Goal: Information Seeking & Learning: Learn about a topic

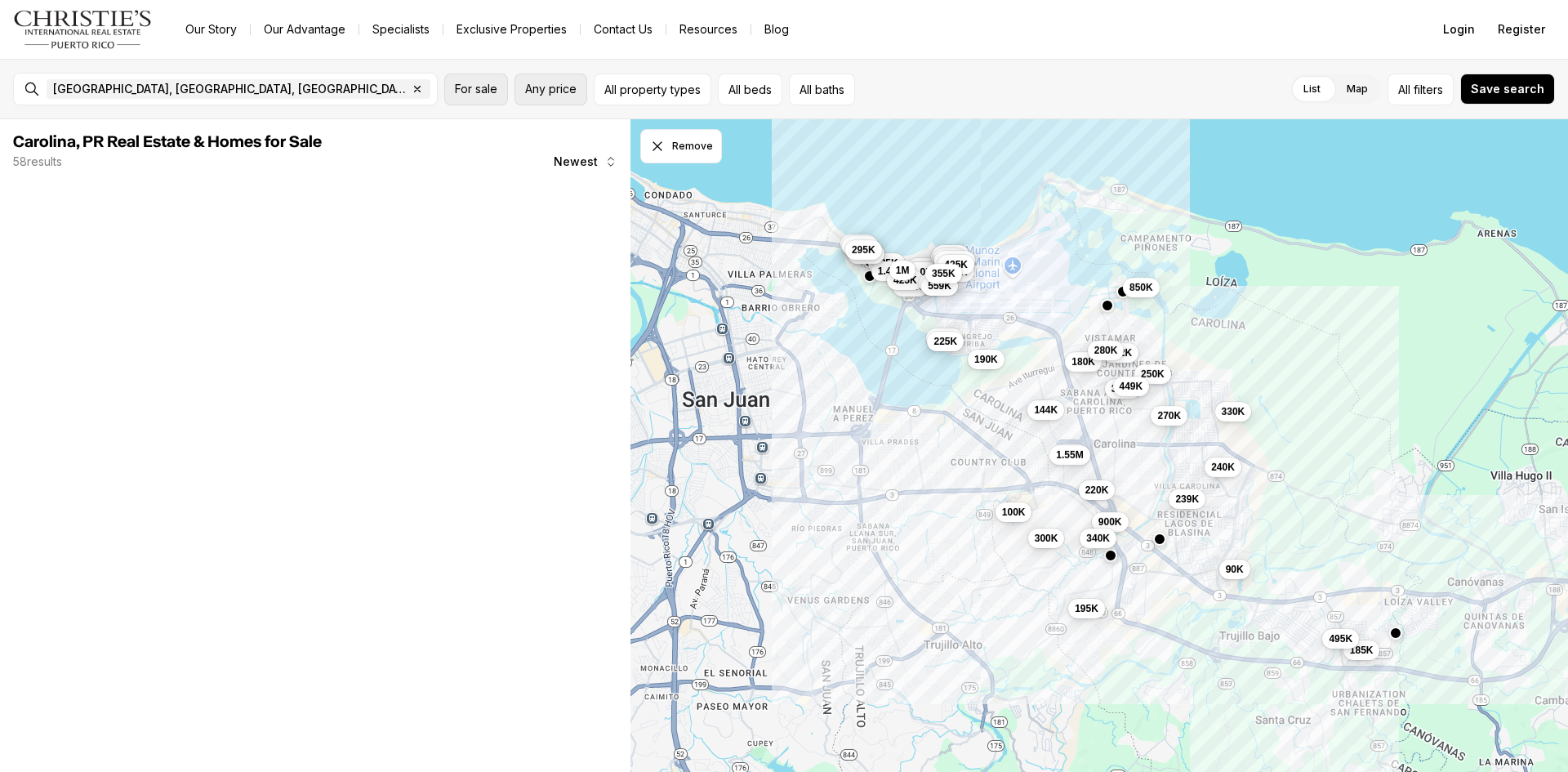
click at [539, 93] on span "Any price" at bounding box center [551, 89] width 52 height 13
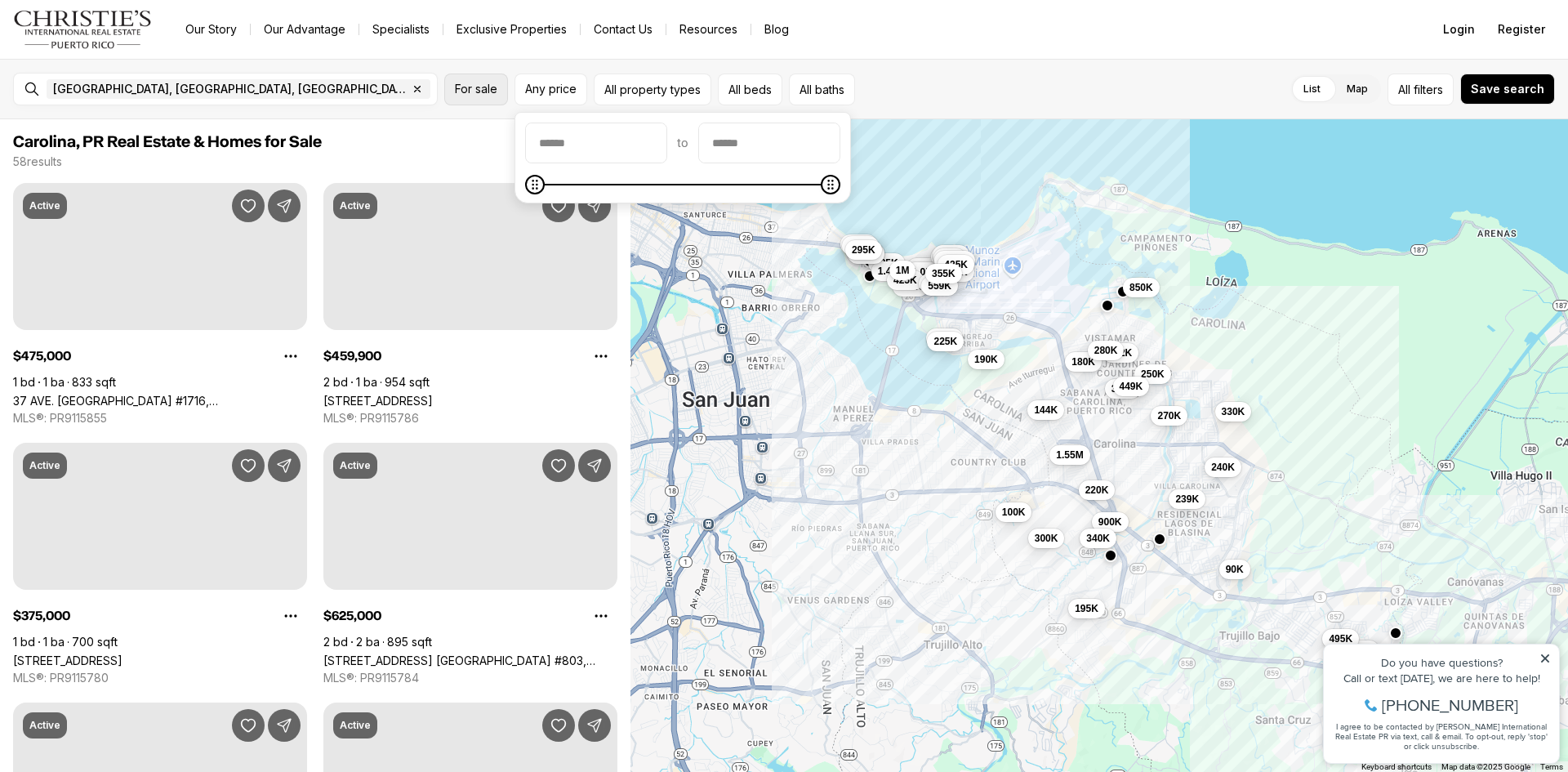
click at [476, 95] on button "For sale" at bounding box center [475, 89] width 63 height 32
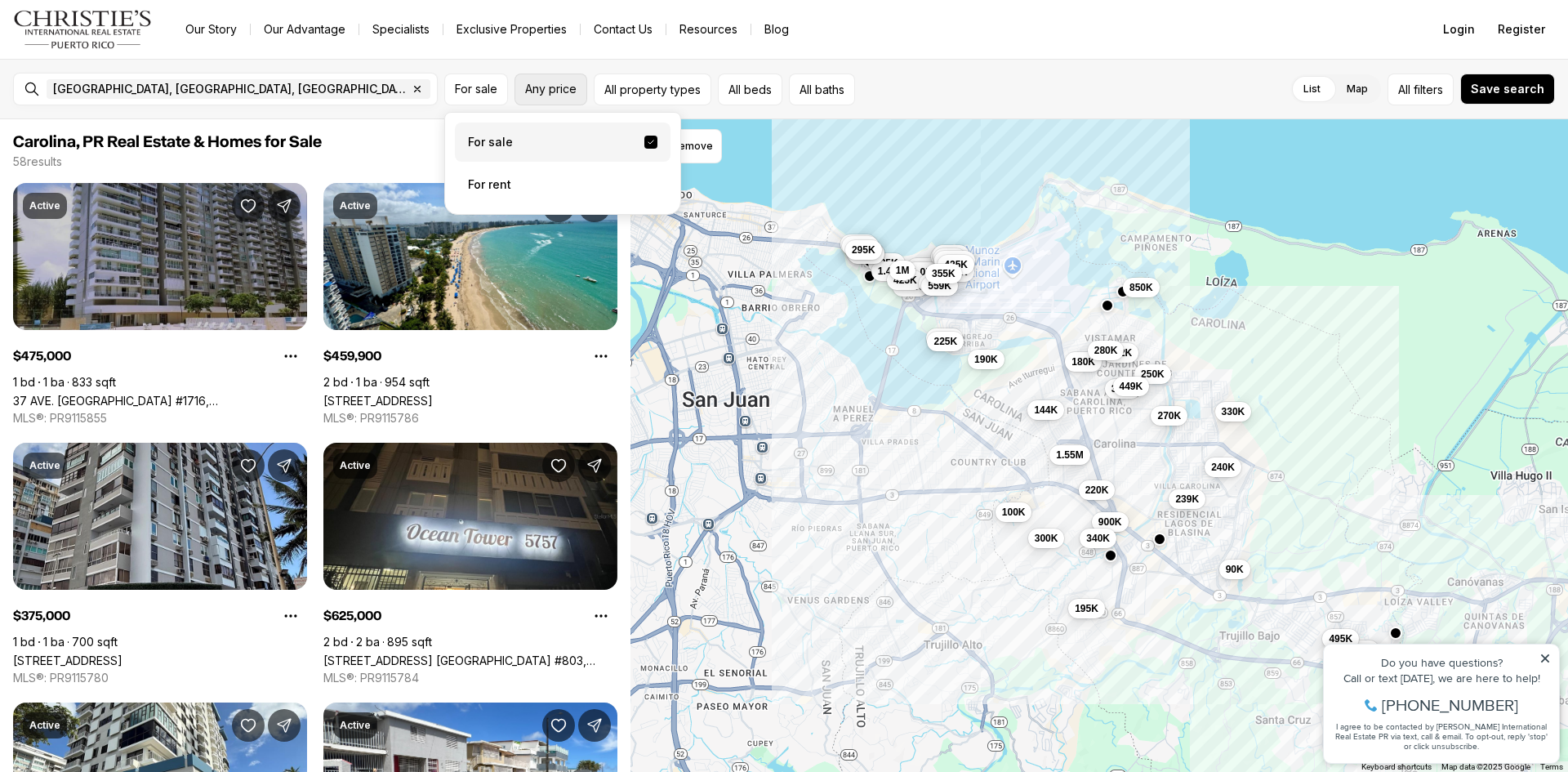
click at [533, 147] on label "For sale" at bounding box center [562, 142] width 215 height 39
click at [645, 147] on button "For sale" at bounding box center [651, 142] width 13 height 13
click at [558, 88] on span "Any price" at bounding box center [551, 89] width 52 height 13
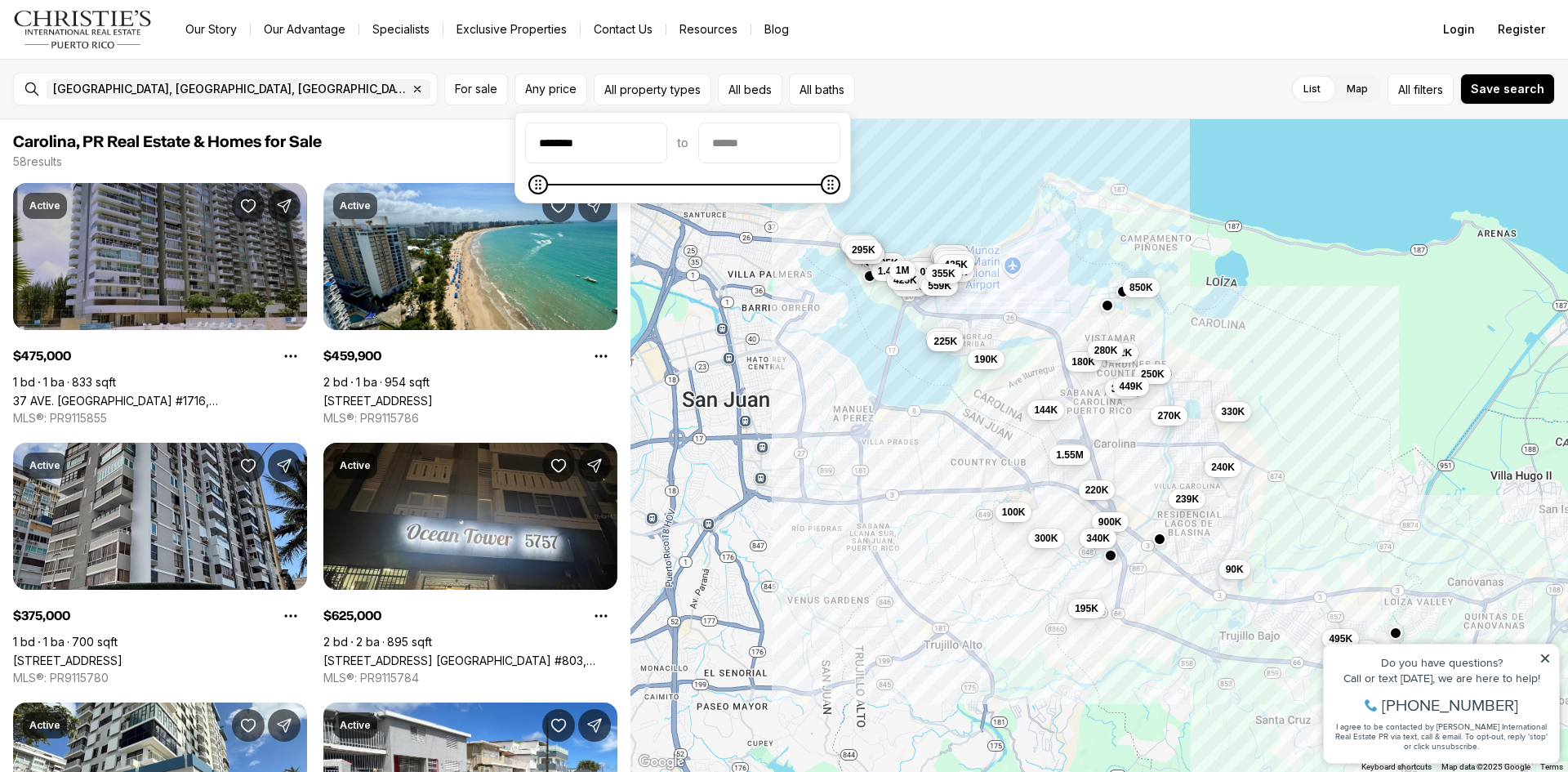
type input "********"
click at [795, 147] on input "priceMax" at bounding box center [769, 143] width 141 height 39
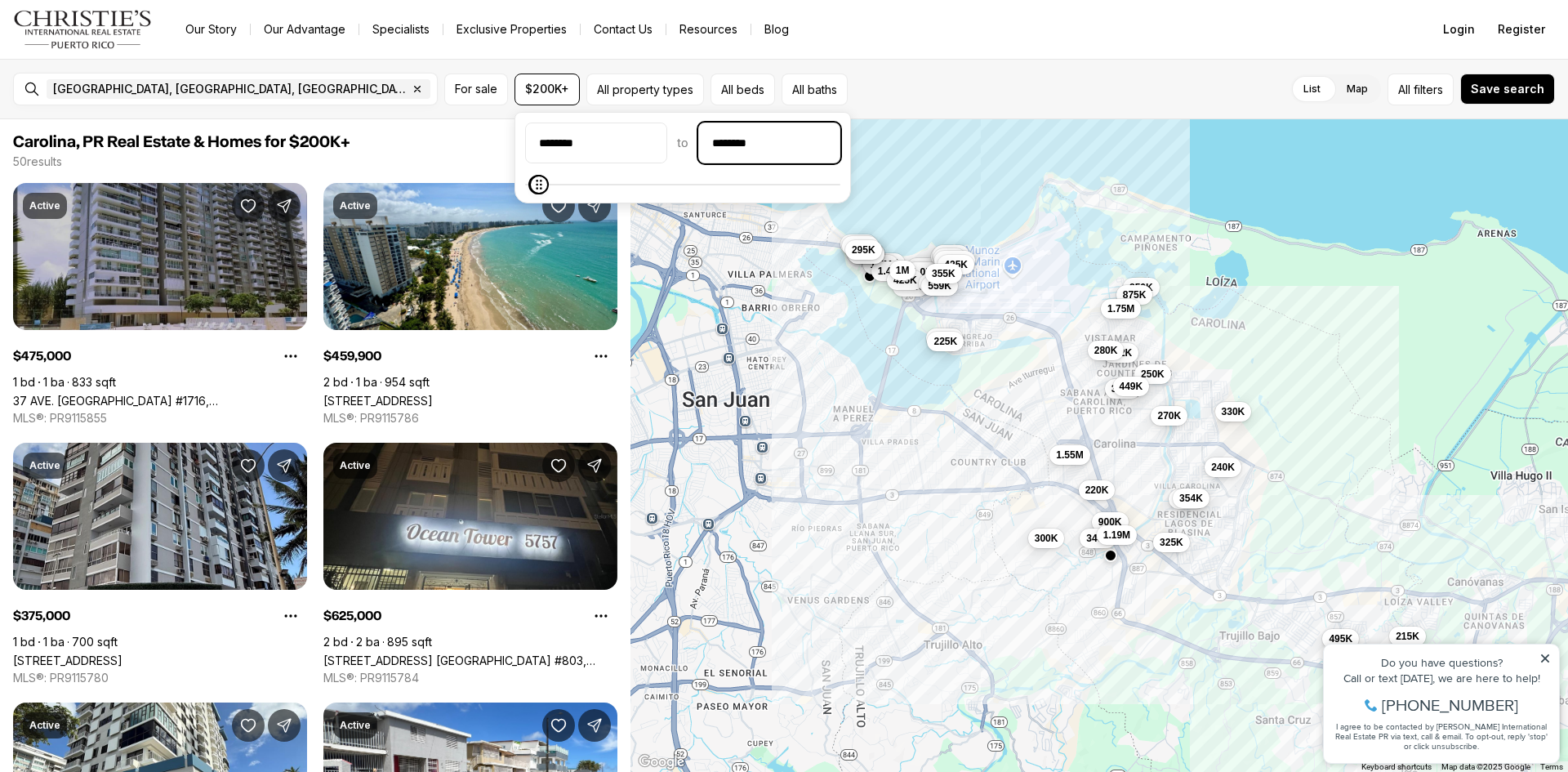
type input "********"
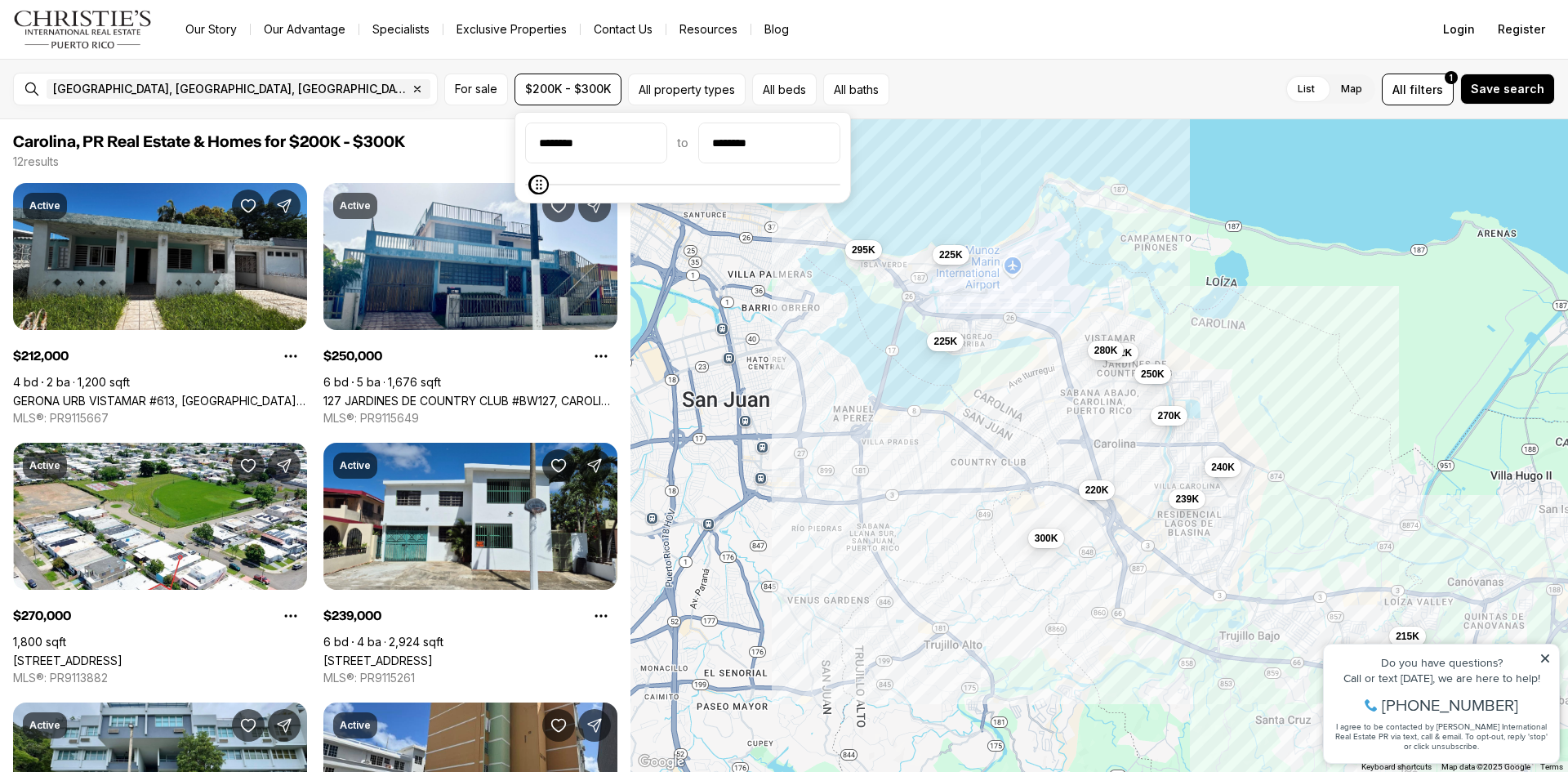
click at [1006, 93] on div "List Map List Map All filters 1 Save search" at bounding box center [1226, 89] width 659 height 32
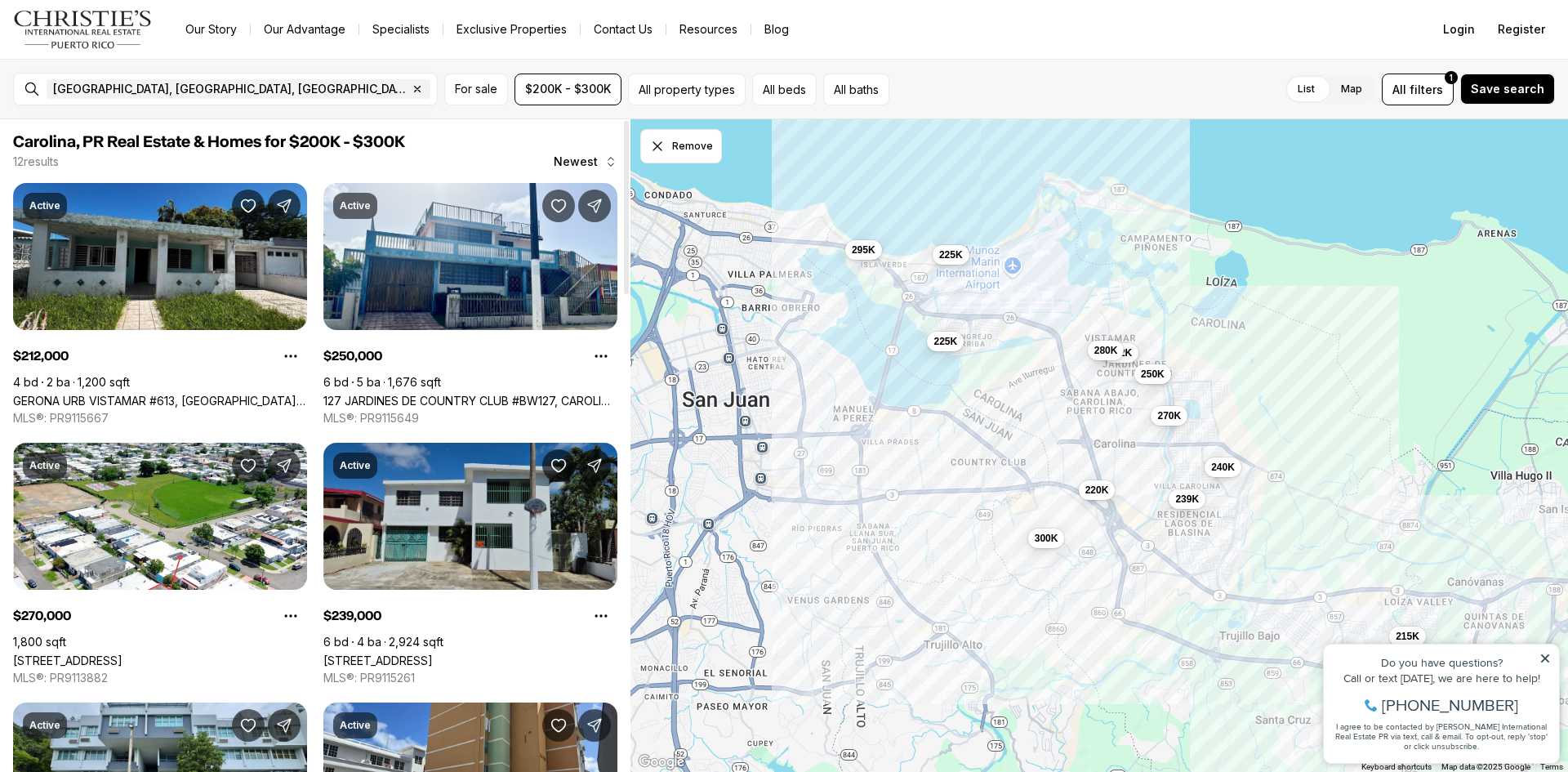
click at [432, 654] on link "115-A17 CALLE 73, CAROLINA PR, 00979" at bounding box center [377, 660] width 109 height 14
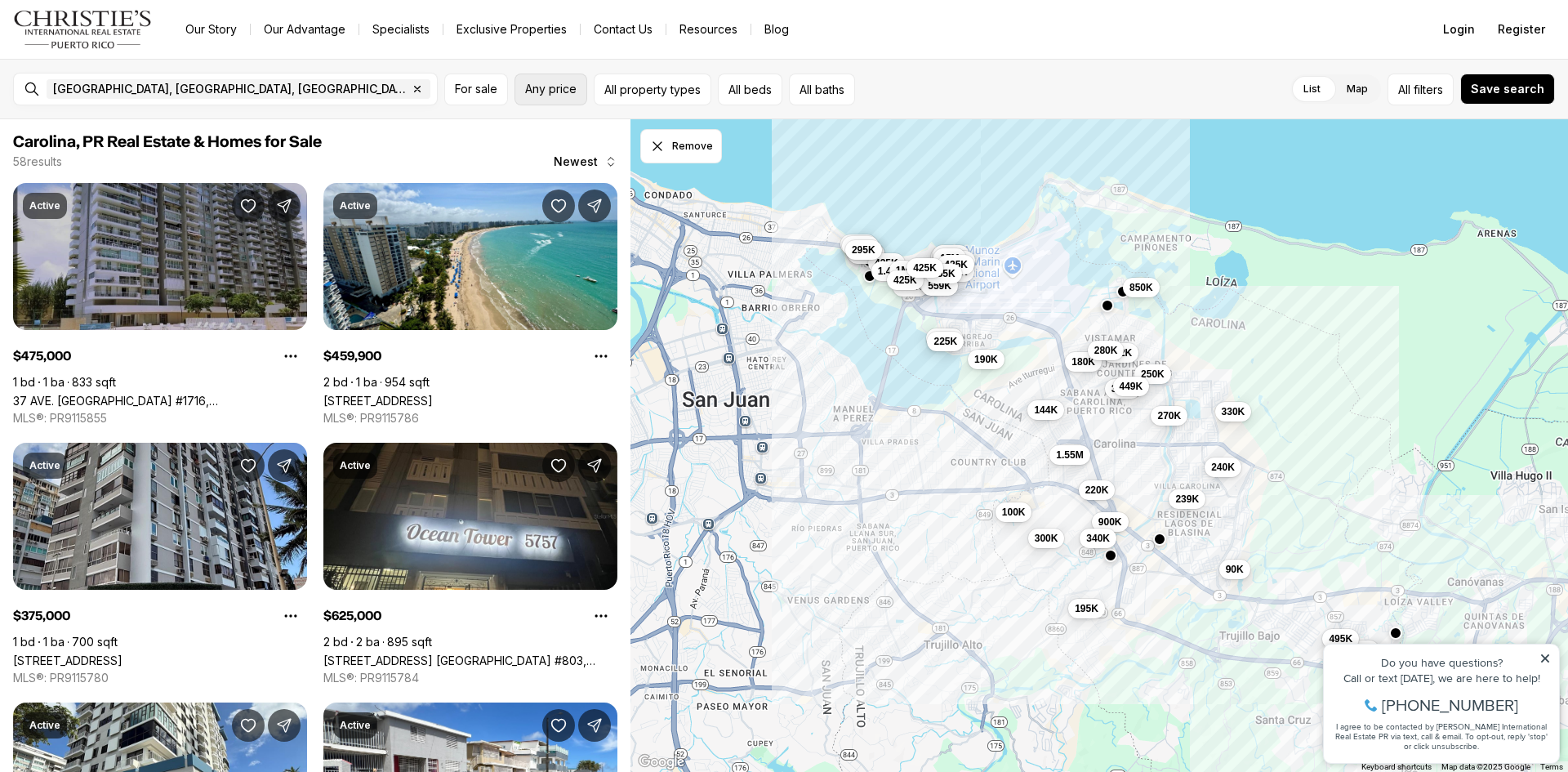
click at [568, 87] on span "Any price" at bounding box center [551, 89] width 52 height 13
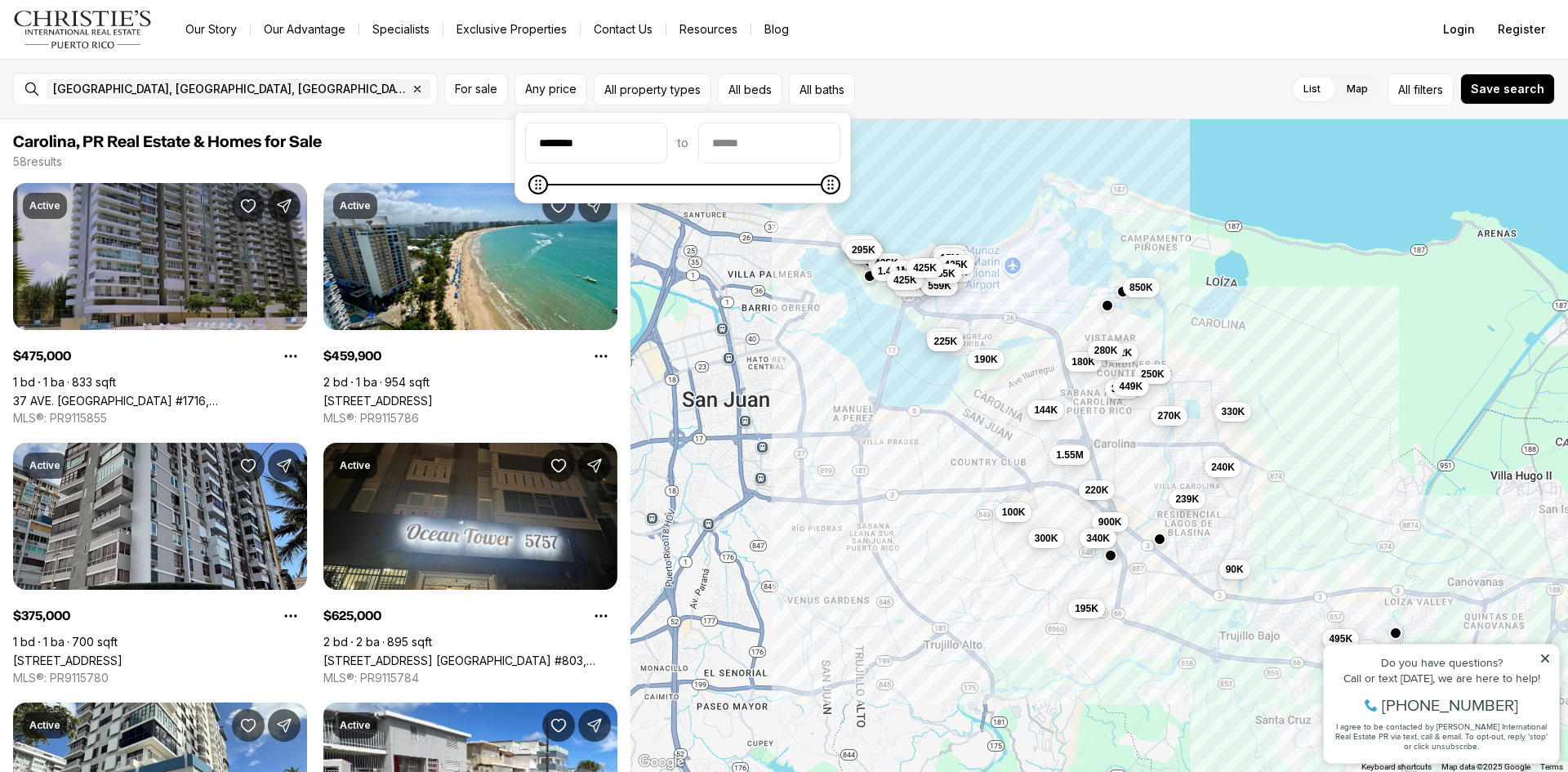
type input "********"
click at [793, 127] on input "priceMax" at bounding box center [769, 143] width 141 height 39
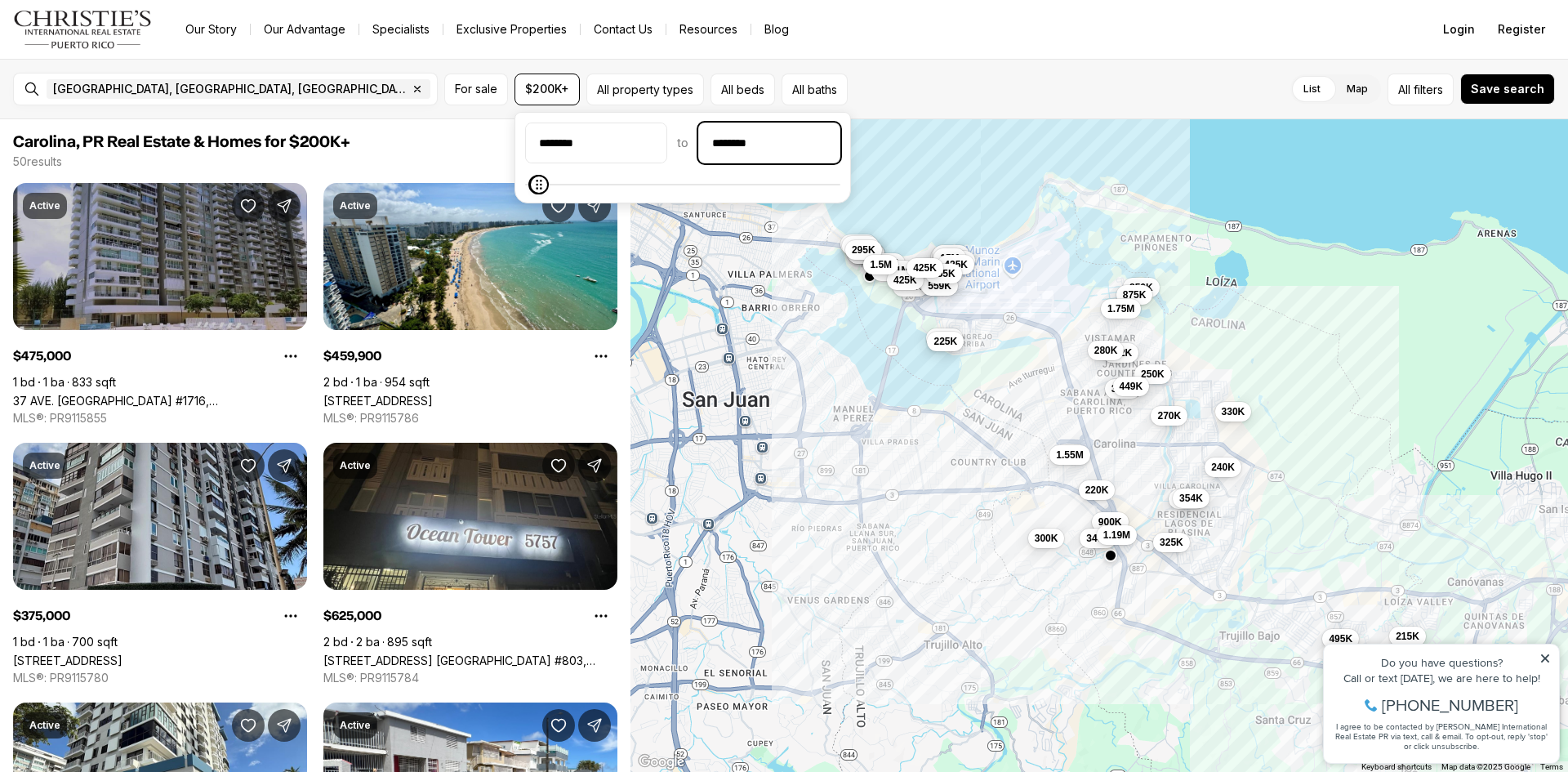
type input "********"
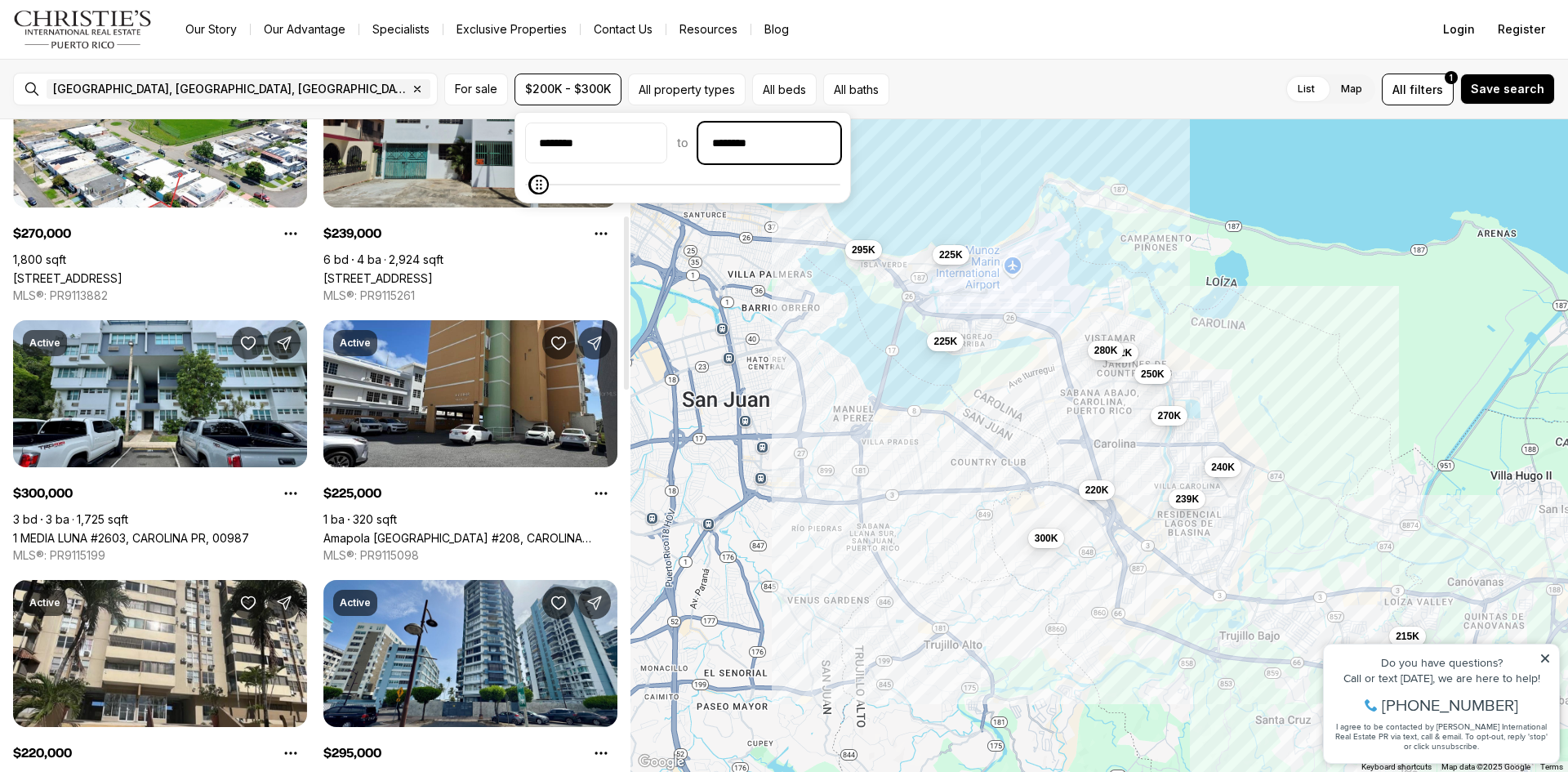
scroll to position [359, 0]
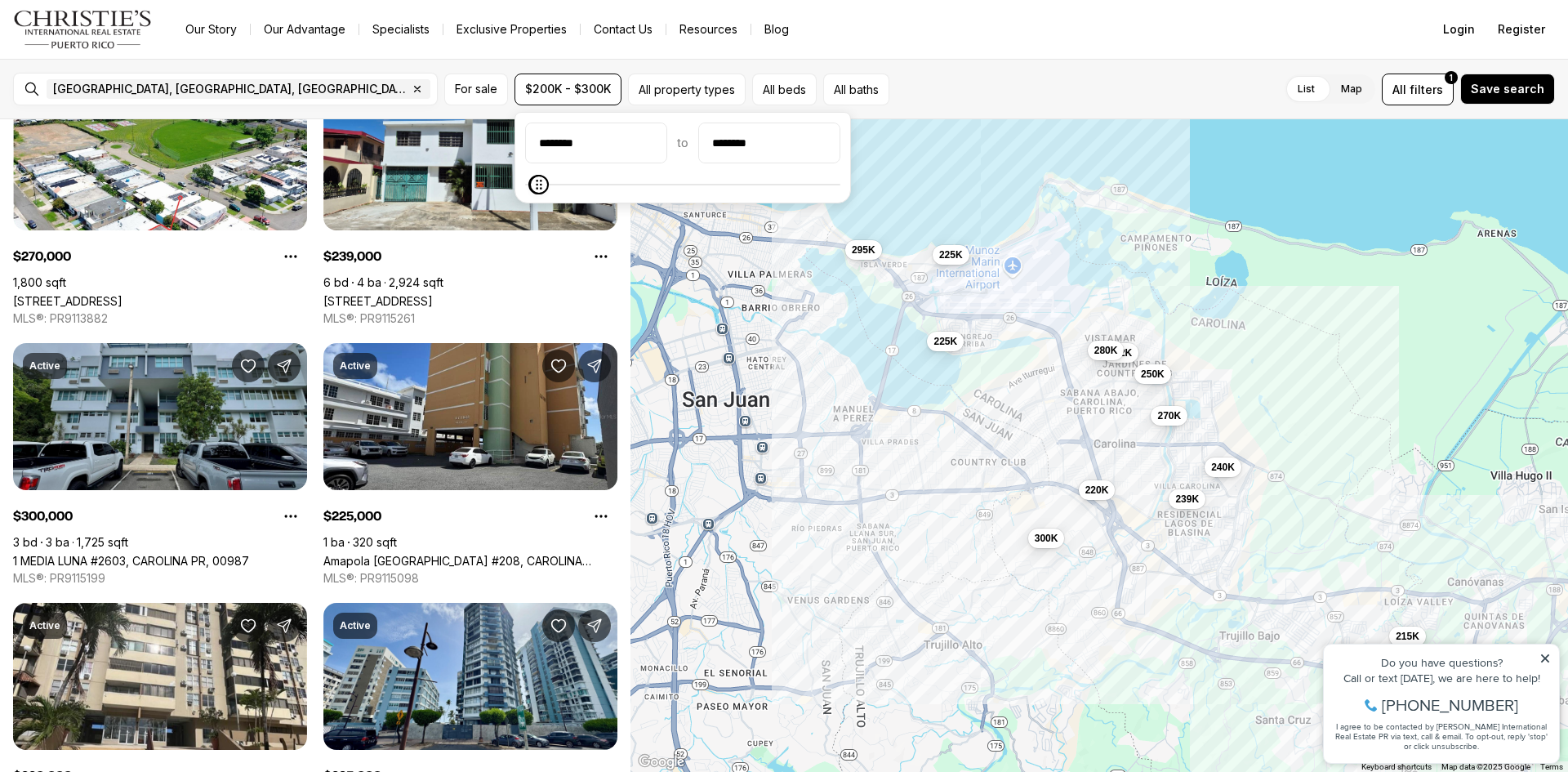
click at [217, 553] on link "1 MEDIA LUNA #2603, CAROLINA PR, 00987" at bounding box center [131, 560] width 236 height 14
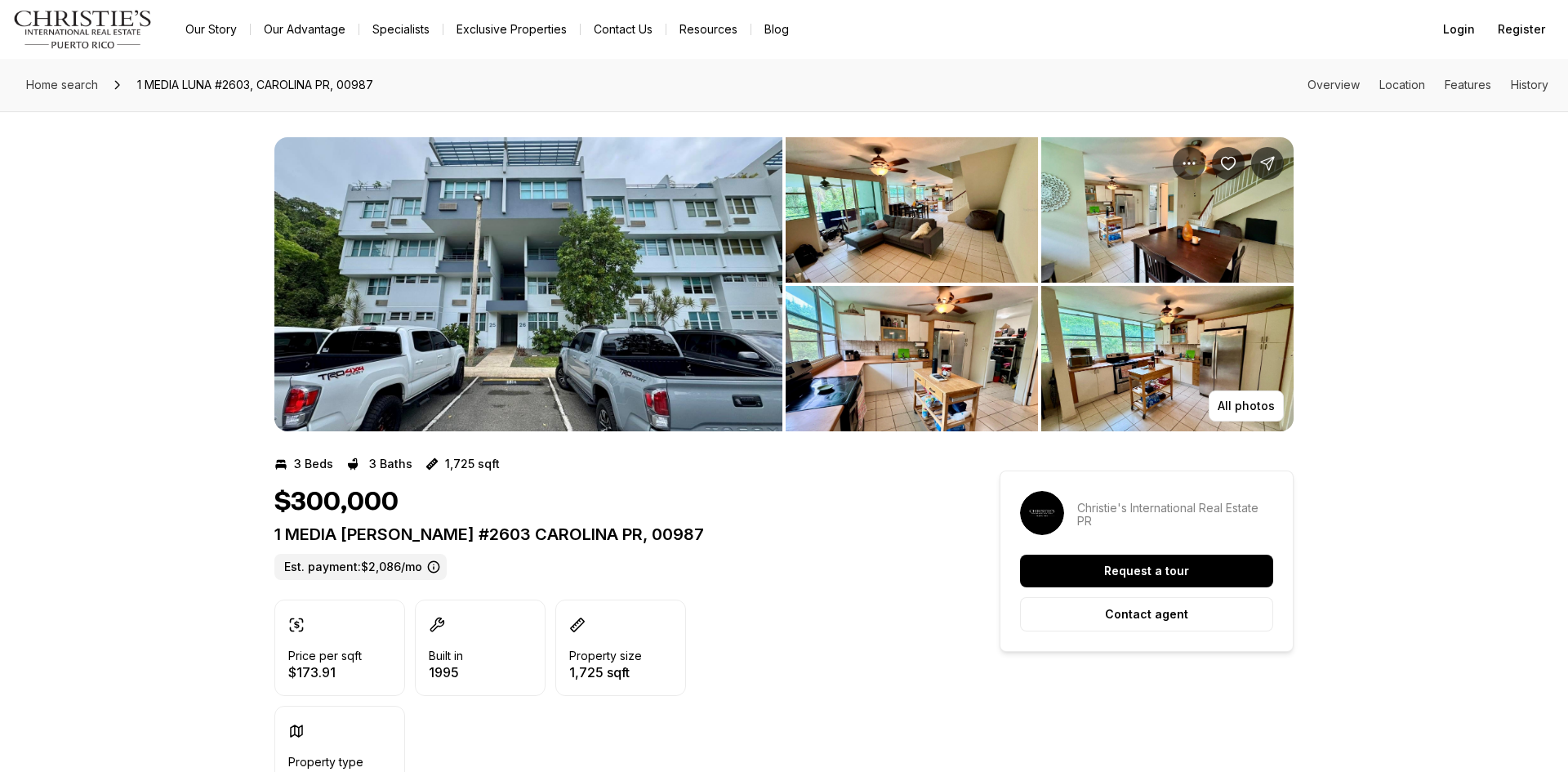
click at [719, 285] on img "View image gallery" at bounding box center [529, 284] width 508 height 294
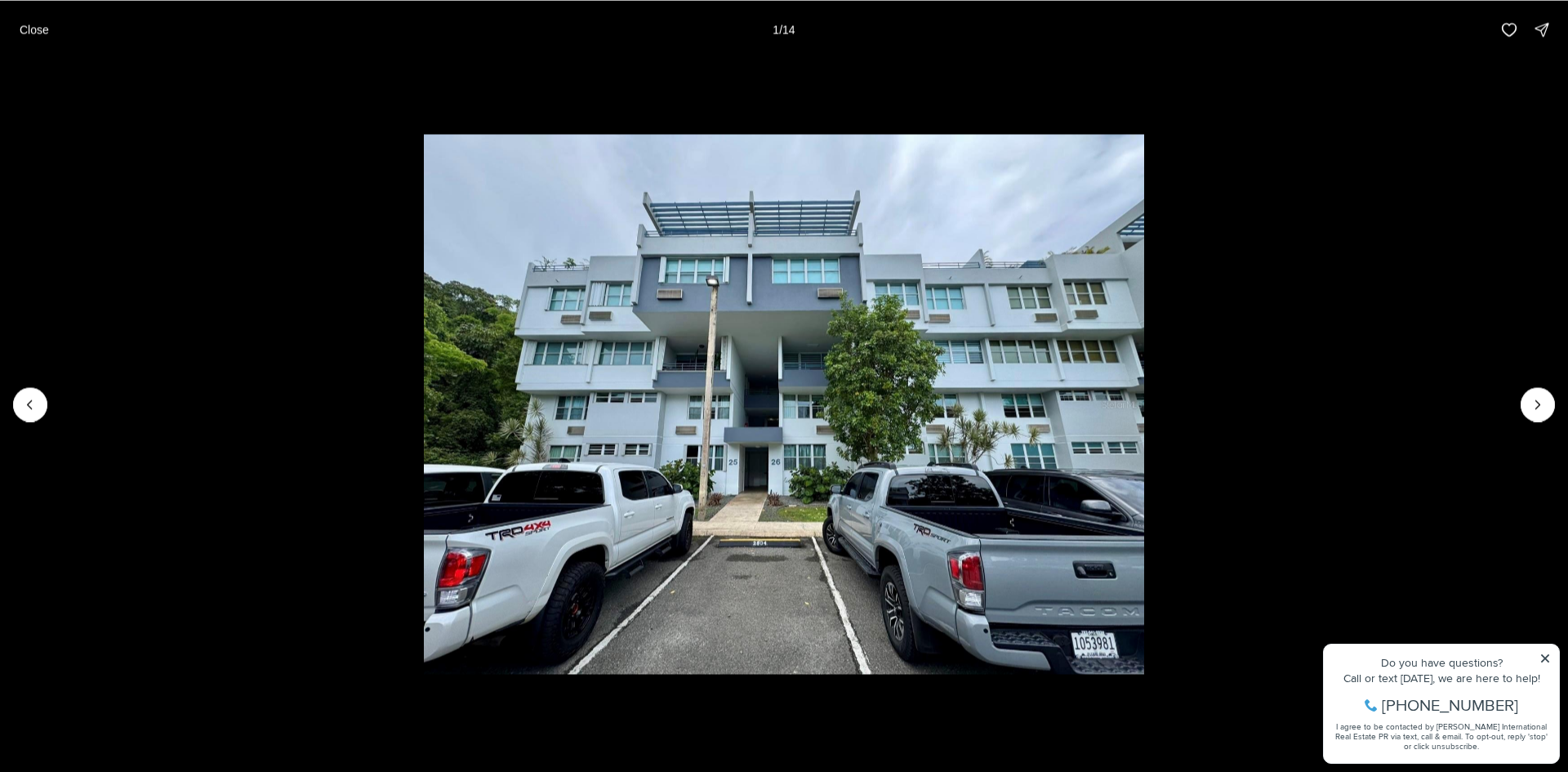
click at [1545, 659] on li "1 of 14" at bounding box center [784, 404] width 1568 height 690
click at [1546, 658] on li "1 of 14" at bounding box center [784, 404] width 1568 height 690
click at [1538, 405] on icon "Next slide" at bounding box center [1538, 404] width 16 height 16
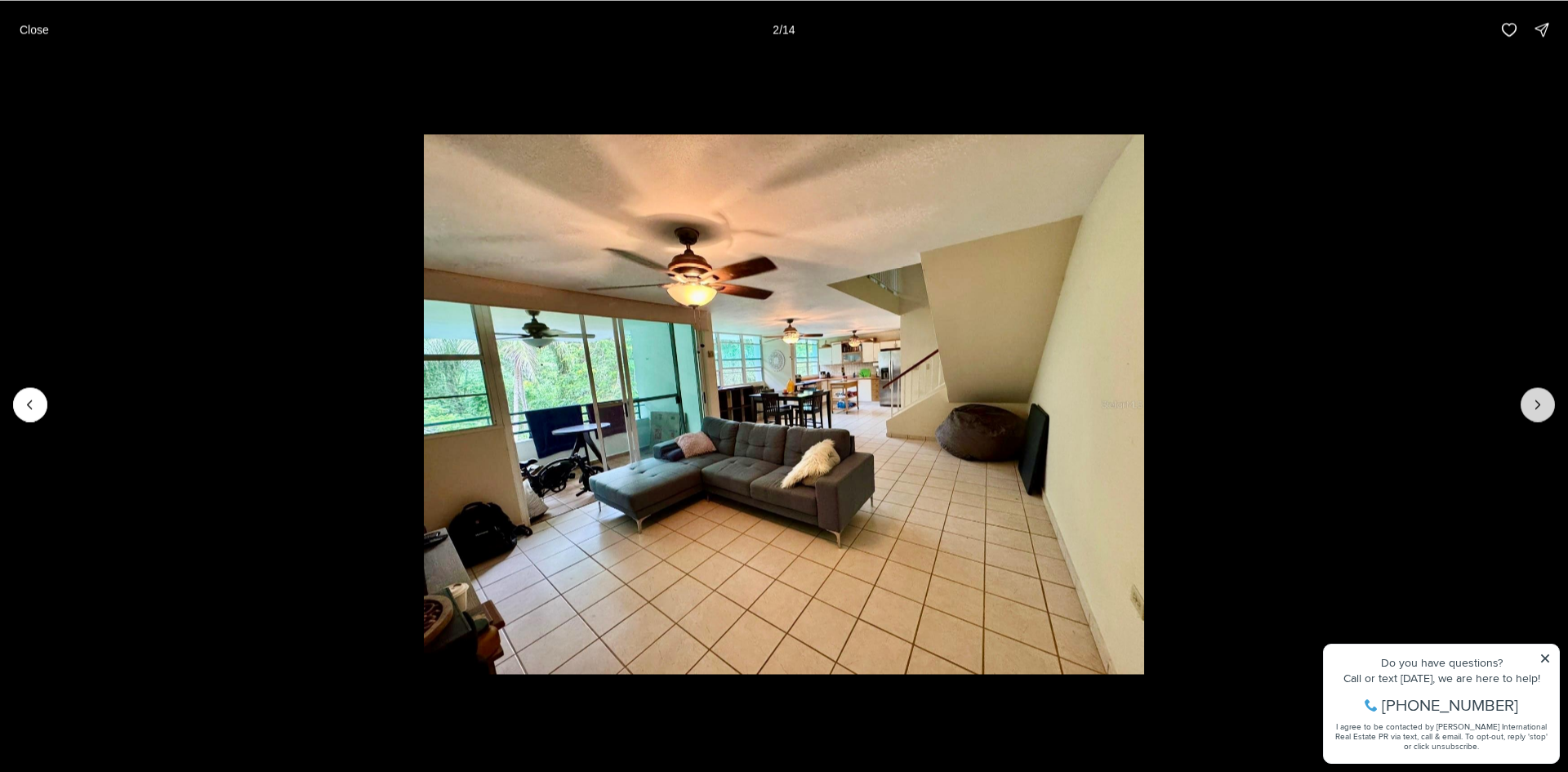
click at [1538, 405] on icon "Next slide" at bounding box center [1538, 404] width 16 height 16
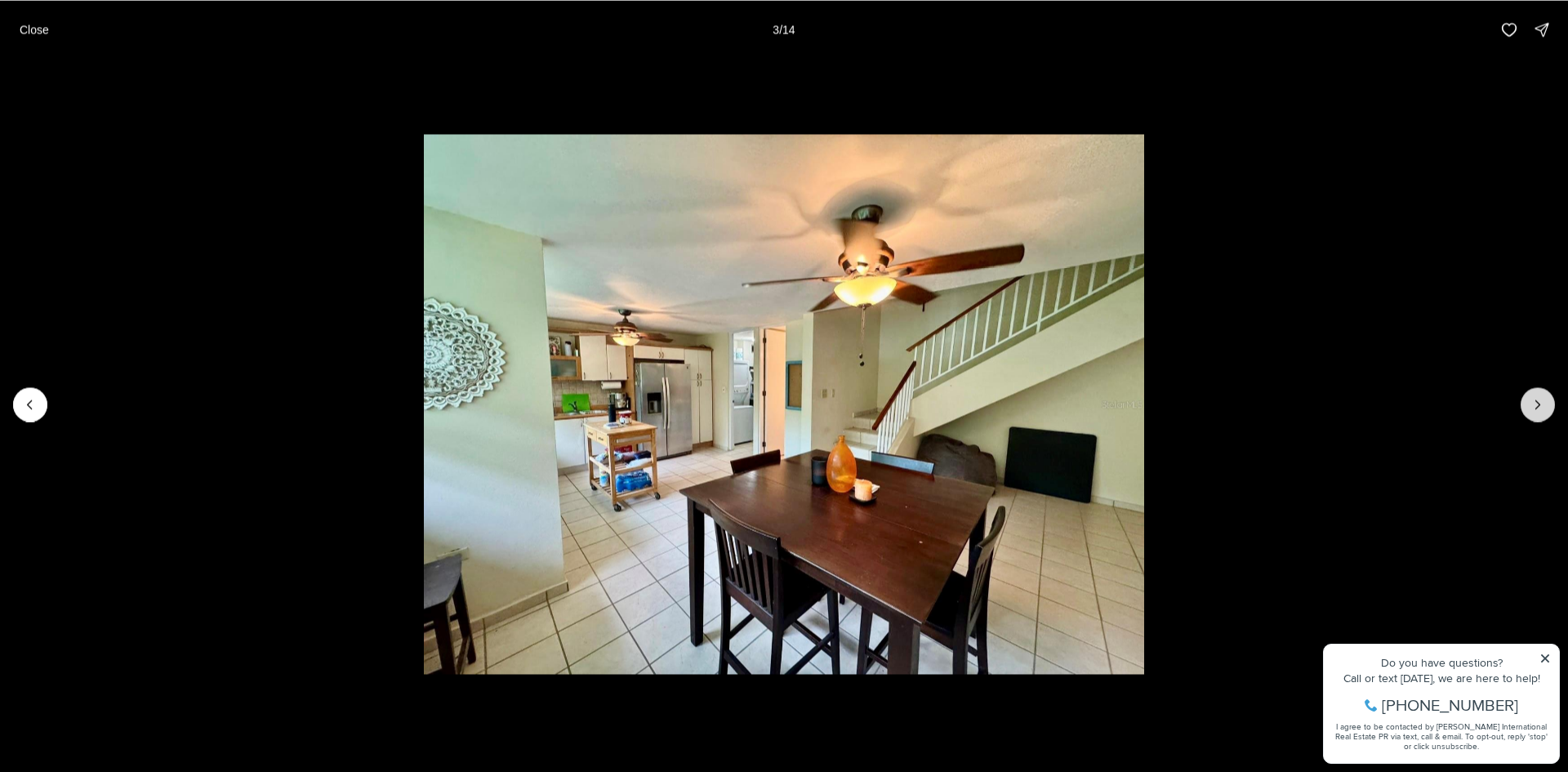
click at [1538, 405] on icon "Next slide" at bounding box center [1538, 404] width 16 height 16
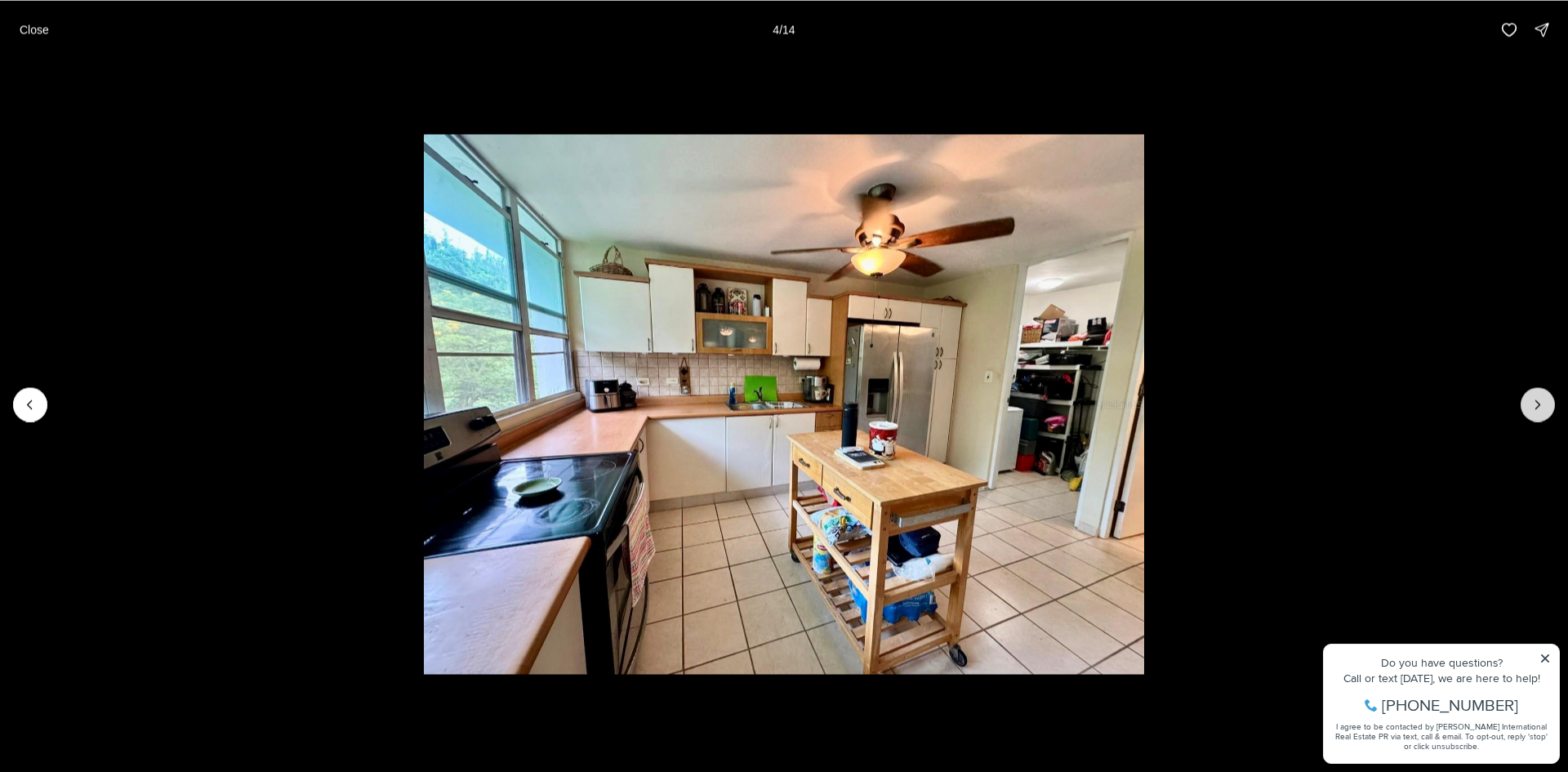
click at [1538, 405] on icon "Next slide" at bounding box center [1538, 404] width 16 height 16
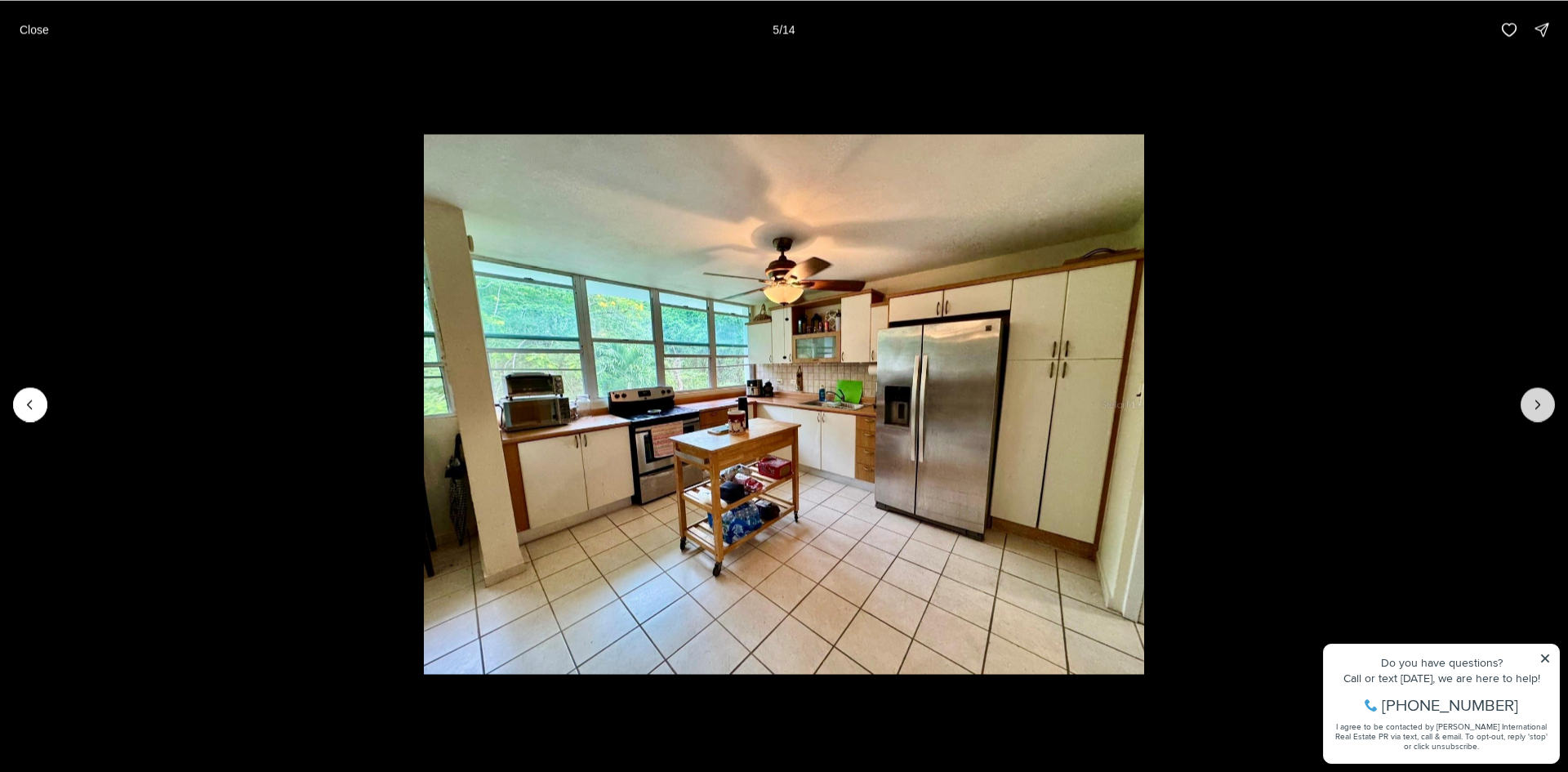
click at [1538, 405] on icon "Next slide" at bounding box center [1538, 404] width 16 height 16
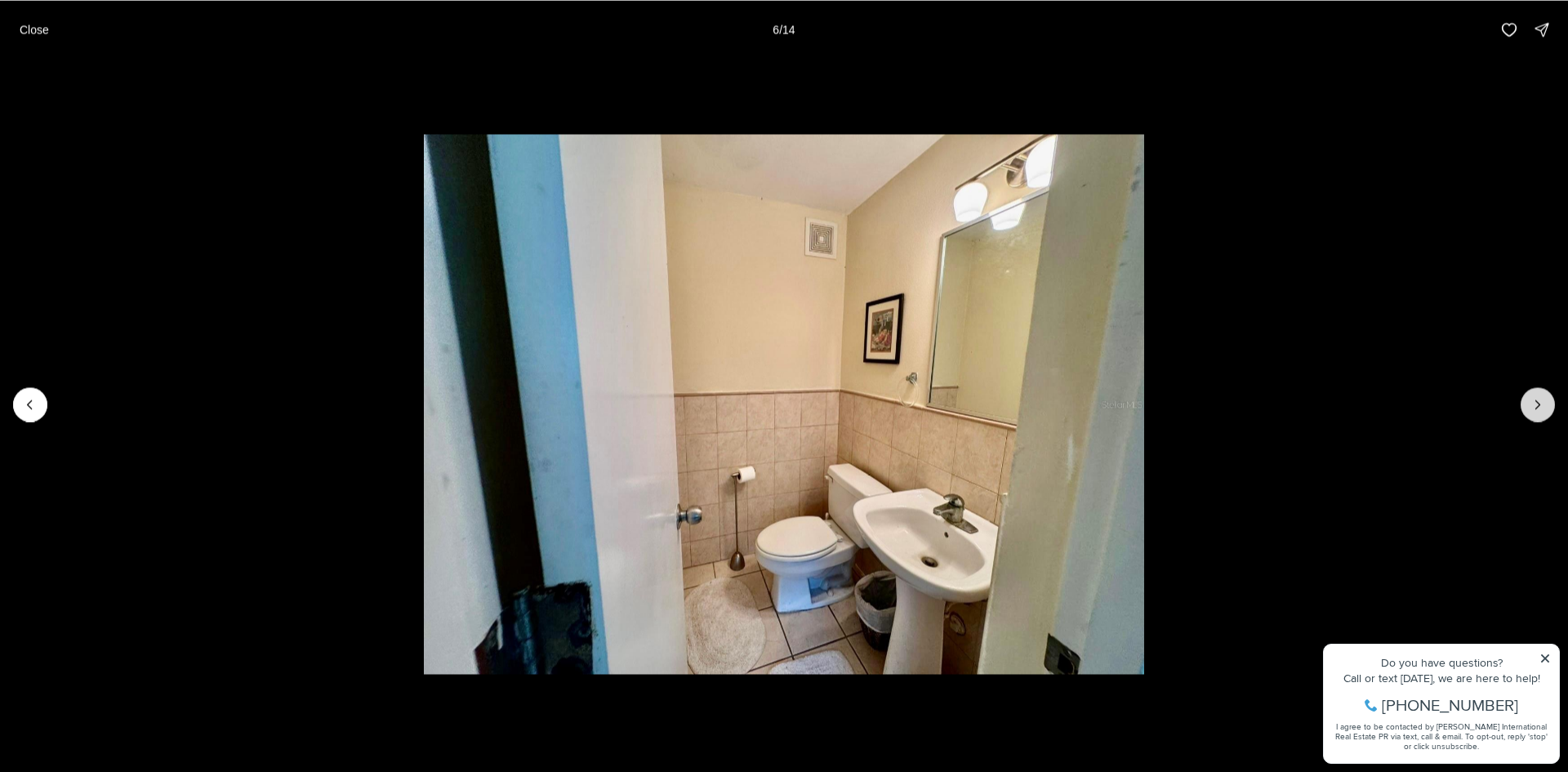
click at [1538, 405] on icon "Next slide" at bounding box center [1538, 404] width 16 height 16
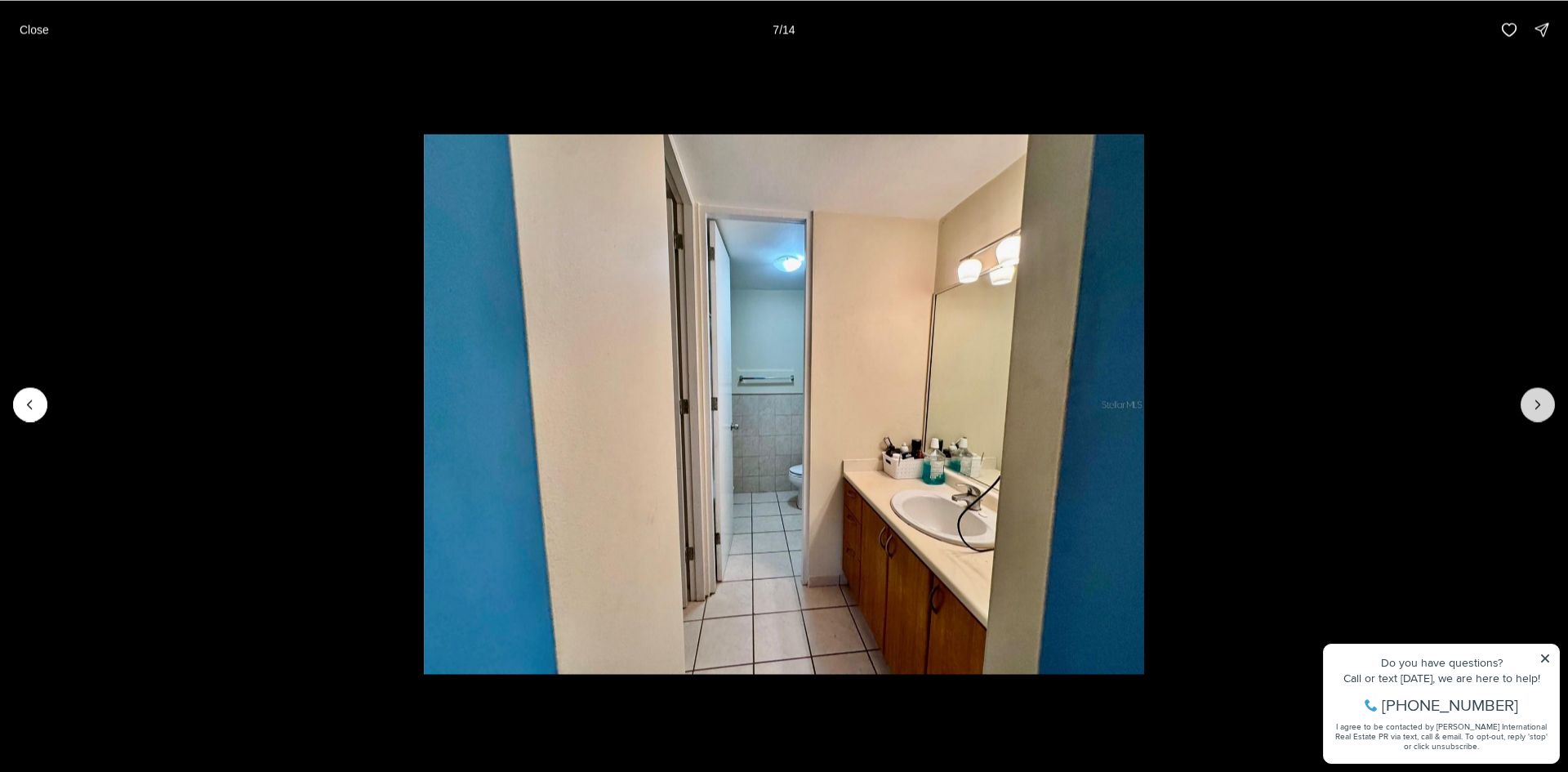
click at [1538, 405] on icon "Next slide" at bounding box center [1538, 404] width 16 height 16
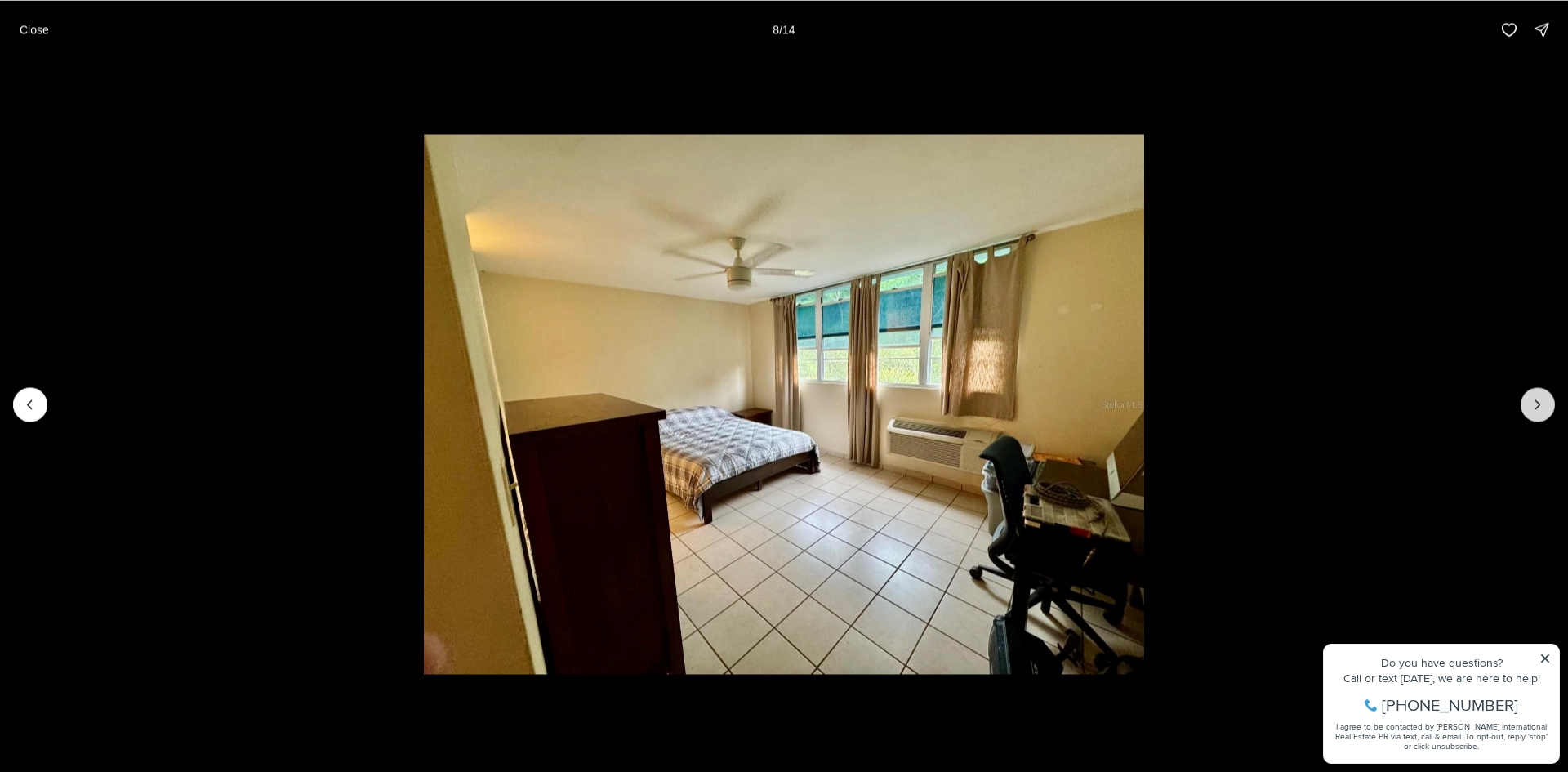
click at [1538, 405] on icon "Next slide" at bounding box center [1538, 404] width 16 height 16
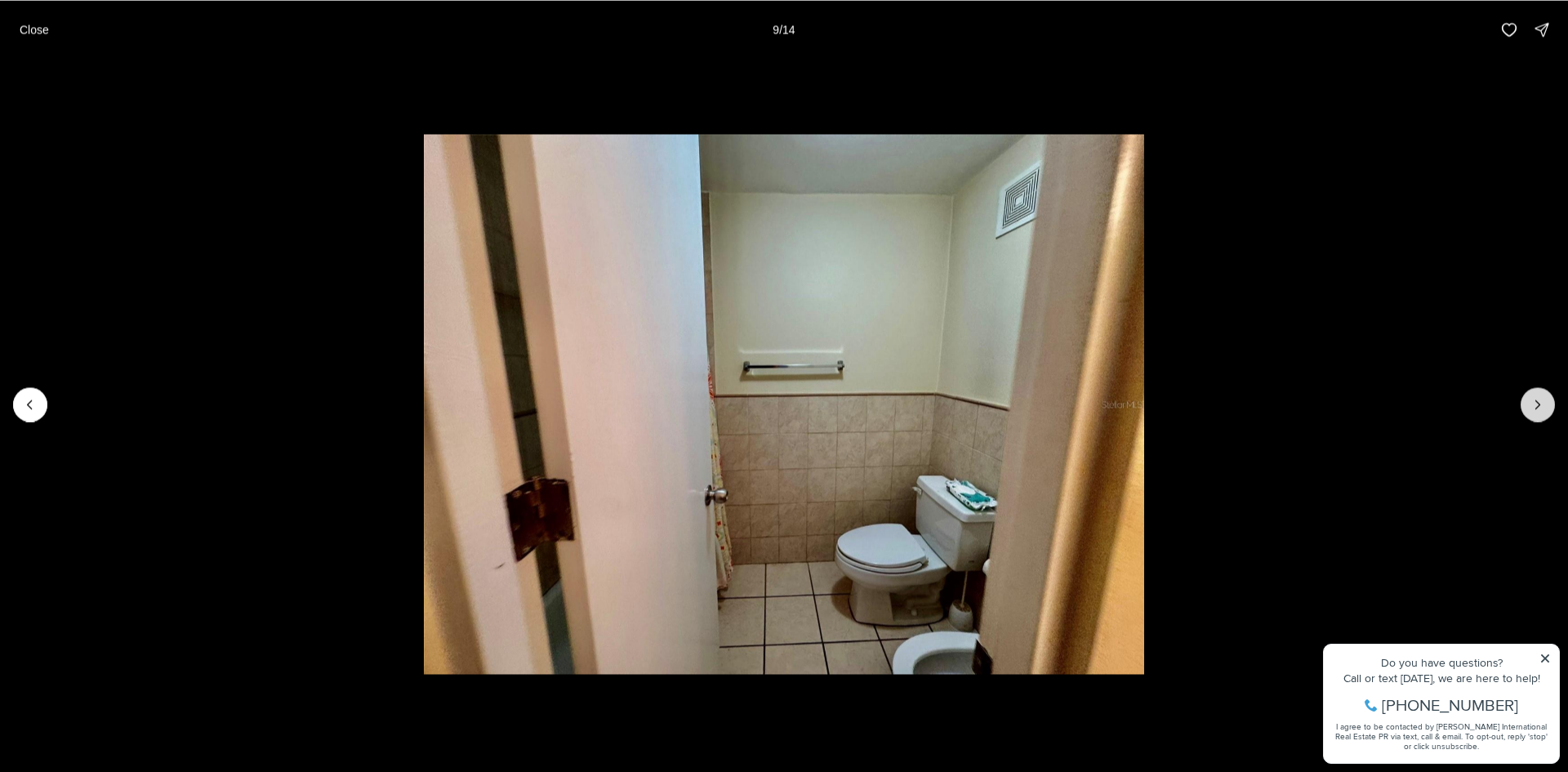
click at [1538, 405] on icon "Next slide" at bounding box center [1538, 404] width 16 height 16
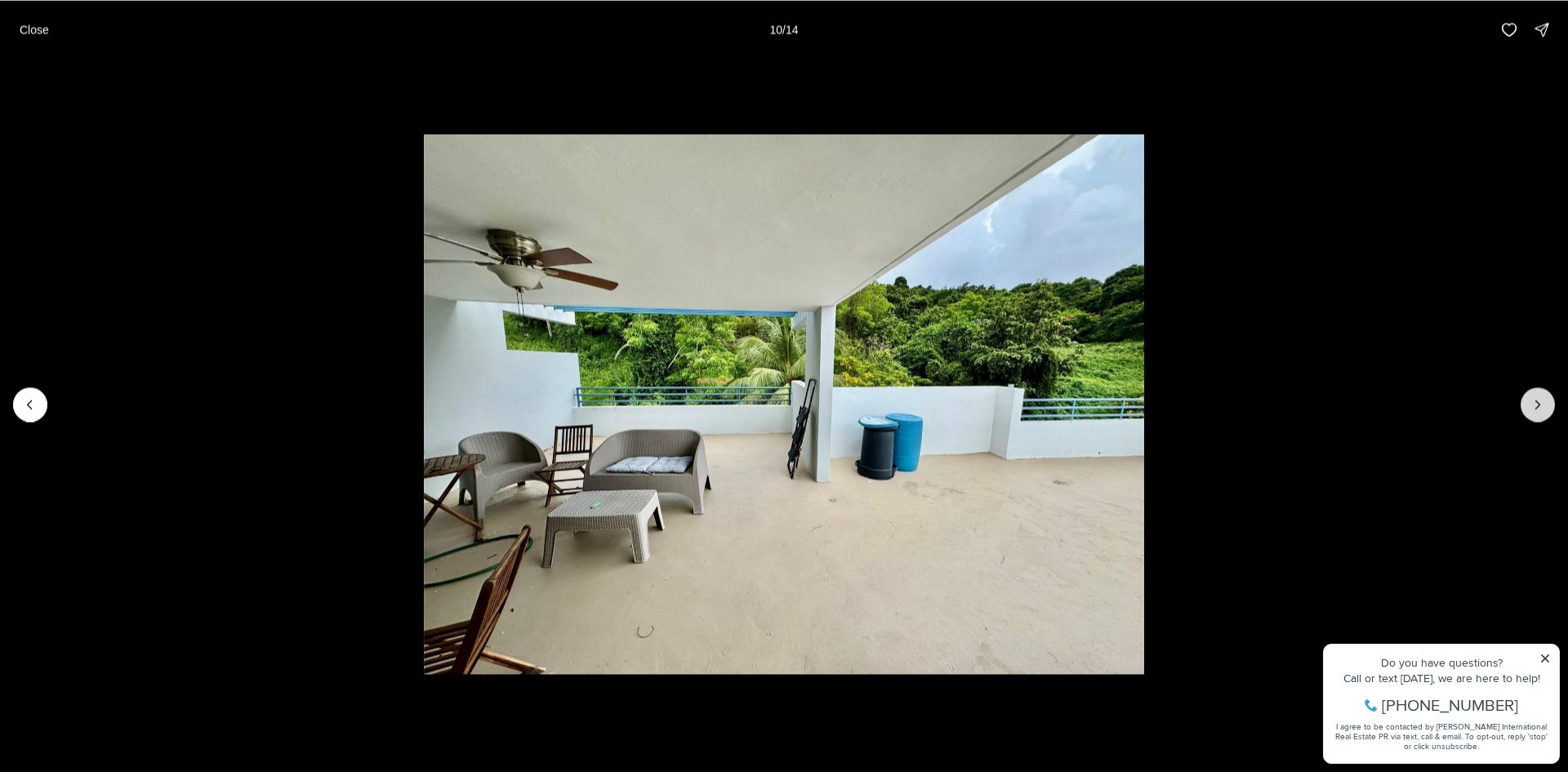
click at [1538, 405] on icon "Next slide" at bounding box center [1538, 404] width 16 height 16
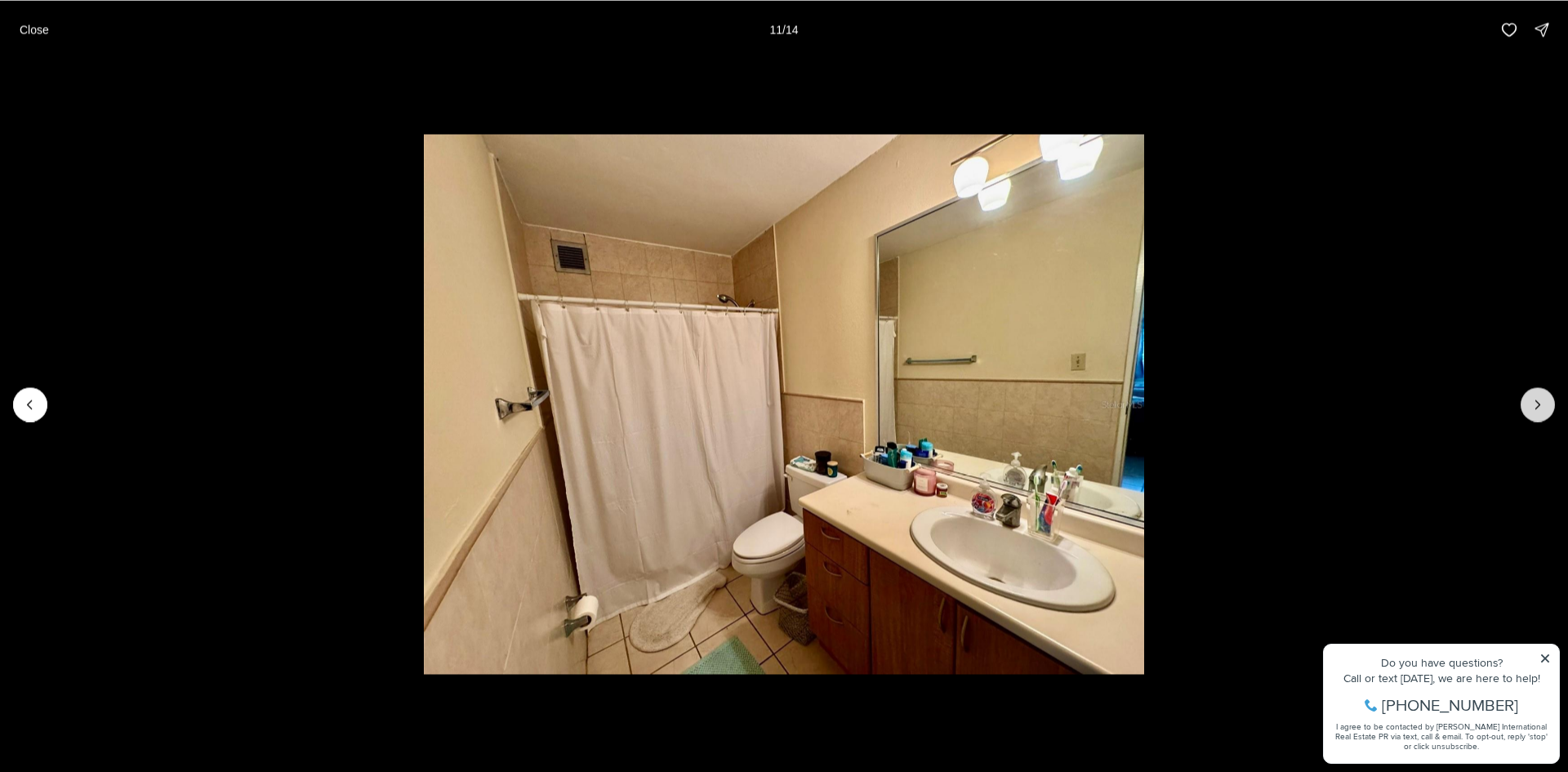
click at [1538, 405] on icon "Next slide" at bounding box center [1538, 404] width 16 height 16
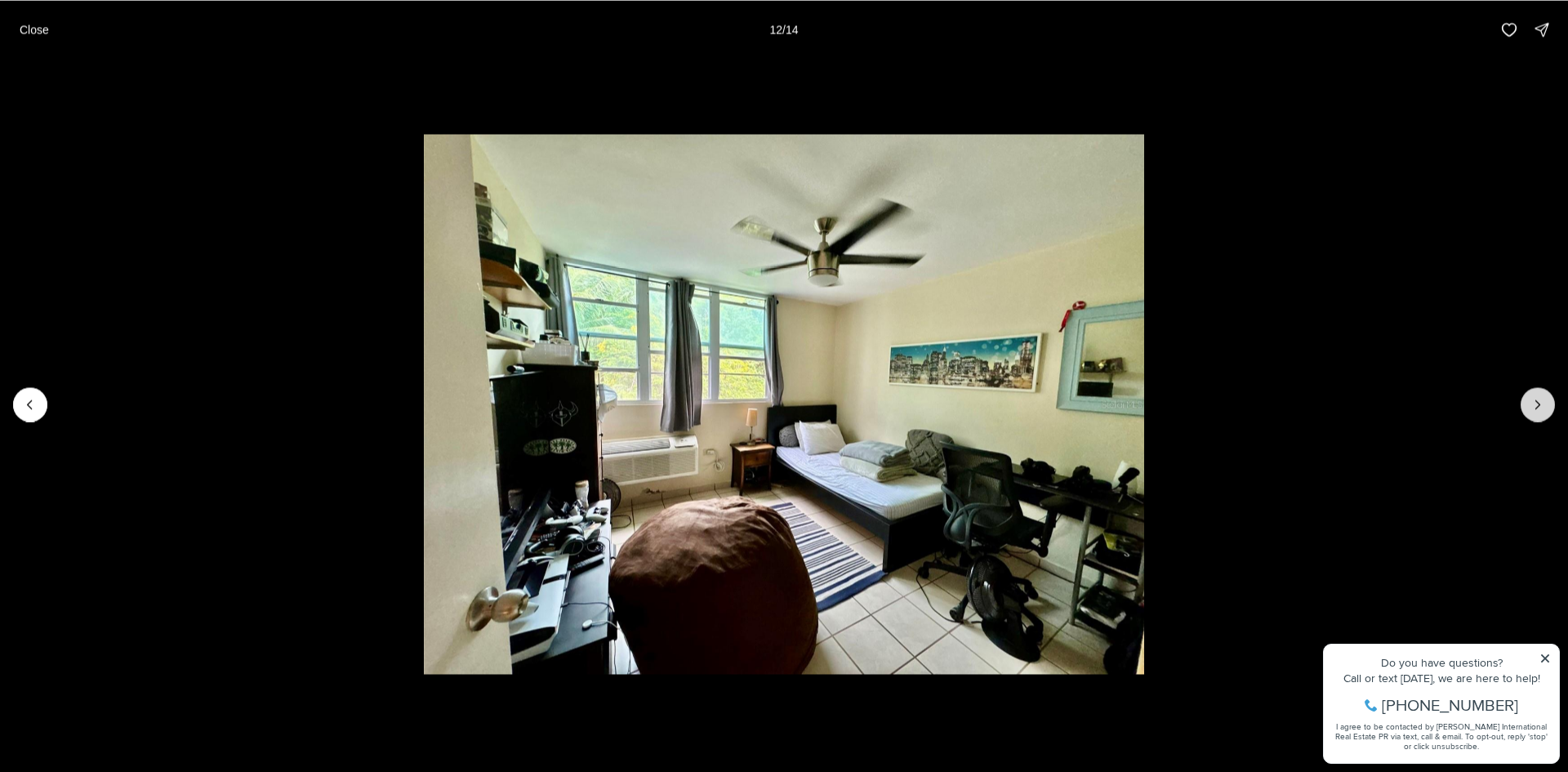
click at [1538, 405] on icon "Next slide" at bounding box center [1538, 404] width 16 height 16
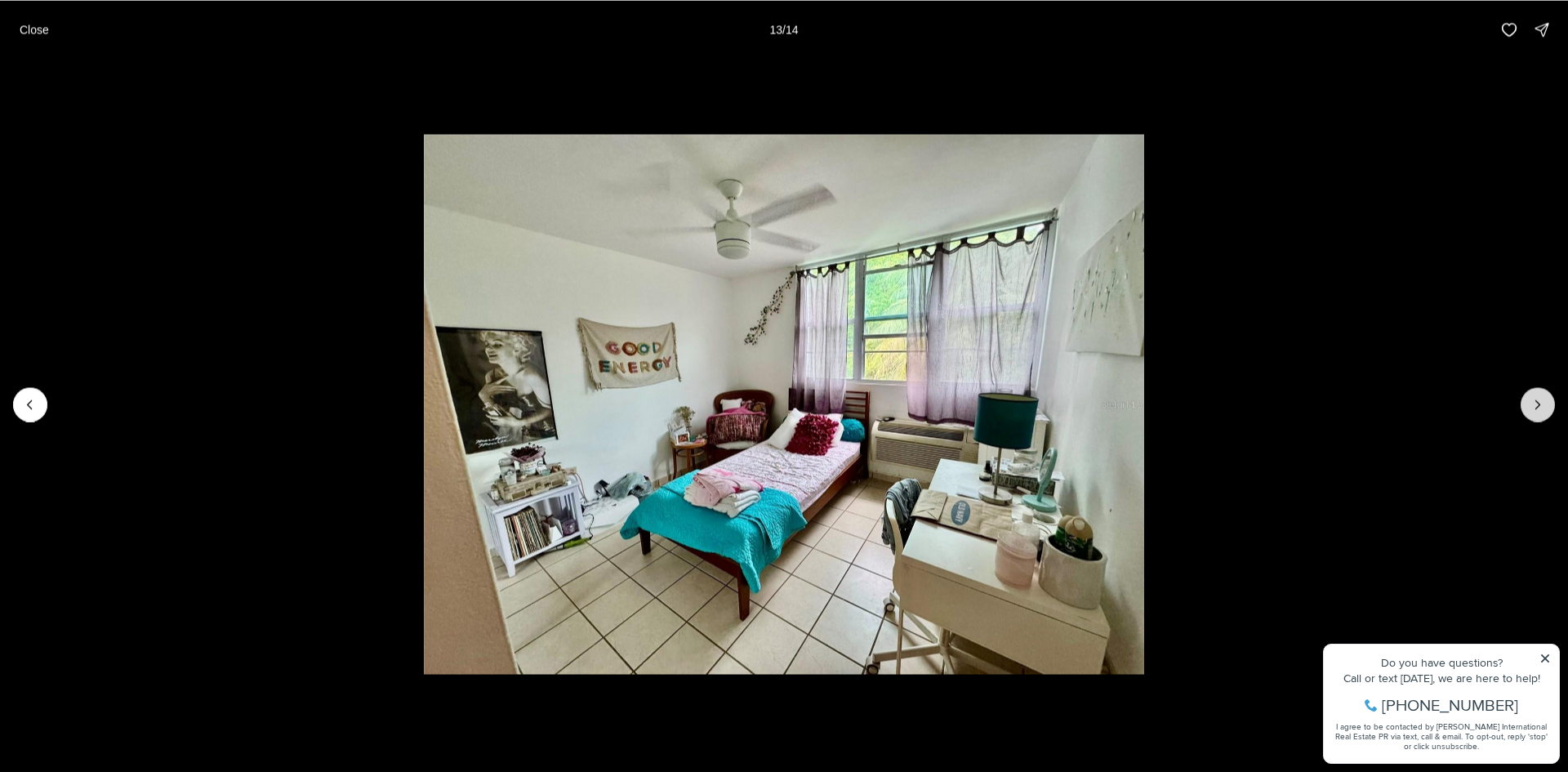
click at [1538, 405] on icon "Next slide" at bounding box center [1538, 404] width 16 height 16
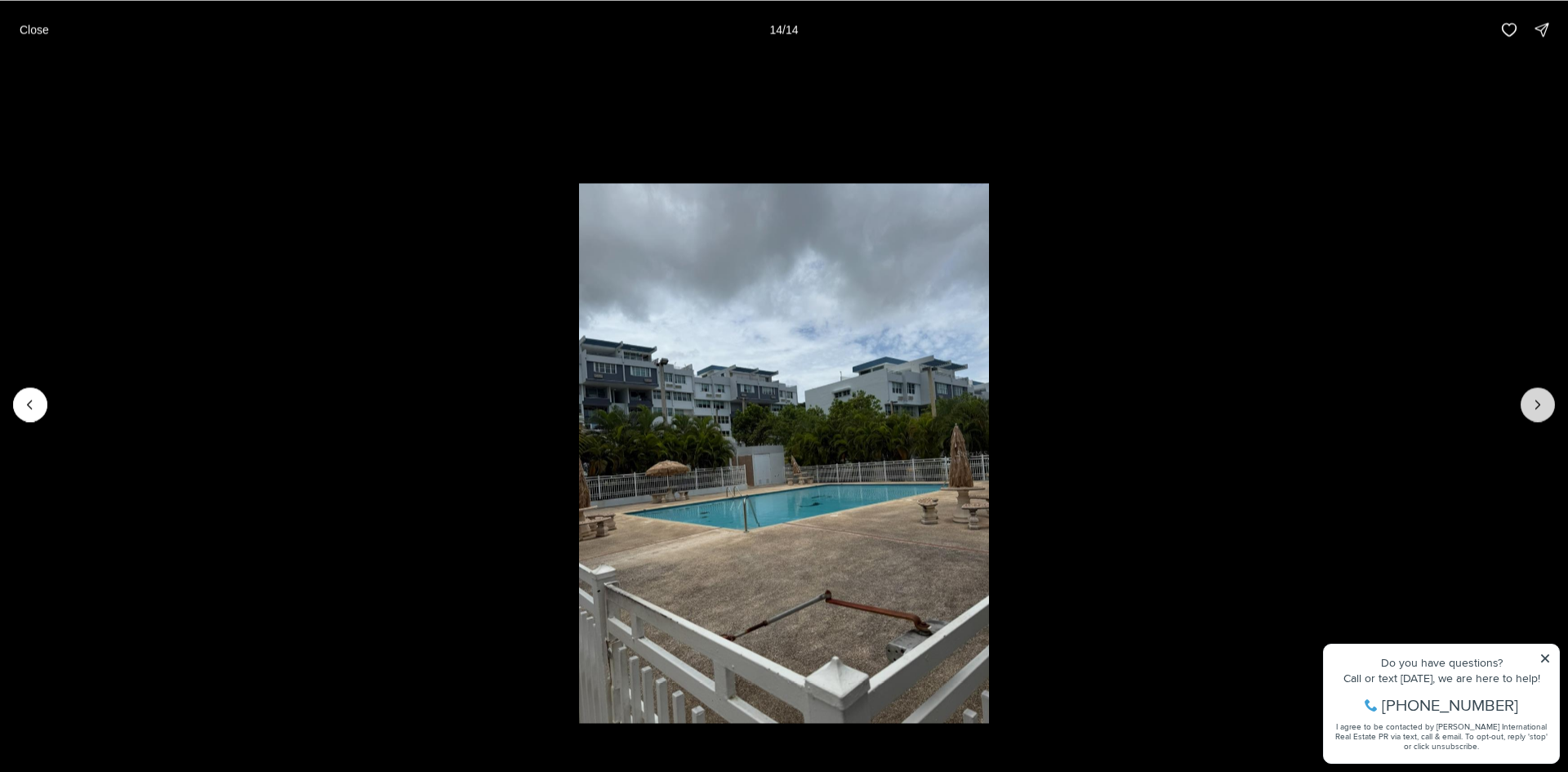
click at [1538, 405] on div at bounding box center [1538, 404] width 35 height 35
click at [28, 40] on button "Close" at bounding box center [35, 30] width 49 height 33
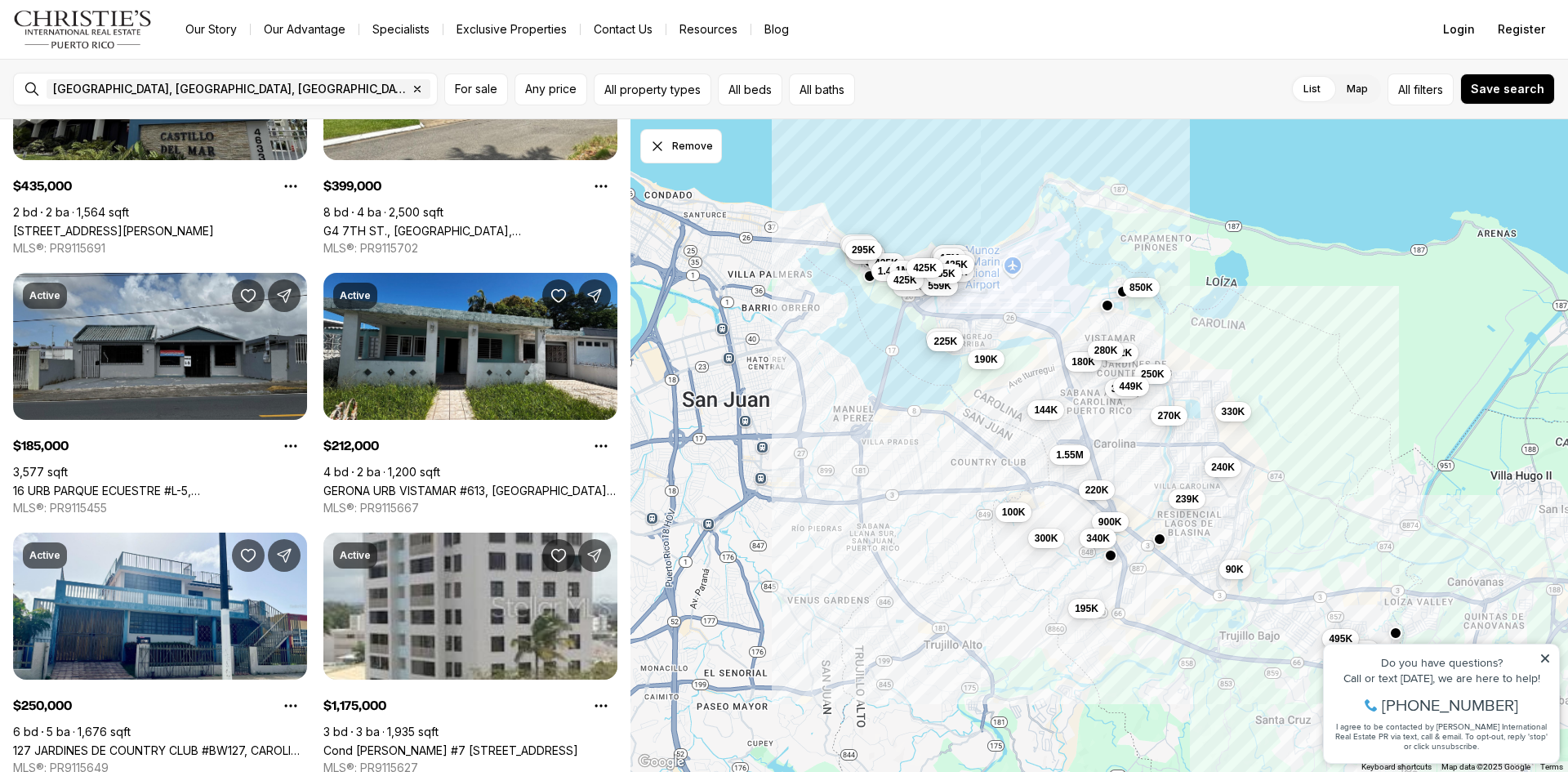
scroll to position [594, 0]
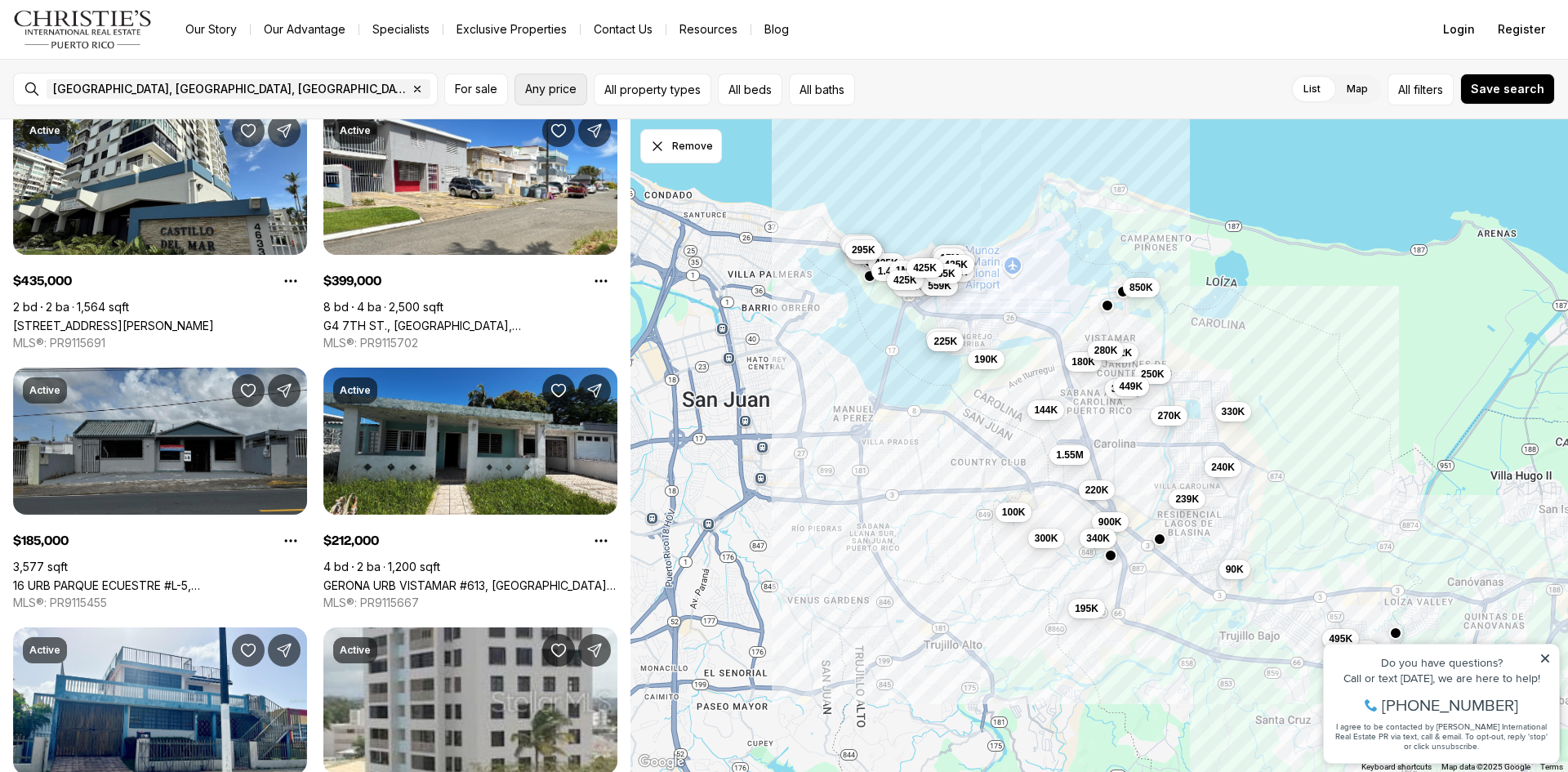
click at [555, 90] on span "Any price" at bounding box center [551, 89] width 52 height 13
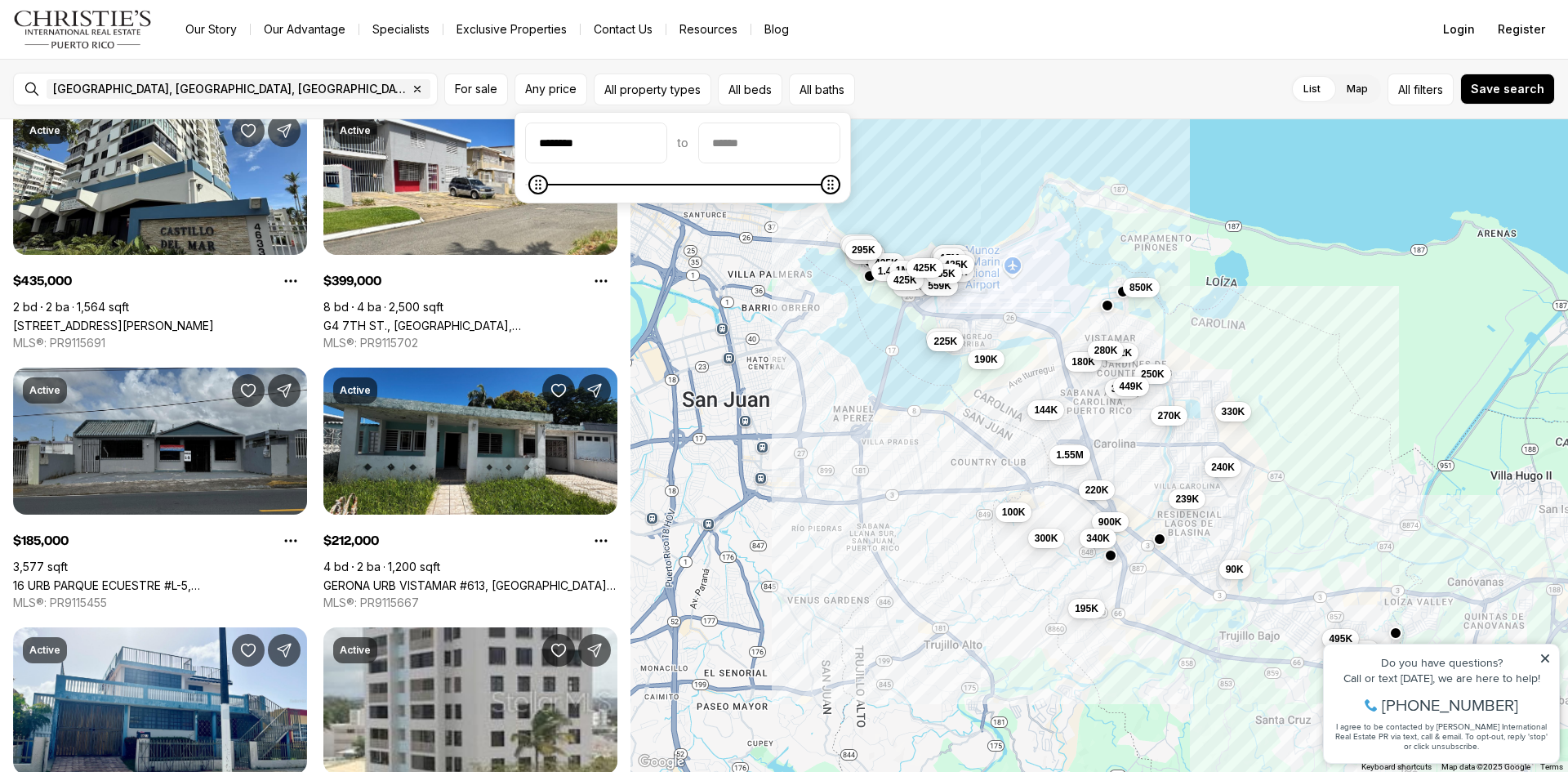
type input "********"
click at [779, 146] on input "priceMax" at bounding box center [769, 143] width 141 height 39
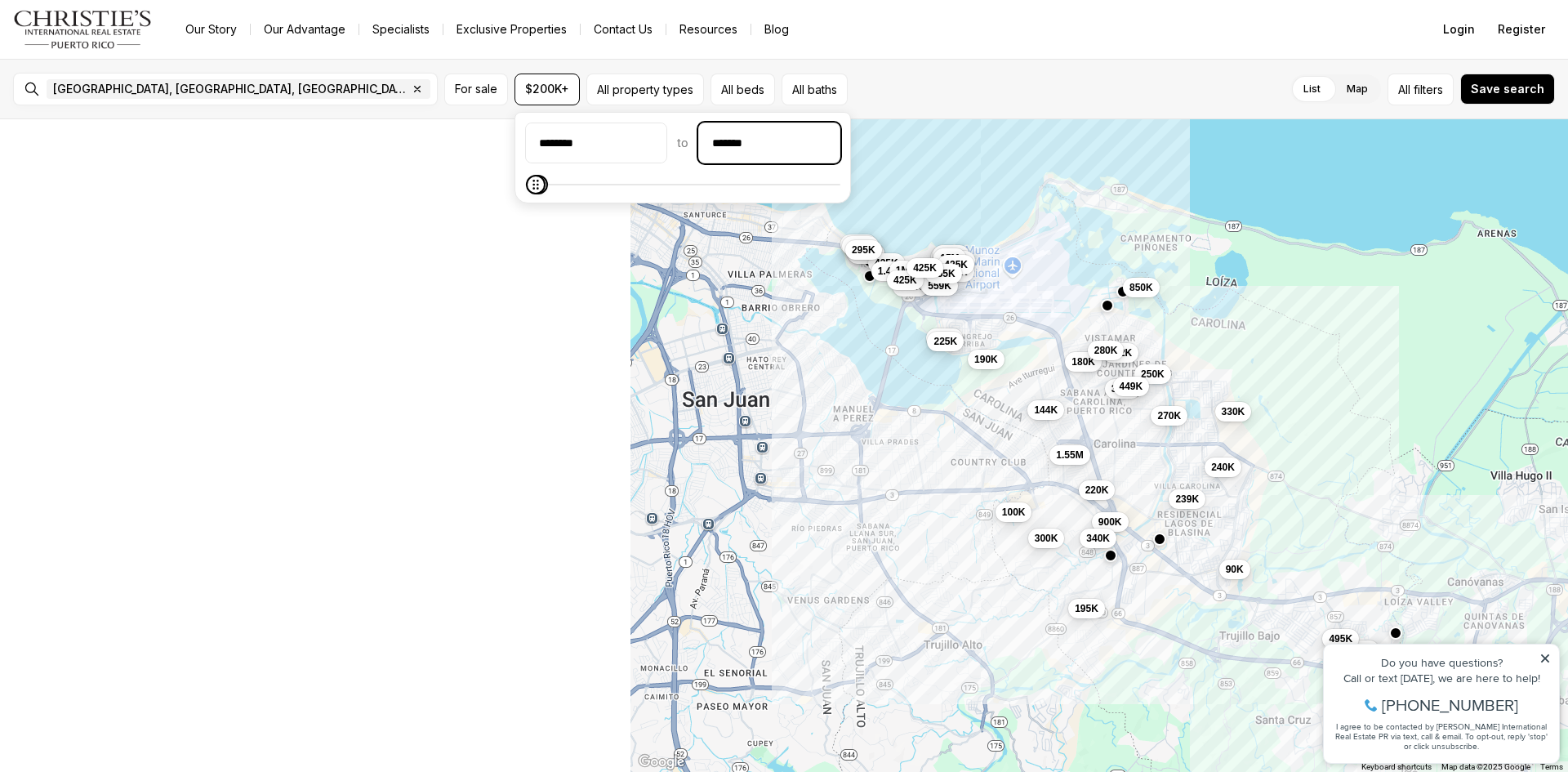
scroll to position [0, 0]
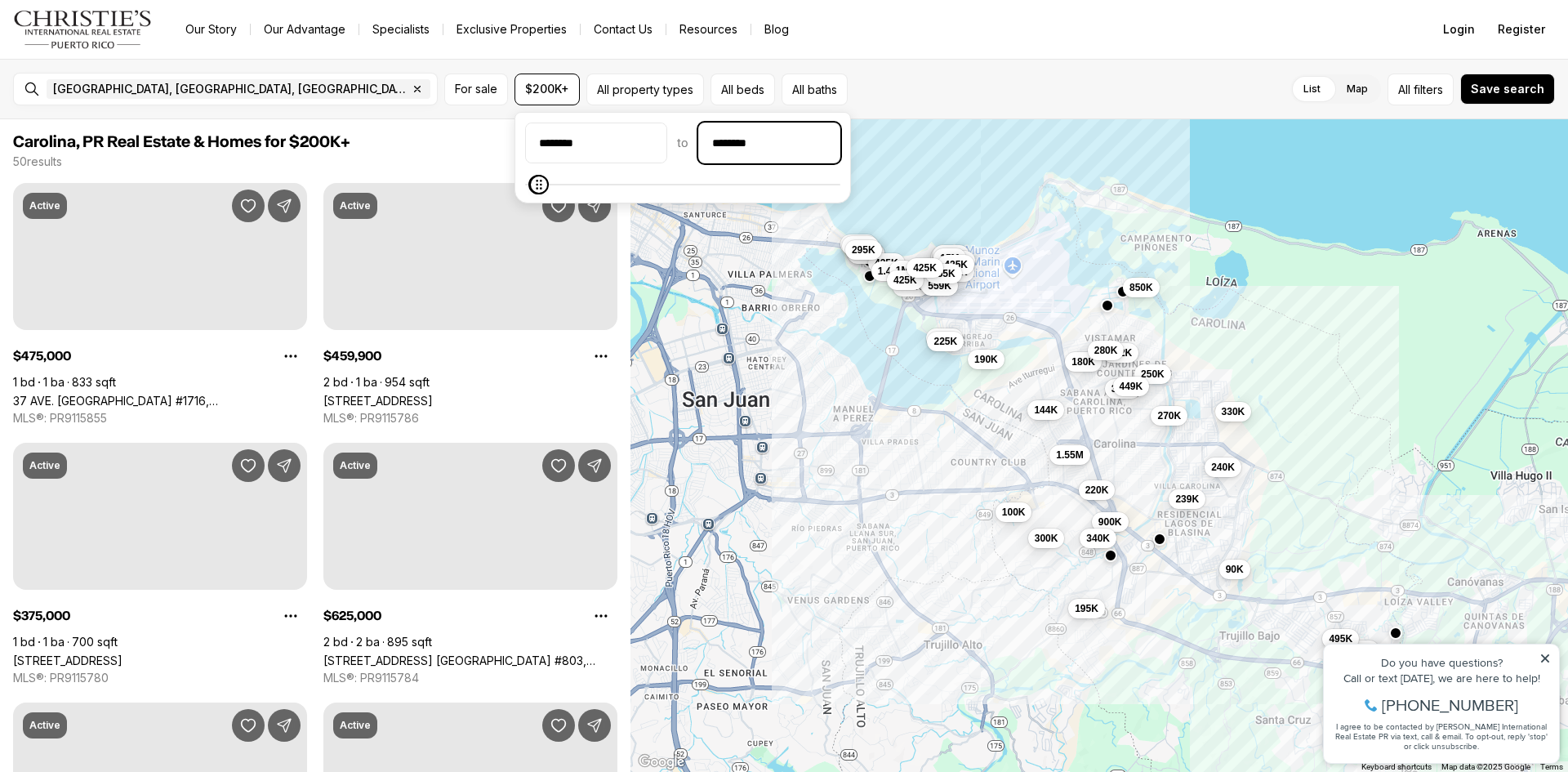
type input "********"
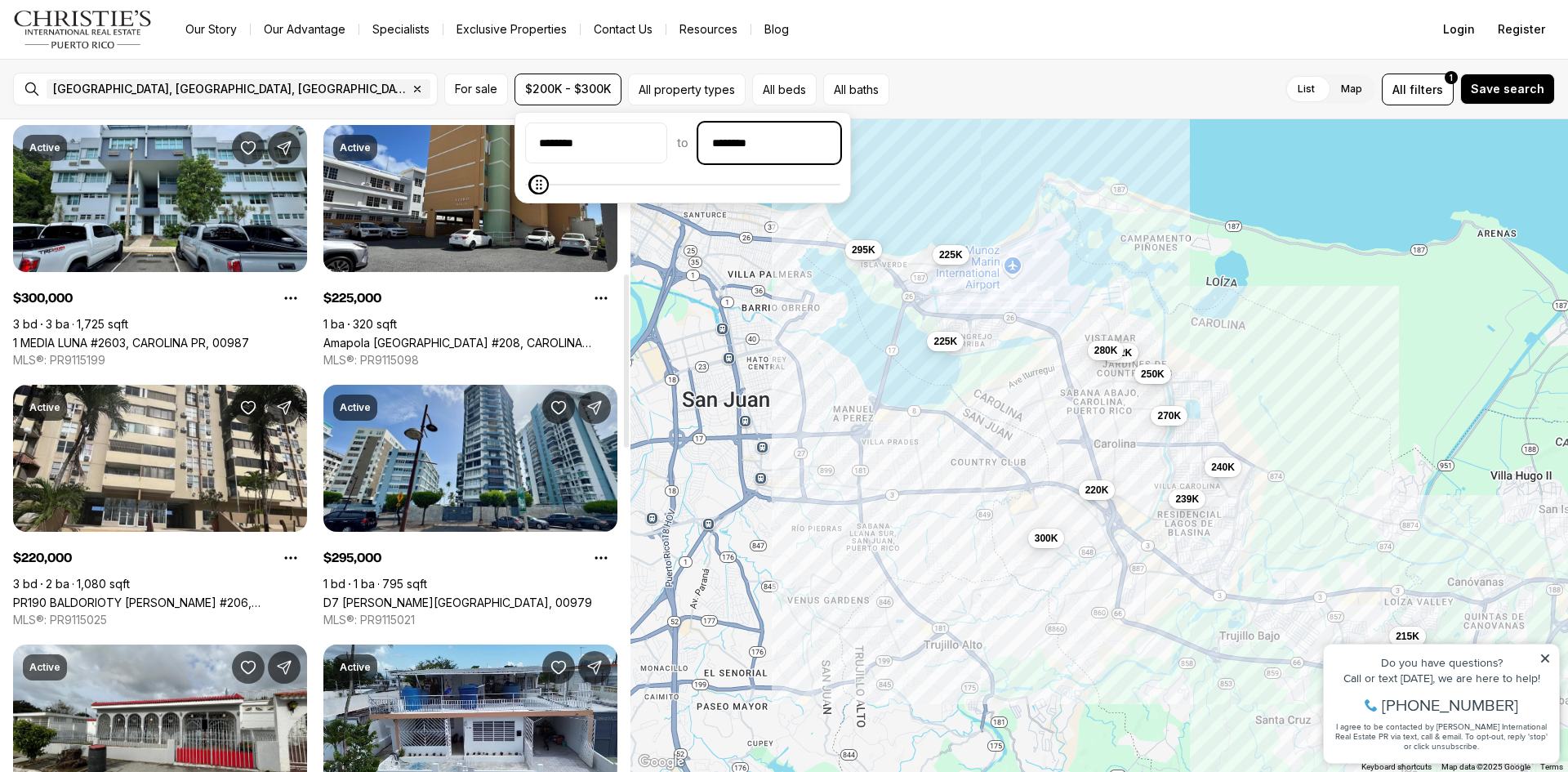
scroll to position [681, 0]
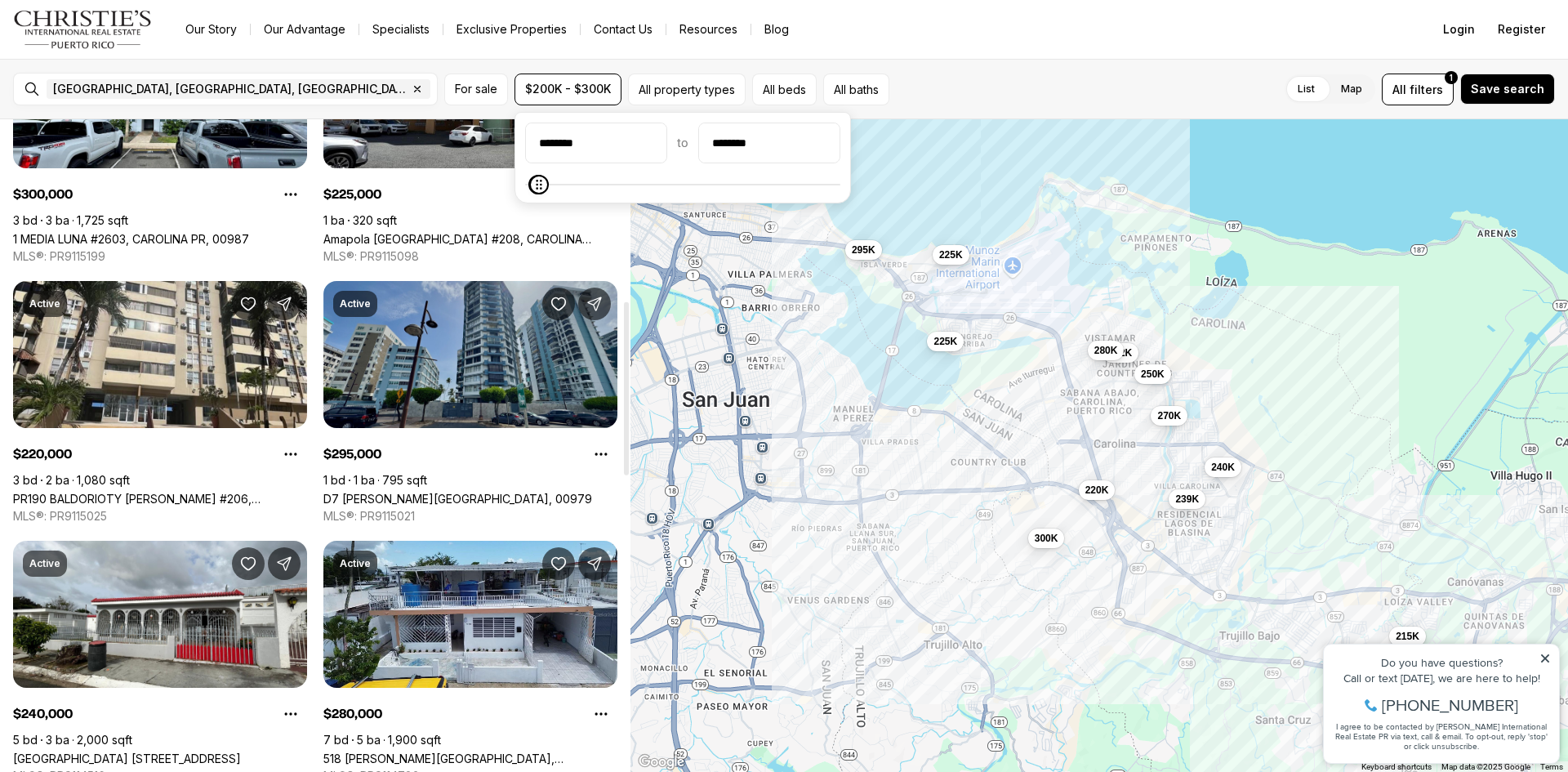
click at [428, 492] on link "D7 [PERSON_NAME][GEOGRAPHIC_DATA], 00979" at bounding box center [457, 498] width 269 height 14
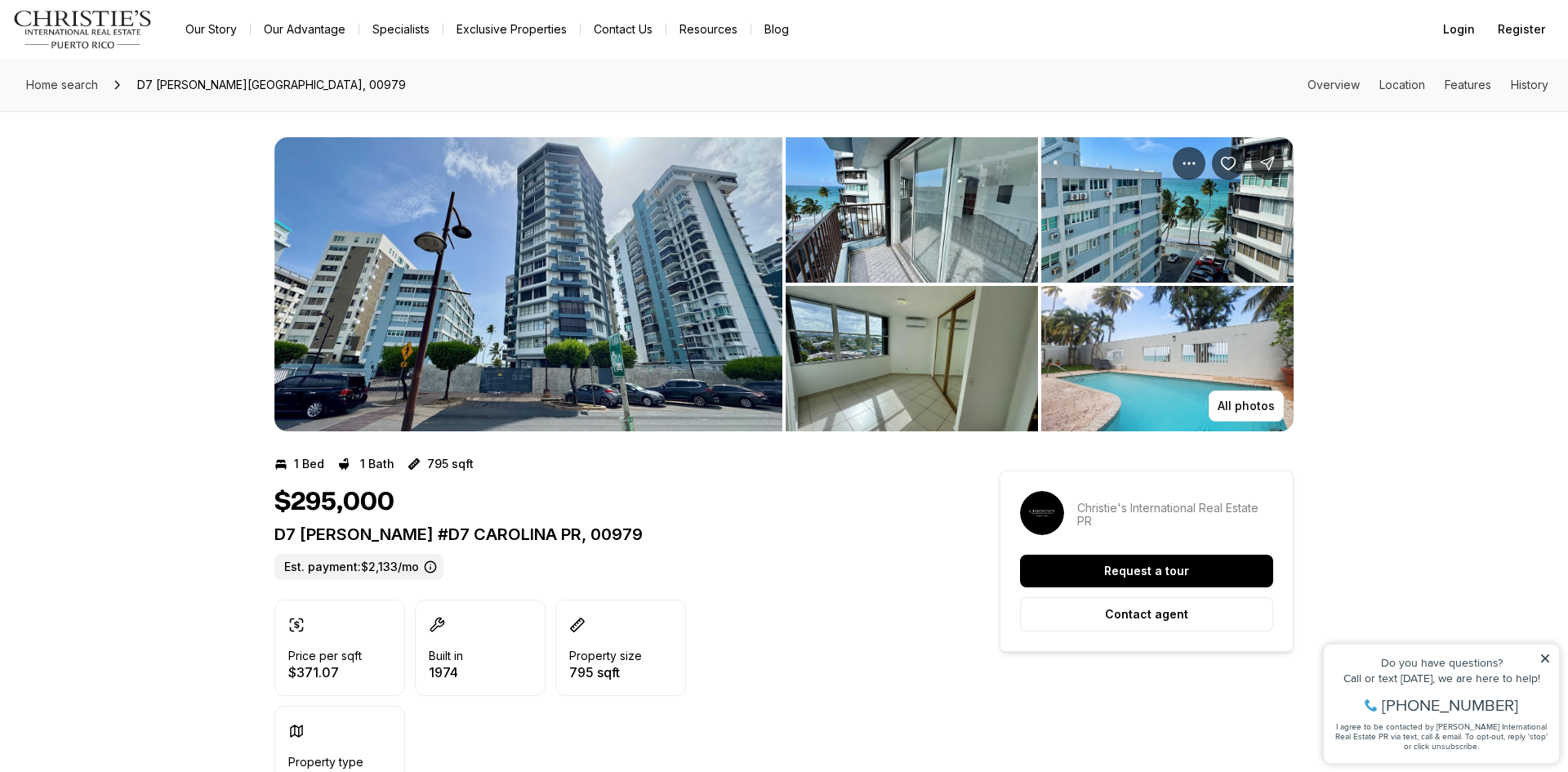
click at [622, 255] on img "View image gallery" at bounding box center [529, 284] width 508 height 294
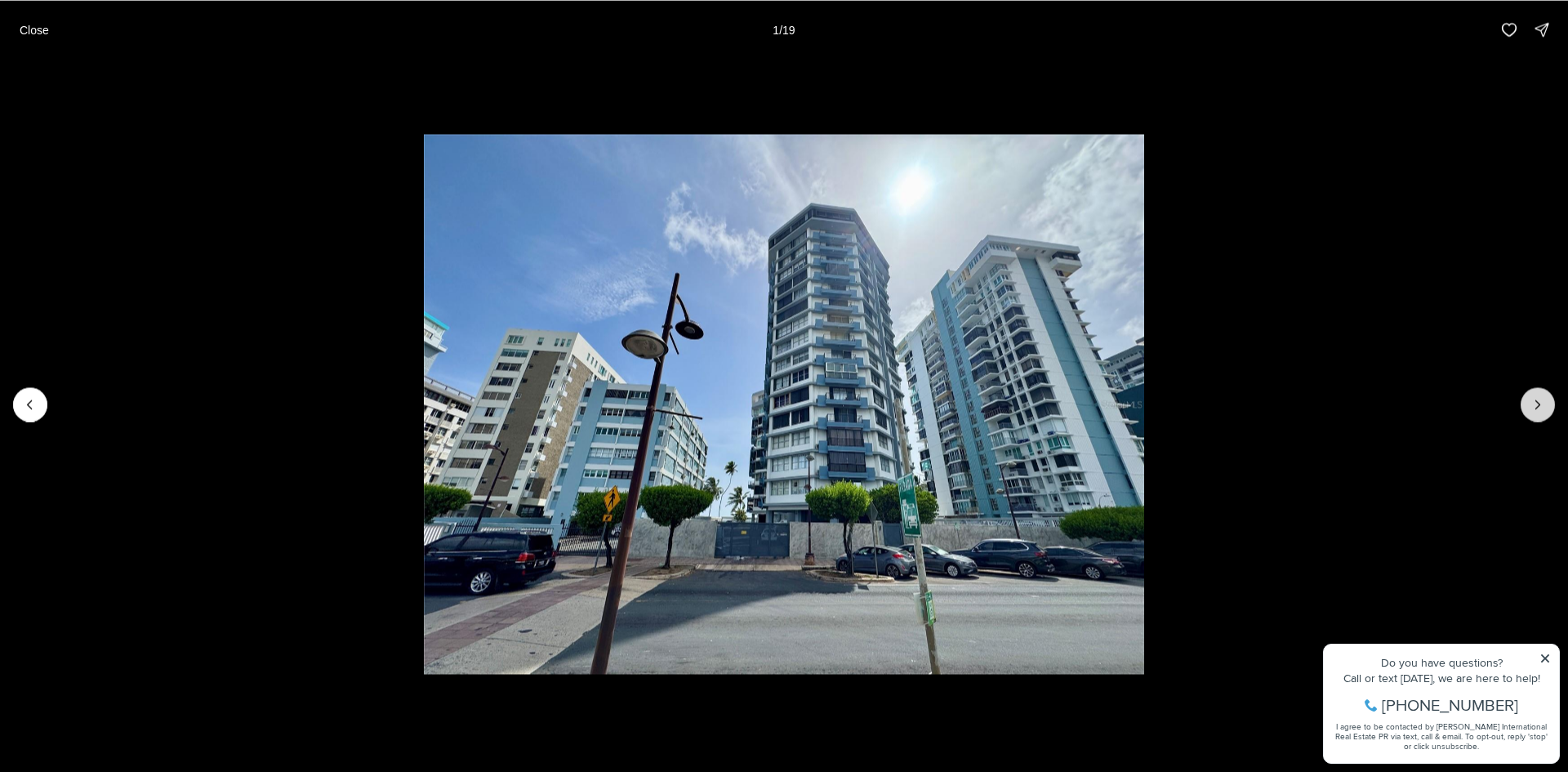
click at [1541, 409] on icon "Next slide" at bounding box center [1538, 404] width 16 height 16
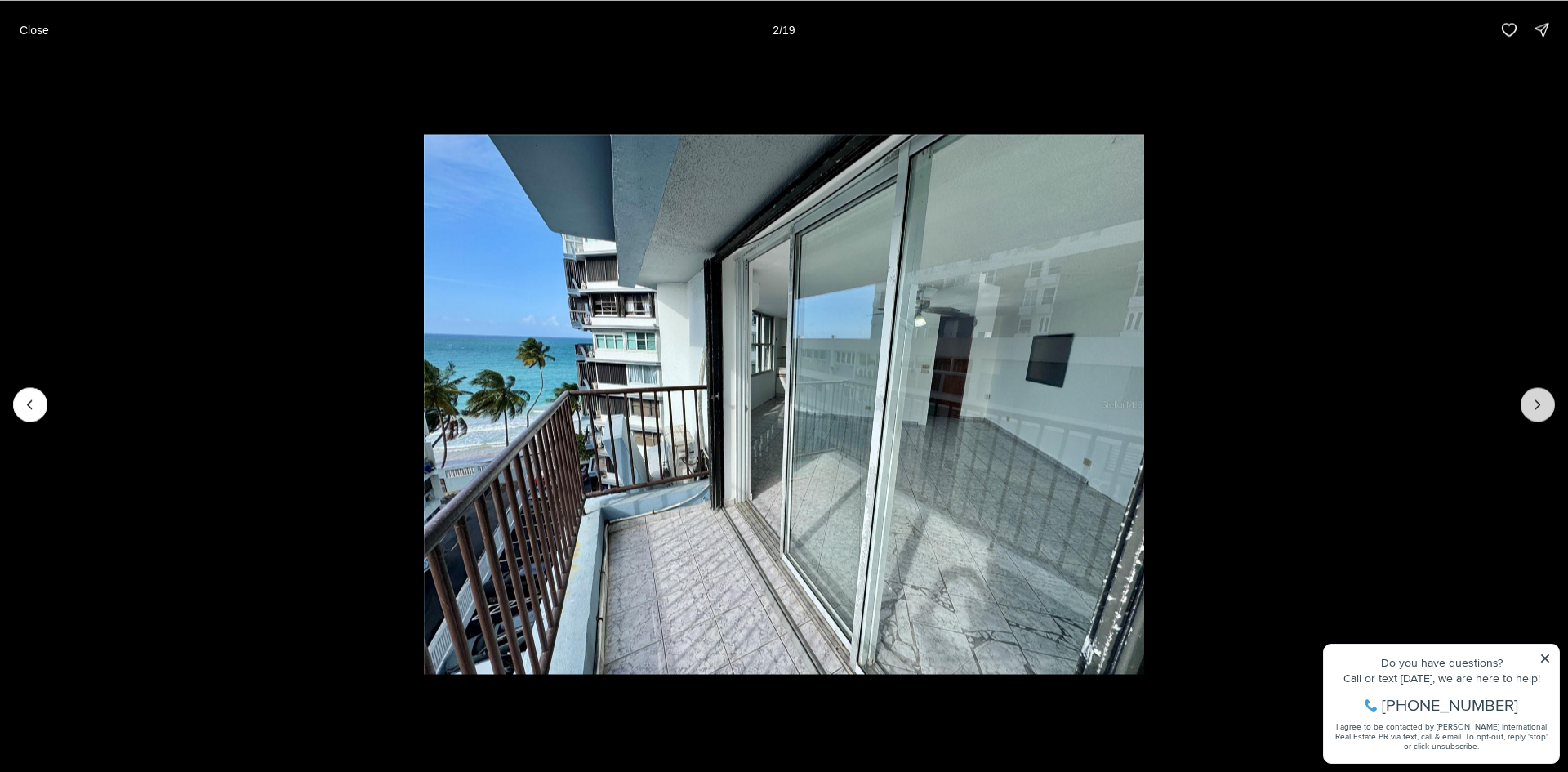
click at [1541, 409] on icon "Next slide" at bounding box center [1538, 404] width 16 height 16
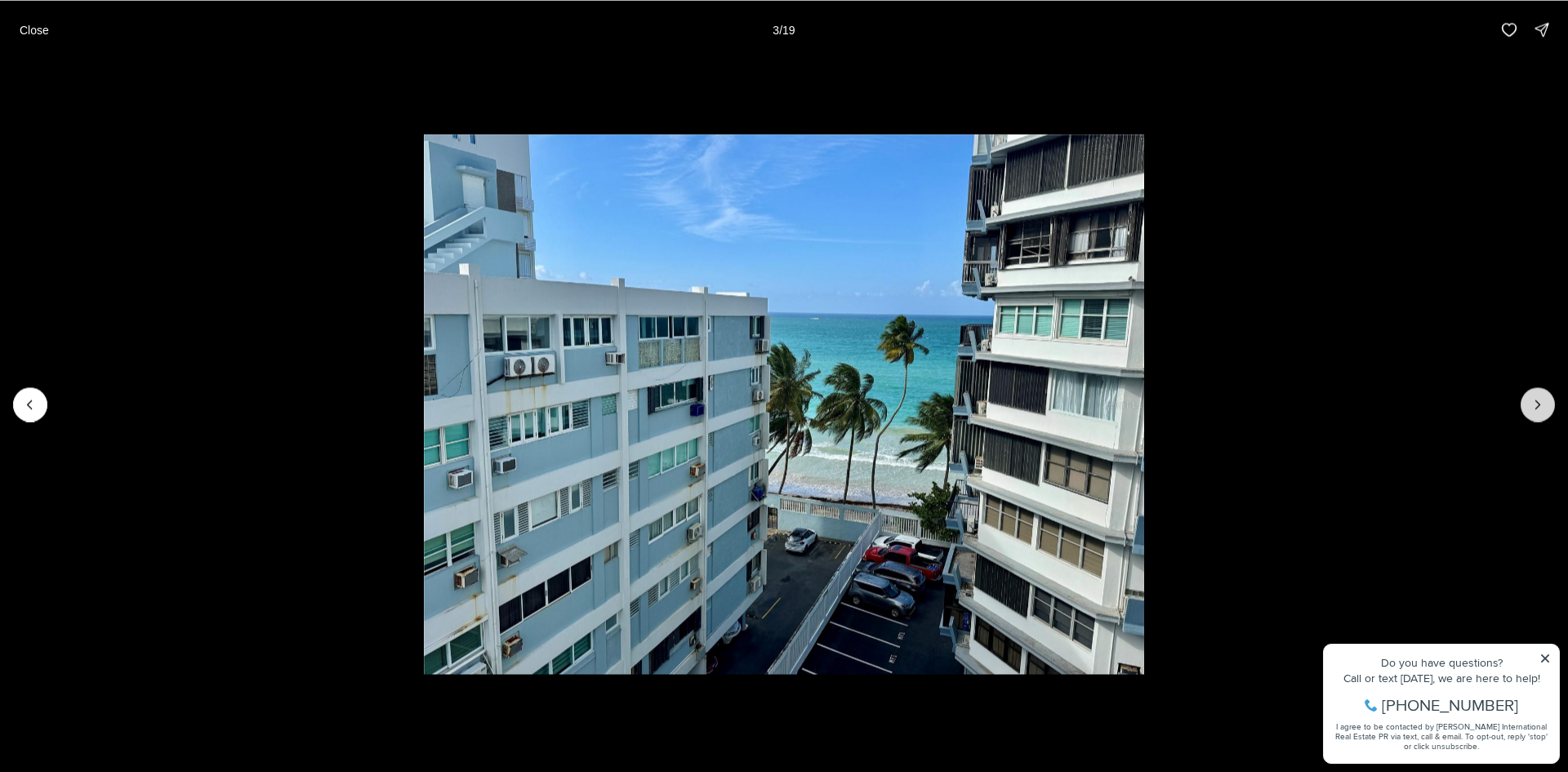
click at [1541, 409] on icon "Next slide" at bounding box center [1538, 404] width 16 height 16
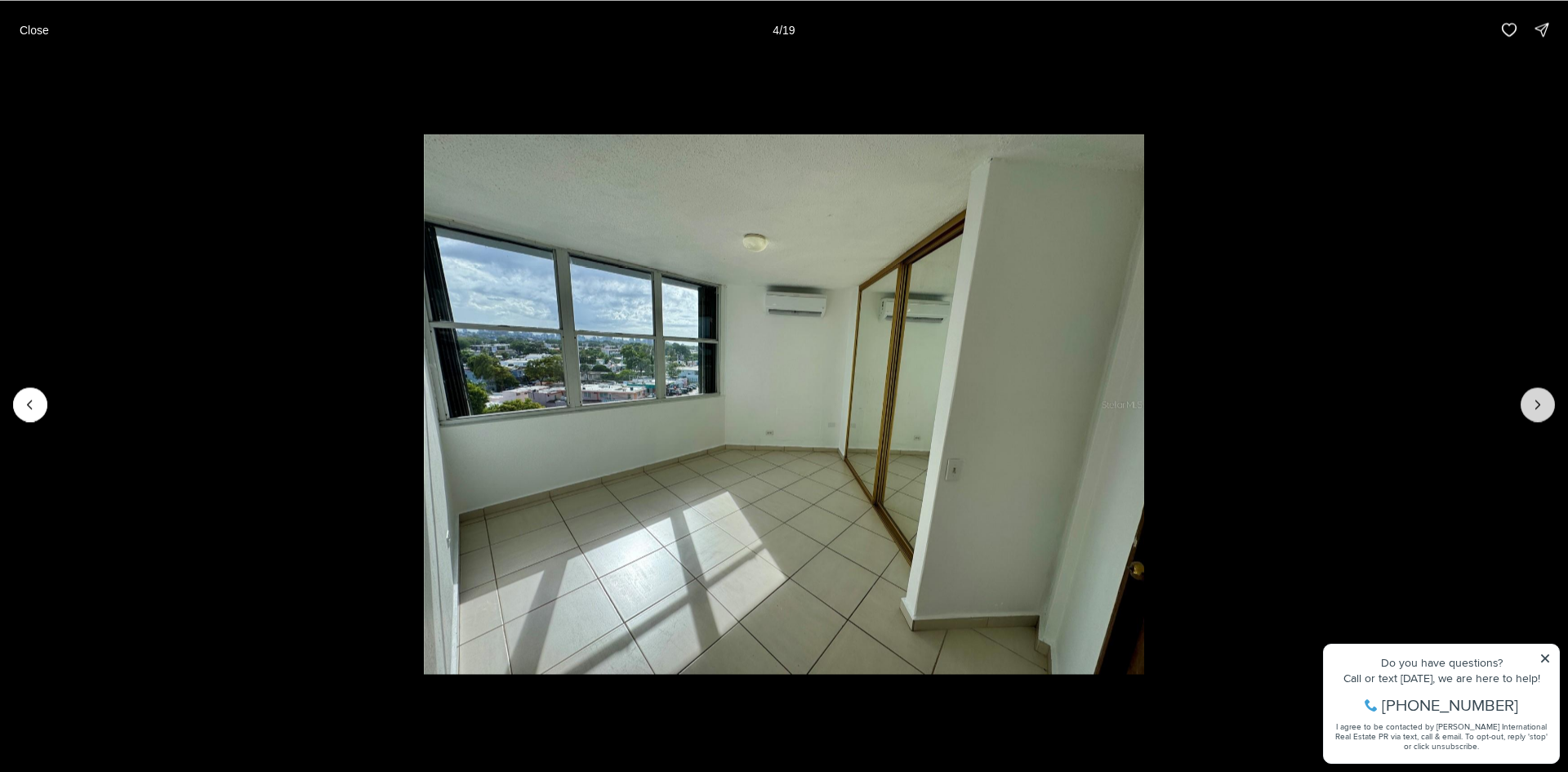
click at [1541, 409] on icon "Next slide" at bounding box center [1538, 404] width 16 height 16
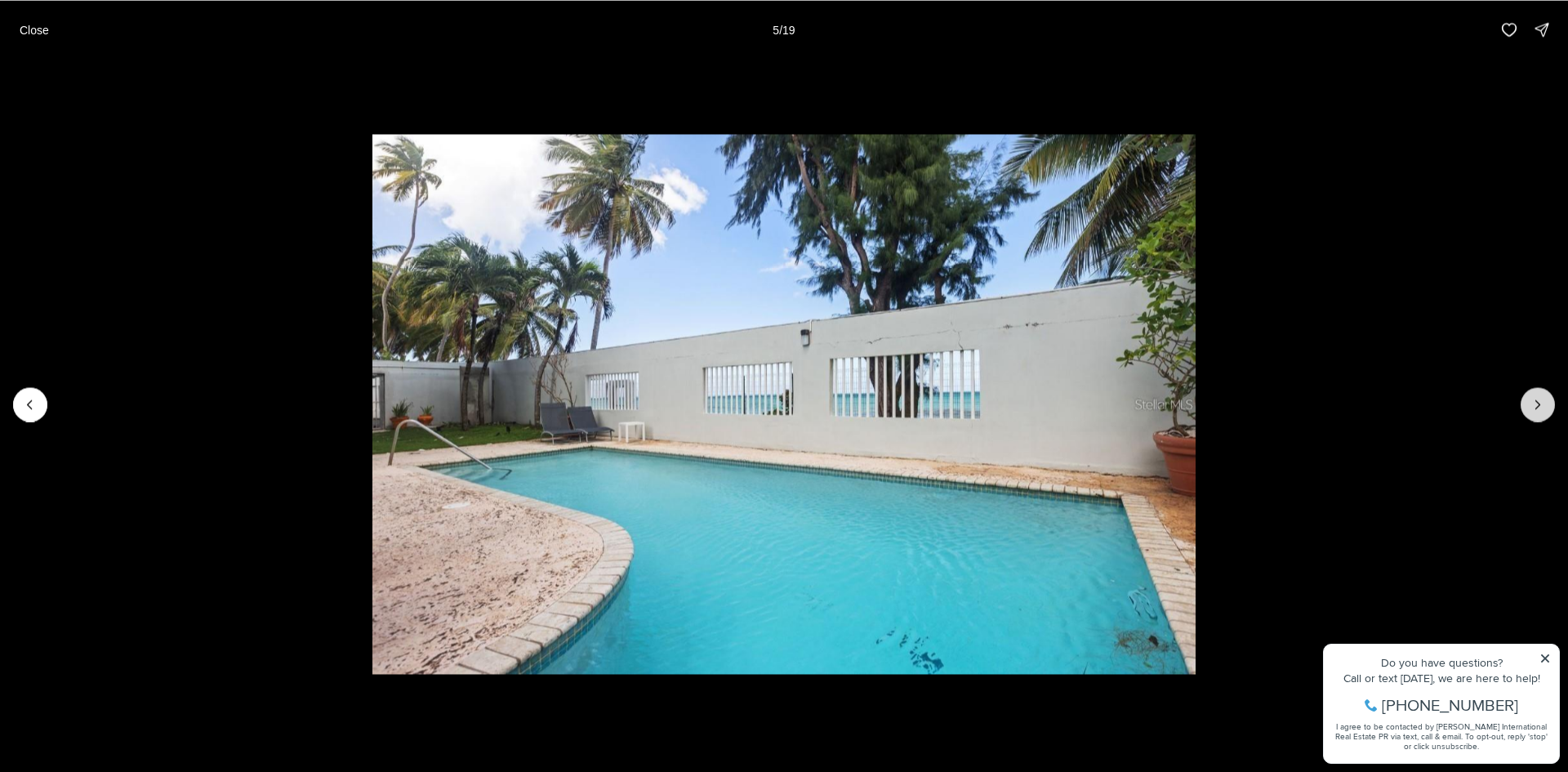
click at [1542, 409] on icon "Next slide" at bounding box center [1538, 404] width 16 height 16
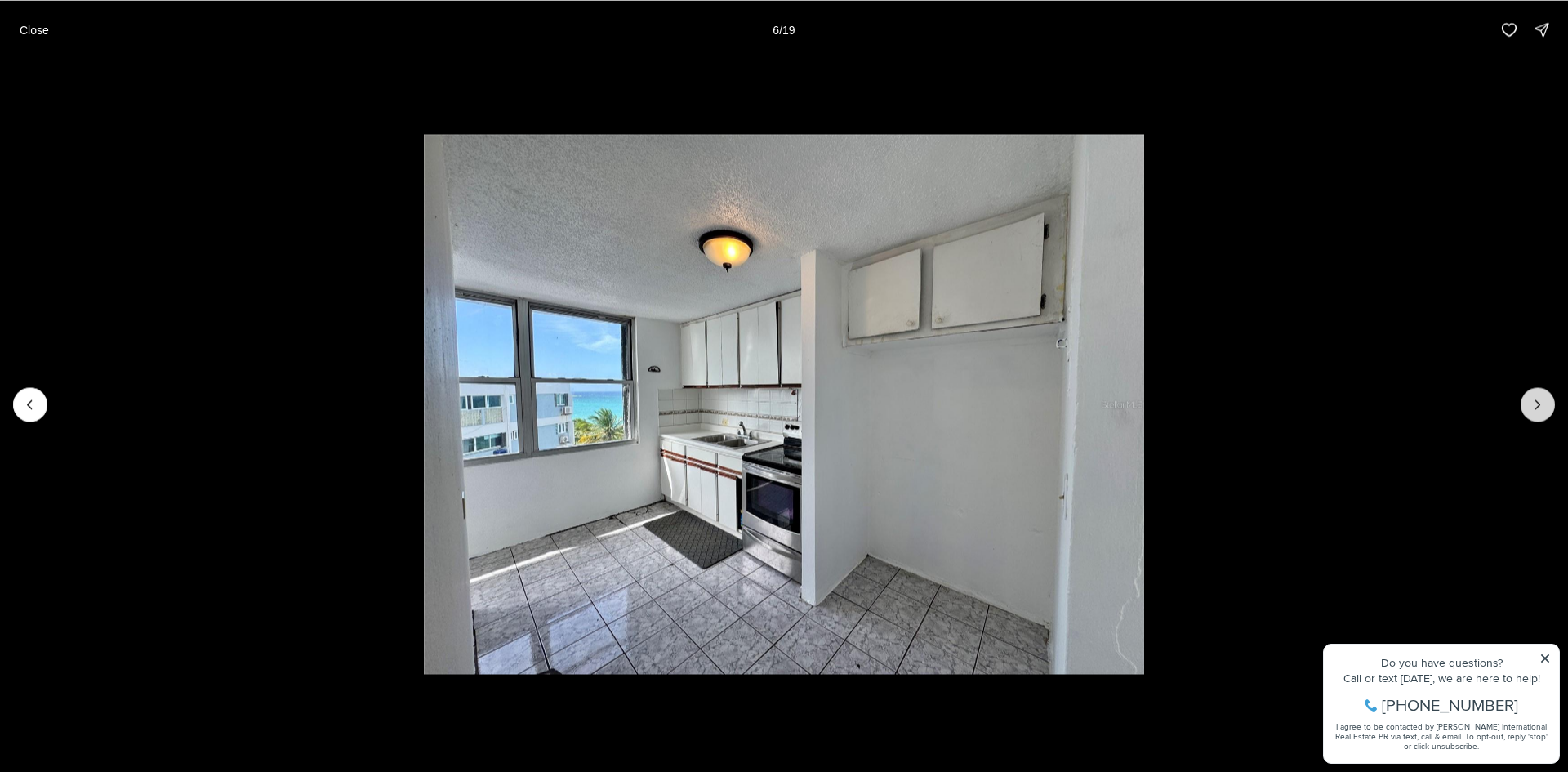
click at [1542, 409] on icon "Next slide" at bounding box center [1538, 404] width 16 height 16
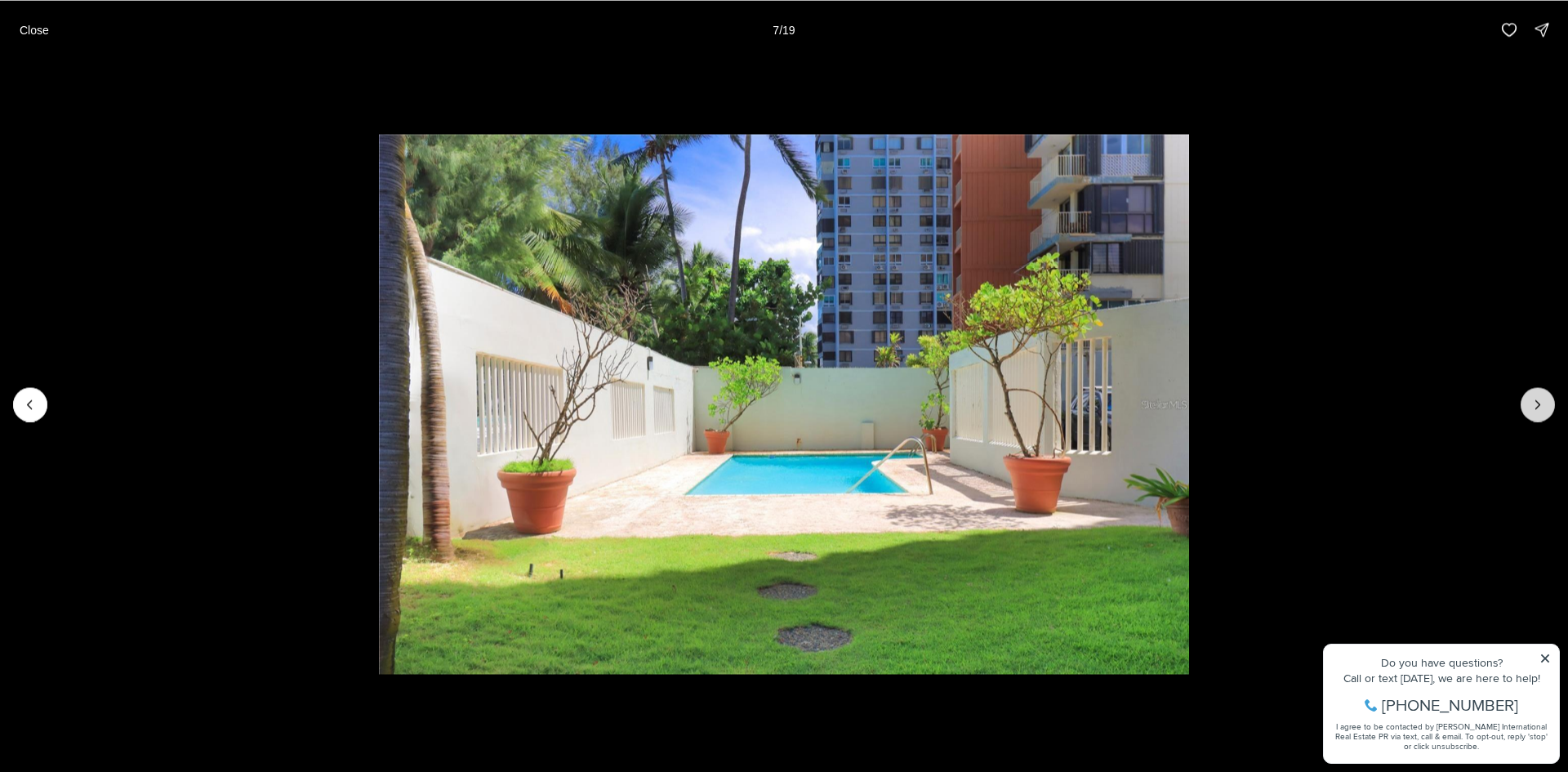
click at [1542, 409] on icon "Next slide" at bounding box center [1538, 404] width 16 height 16
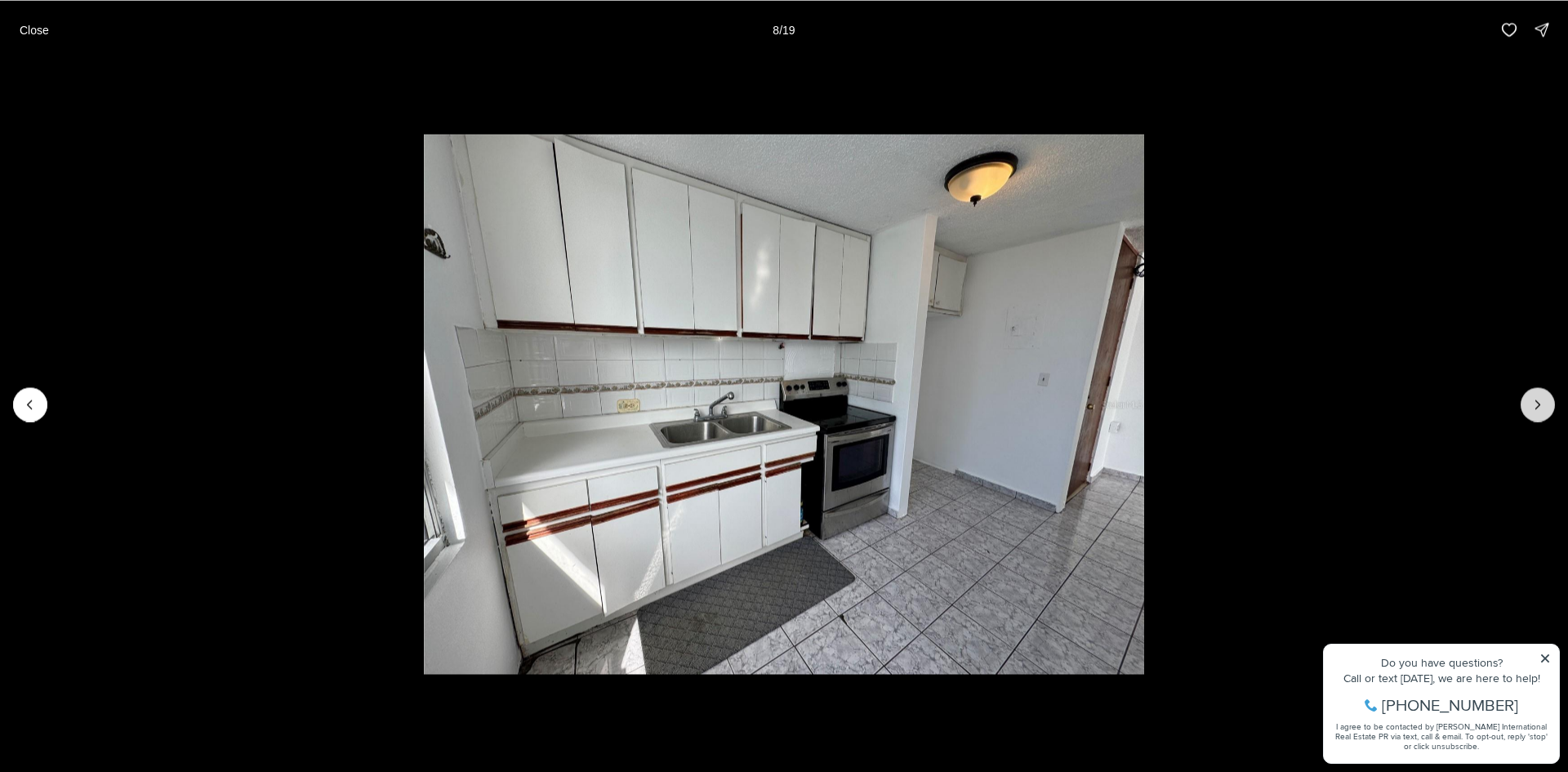
click at [1542, 409] on icon "Next slide" at bounding box center [1538, 404] width 16 height 16
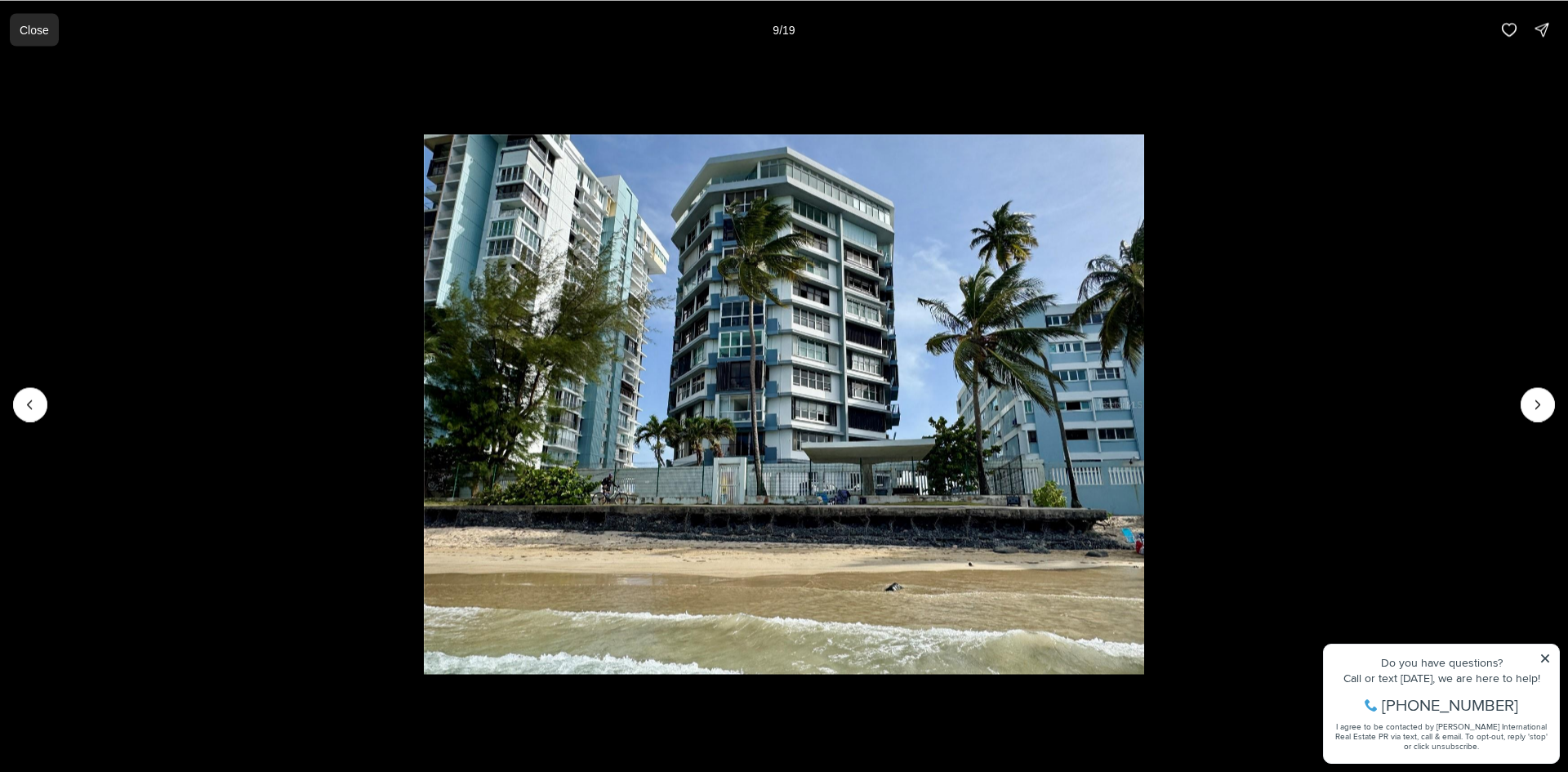
click at [32, 35] on p "Close" at bounding box center [35, 30] width 30 height 13
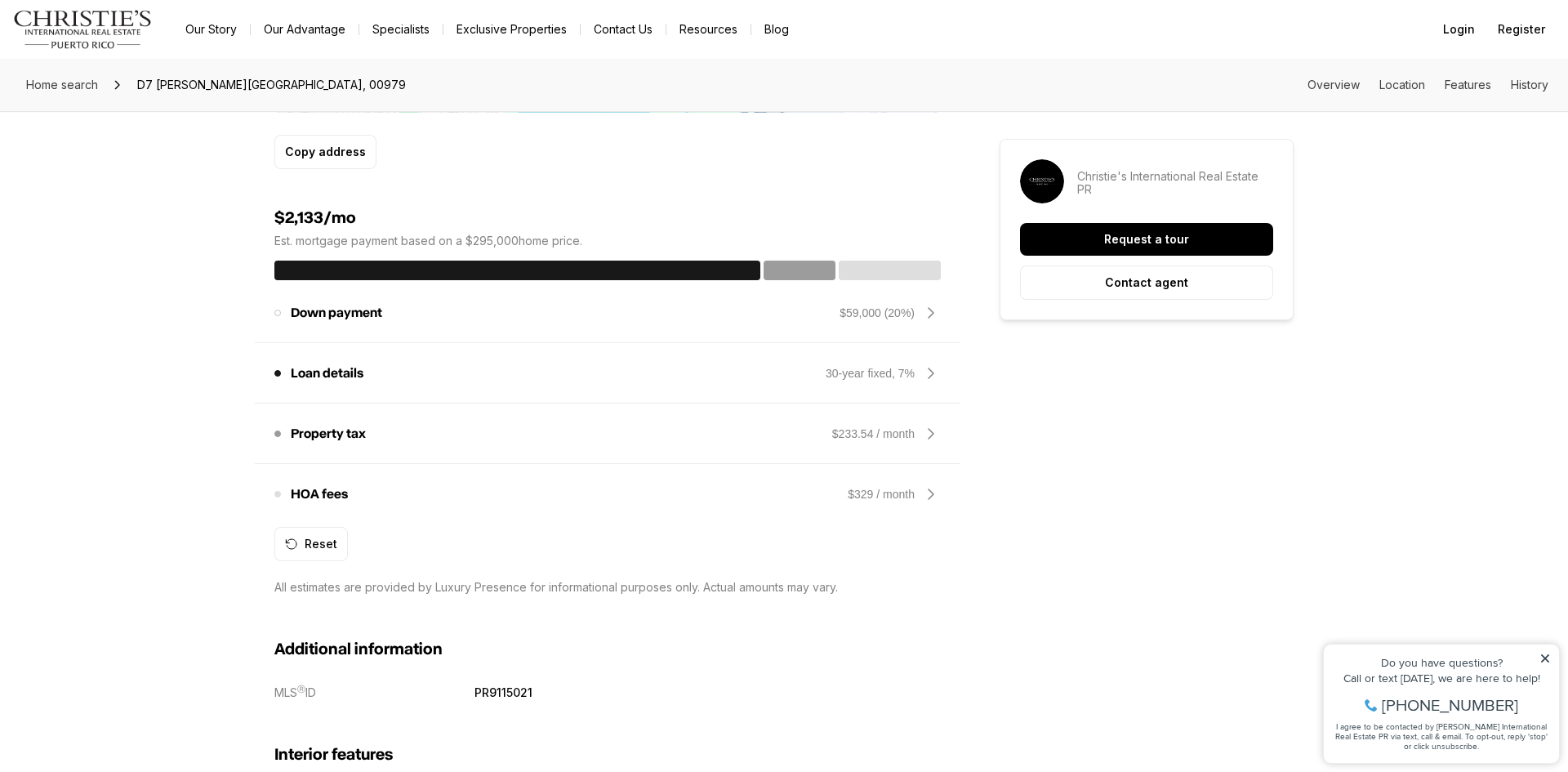
scroll to position [1372, 0]
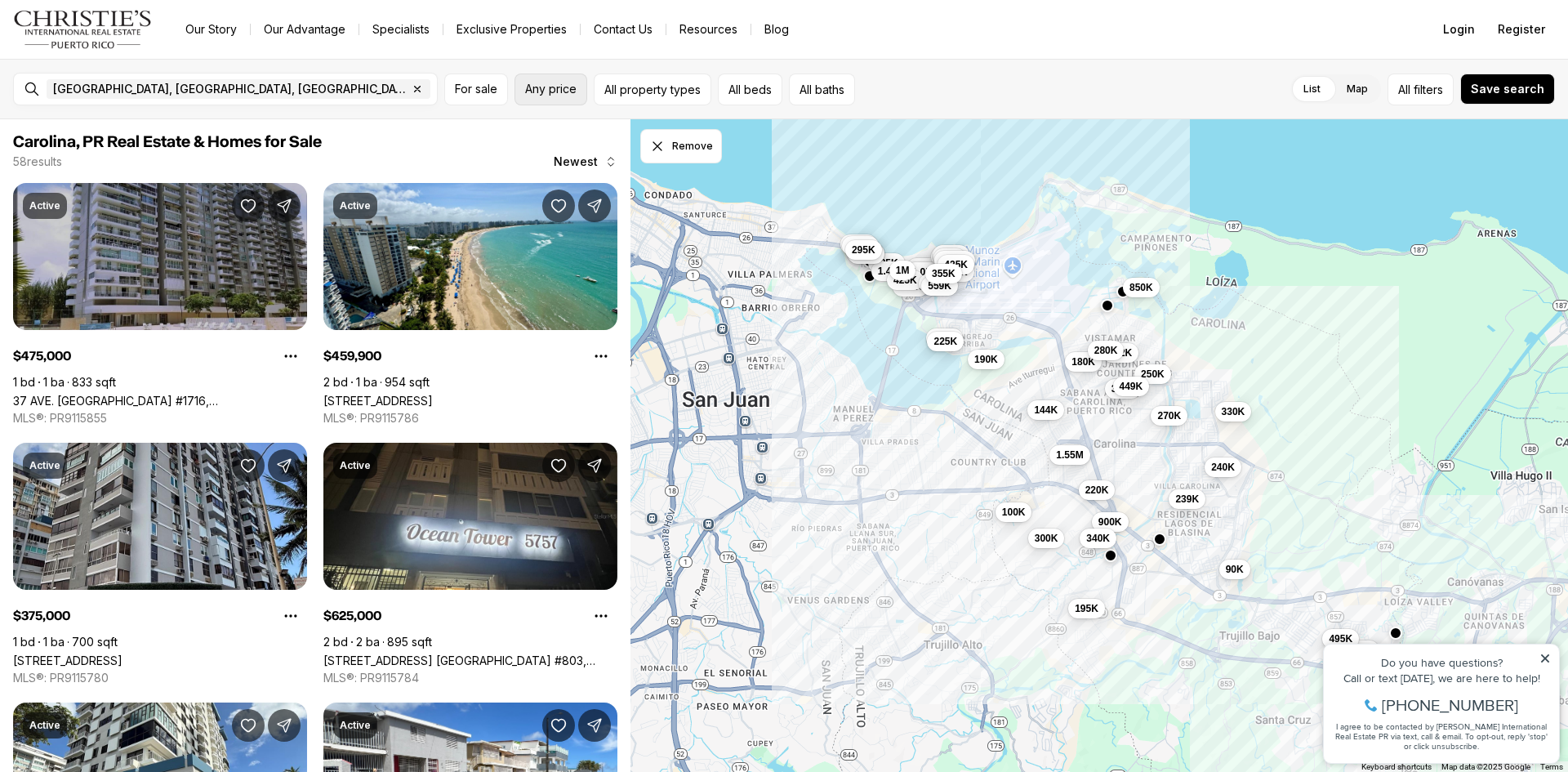
click at [563, 87] on span "Any price" at bounding box center [551, 89] width 52 height 13
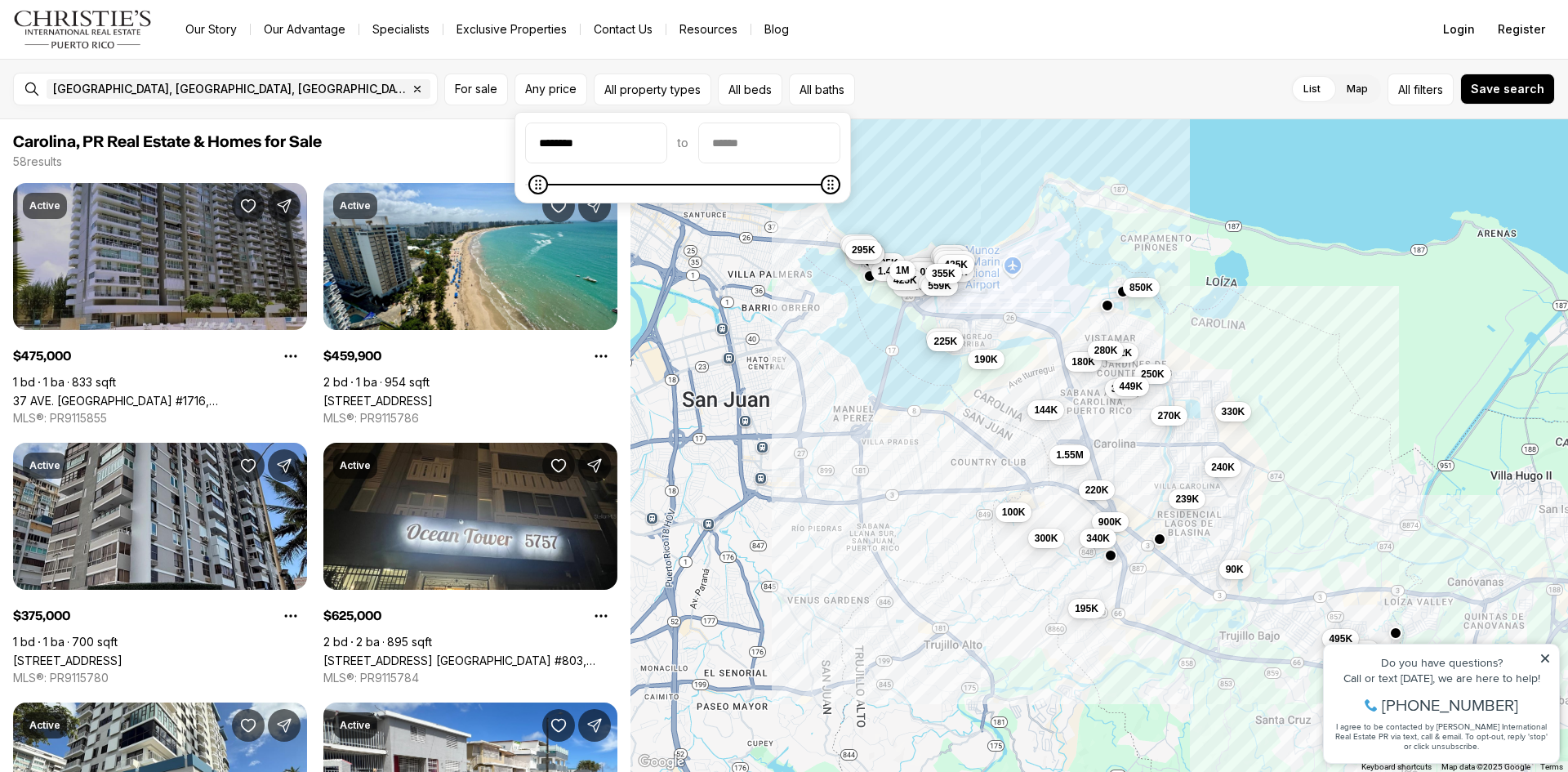
type input "********"
click at [752, 151] on input "priceMax" at bounding box center [769, 143] width 141 height 39
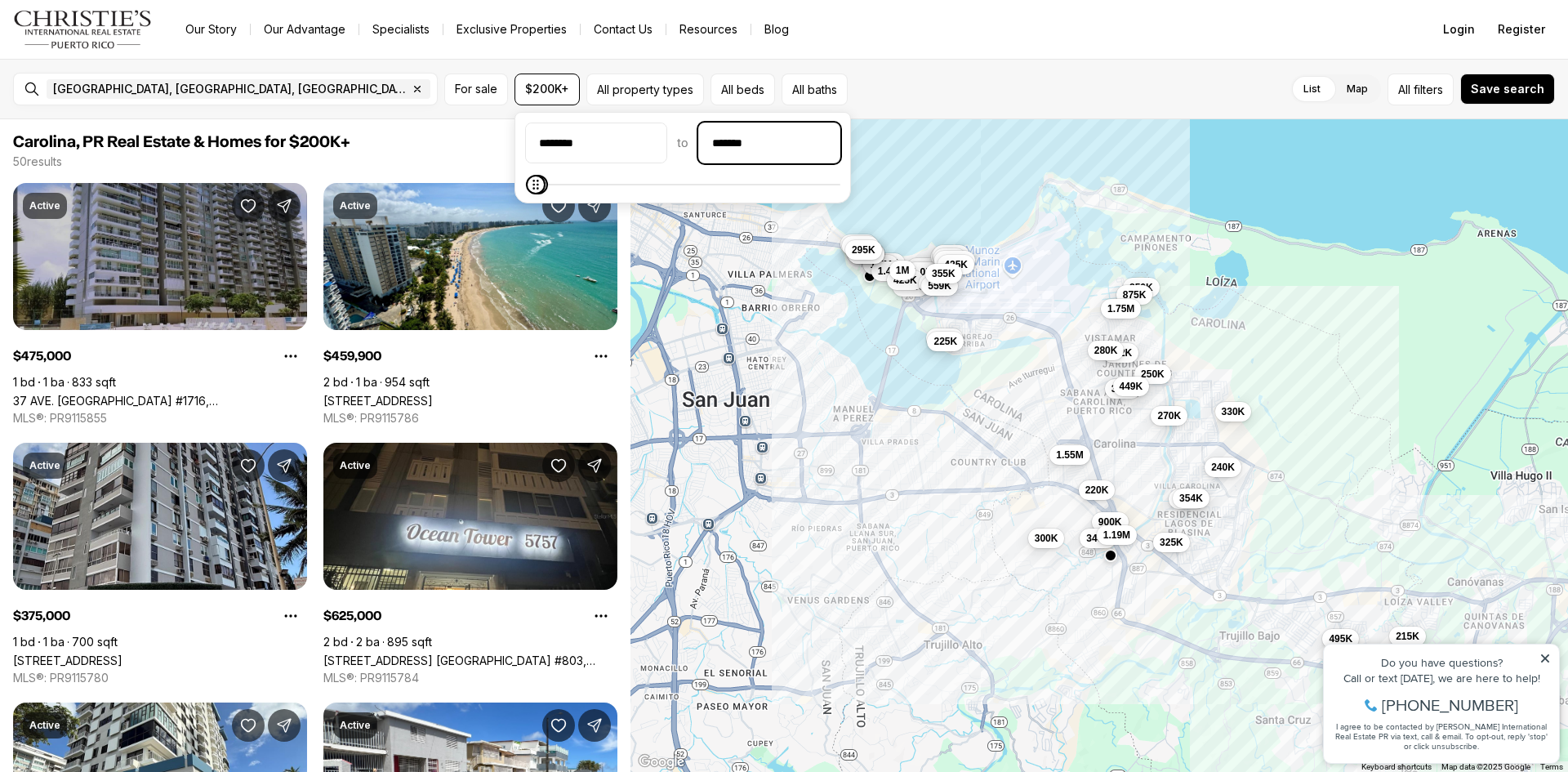
type input "********"
click at [1511, 92] on span "Save search" at bounding box center [1507, 89] width 73 height 13
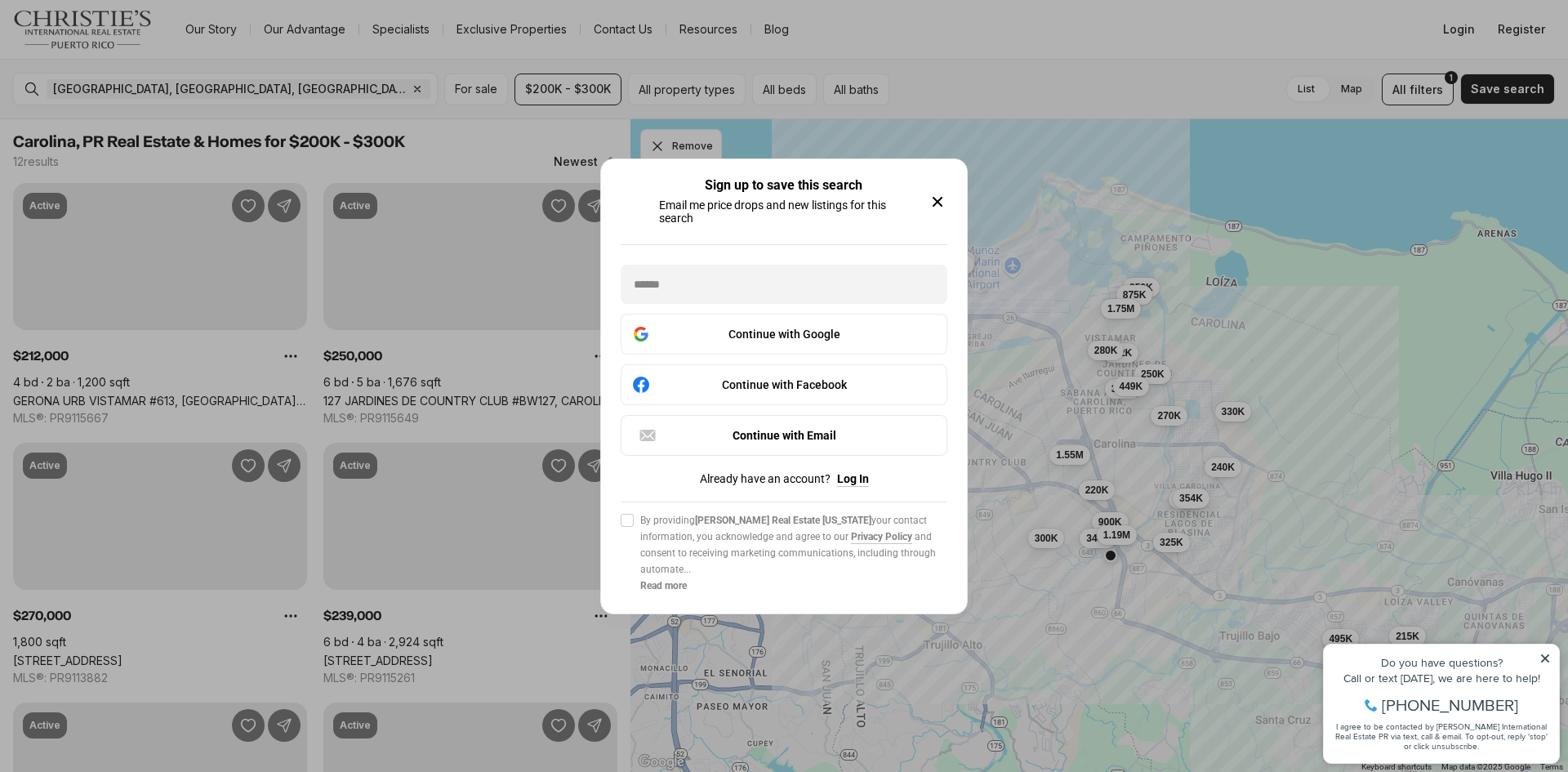
click at [935, 200] on icon "button" at bounding box center [937, 201] width 8 height 8
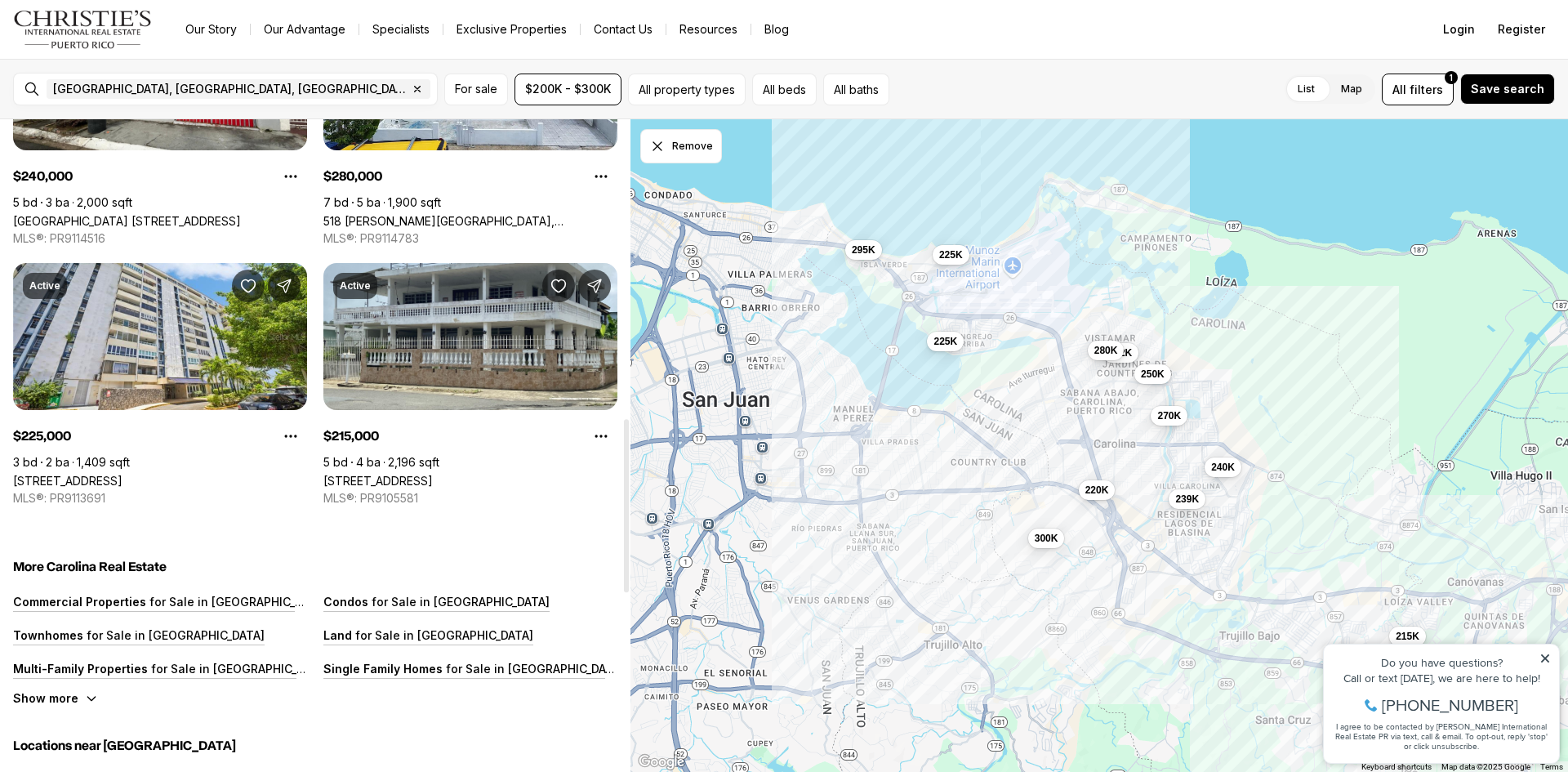
scroll to position [1127, 0]
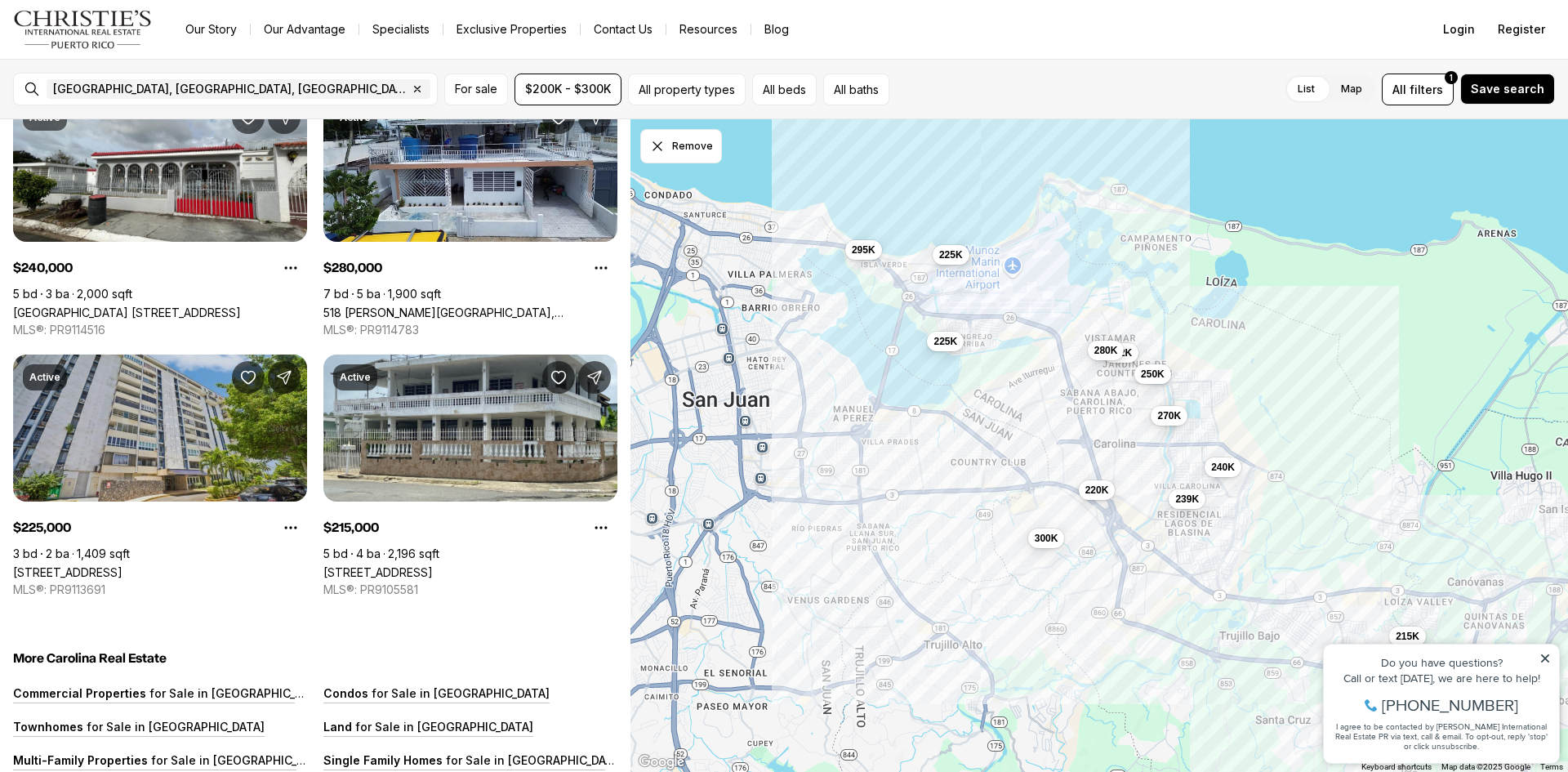
click at [123, 565] on link "[STREET_ADDRESS]" at bounding box center [67, 571] width 109 height 14
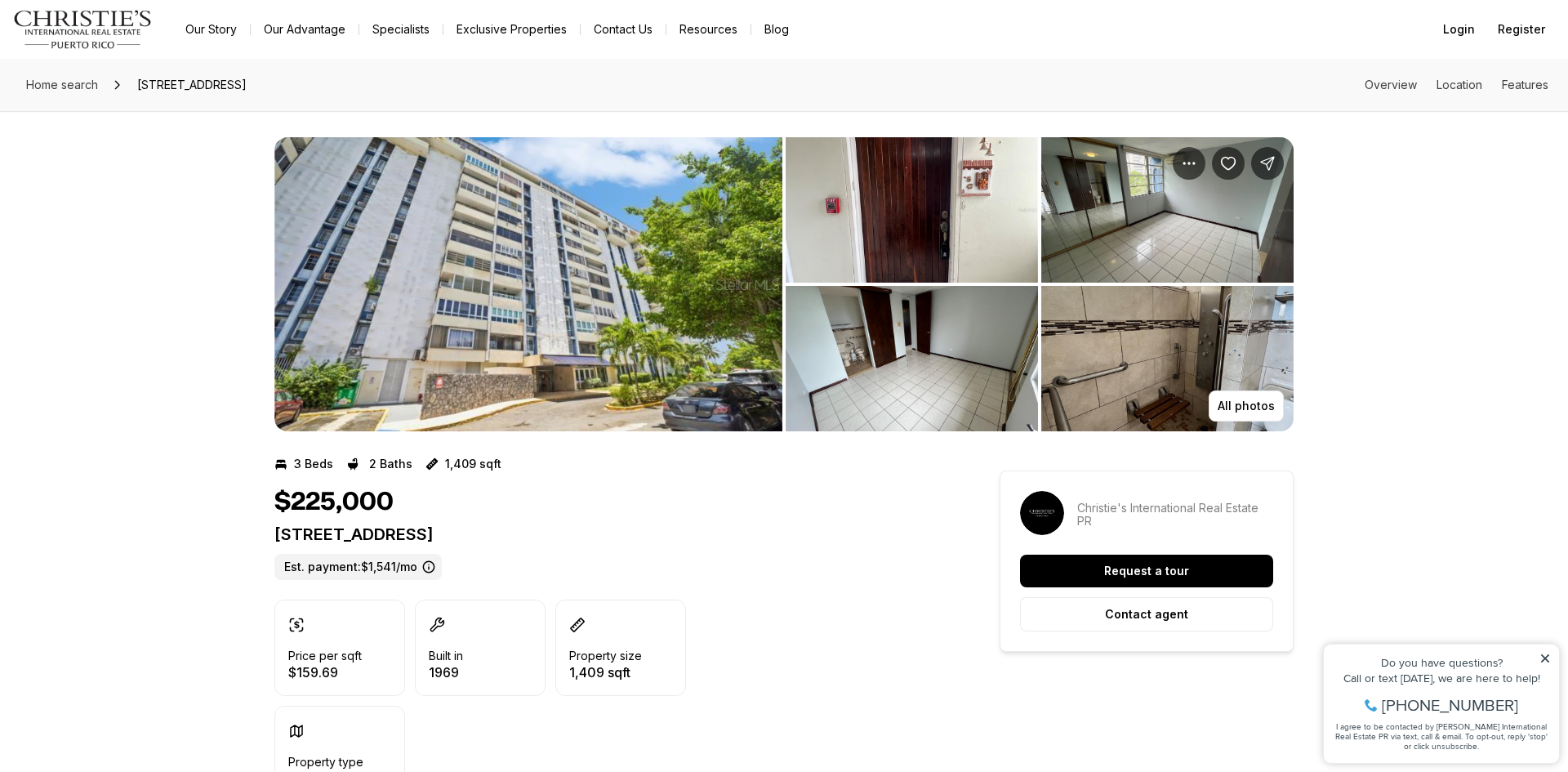
click at [638, 277] on img "View image gallery" at bounding box center [529, 284] width 508 height 294
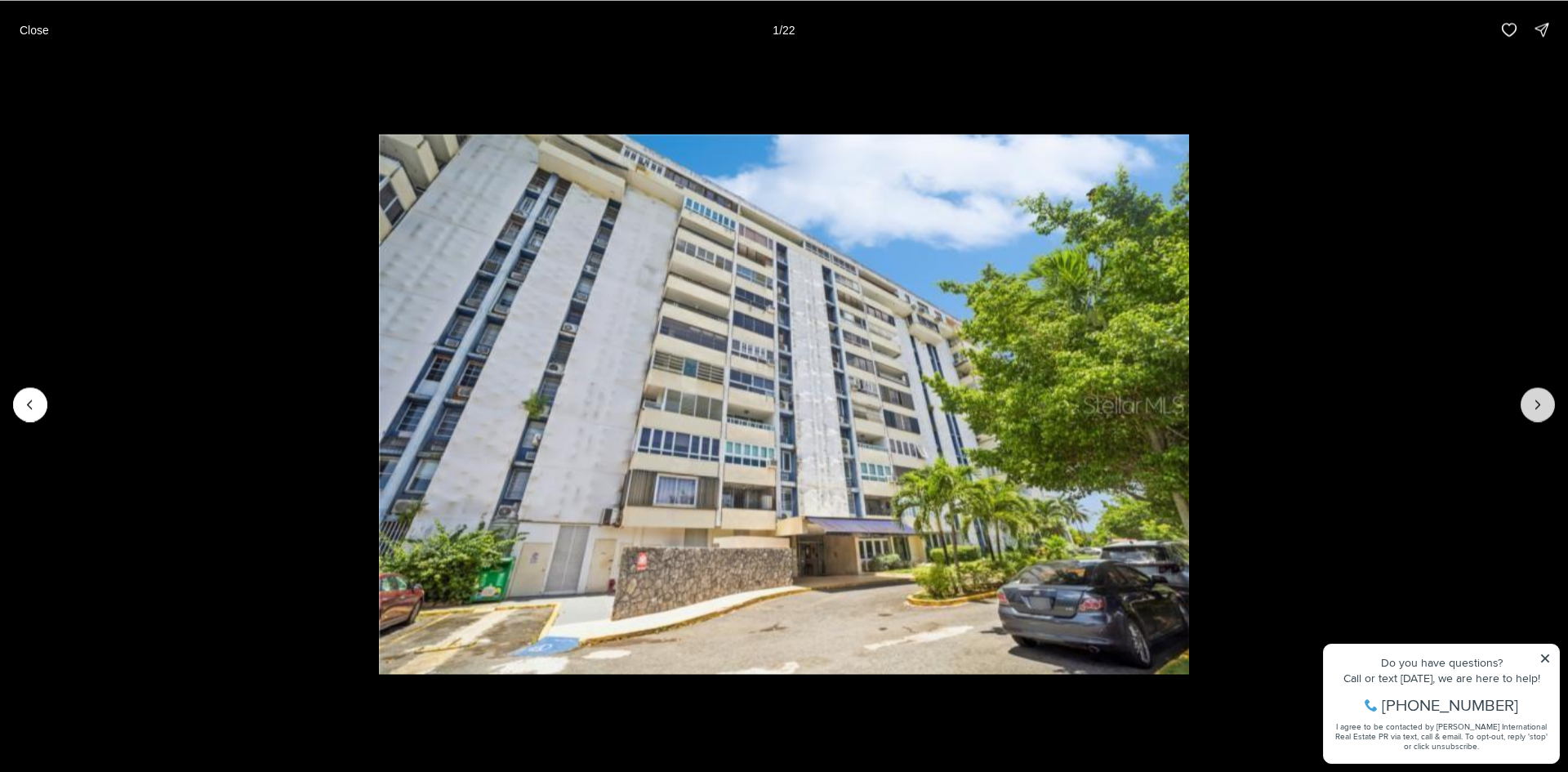
click at [1549, 411] on button "Next slide" at bounding box center [1538, 404] width 35 height 35
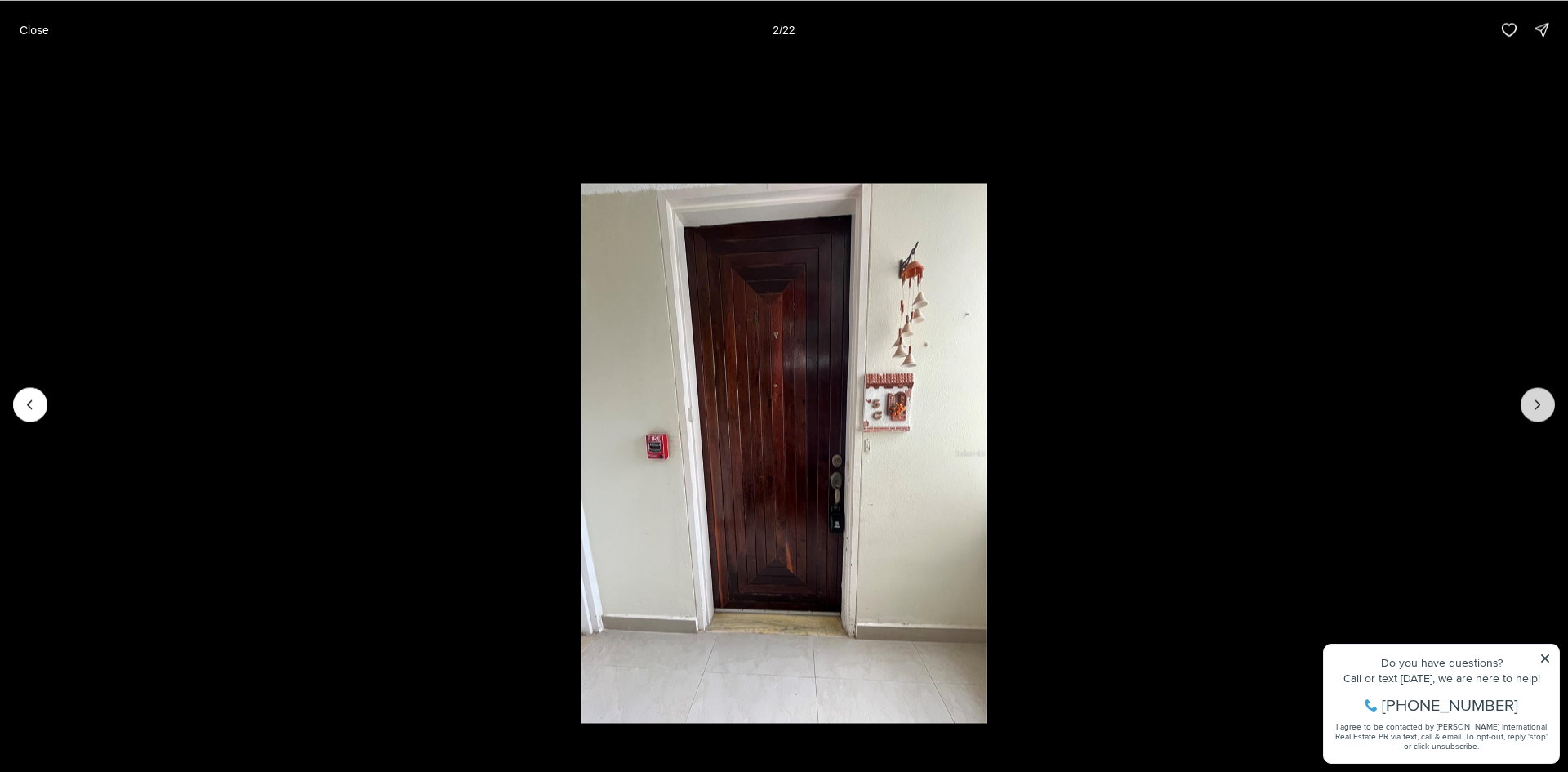
click at [1549, 411] on button "Next slide" at bounding box center [1538, 404] width 35 height 35
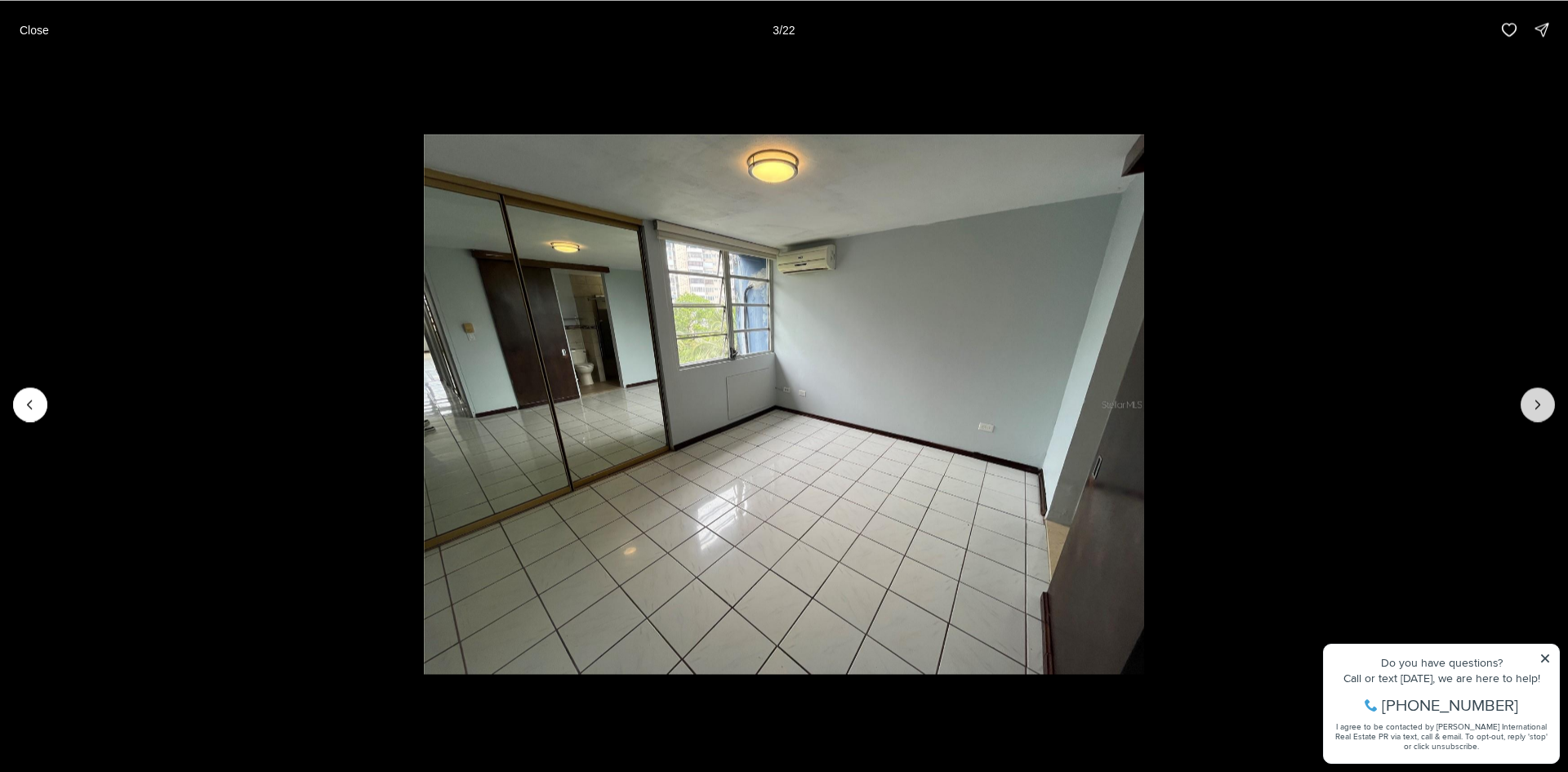
click at [1549, 411] on button "Next slide" at bounding box center [1538, 404] width 35 height 35
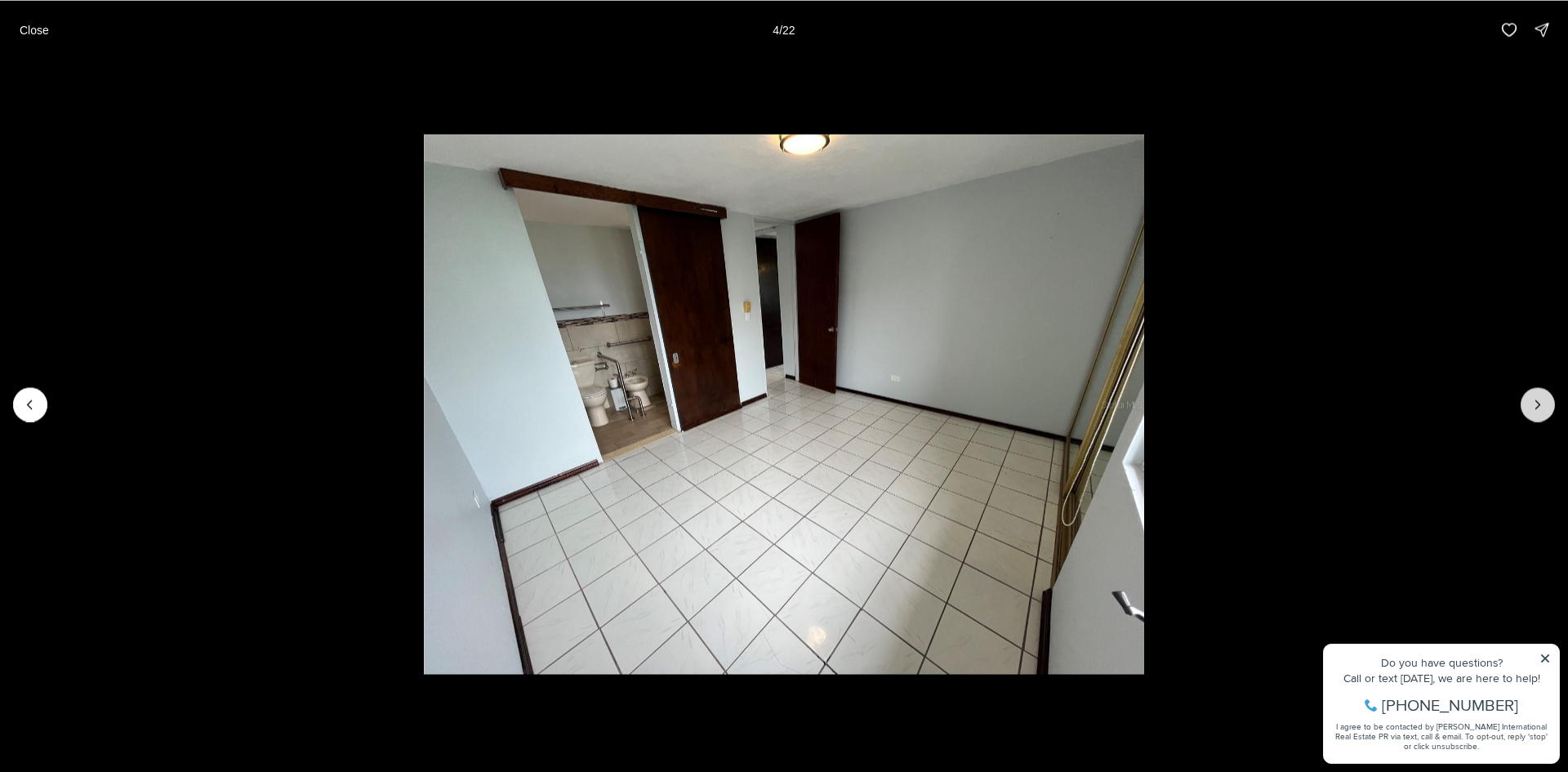
click at [1549, 411] on button "Next slide" at bounding box center [1538, 404] width 35 height 35
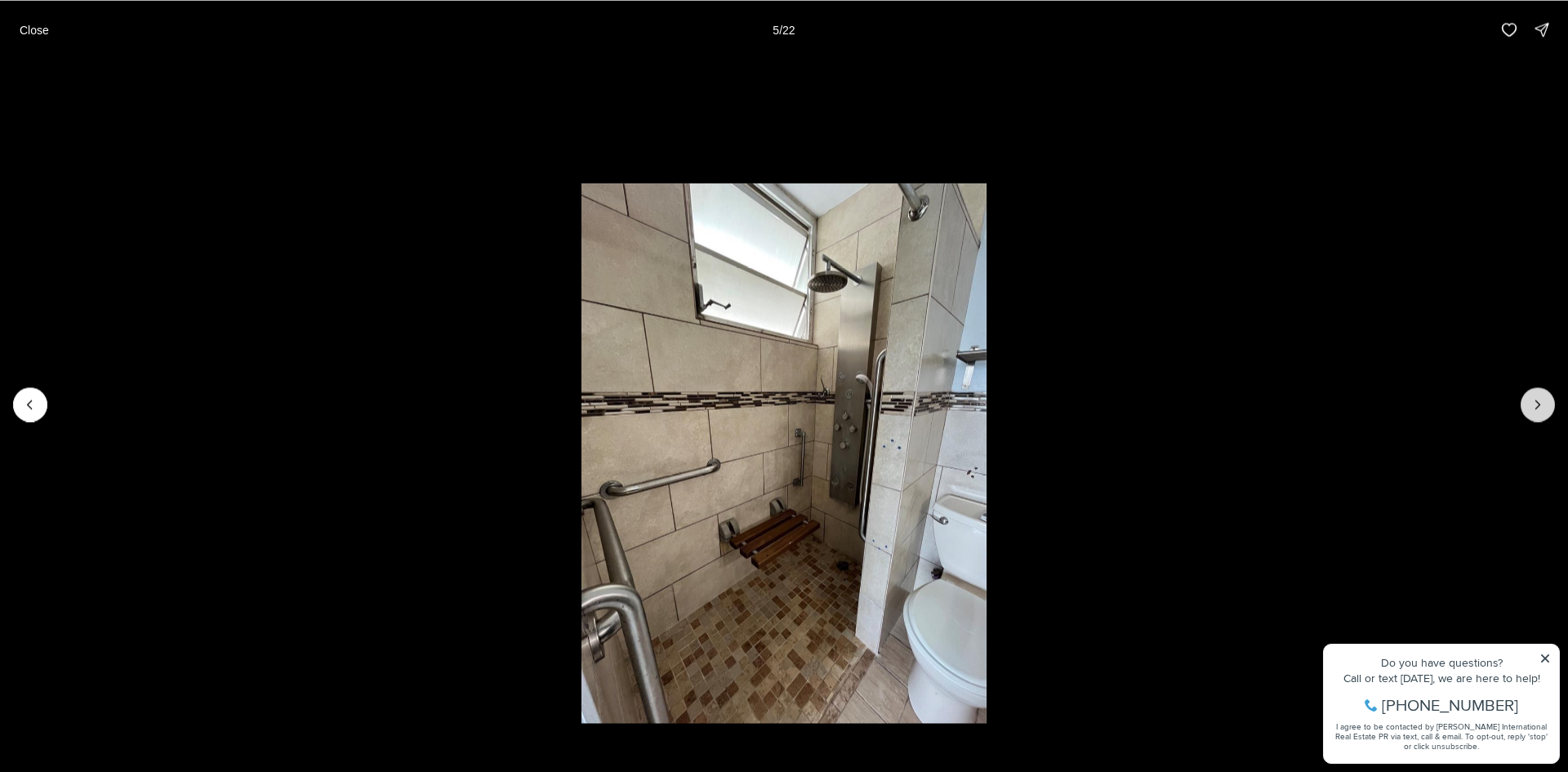
click at [1549, 411] on button "Next slide" at bounding box center [1538, 404] width 35 height 35
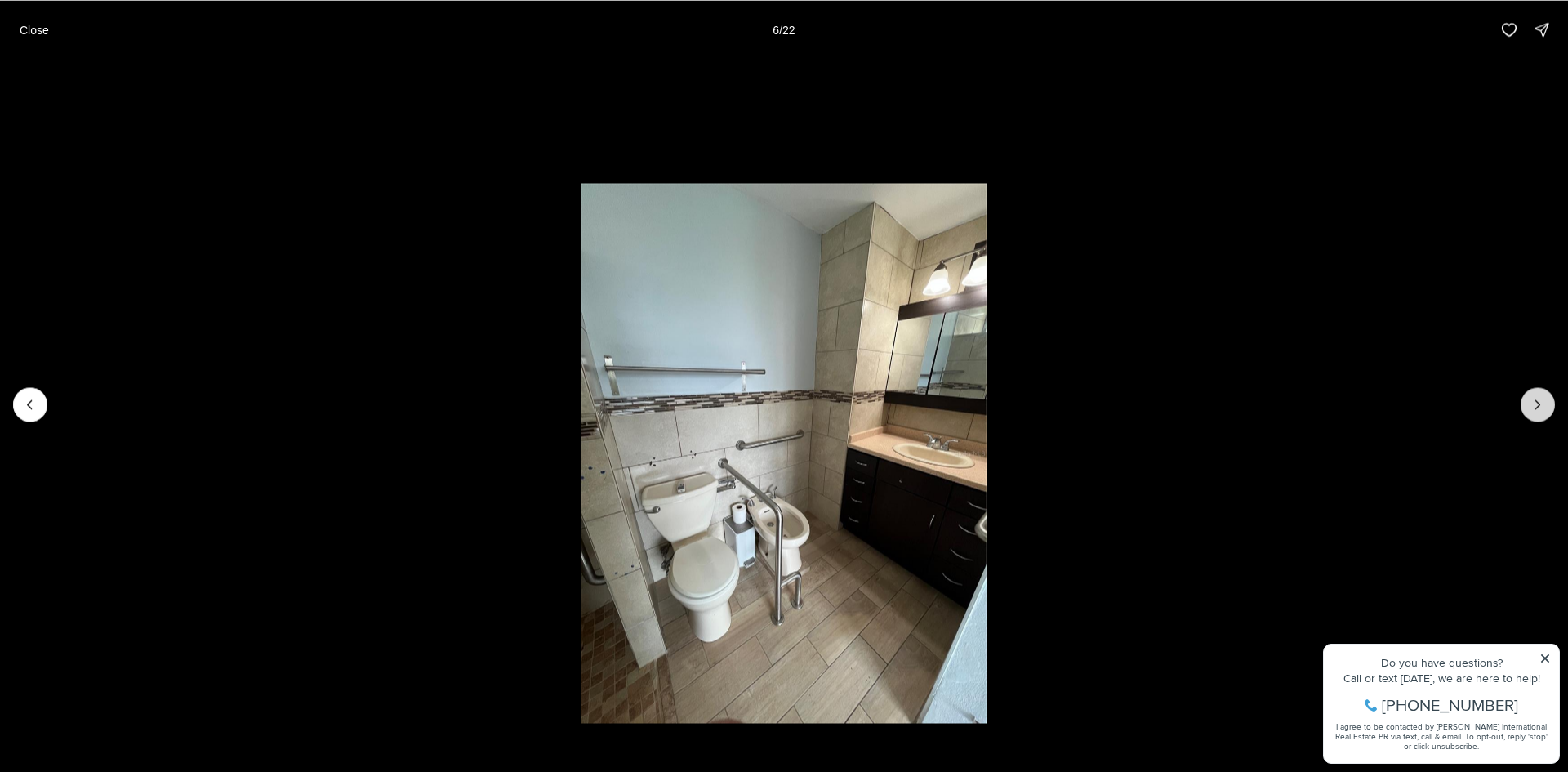
click at [1549, 411] on button "Next slide" at bounding box center [1538, 404] width 35 height 35
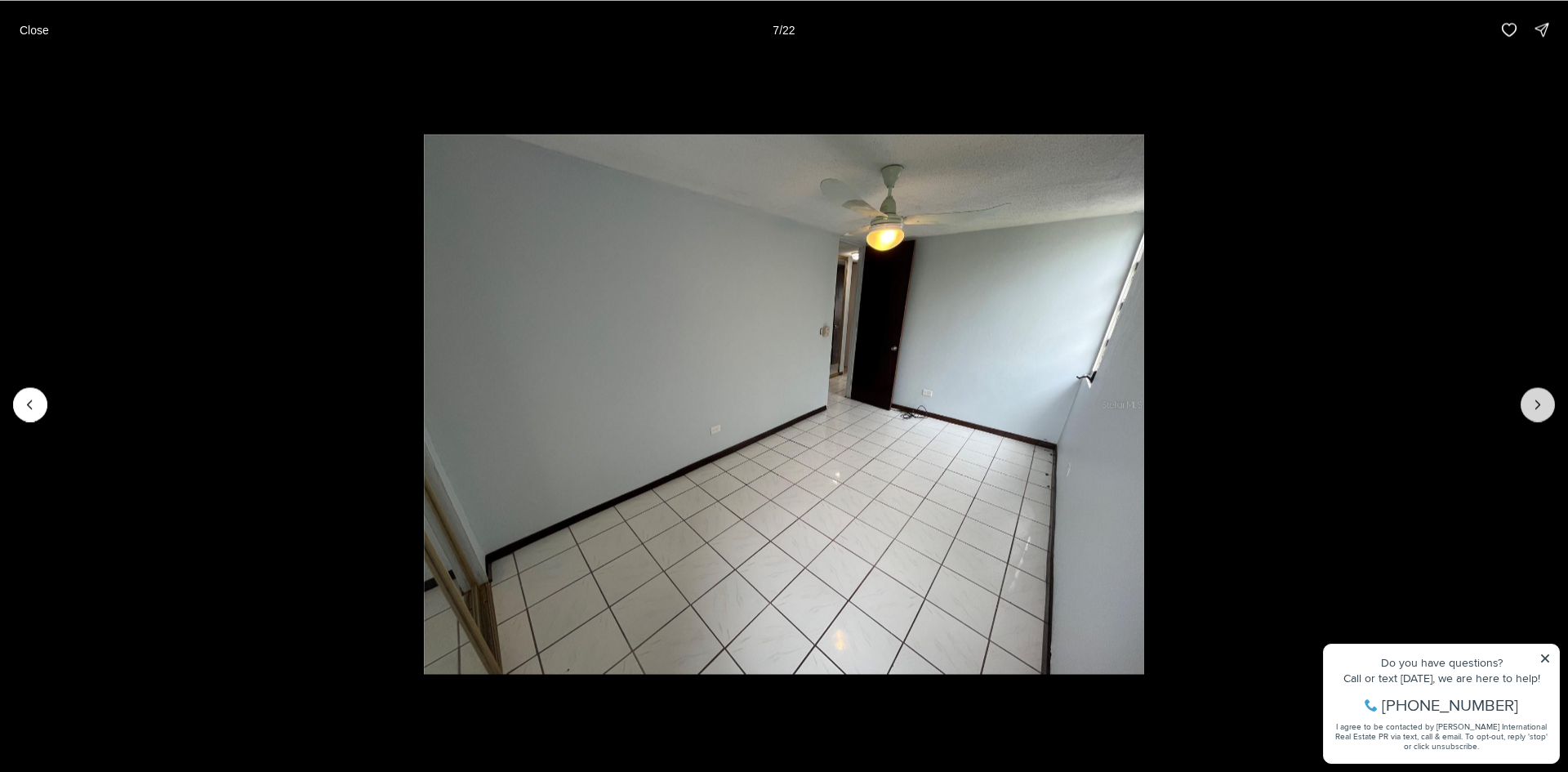
click at [1549, 411] on button "Next slide" at bounding box center [1538, 404] width 35 height 35
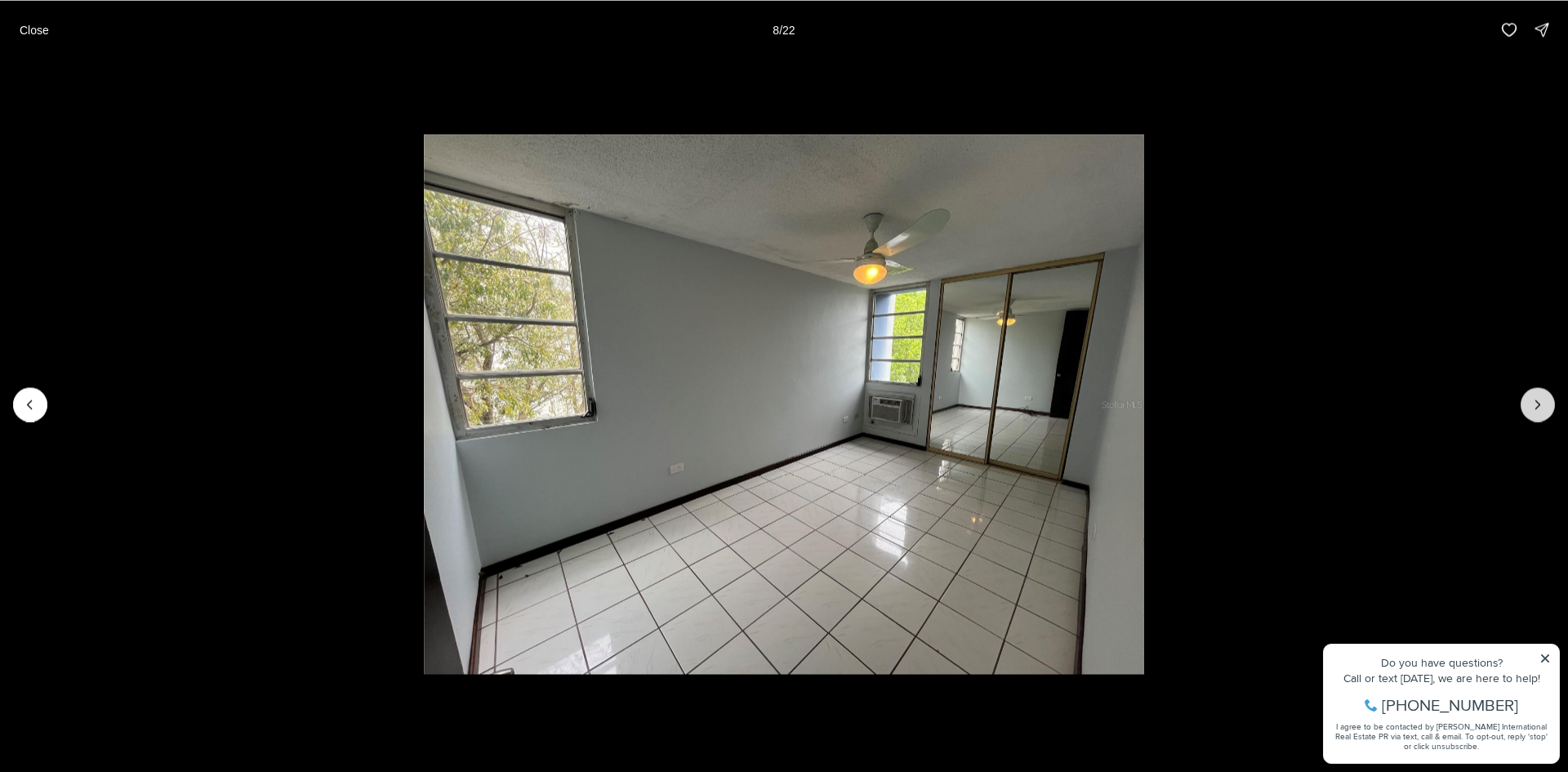
click at [1549, 411] on button "Next slide" at bounding box center [1538, 404] width 35 height 35
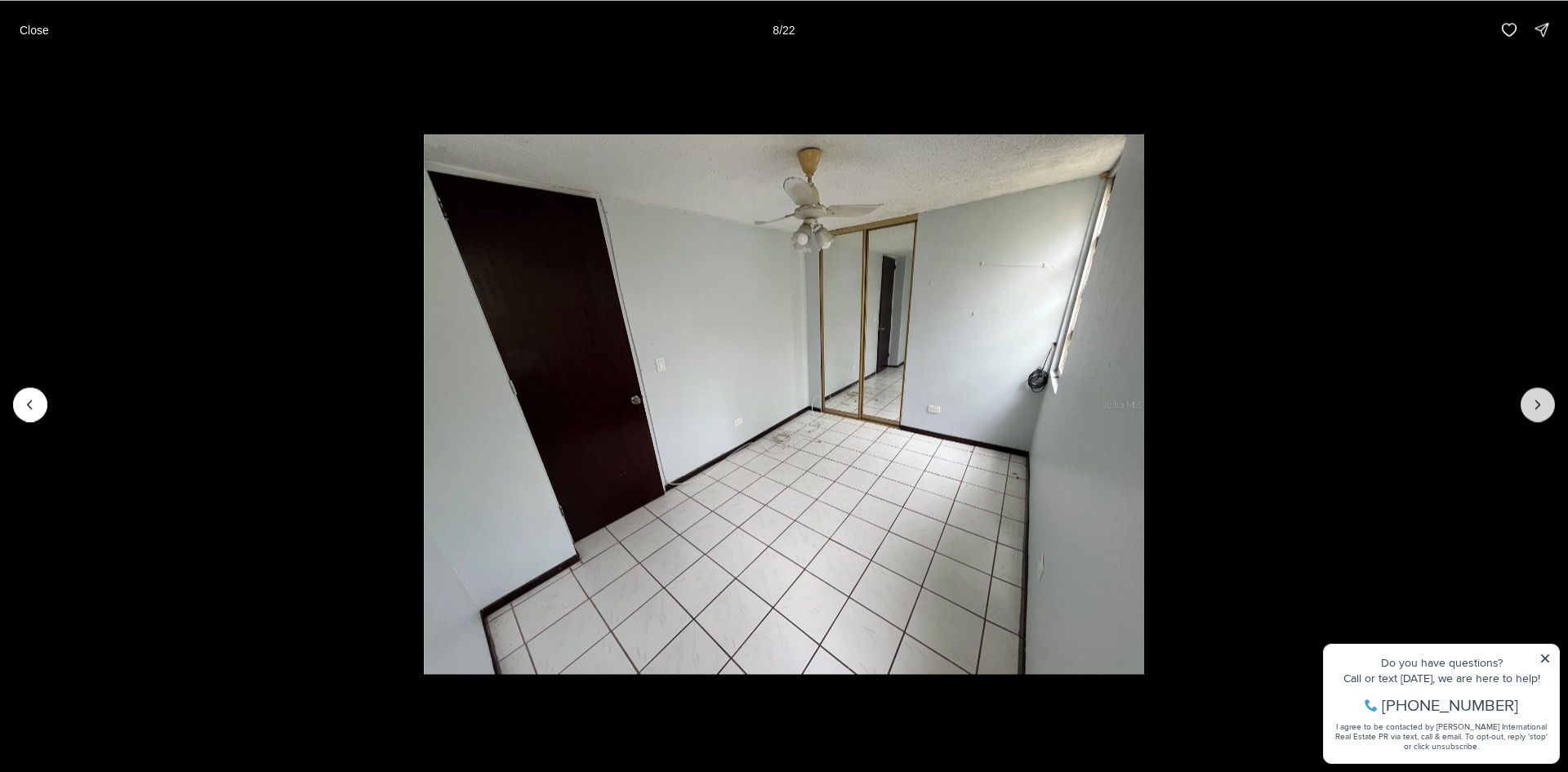
click at [1549, 411] on button "Next slide" at bounding box center [1538, 404] width 35 height 35
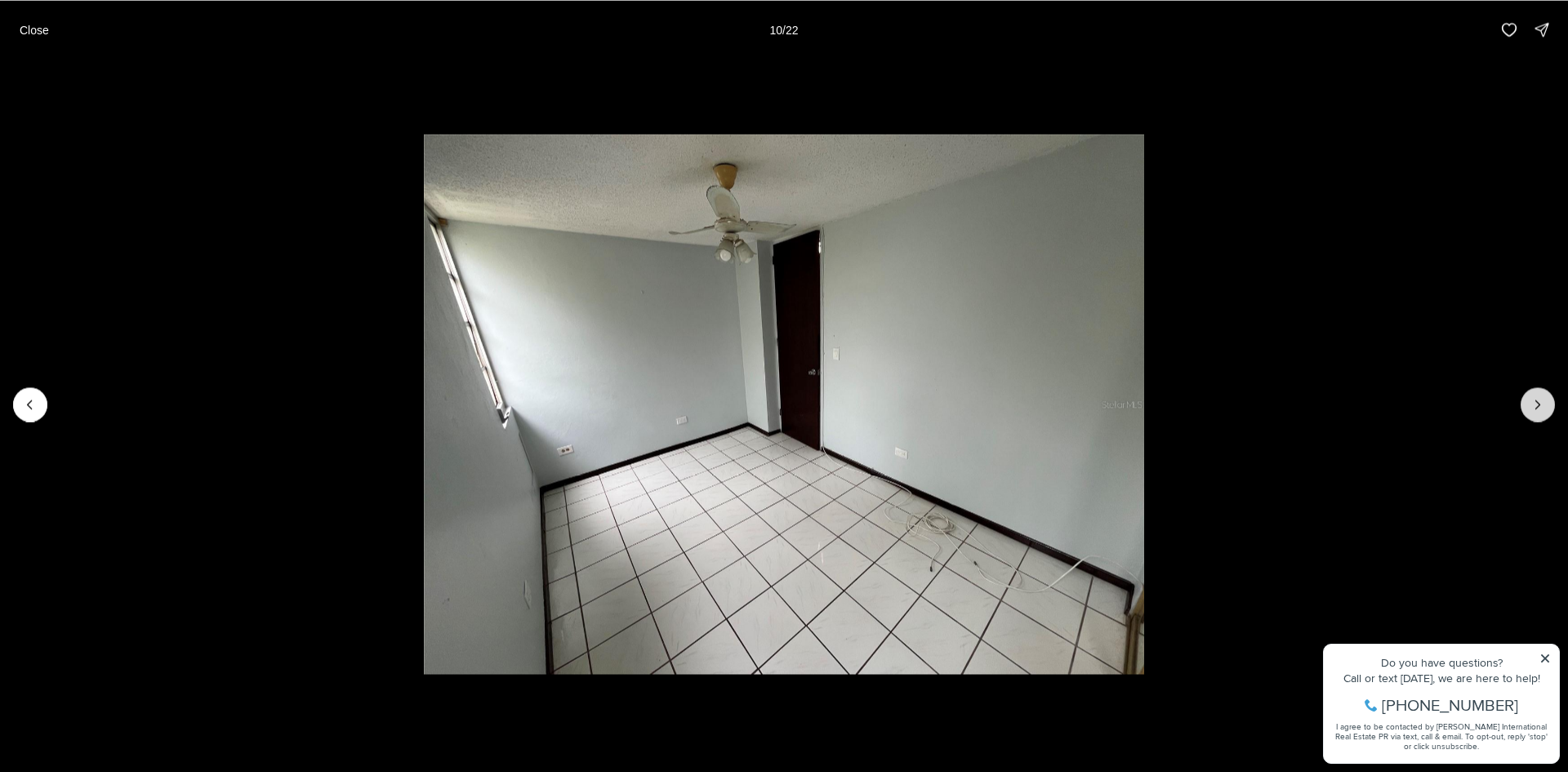
click at [1549, 411] on button "Next slide" at bounding box center [1538, 404] width 35 height 35
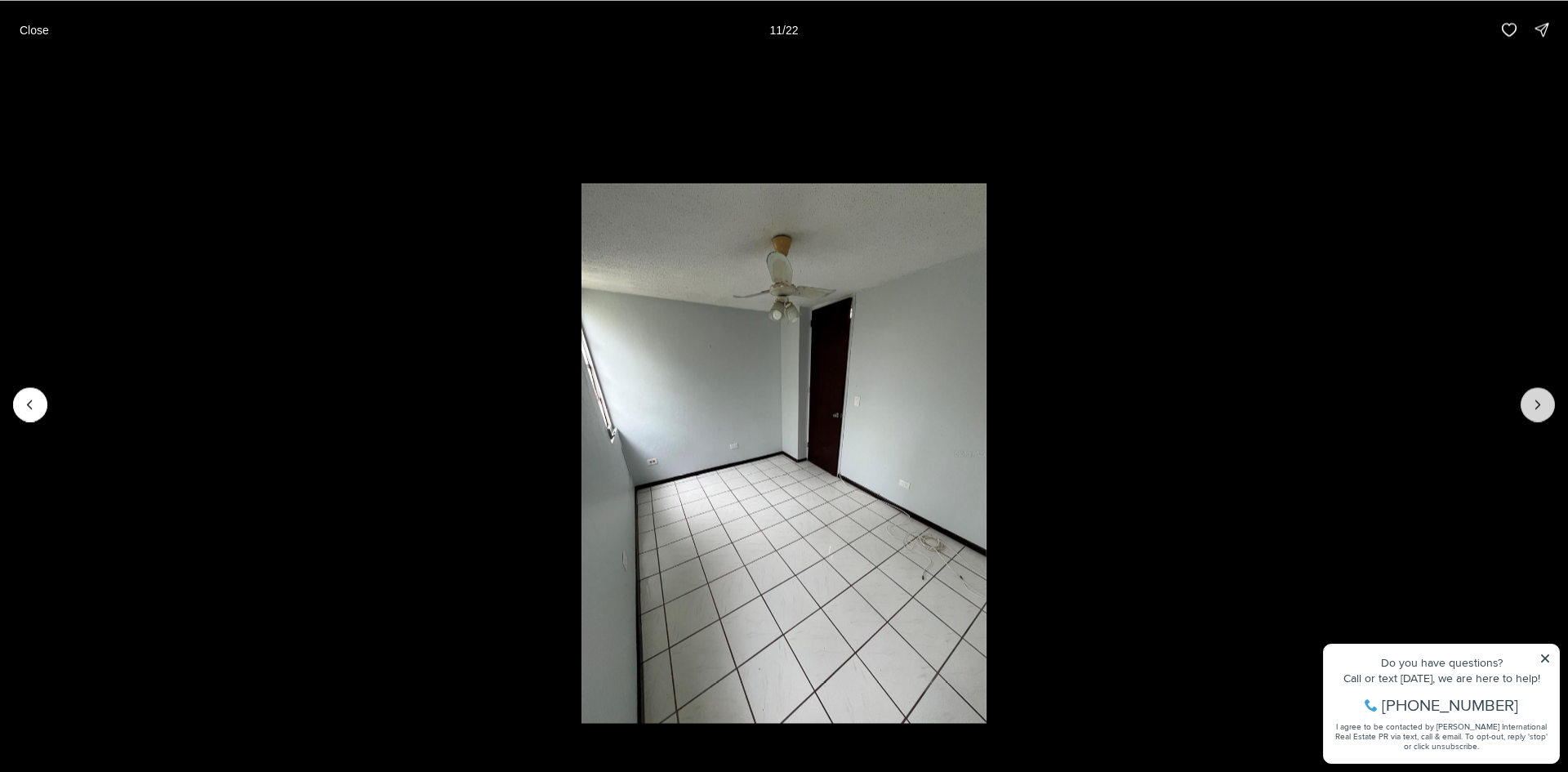
click at [1549, 411] on button "Next slide" at bounding box center [1538, 404] width 35 height 35
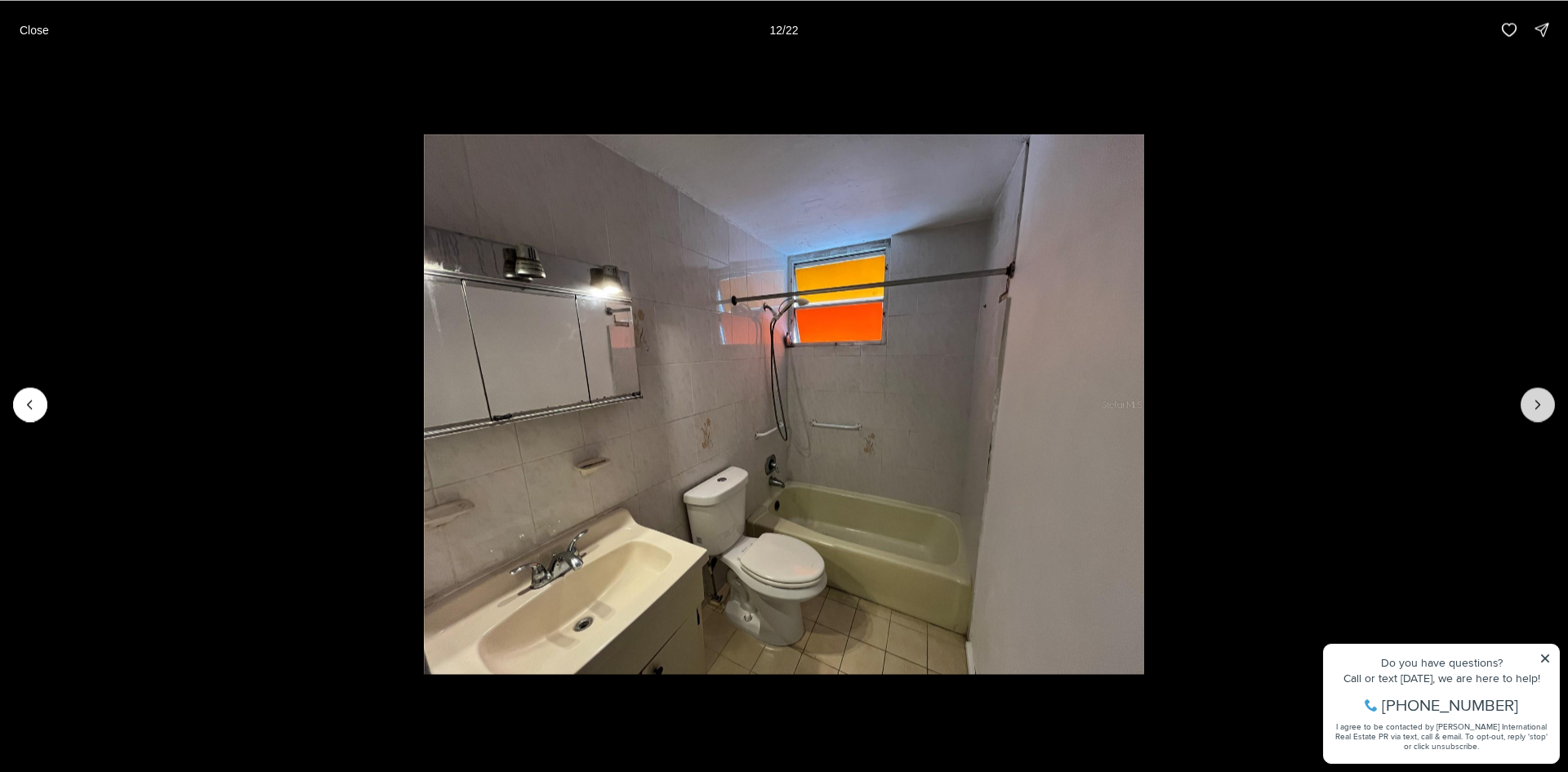
click at [1549, 411] on button "Next slide" at bounding box center [1538, 404] width 35 height 35
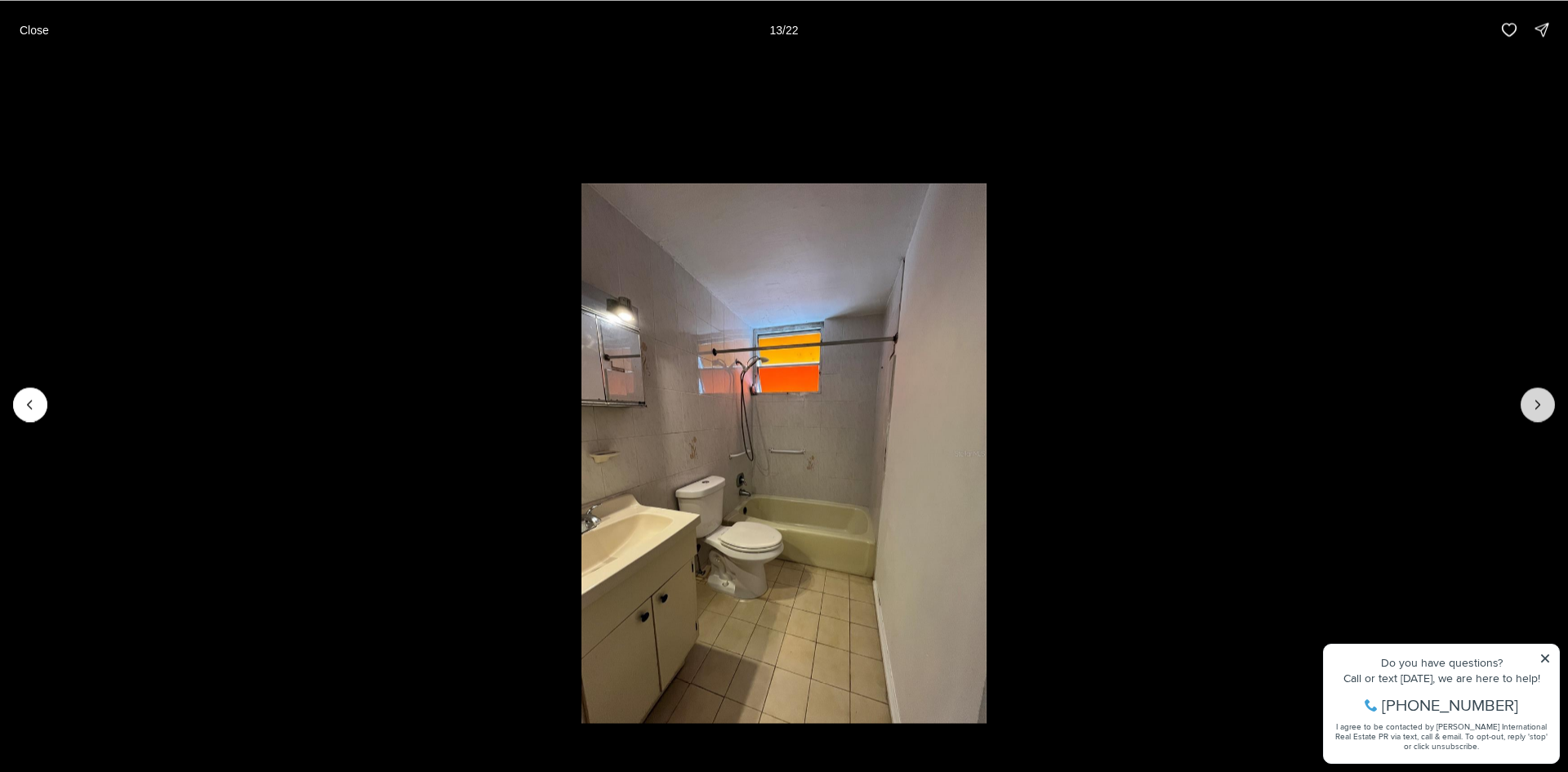
click at [1549, 411] on button "Next slide" at bounding box center [1538, 404] width 35 height 35
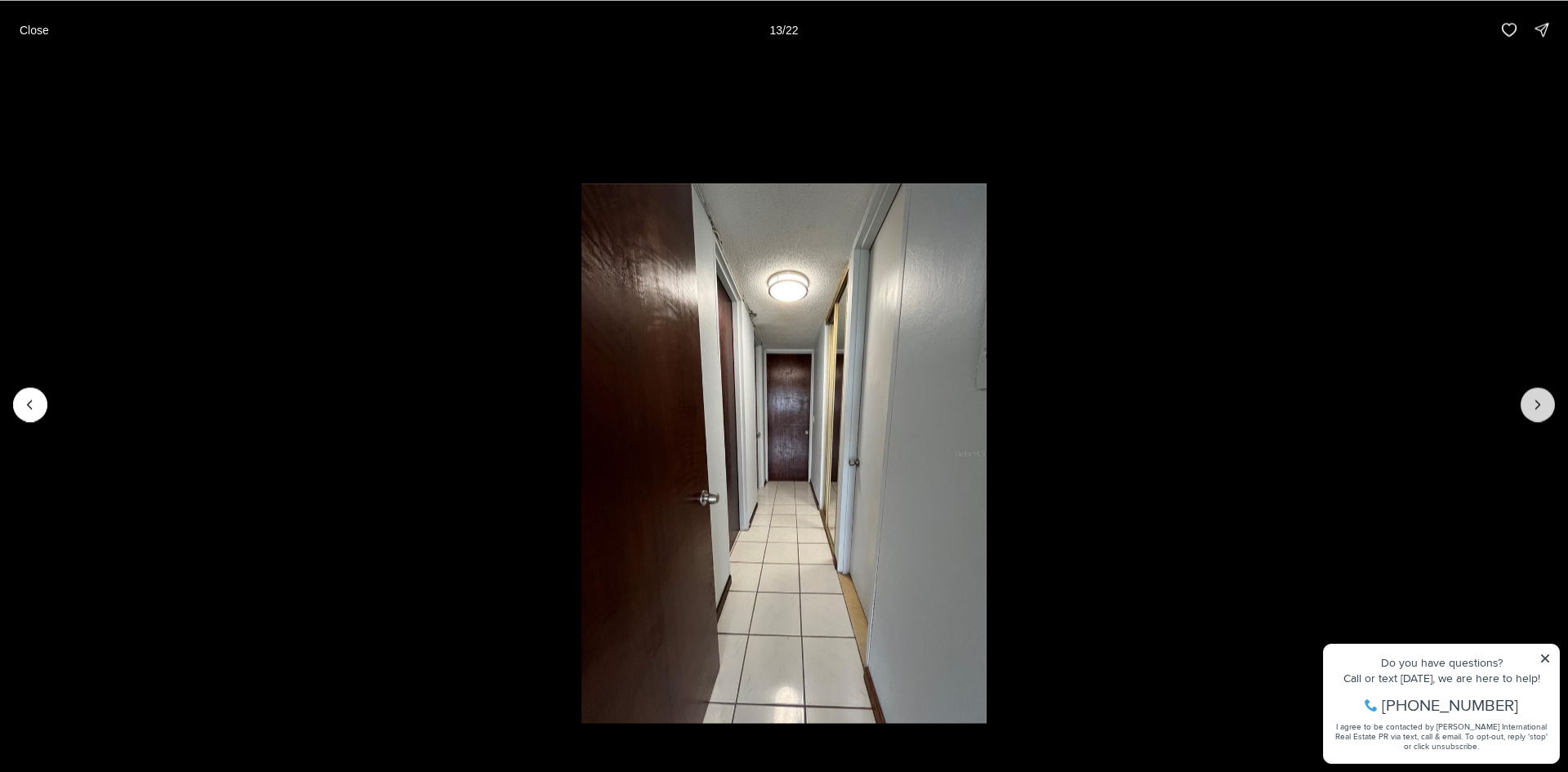
click at [1549, 411] on button "Next slide" at bounding box center [1538, 404] width 35 height 35
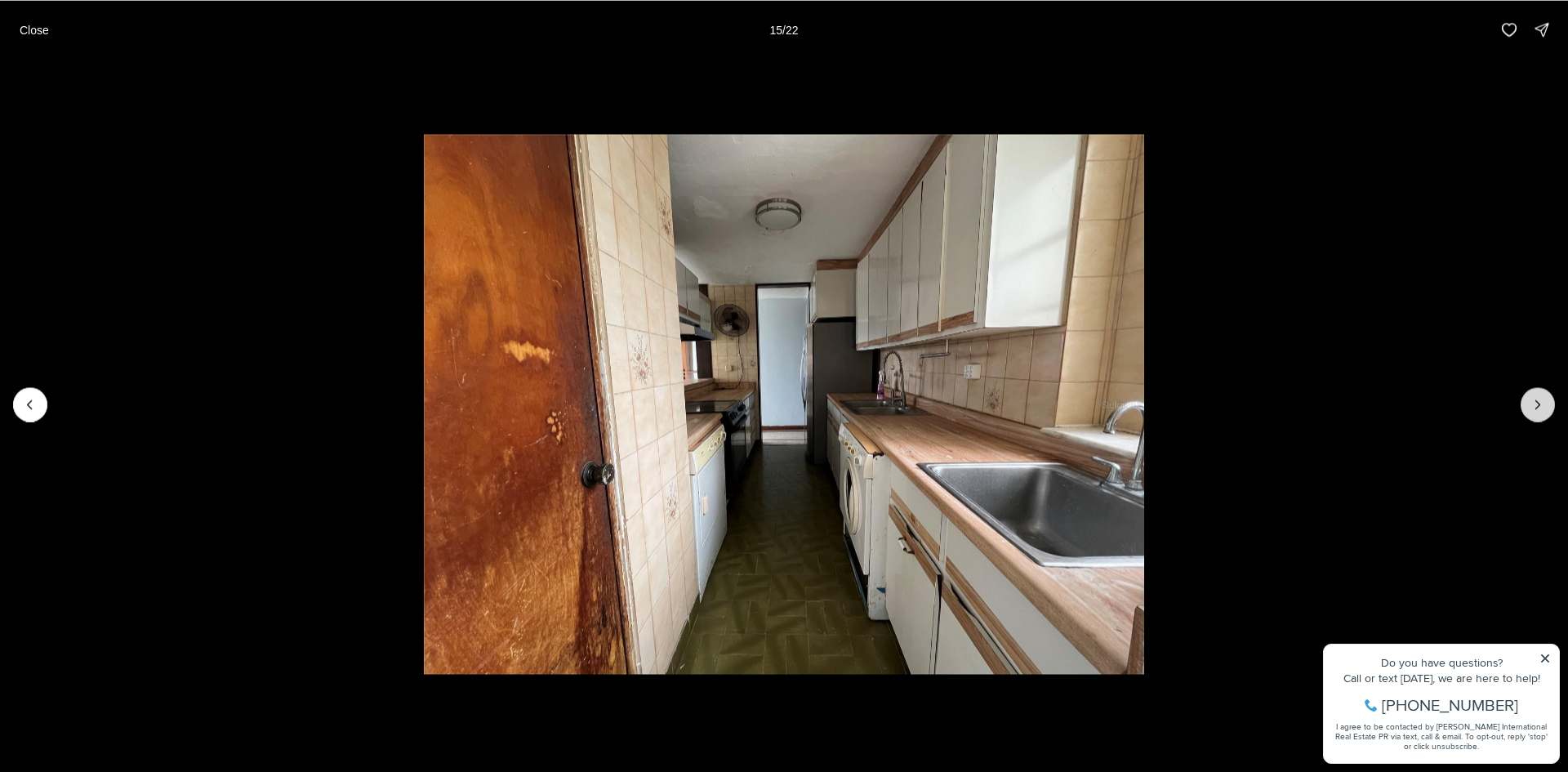
click at [1549, 411] on button "Next slide" at bounding box center [1538, 404] width 35 height 35
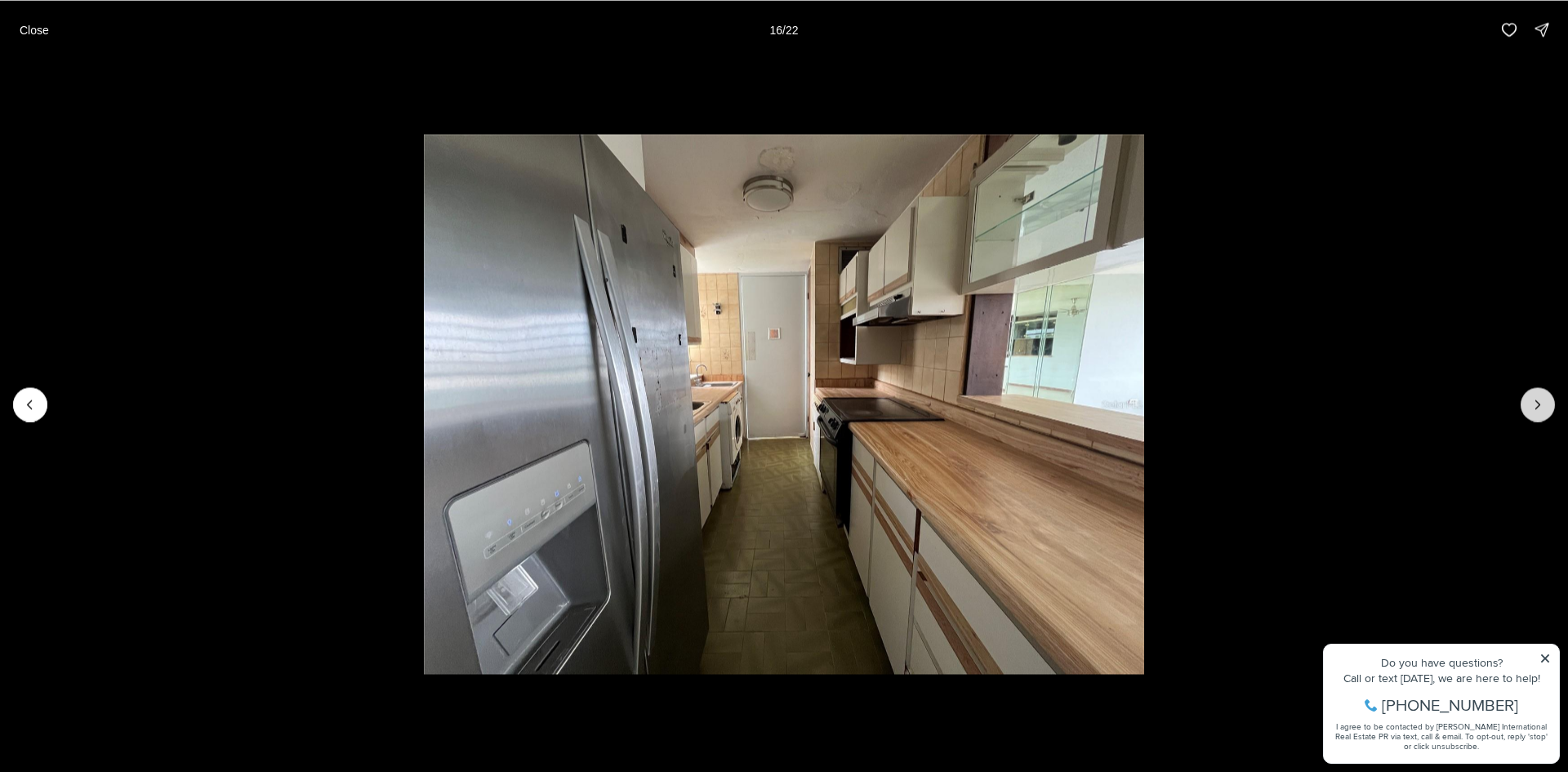
click at [1549, 411] on button "Next slide" at bounding box center [1538, 404] width 35 height 35
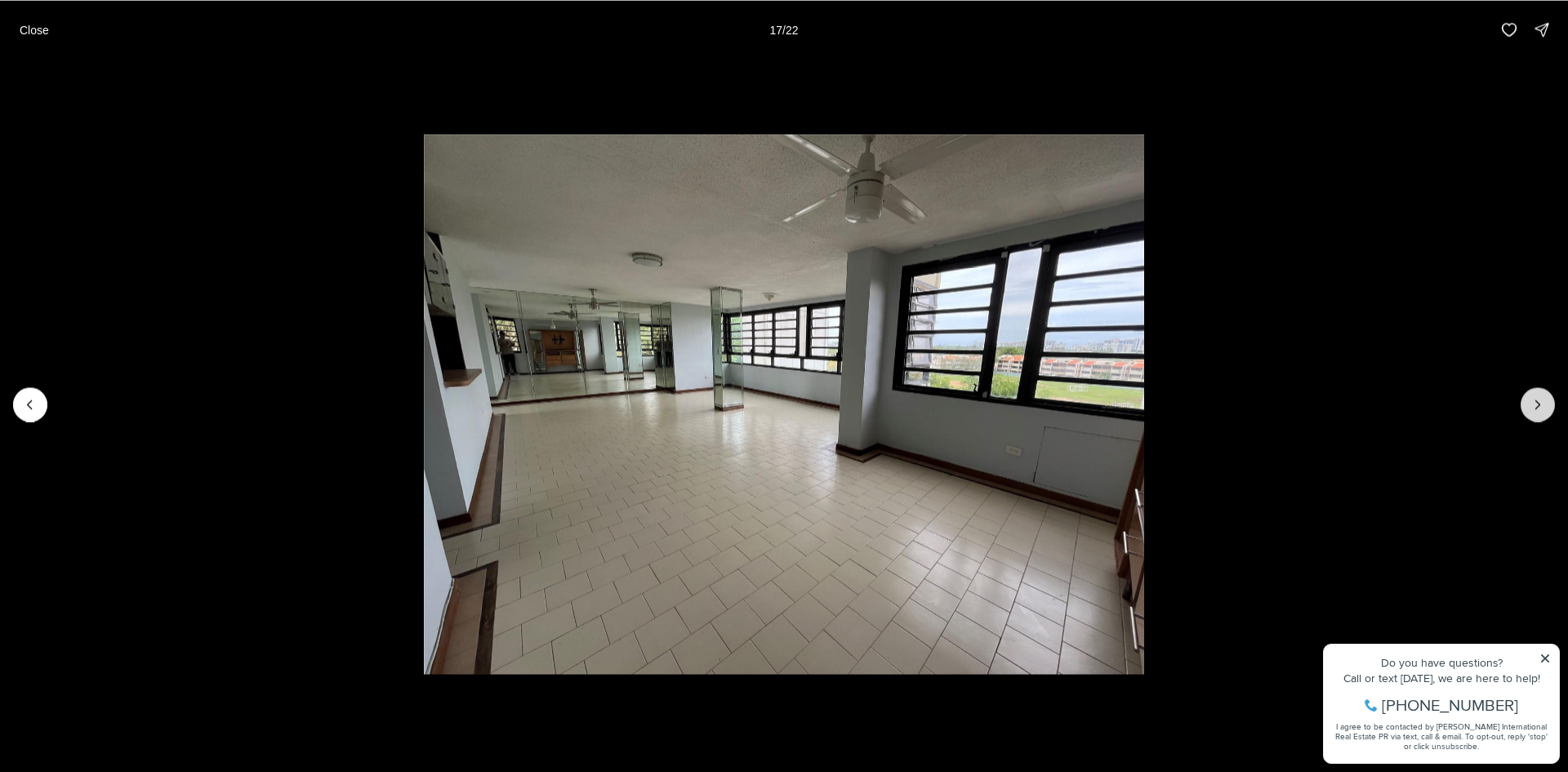
click at [1549, 411] on button "Next slide" at bounding box center [1538, 404] width 35 height 35
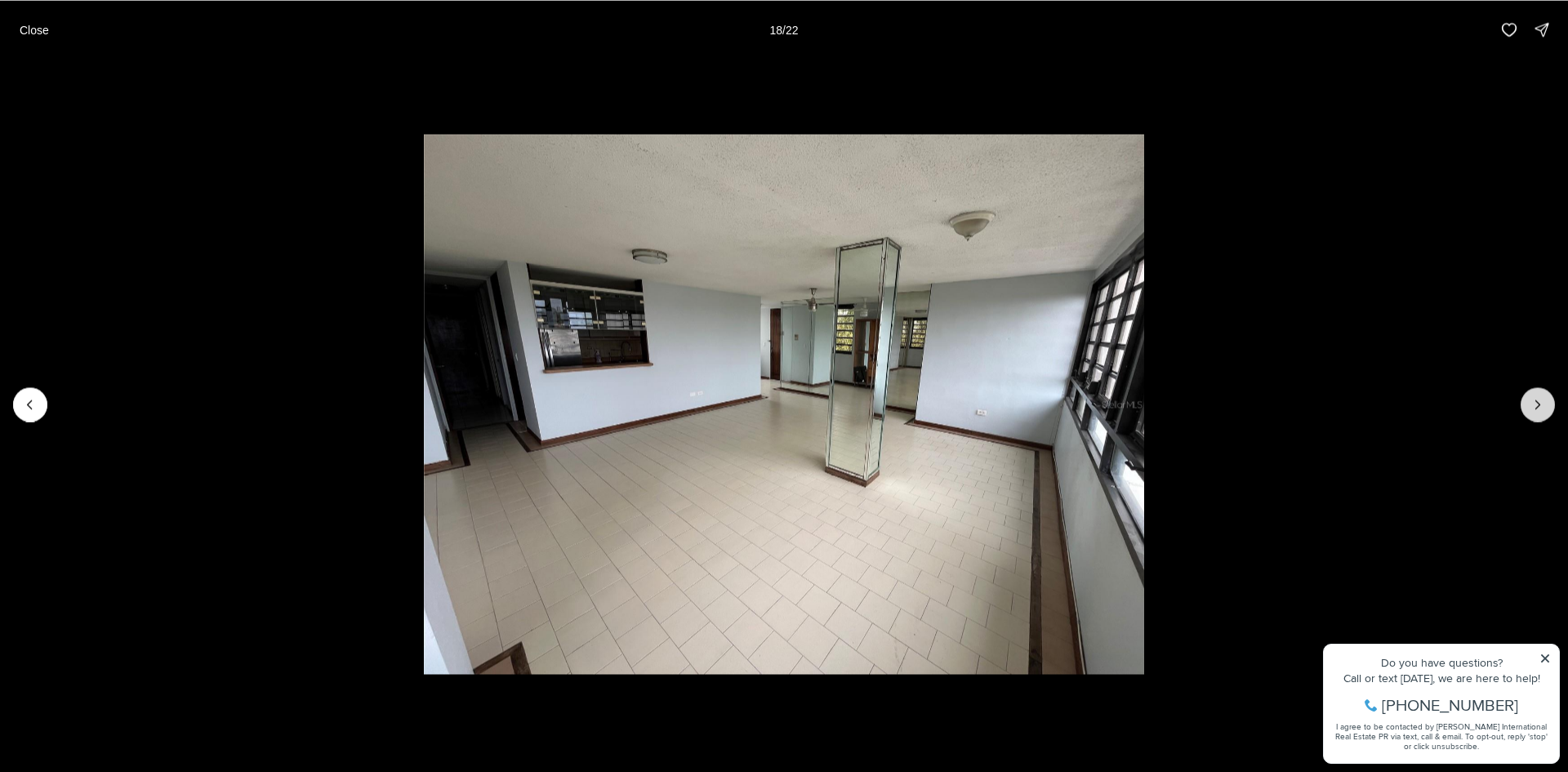
click at [1549, 411] on button "Next slide" at bounding box center [1538, 404] width 35 height 35
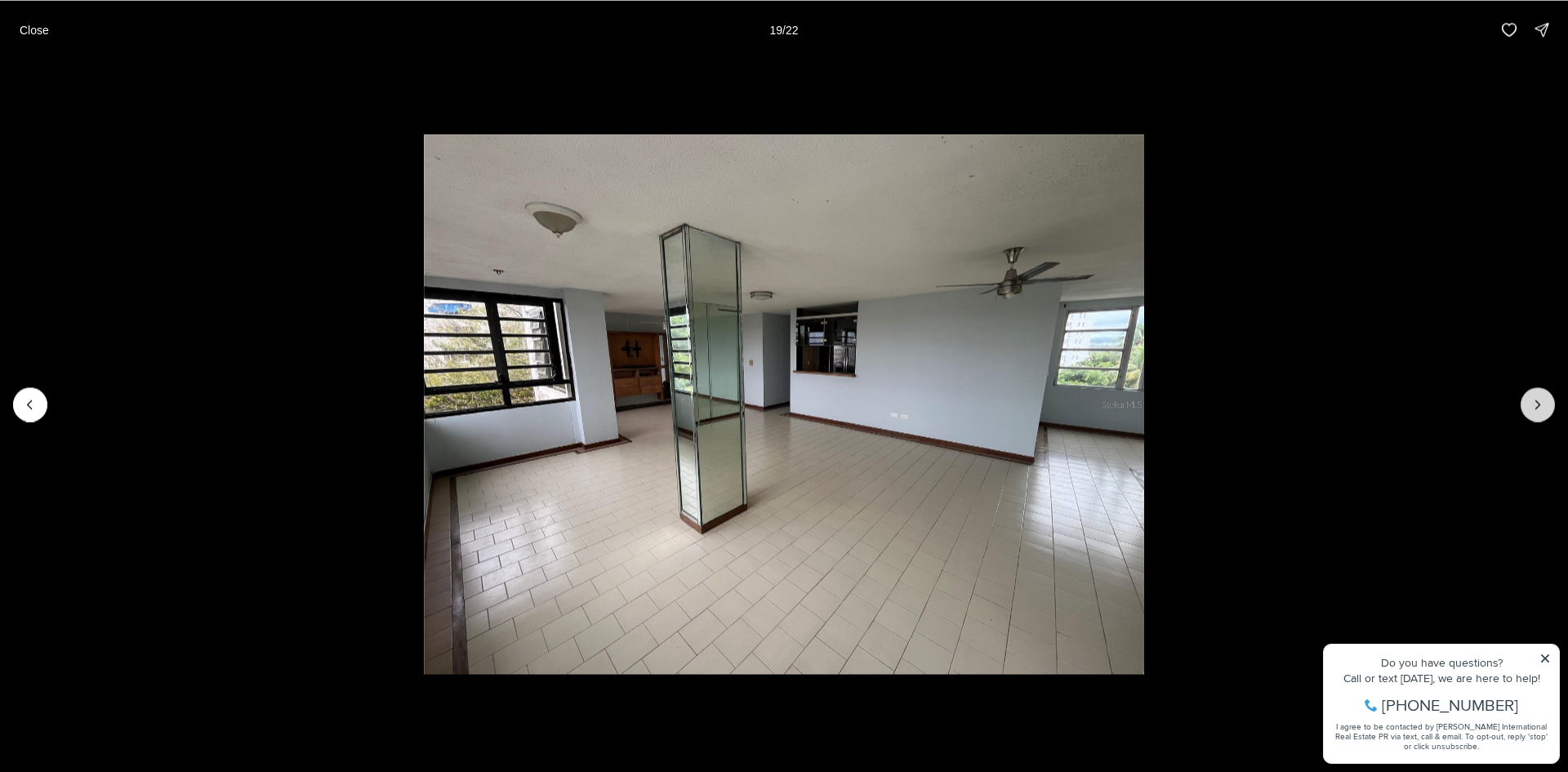
click at [1549, 411] on button "Next slide" at bounding box center [1538, 404] width 35 height 35
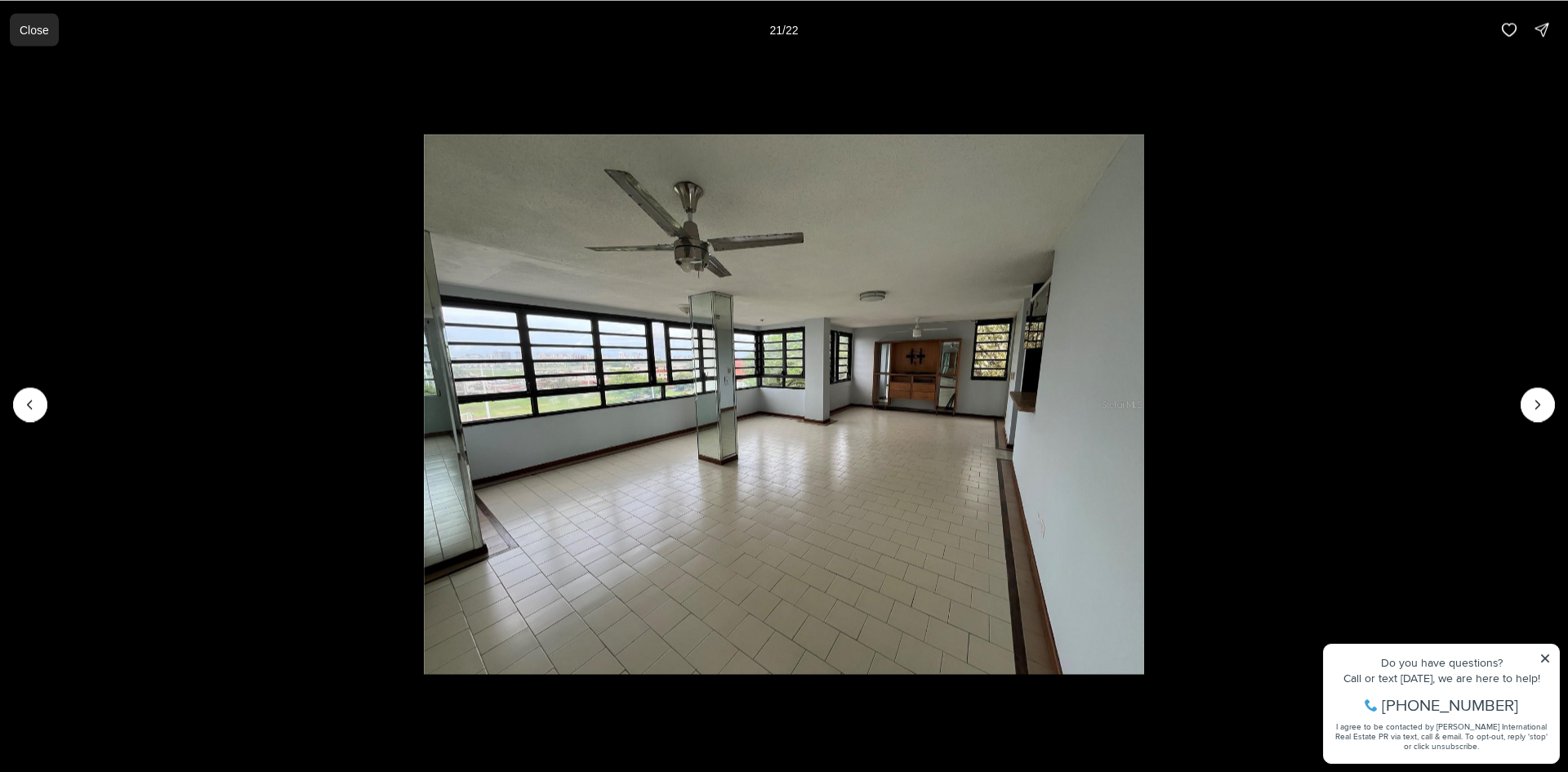
click at [50, 30] on button "Close" at bounding box center [35, 30] width 49 height 33
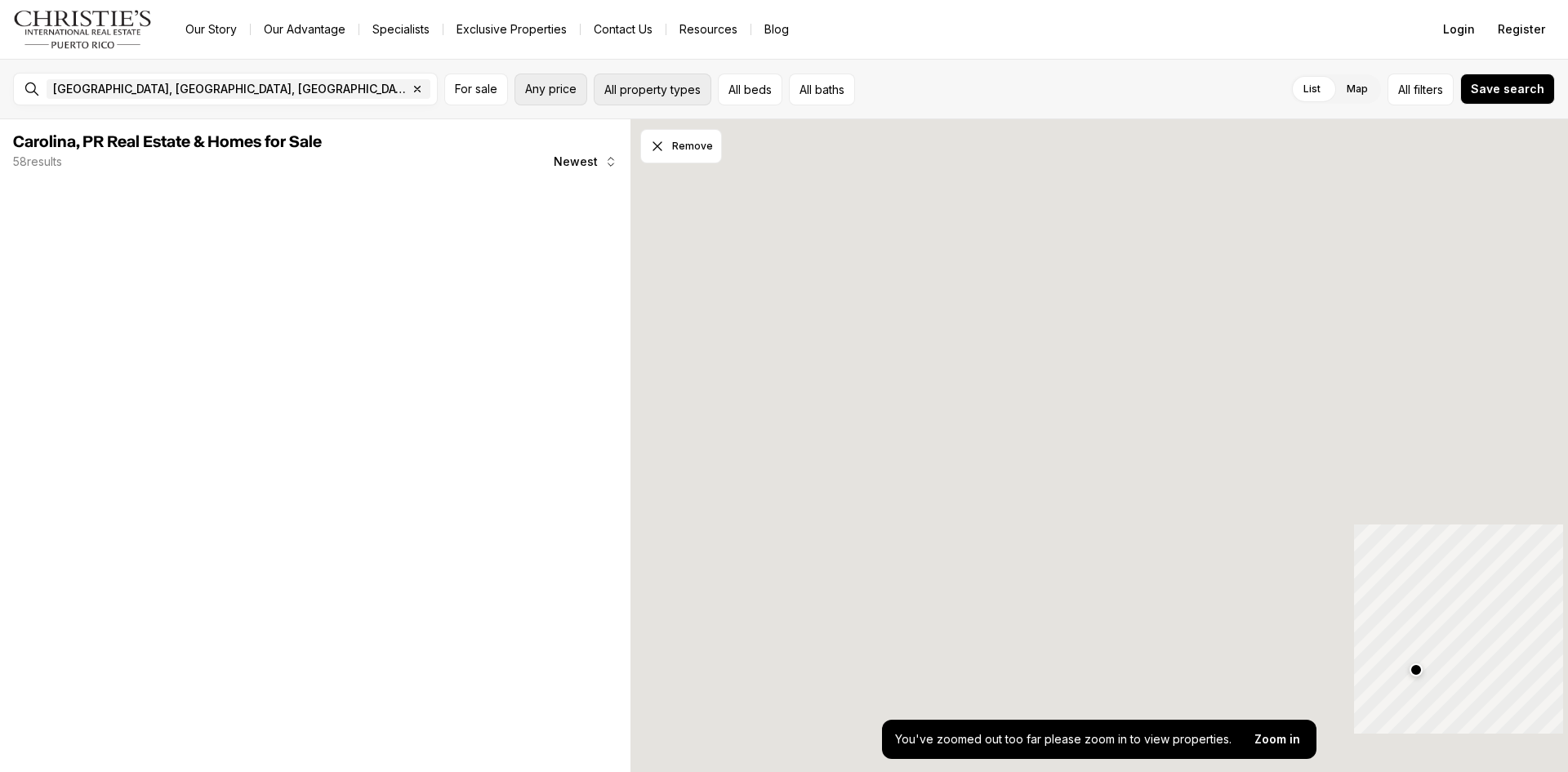
click at [568, 86] on span "Any price" at bounding box center [551, 89] width 52 height 13
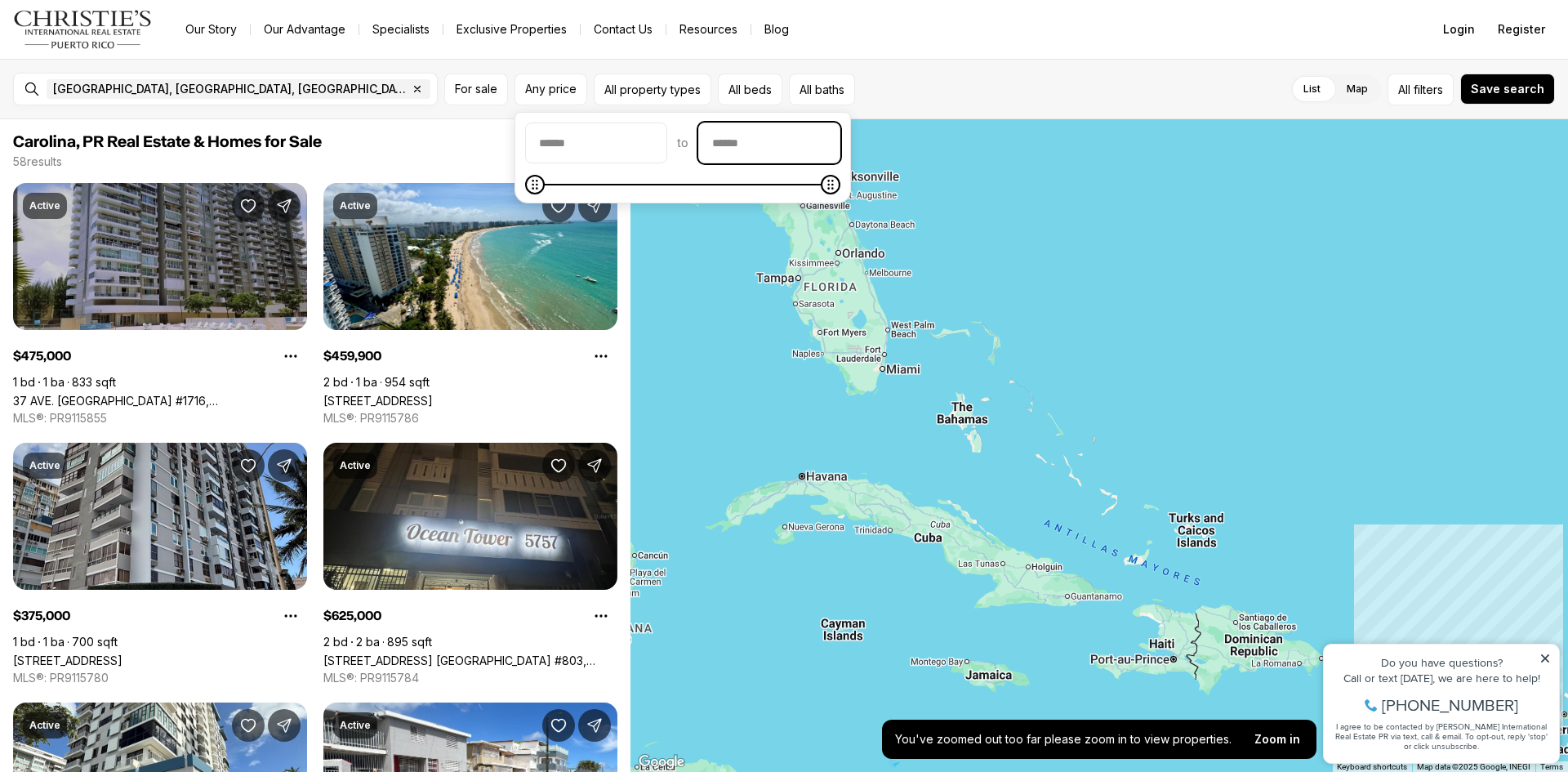
click at [816, 137] on input "priceMax" at bounding box center [769, 143] width 141 height 39
type input "*******"
click at [1545, 659] on icon at bounding box center [1545, 659] width 8 height 8
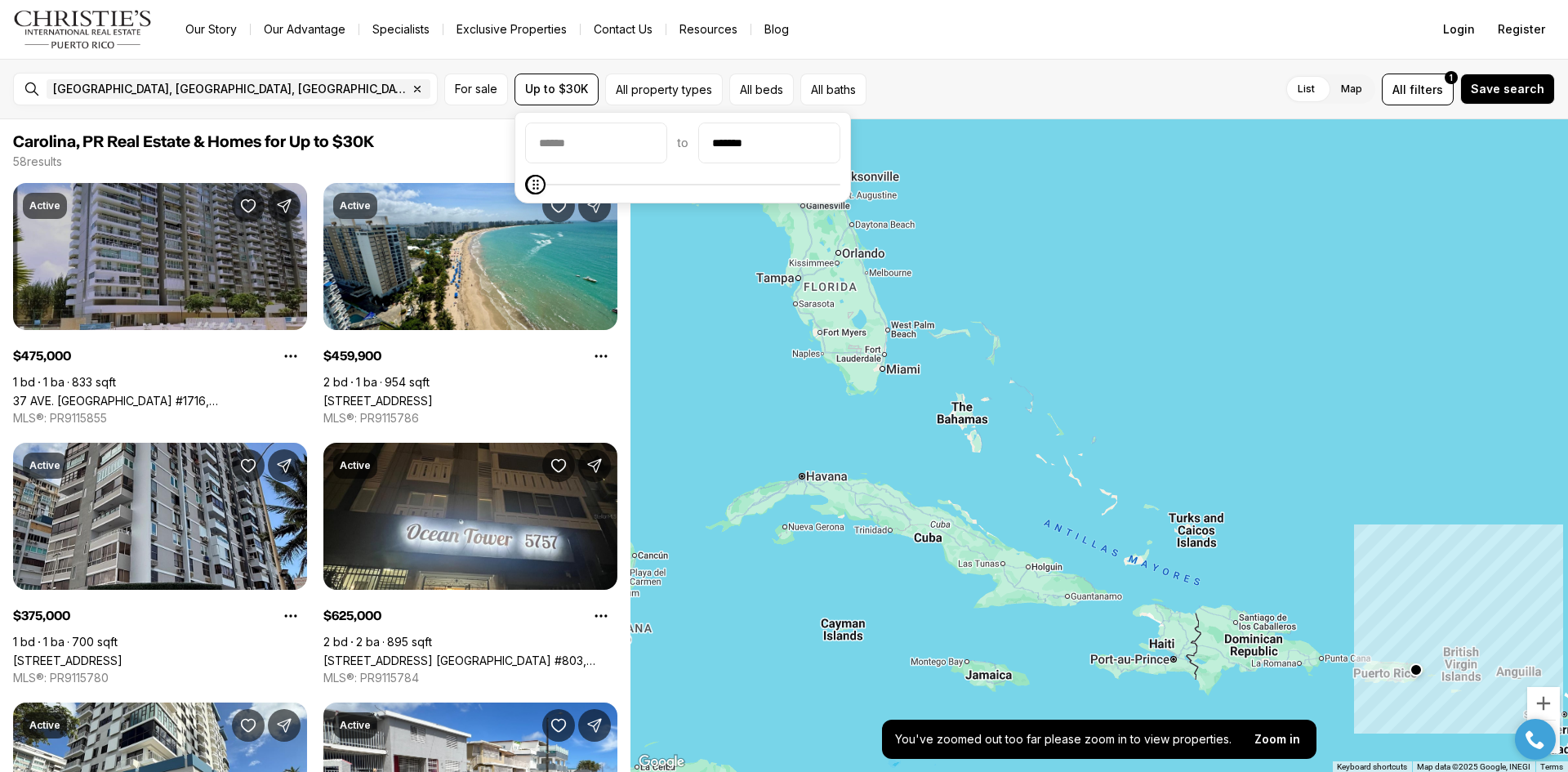
click at [1542, 673] on div at bounding box center [1099, 446] width 937 height 654
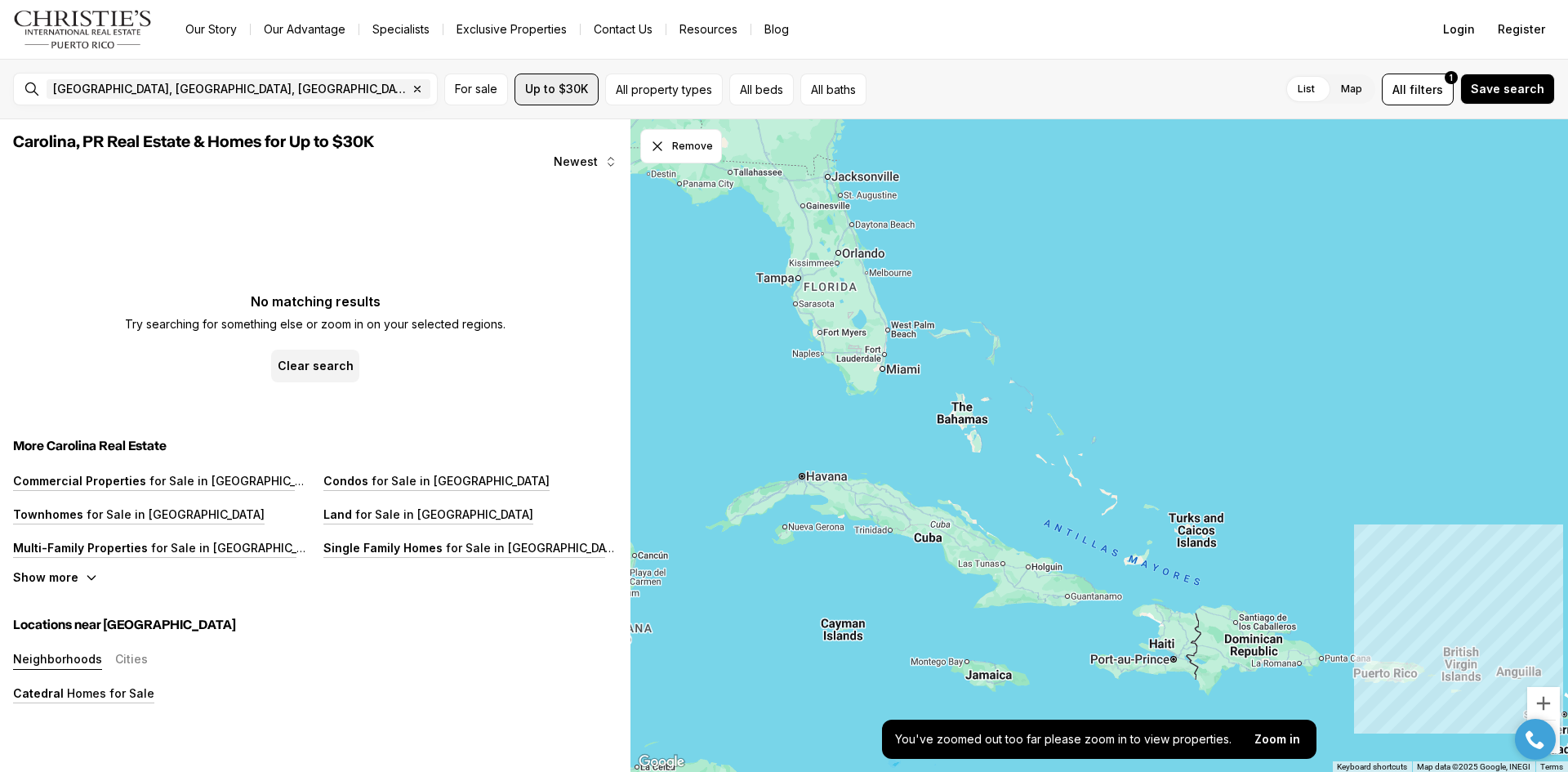
click at [557, 93] on span "Up to $30K" at bounding box center [557, 89] width 62 height 13
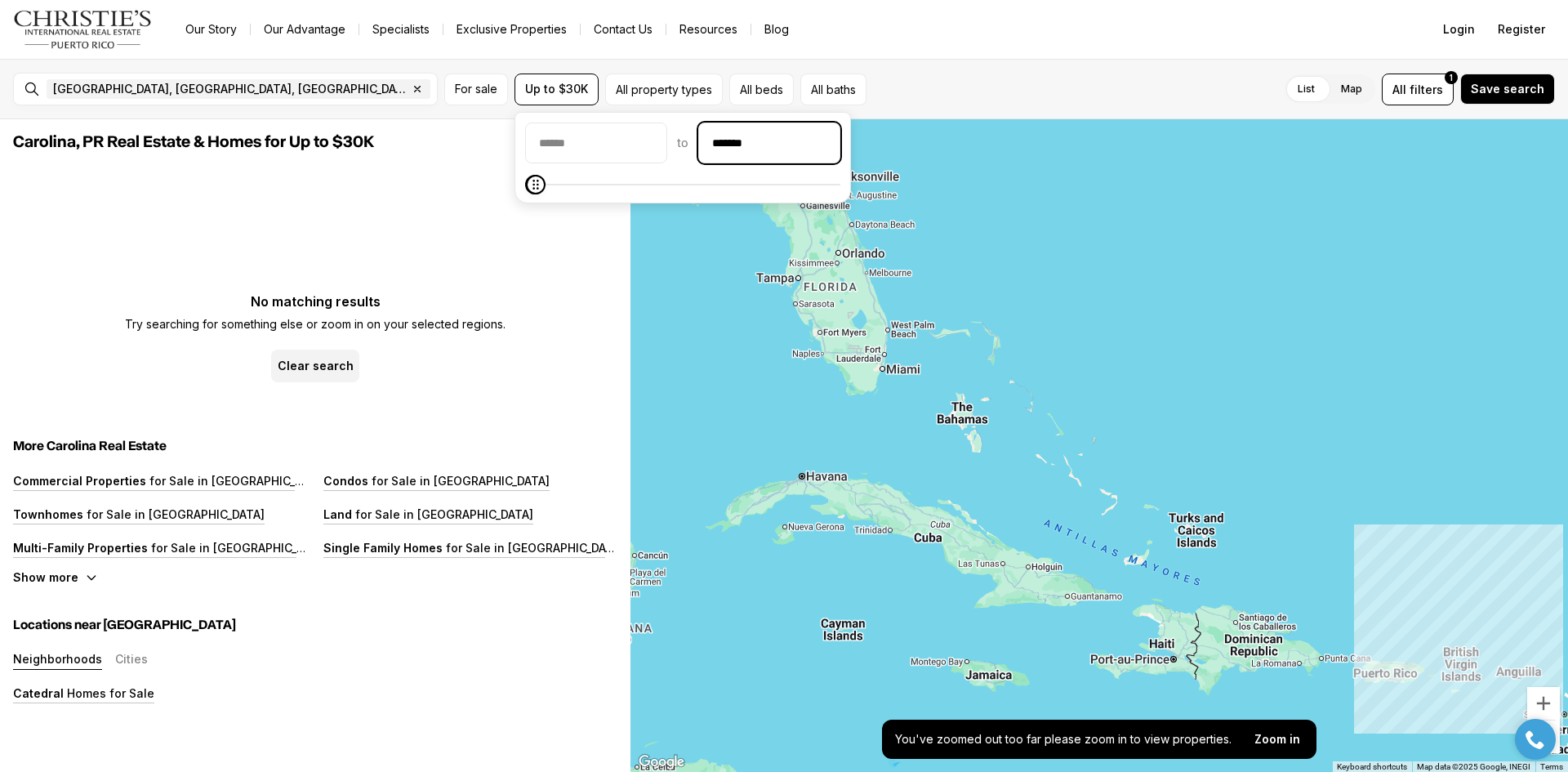
click at [799, 137] on input "*******" at bounding box center [769, 143] width 141 height 39
type input "********"
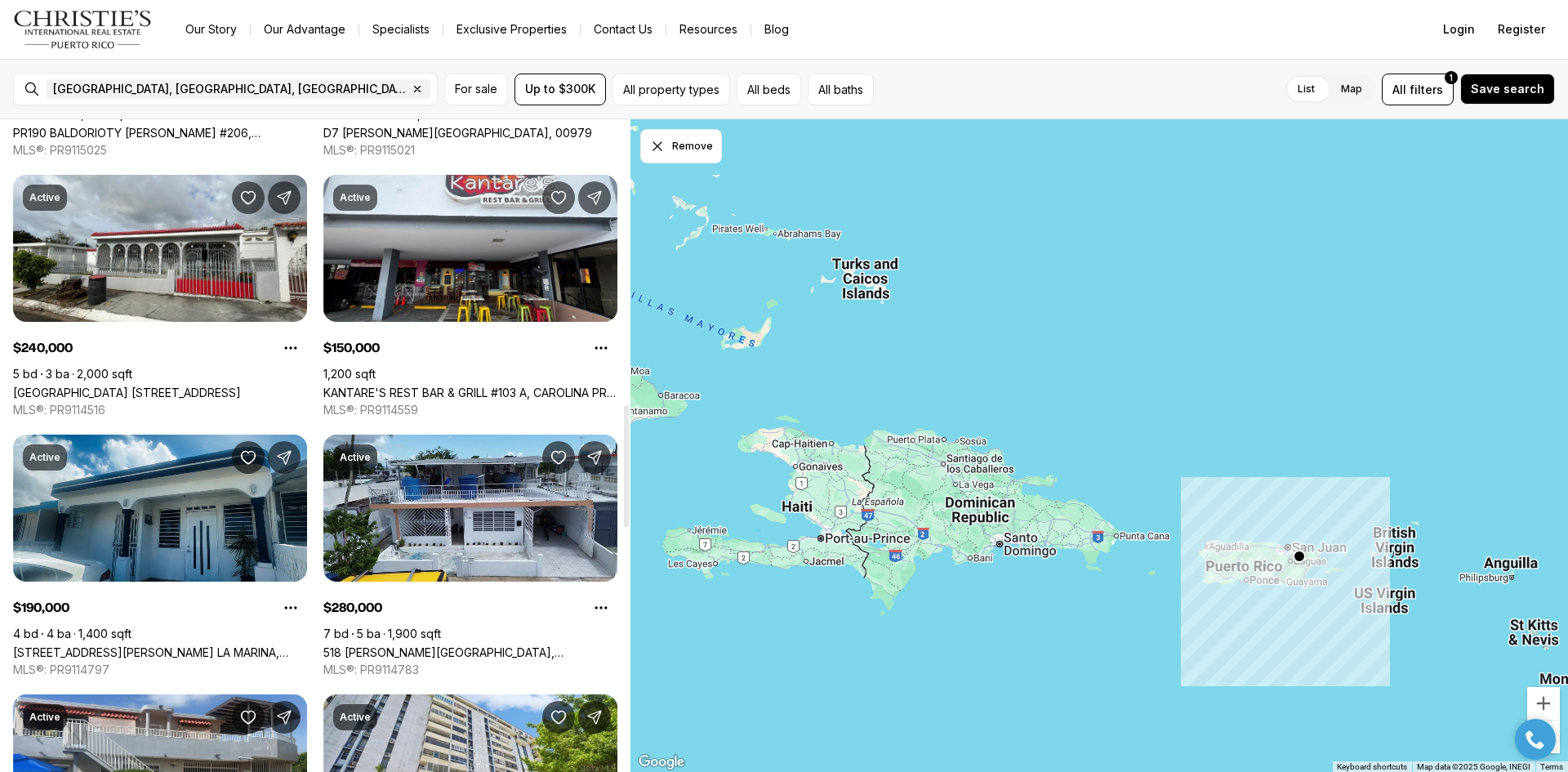
scroll to position [1525, 0]
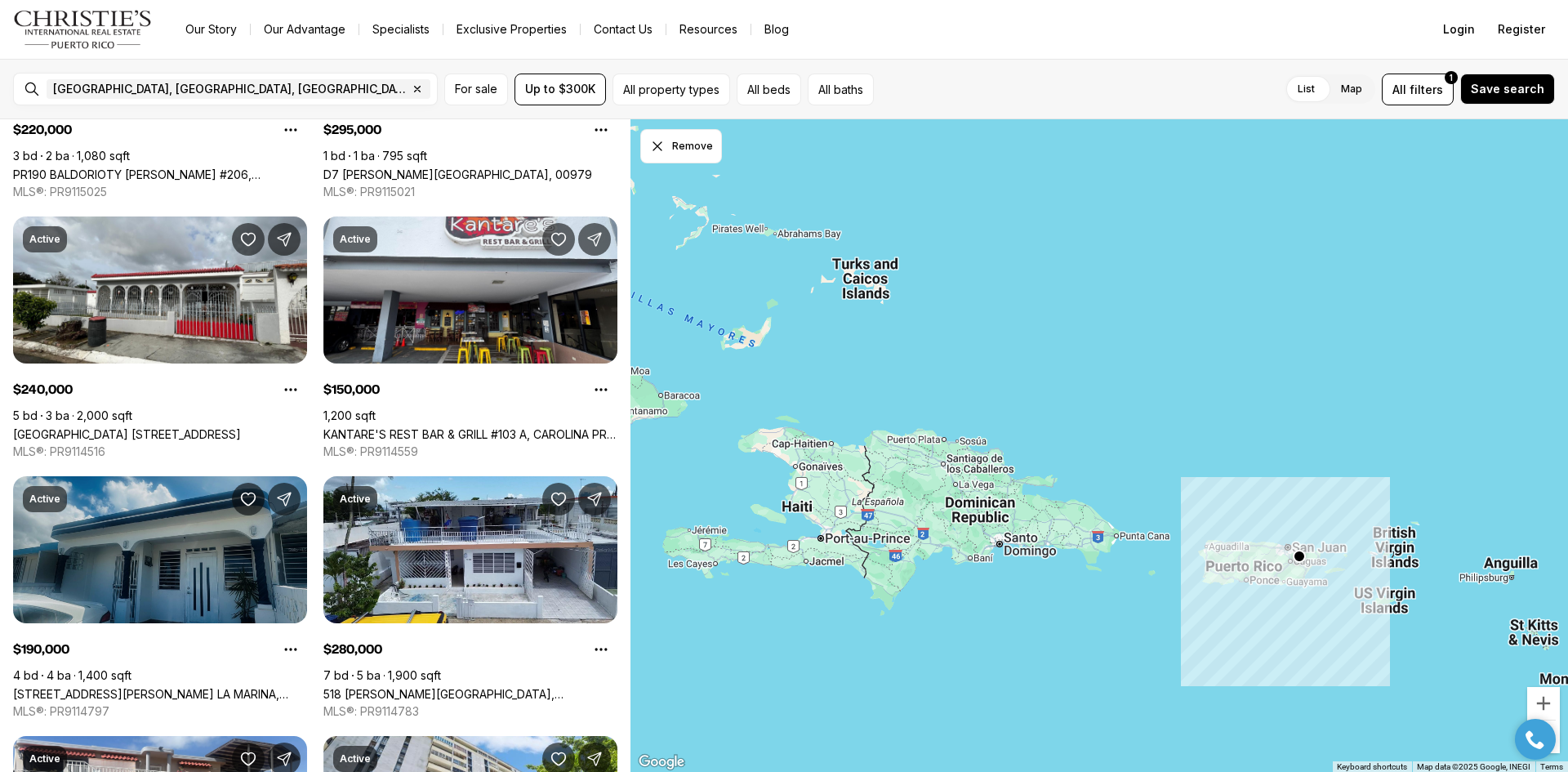
click at [109, 686] on link "[STREET_ADDRESS][PERSON_NAME] LA MARINA, CAROLINA PR, 00979" at bounding box center [160, 693] width 294 height 14
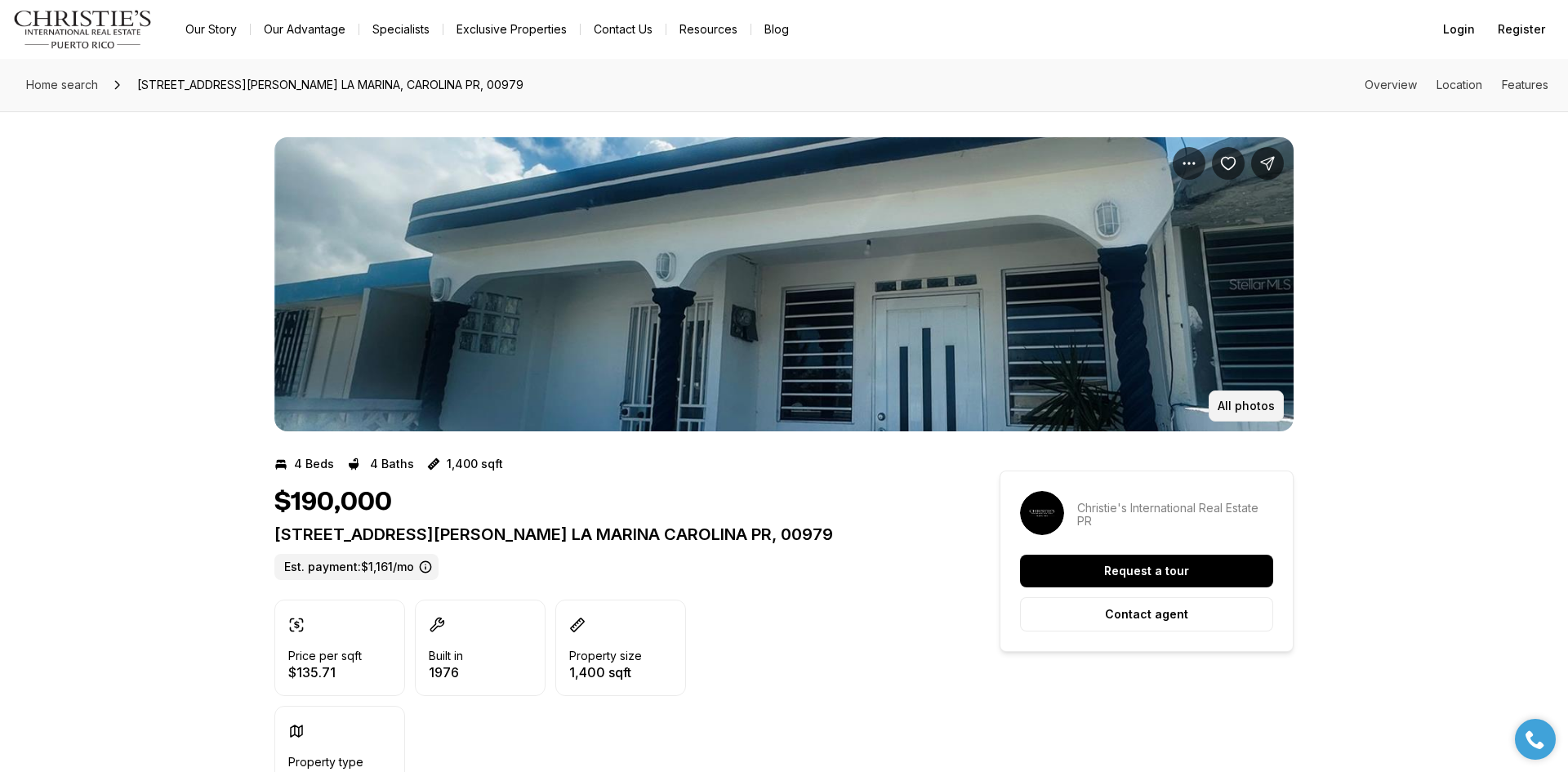
click at [1234, 411] on p "All photos" at bounding box center [1247, 406] width 58 height 13
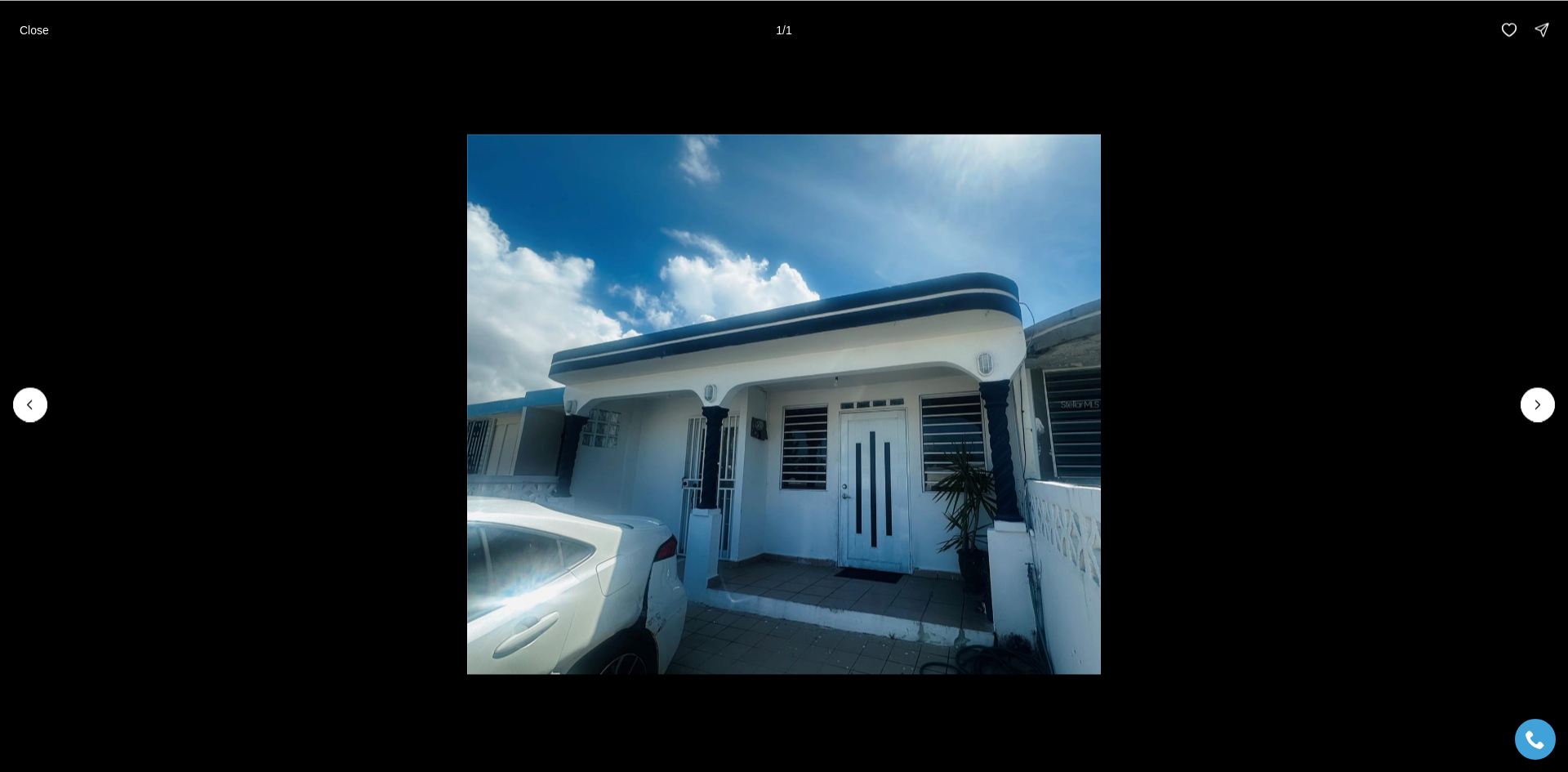
click at [1541, 403] on div at bounding box center [1538, 404] width 35 height 35
click at [1541, 404] on div at bounding box center [1538, 404] width 35 height 35
click at [42, 29] on p "Close" at bounding box center [35, 30] width 30 height 13
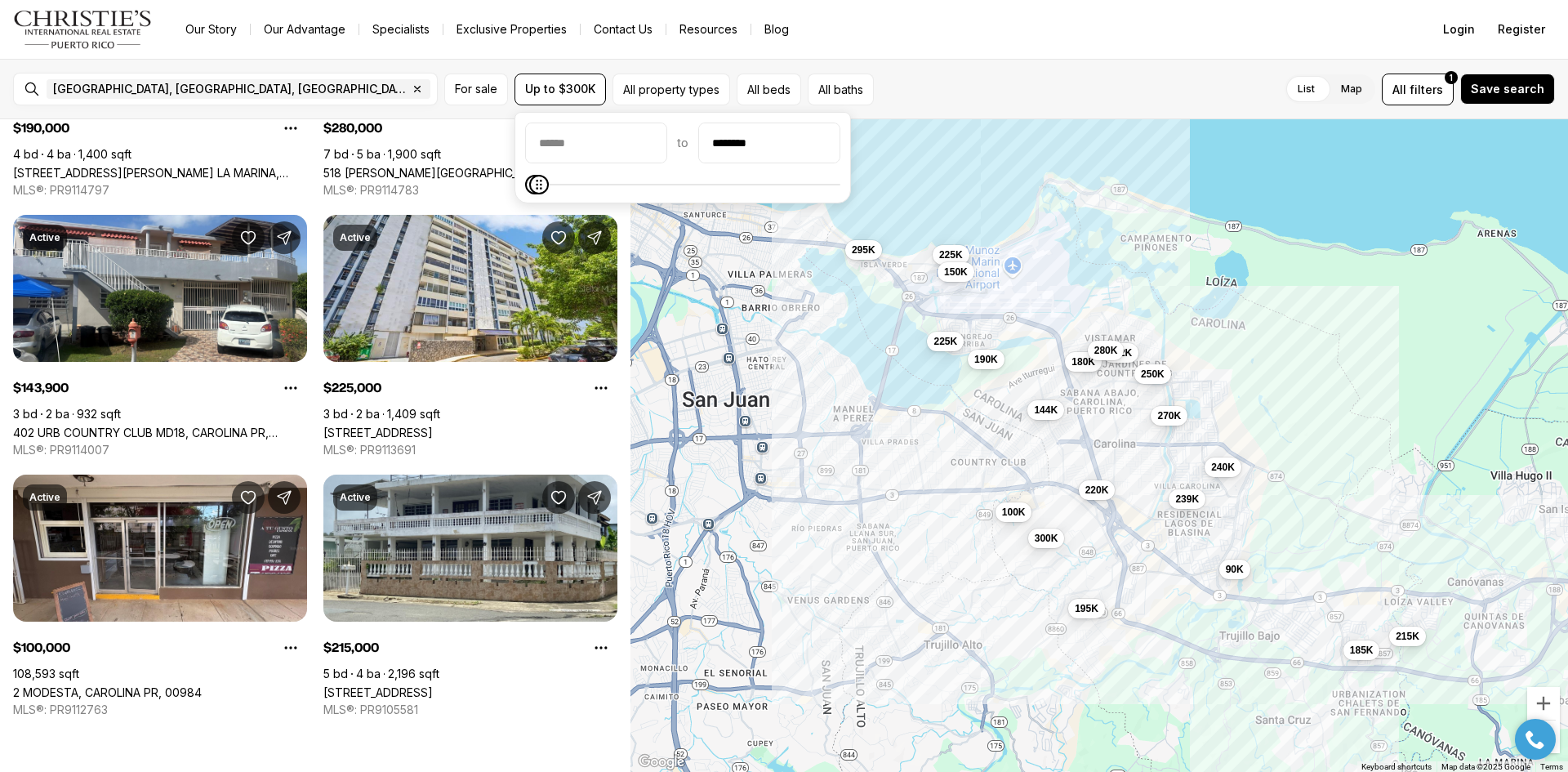
scroll to position [1985, 0]
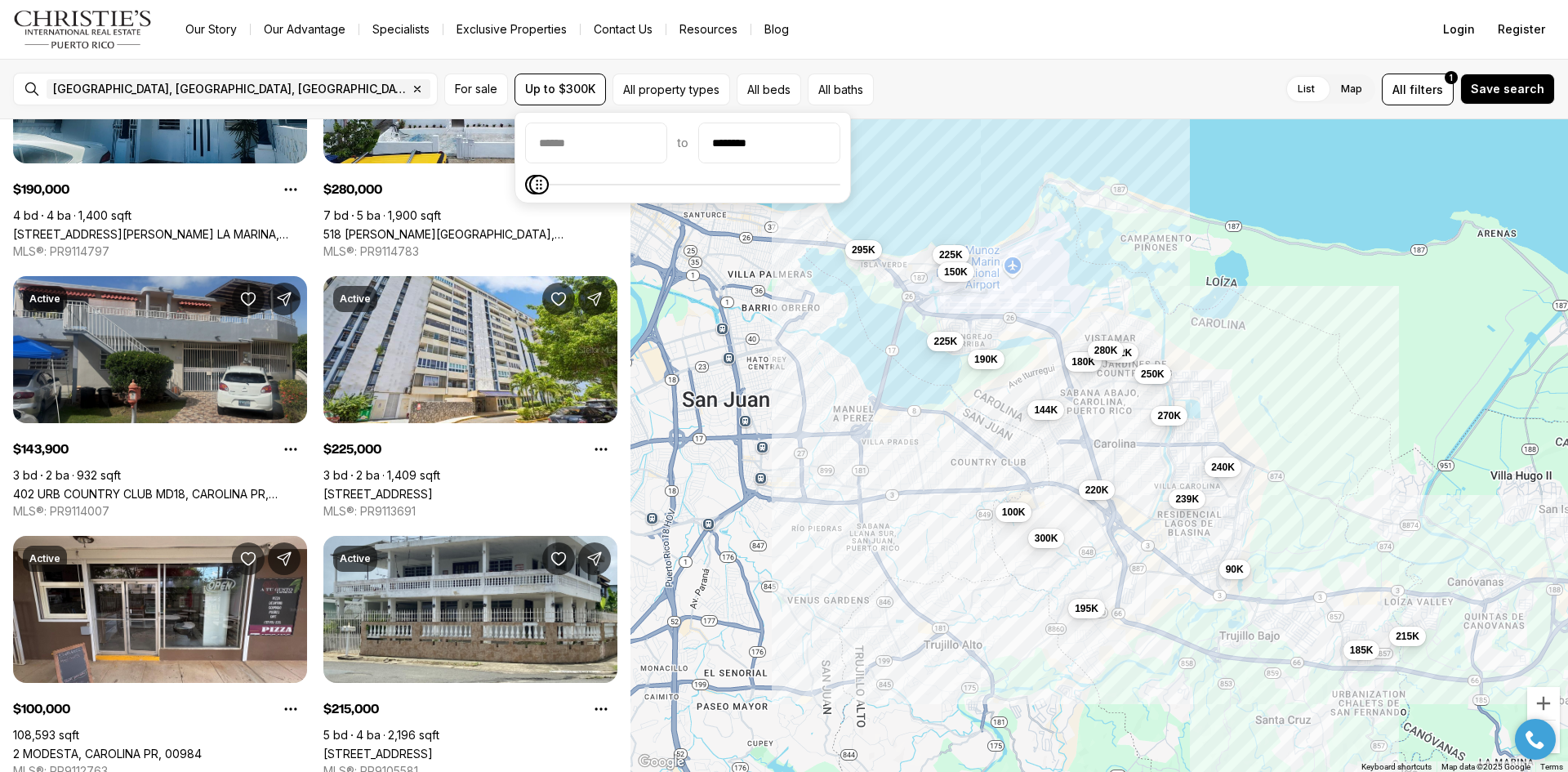
click at [180, 487] on link "402 URB COUNTRY CLUB MD18, CAROLINA PR, 00979" at bounding box center [160, 493] width 294 height 14
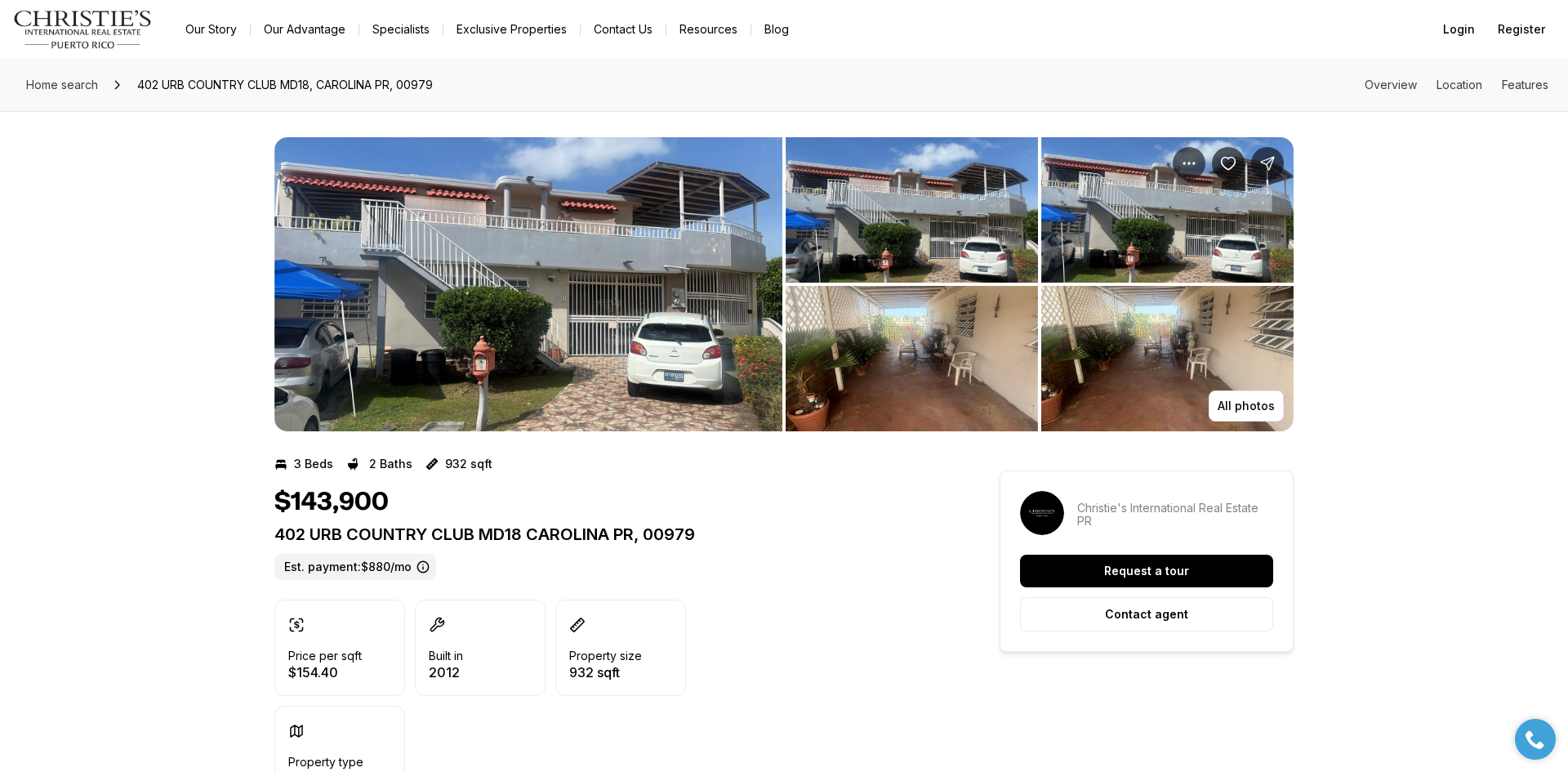
click at [485, 340] on img "View image gallery" at bounding box center [529, 284] width 508 height 294
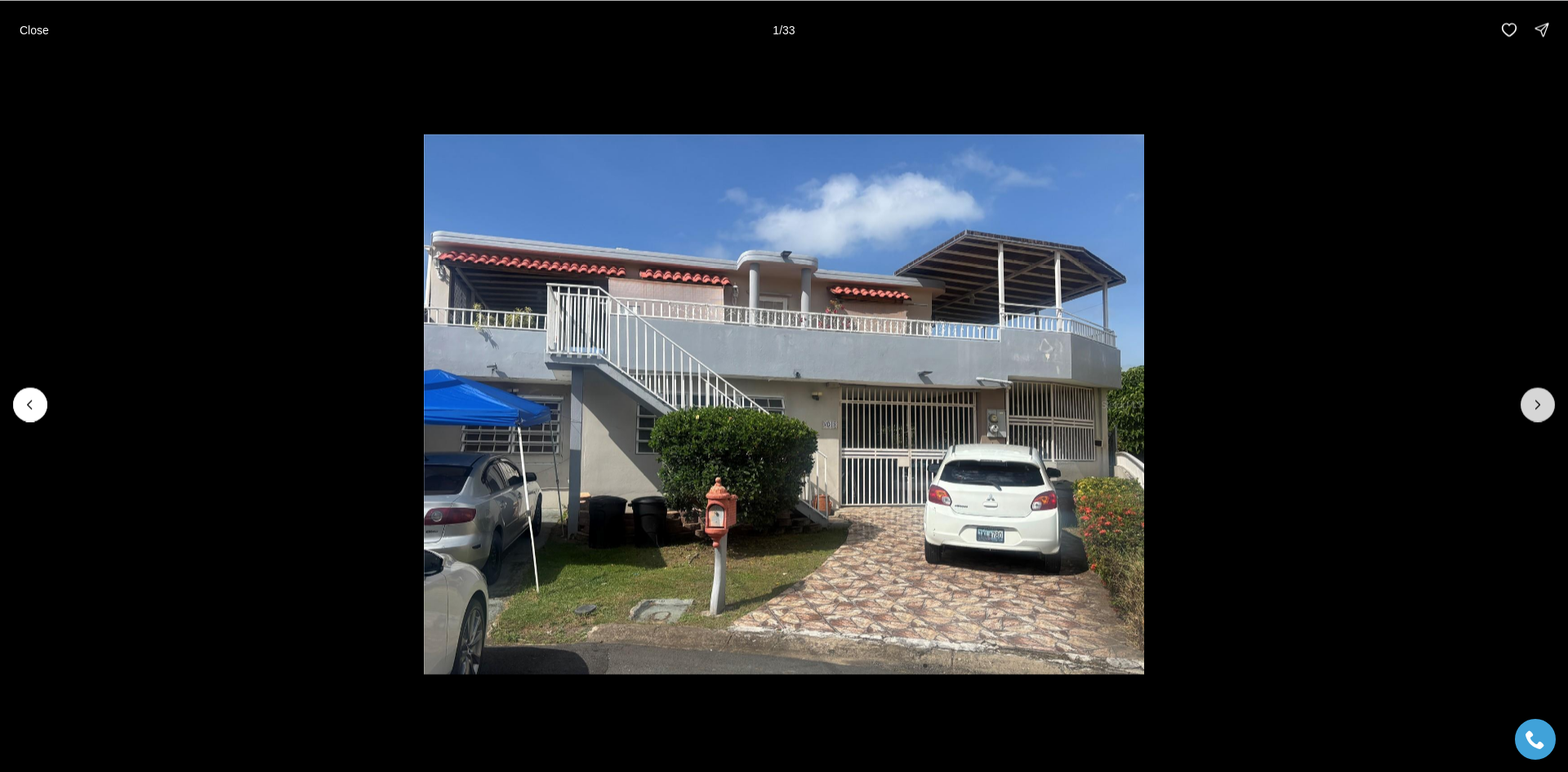
click at [1541, 414] on button "Next slide" at bounding box center [1538, 404] width 35 height 35
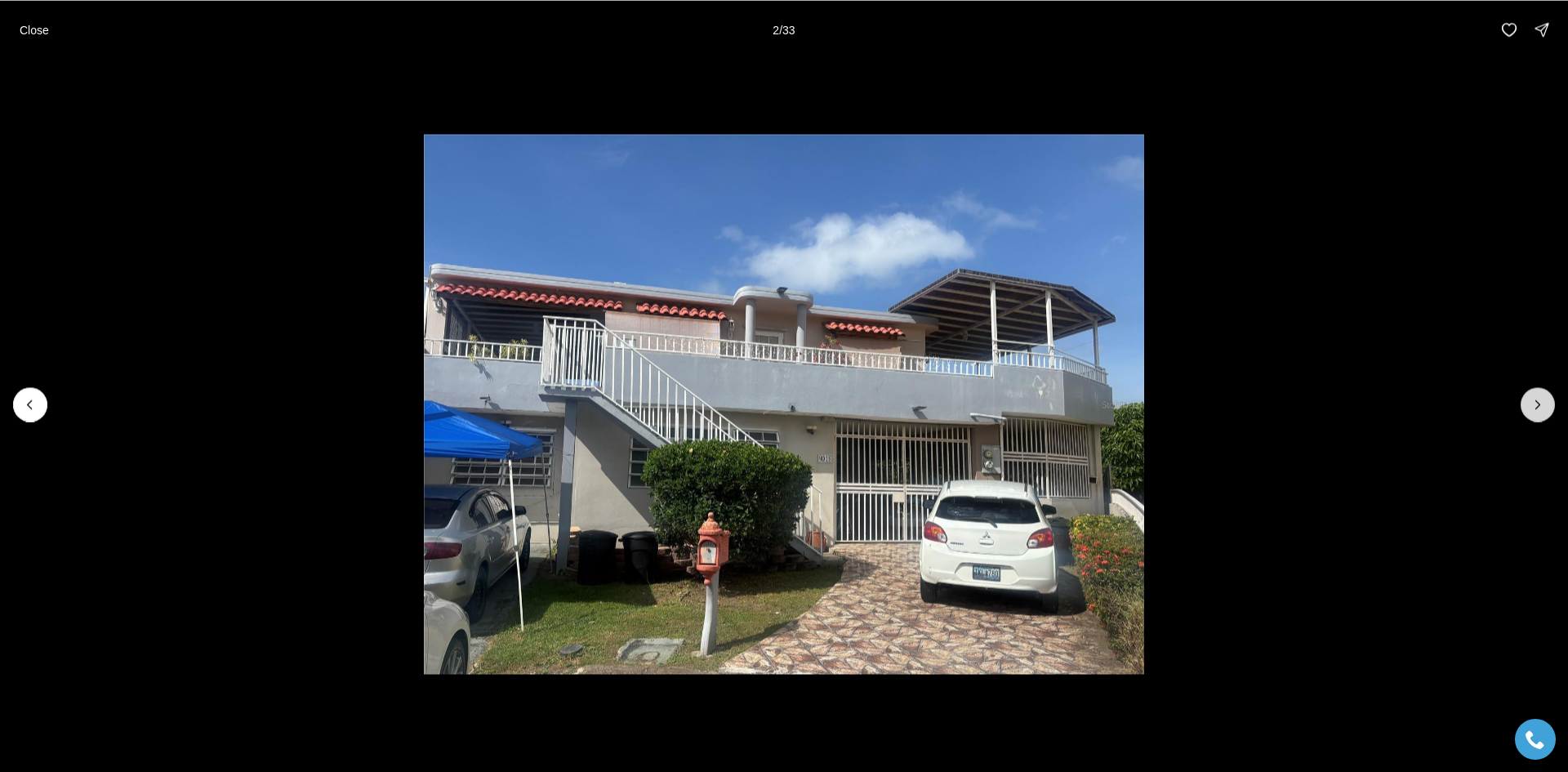
click at [1541, 414] on button "Next slide" at bounding box center [1538, 404] width 35 height 35
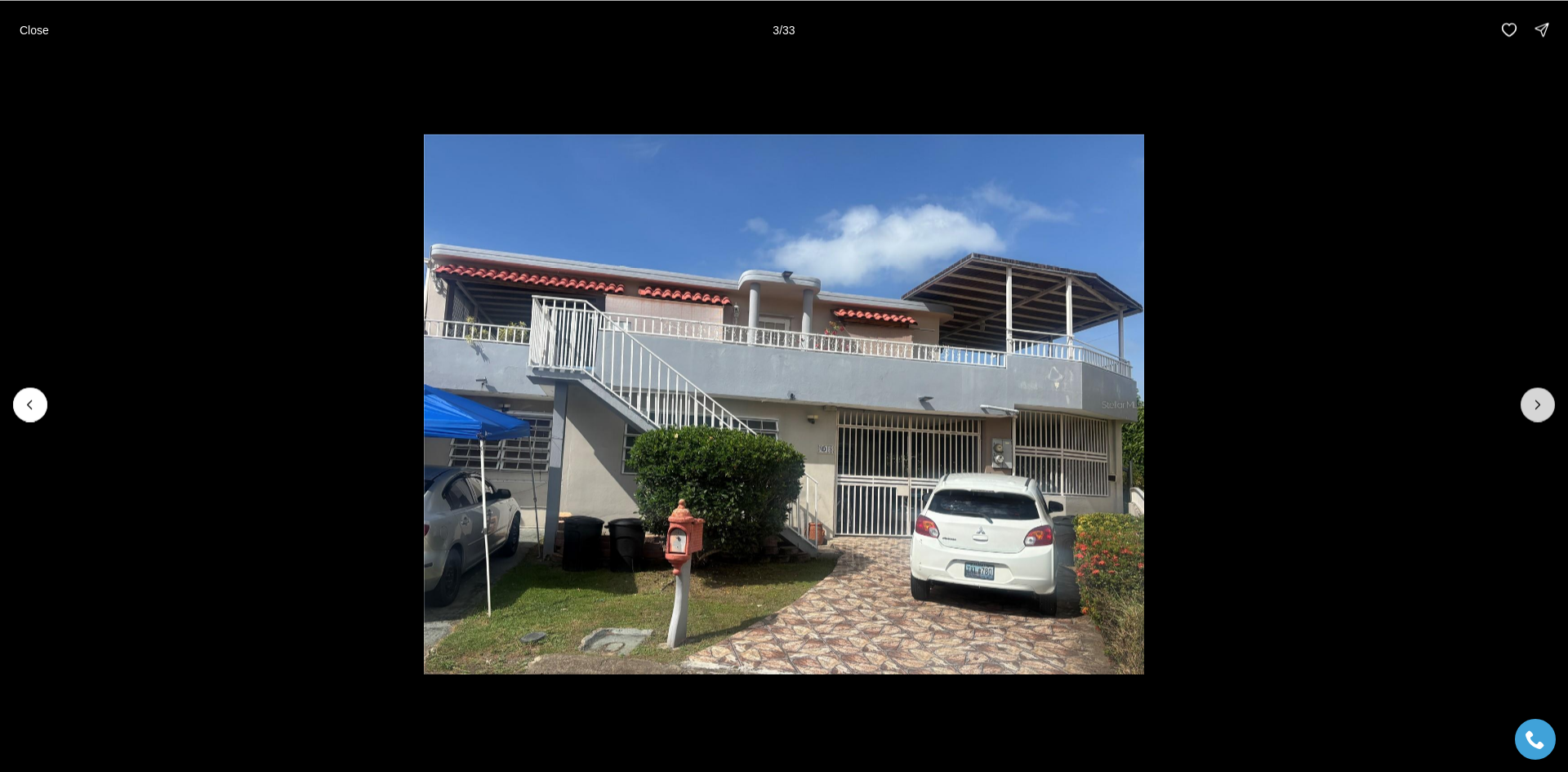
click at [1541, 414] on button "Next slide" at bounding box center [1538, 404] width 35 height 35
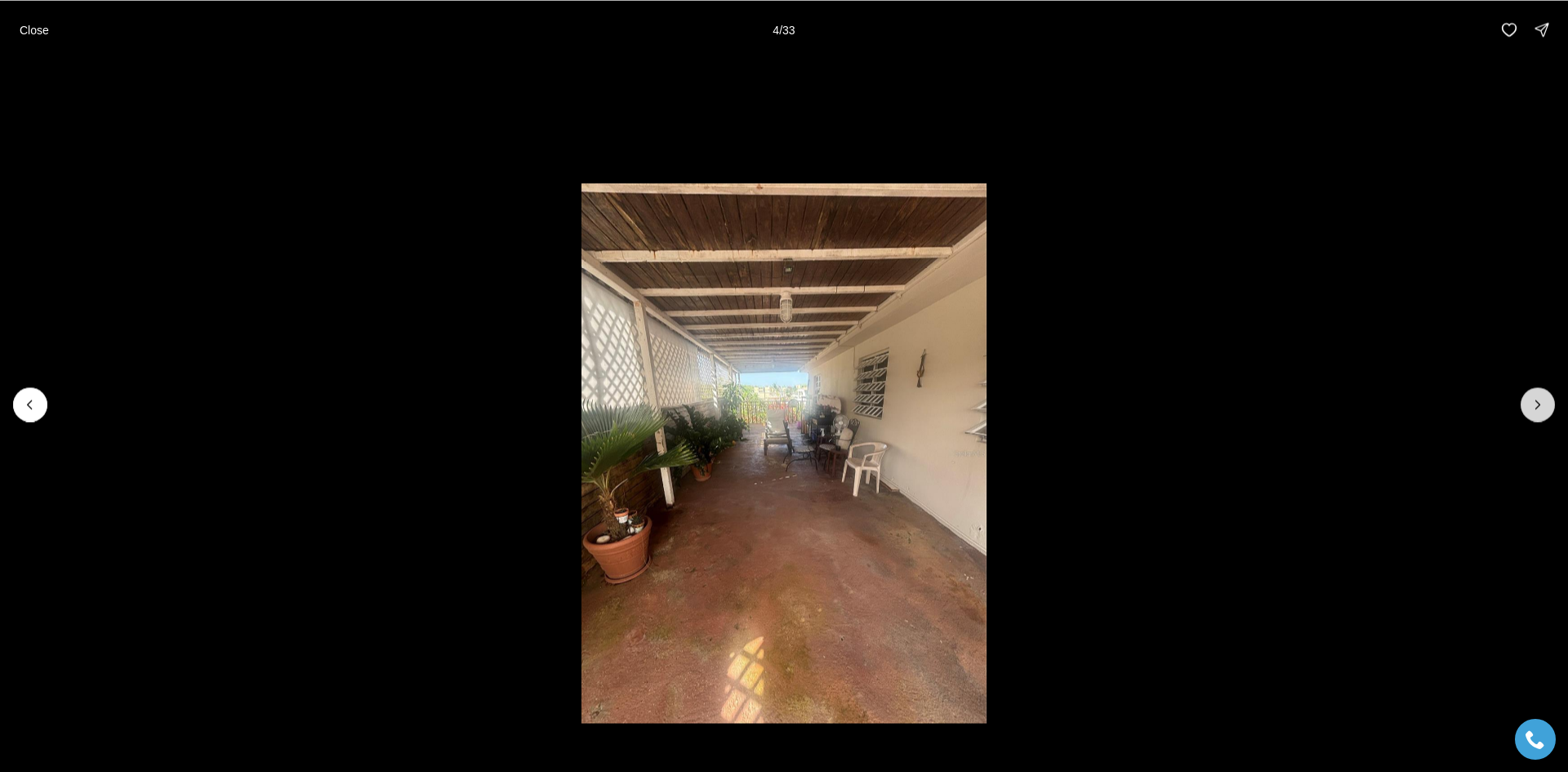
click at [1541, 414] on button "Next slide" at bounding box center [1538, 404] width 35 height 35
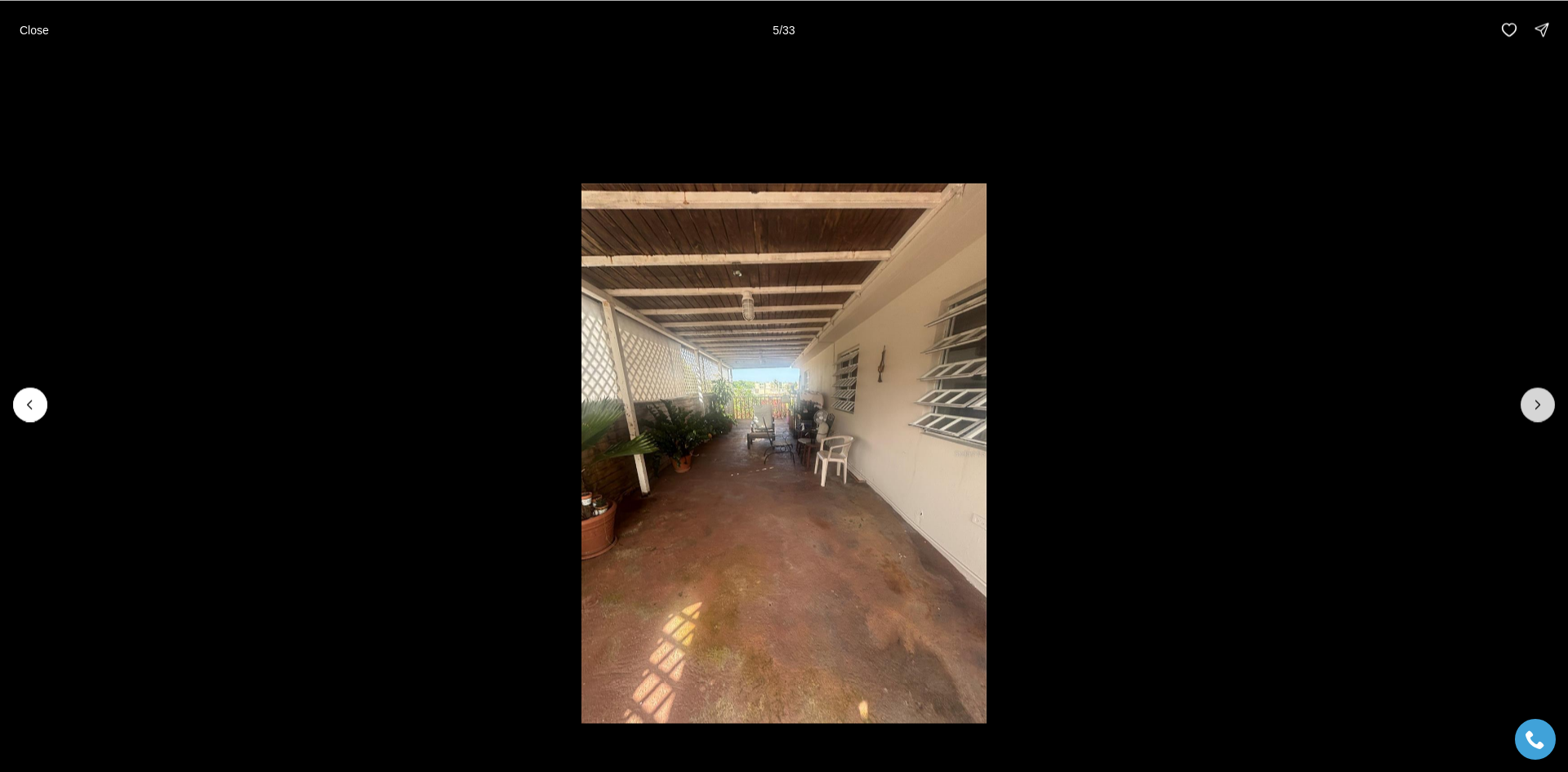
click at [1541, 414] on button "Next slide" at bounding box center [1538, 404] width 35 height 35
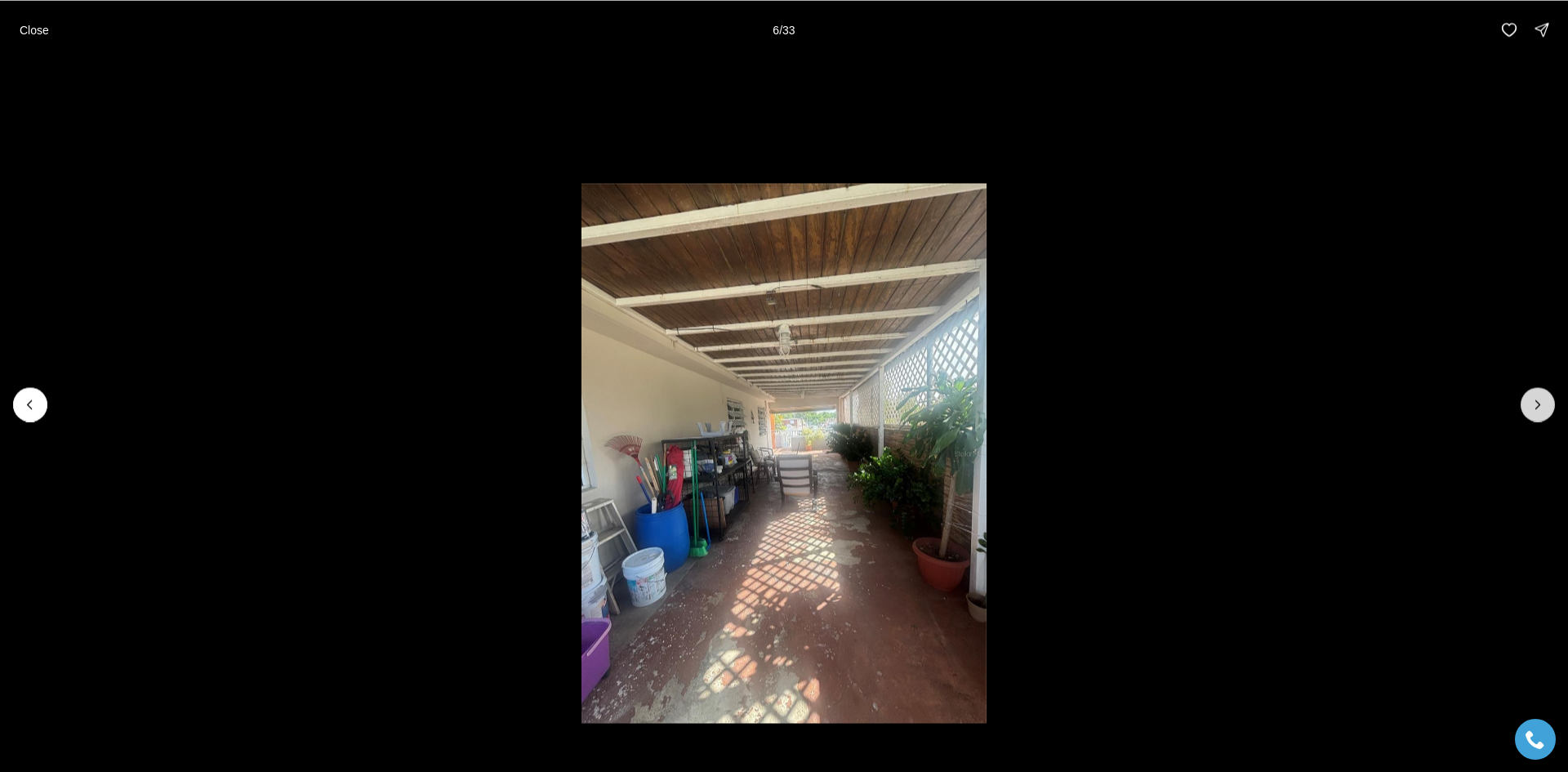
click at [1541, 414] on button "Next slide" at bounding box center [1538, 404] width 35 height 35
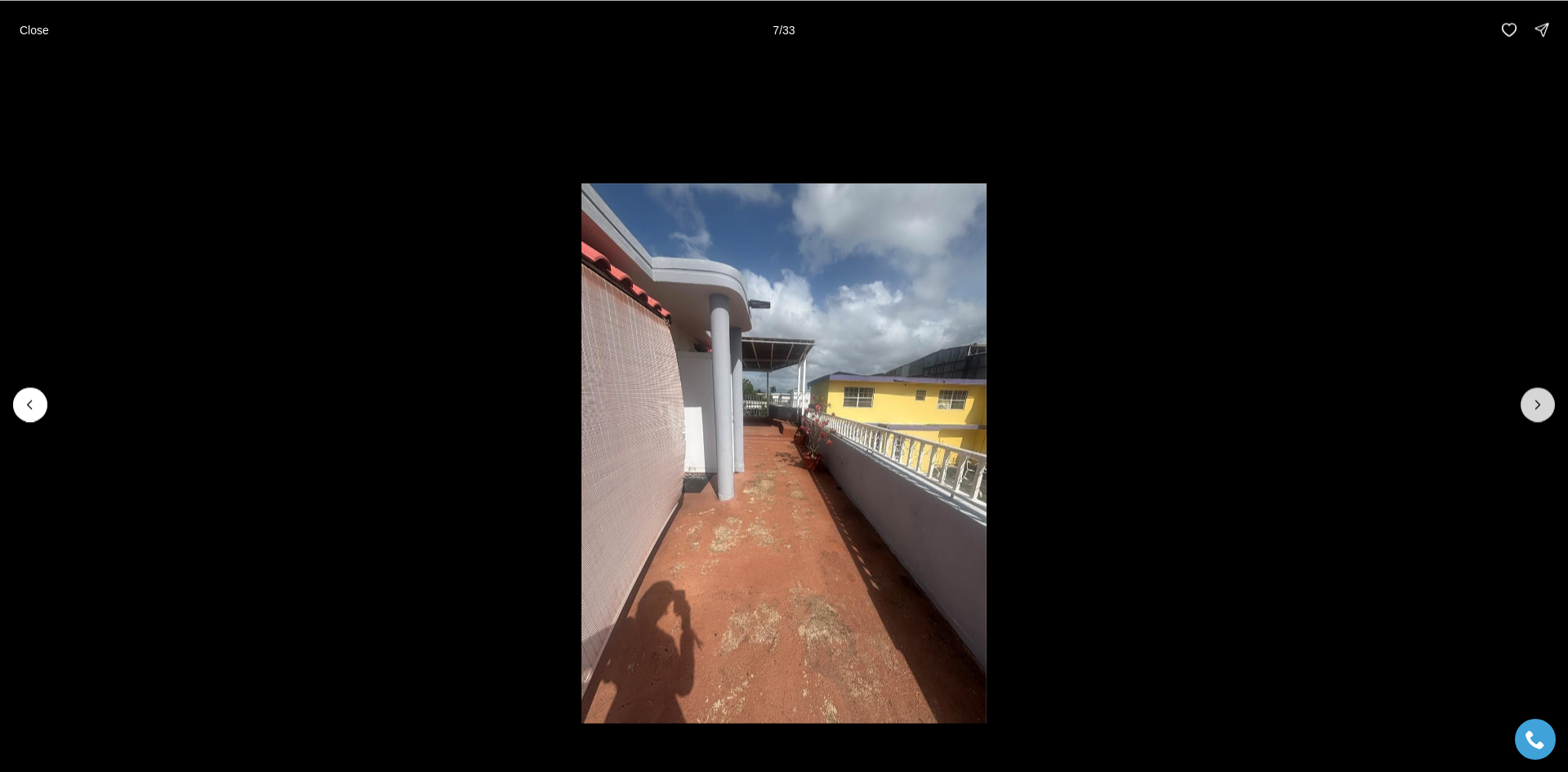
click at [1541, 414] on button "Next slide" at bounding box center [1538, 404] width 35 height 35
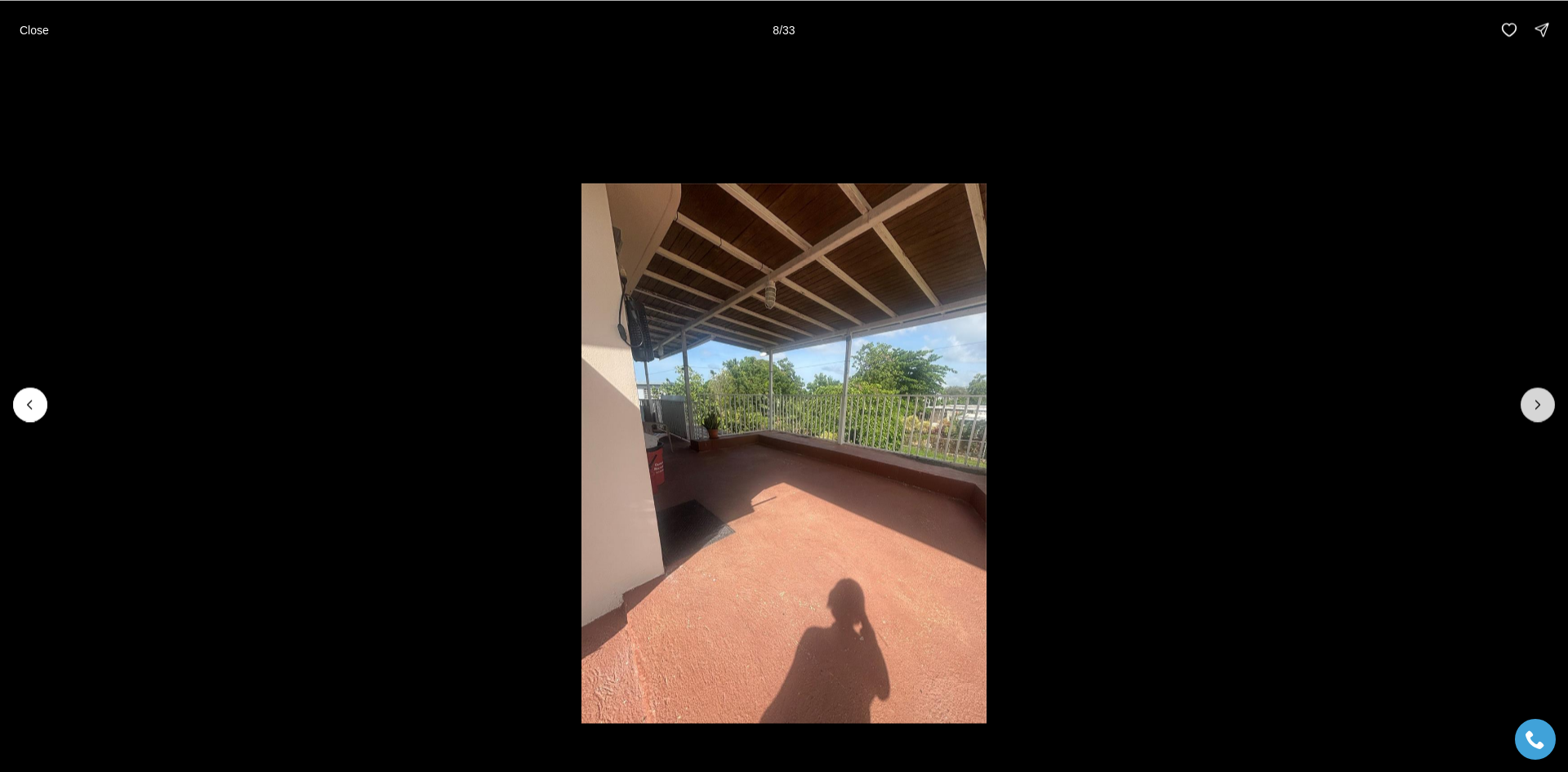
click at [1541, 414] on button "Next slide" at bounding box center [1538, 404] width 35 height 35
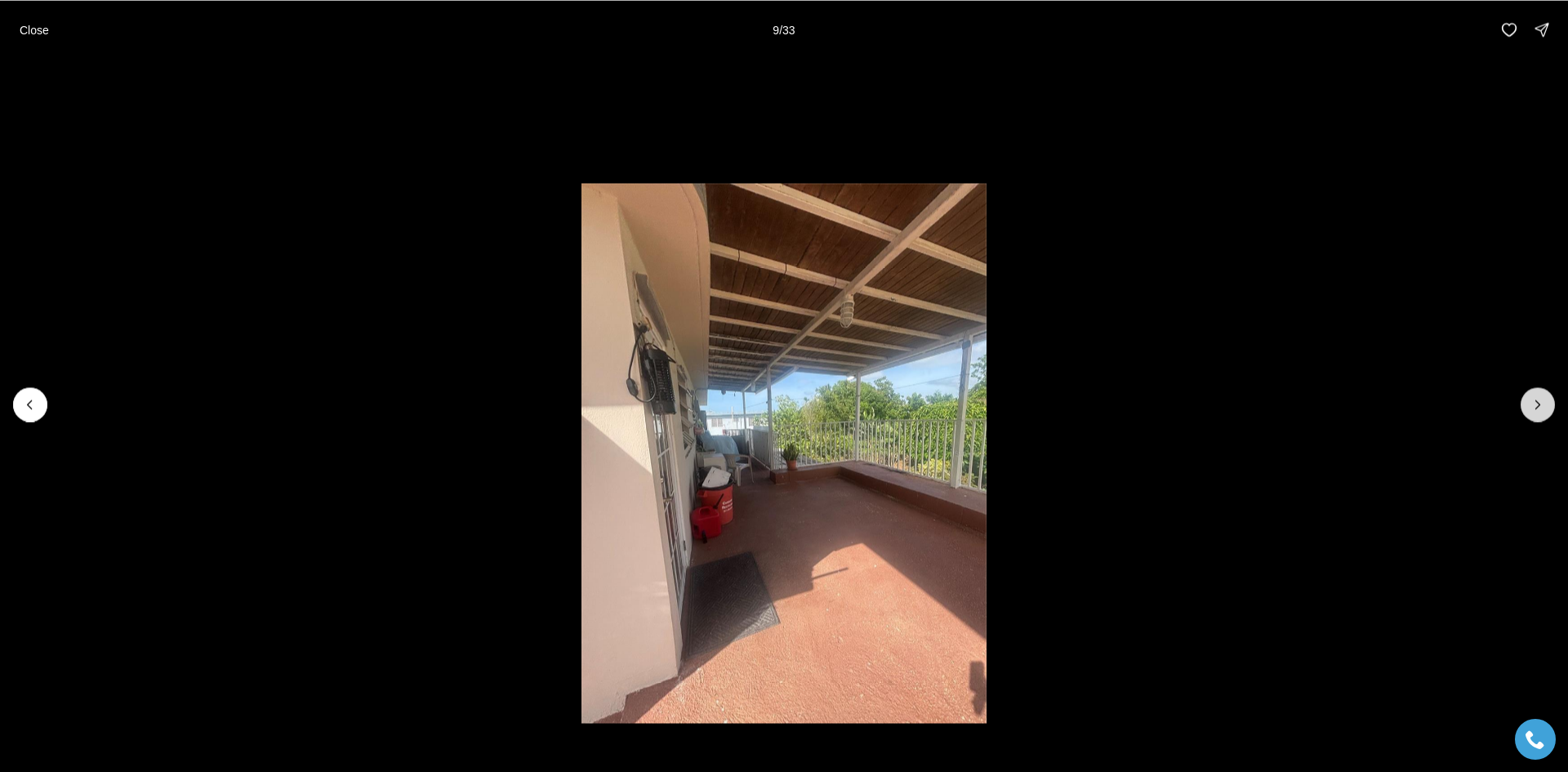
click at [1541, 414] on button "Next slide" at bounding box center [1538, 404] width 35 height 35
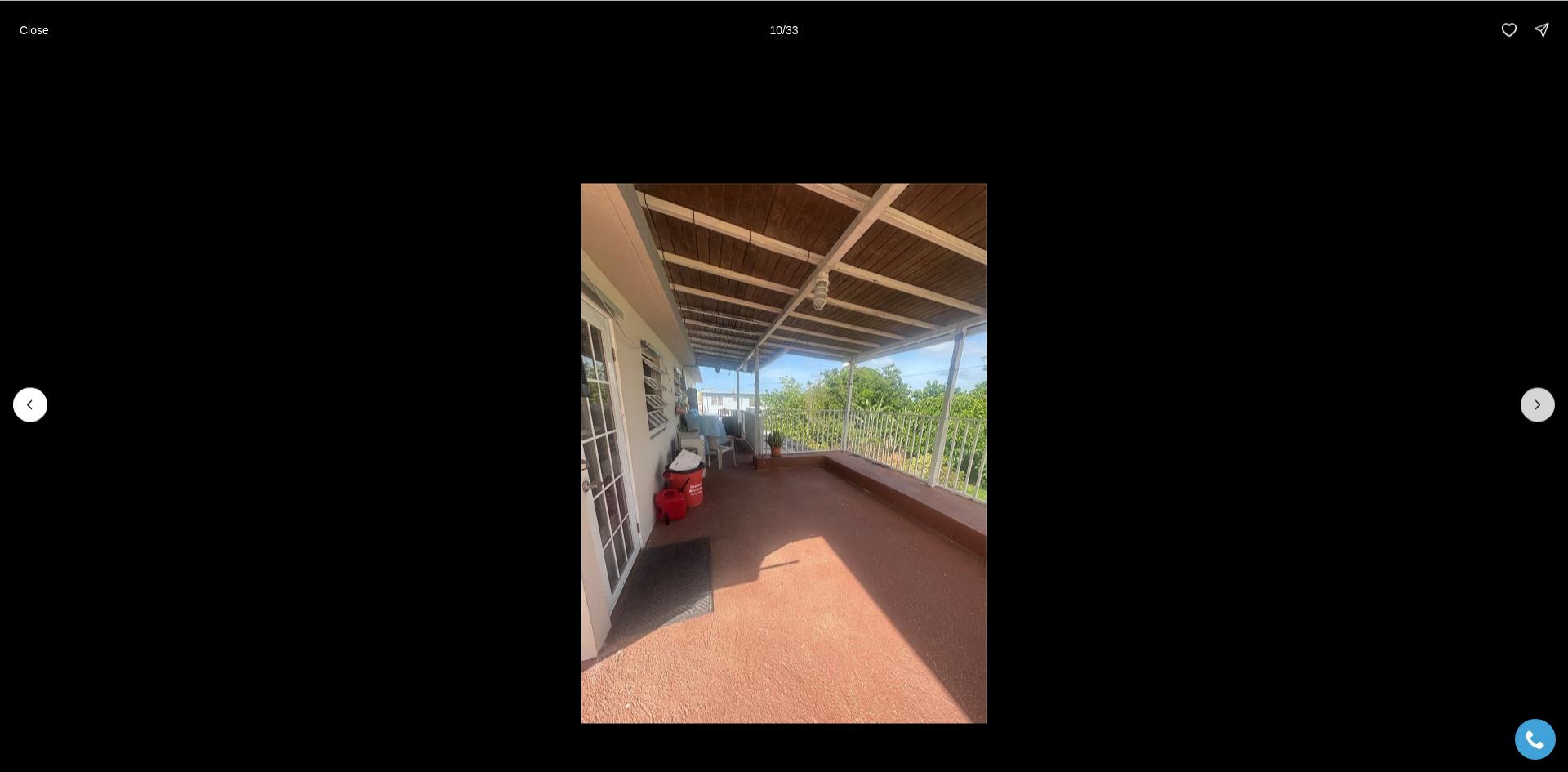
click at [1541, 414] on button "Next slide" at bounding box center [1538, 404] width 35 height 35
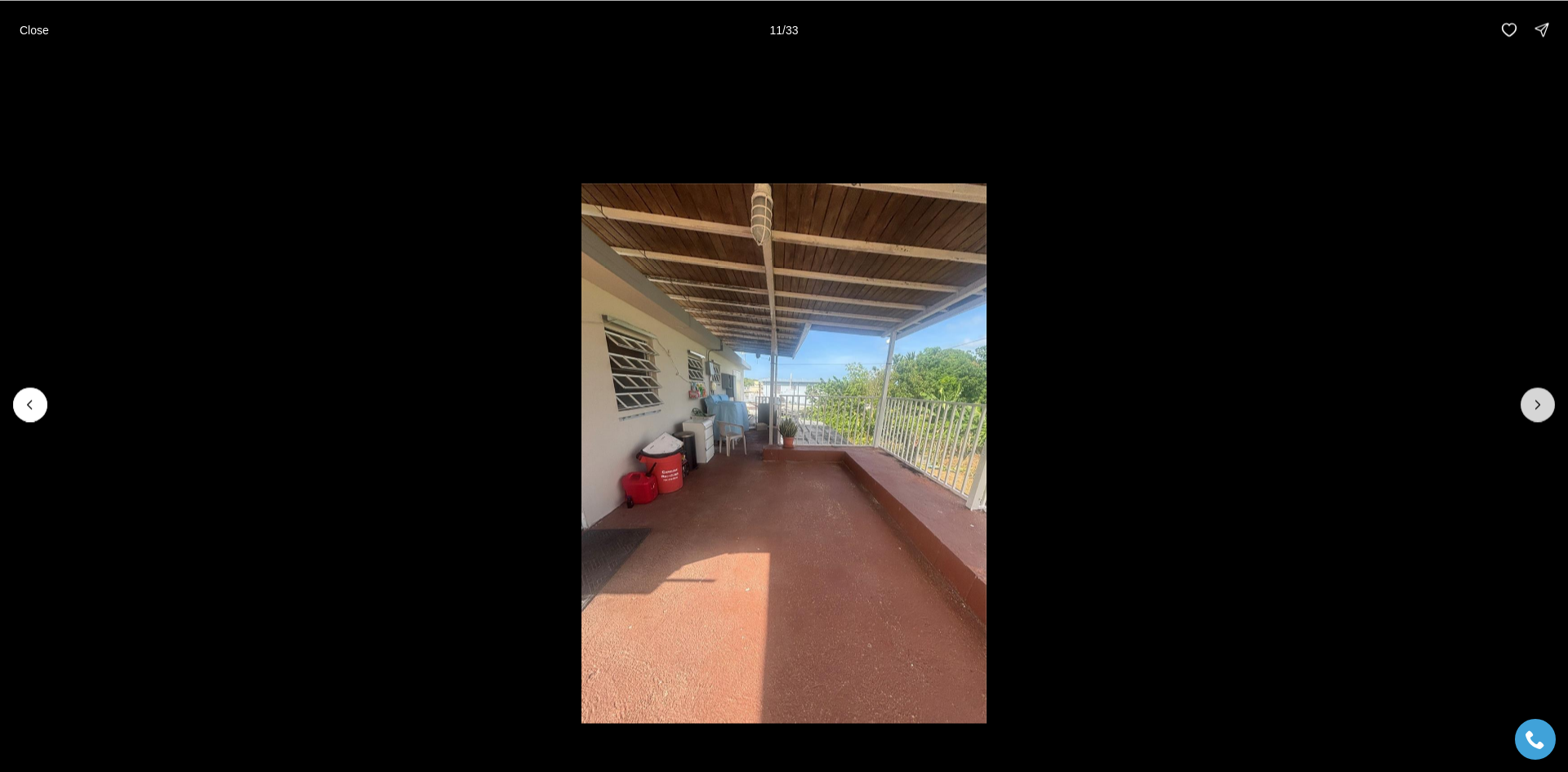
click at [1541, 414] on button "Next slide" at bounding box center [1538, 404] width 35 height 35
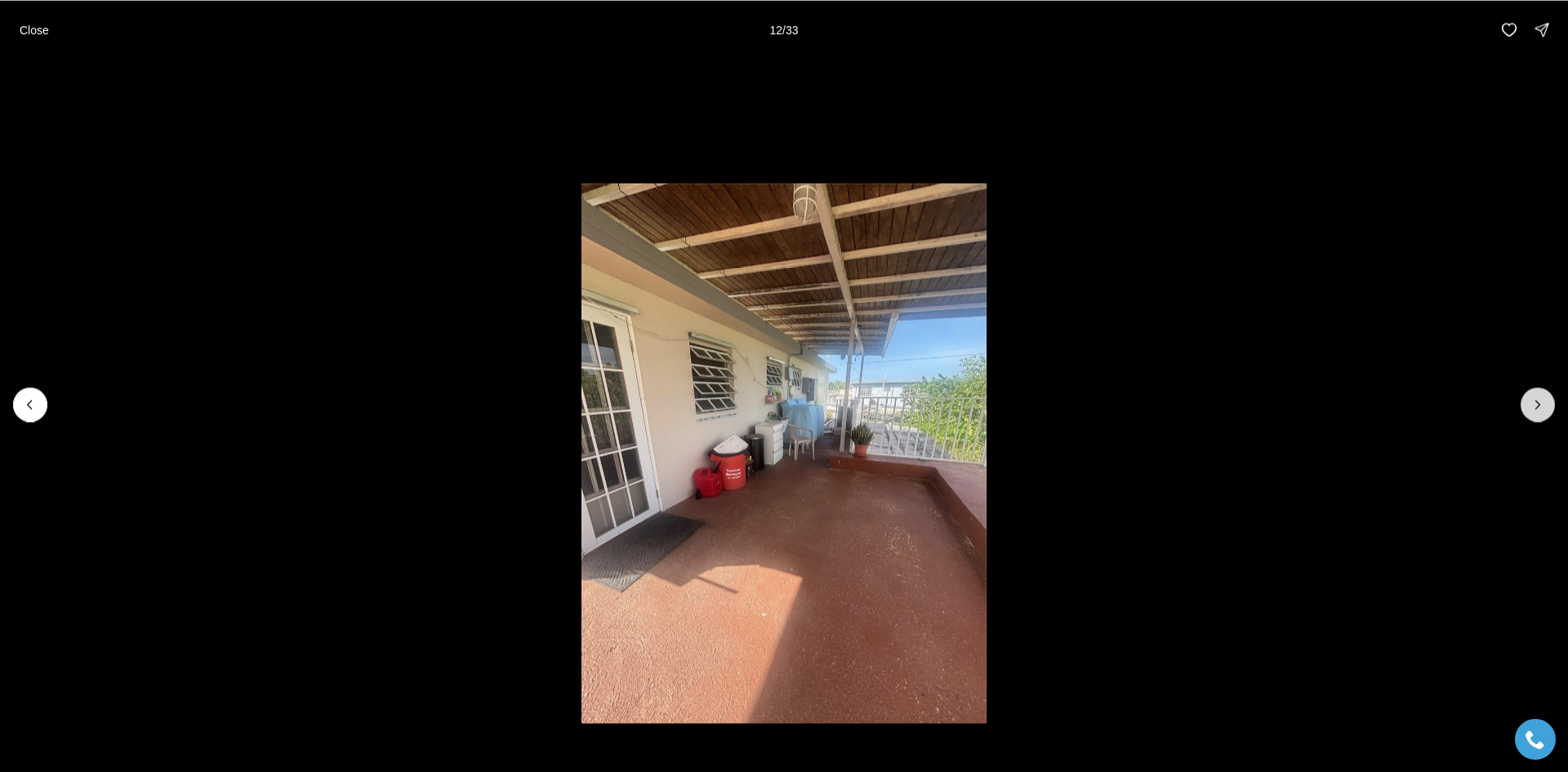
click at [1541, 414] on button "Next slide" at bounding box center [1538, 404] width 35 height 35
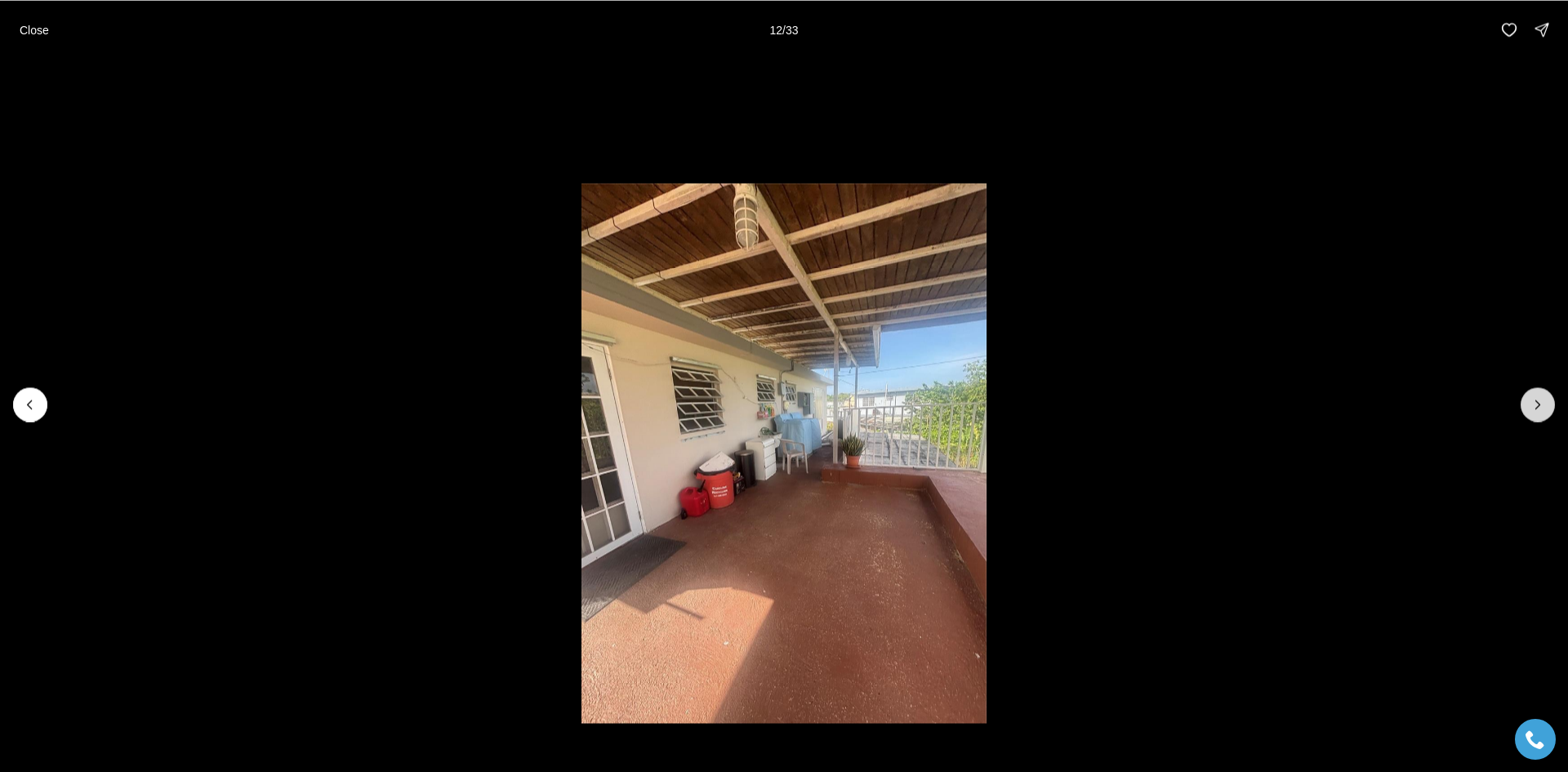
click at [1541, 414] on button "Next slide" at bounding box center [1538, 404] width 35 height 35
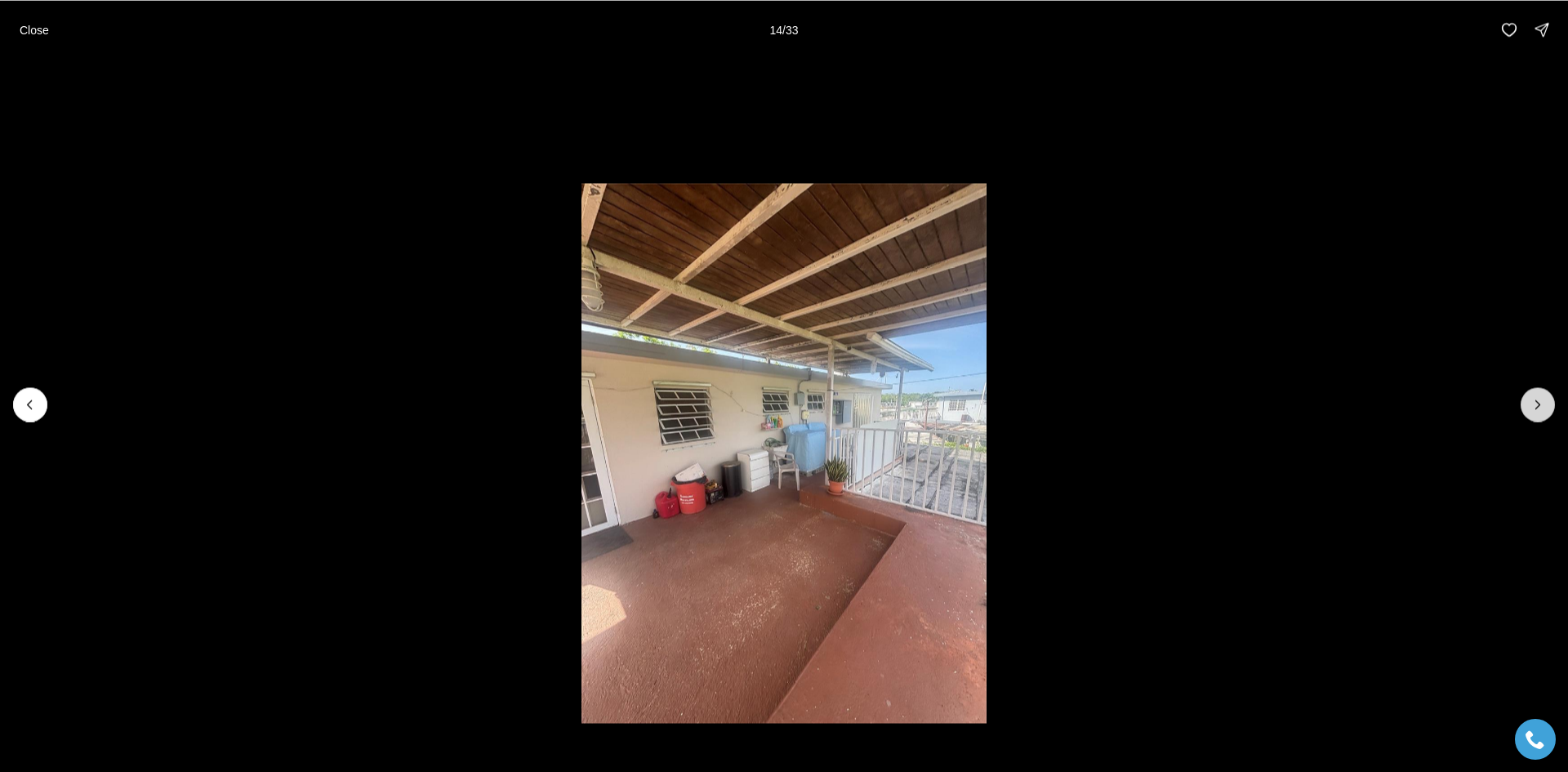
click at [1541, 414] on button "Next slide" at bounding box center [1538, 404] width 35 height 35
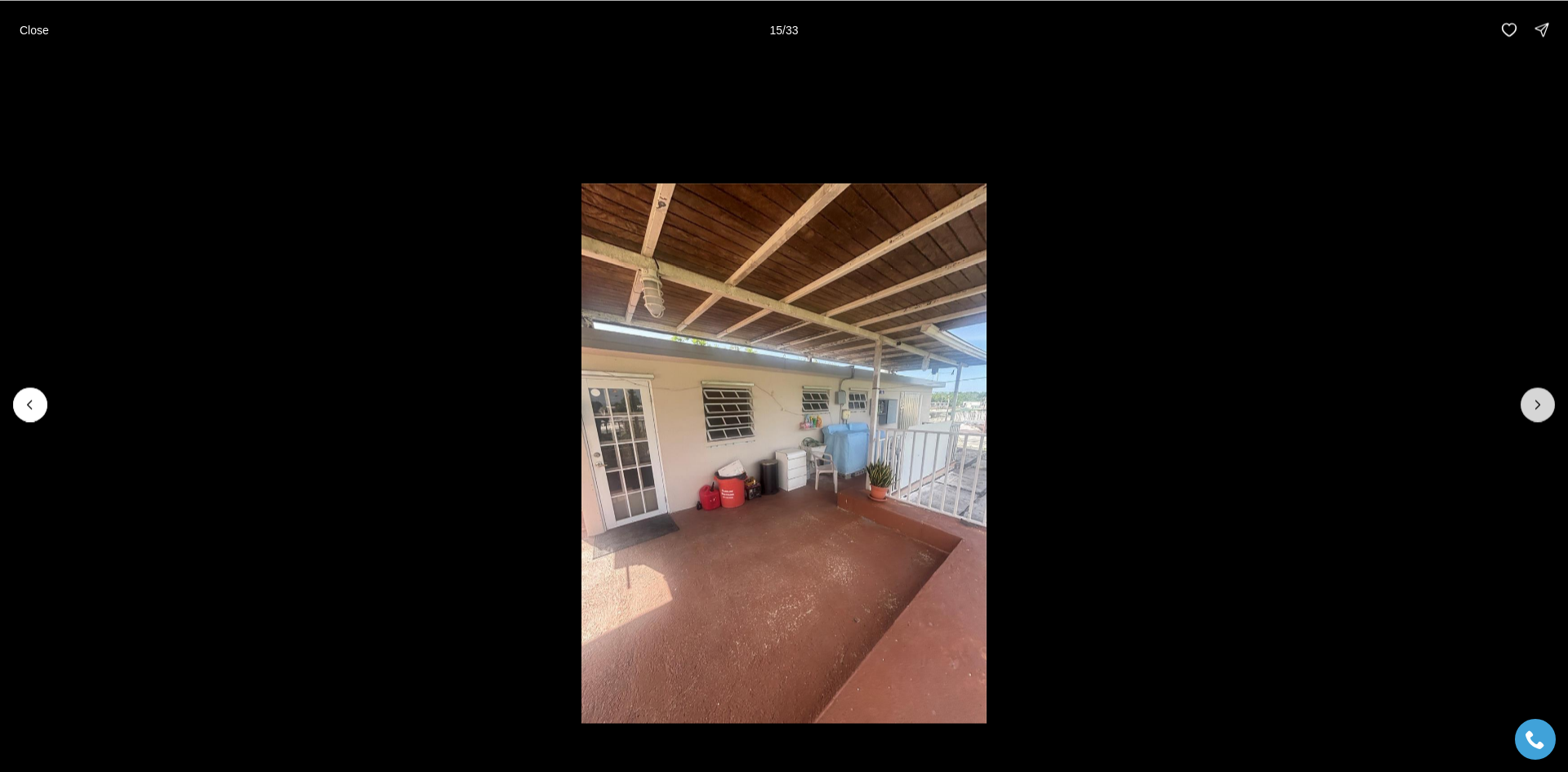
click at [1541, 414] on button "Next slide" at bounding box center [1538, 404] width 35 height 35
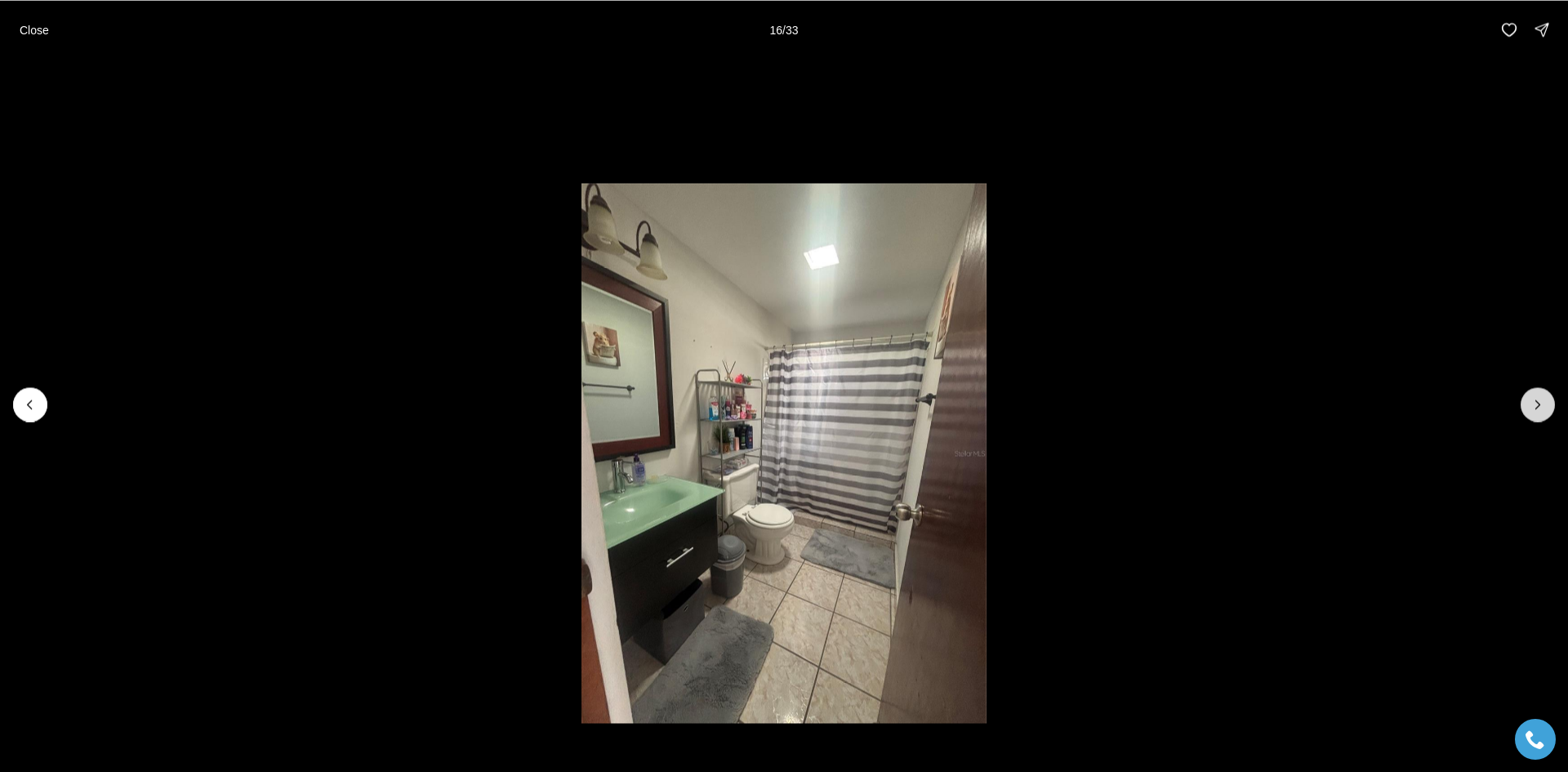
click at [1541, 414] on button "Next slide" at bounding box center [1538, 404] width 35 height 35
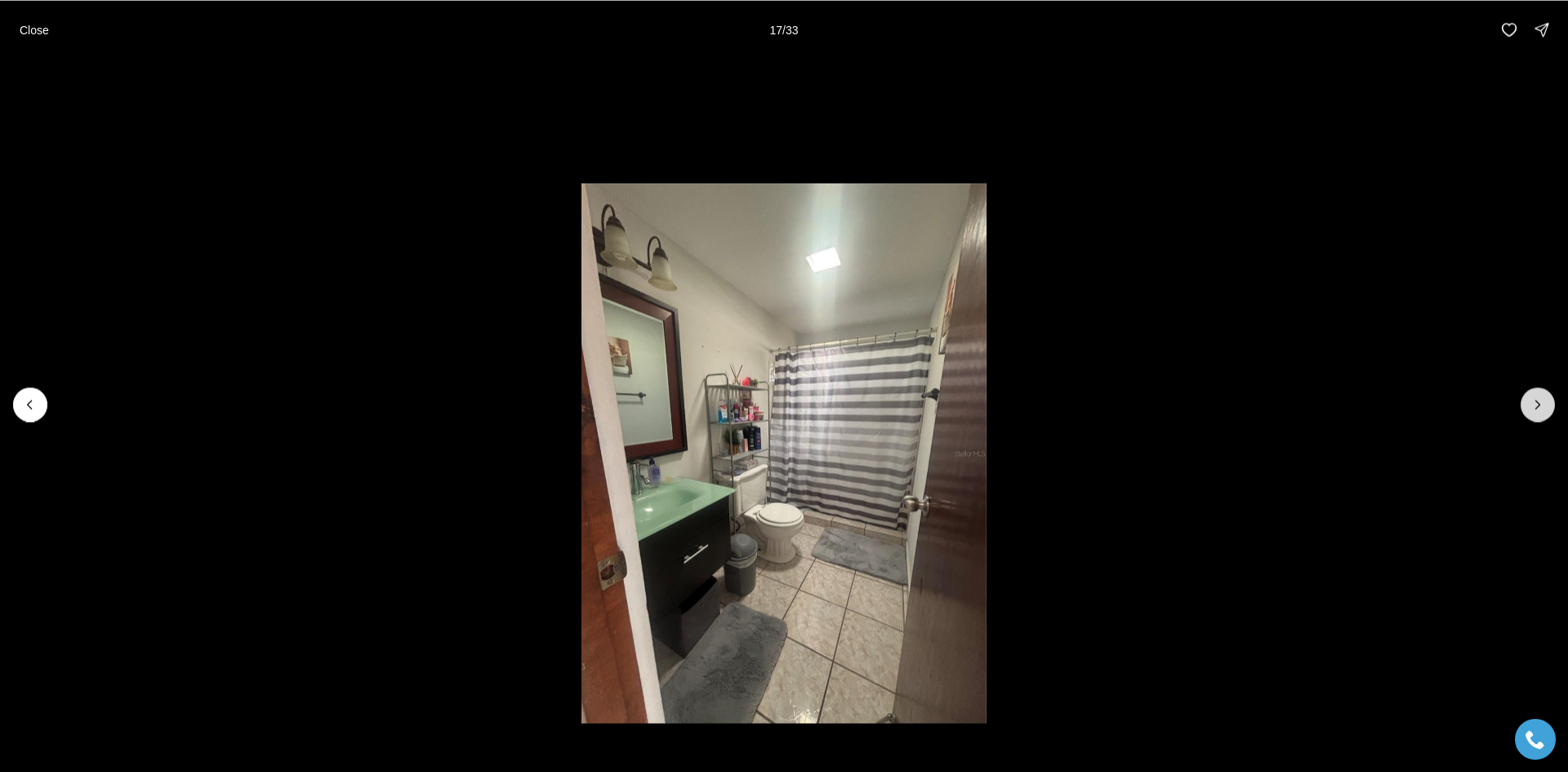
click at [1541, 414] on button "Next slide" at bounding box center [1538, 404] width 35 height 35
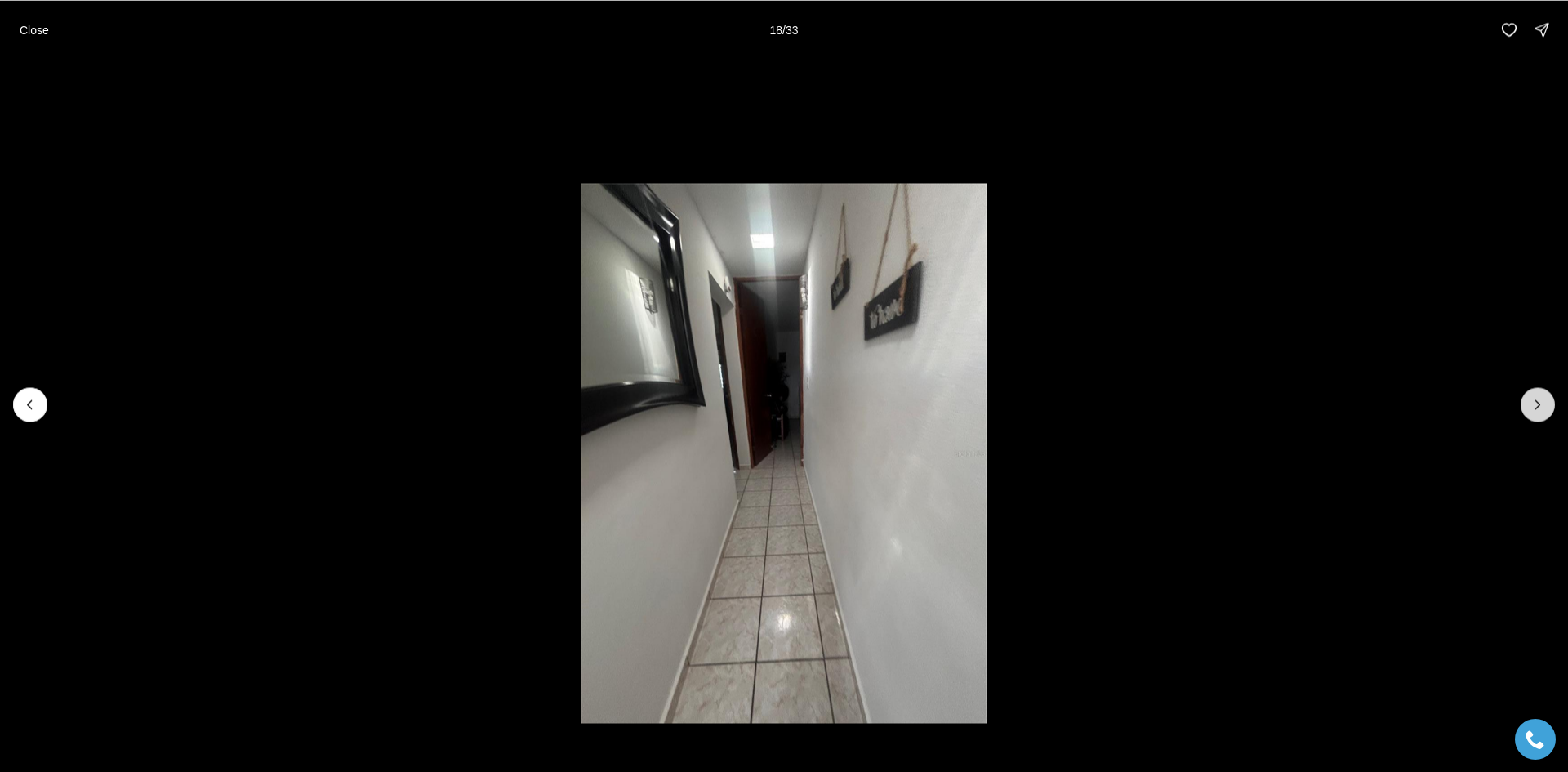
click at [1541, 414] on button "Next slide" at bounding box center [1538, 404] width 35 height 35
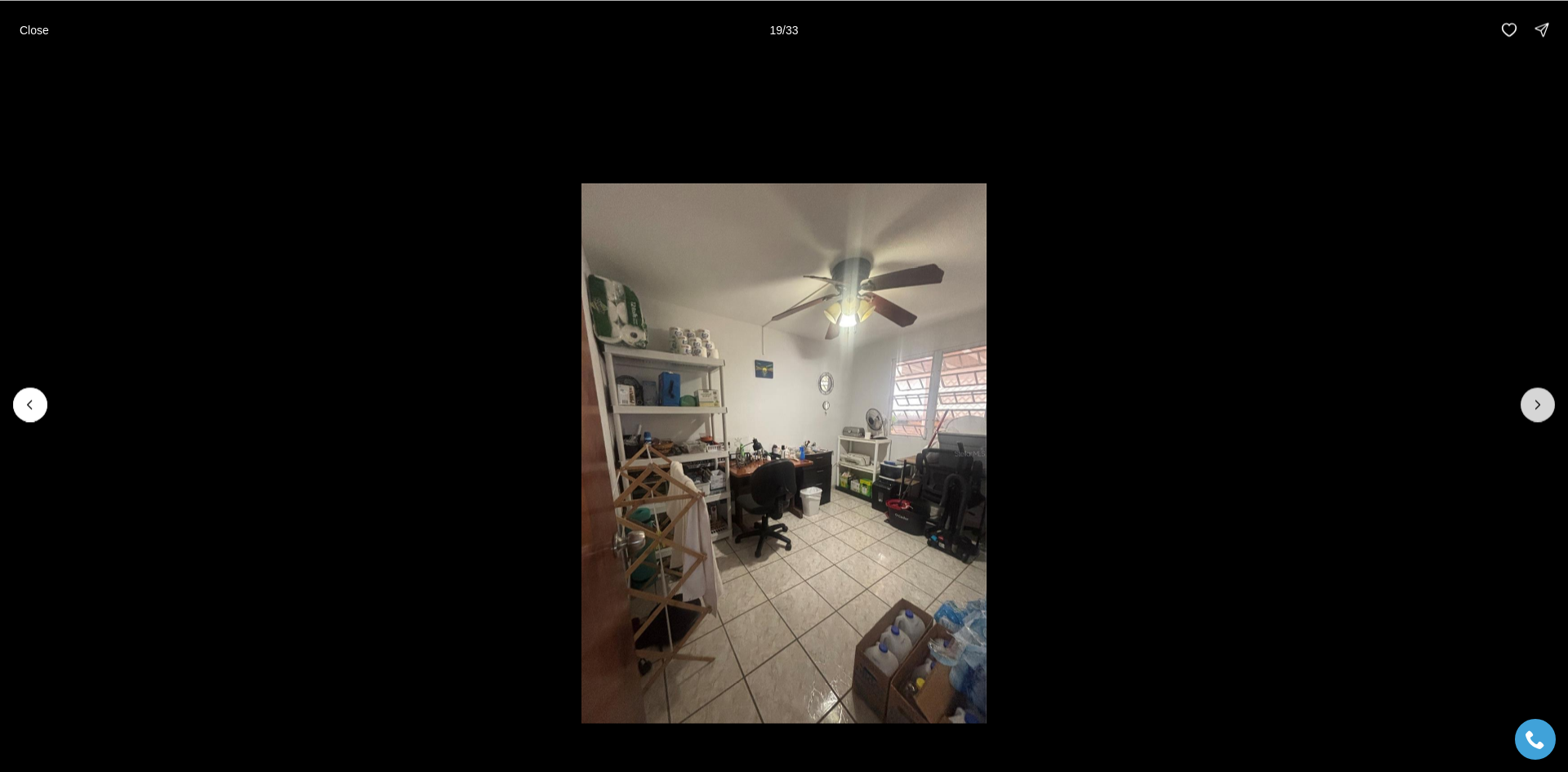
click at [1541, 414] on button "Next slide" at bounding box center [1538, 404] width 35 height 35
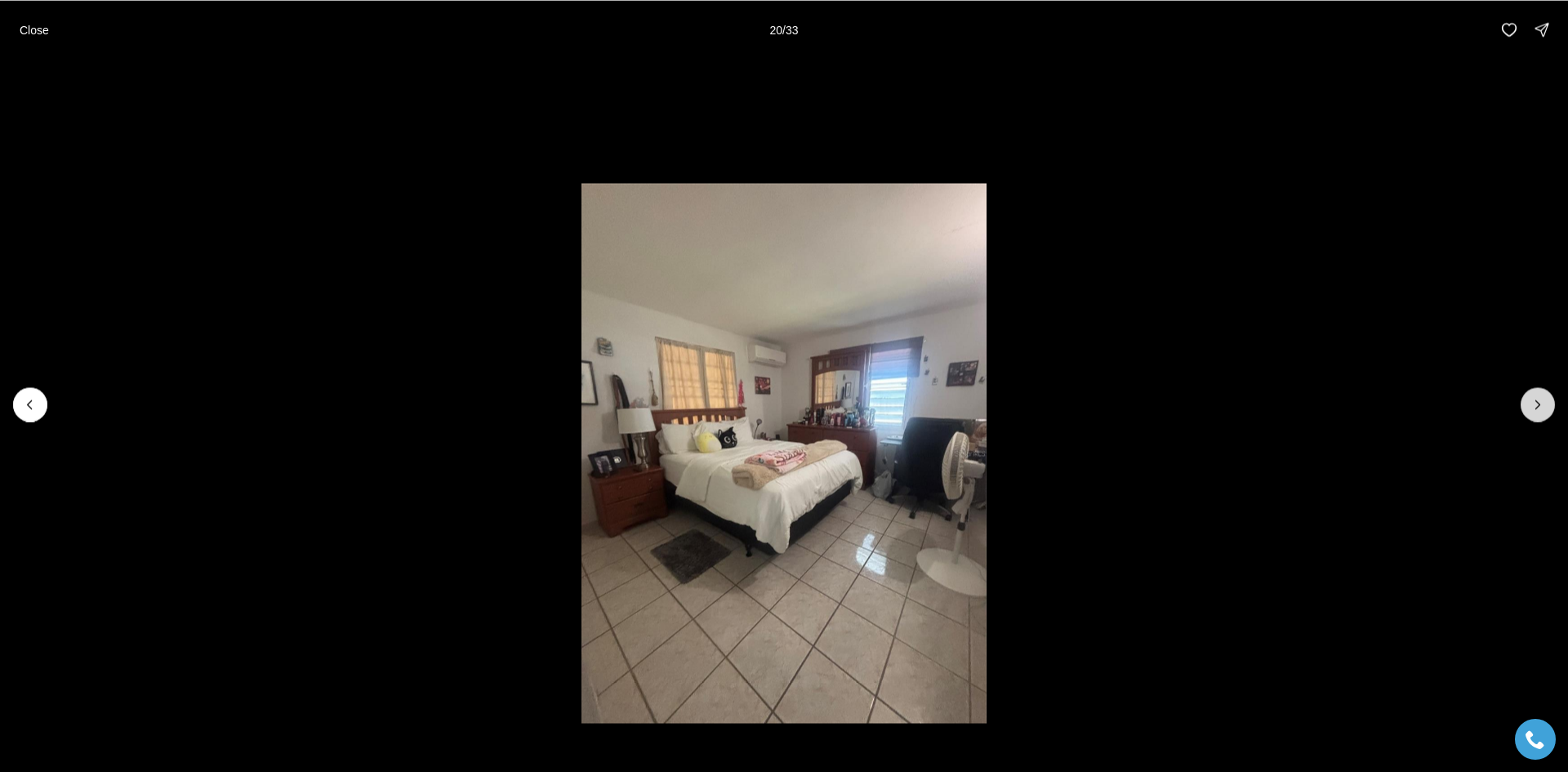
click at [1541, 414] on button "Next slide" at bounding box center [1538, 404] width 35 height 35
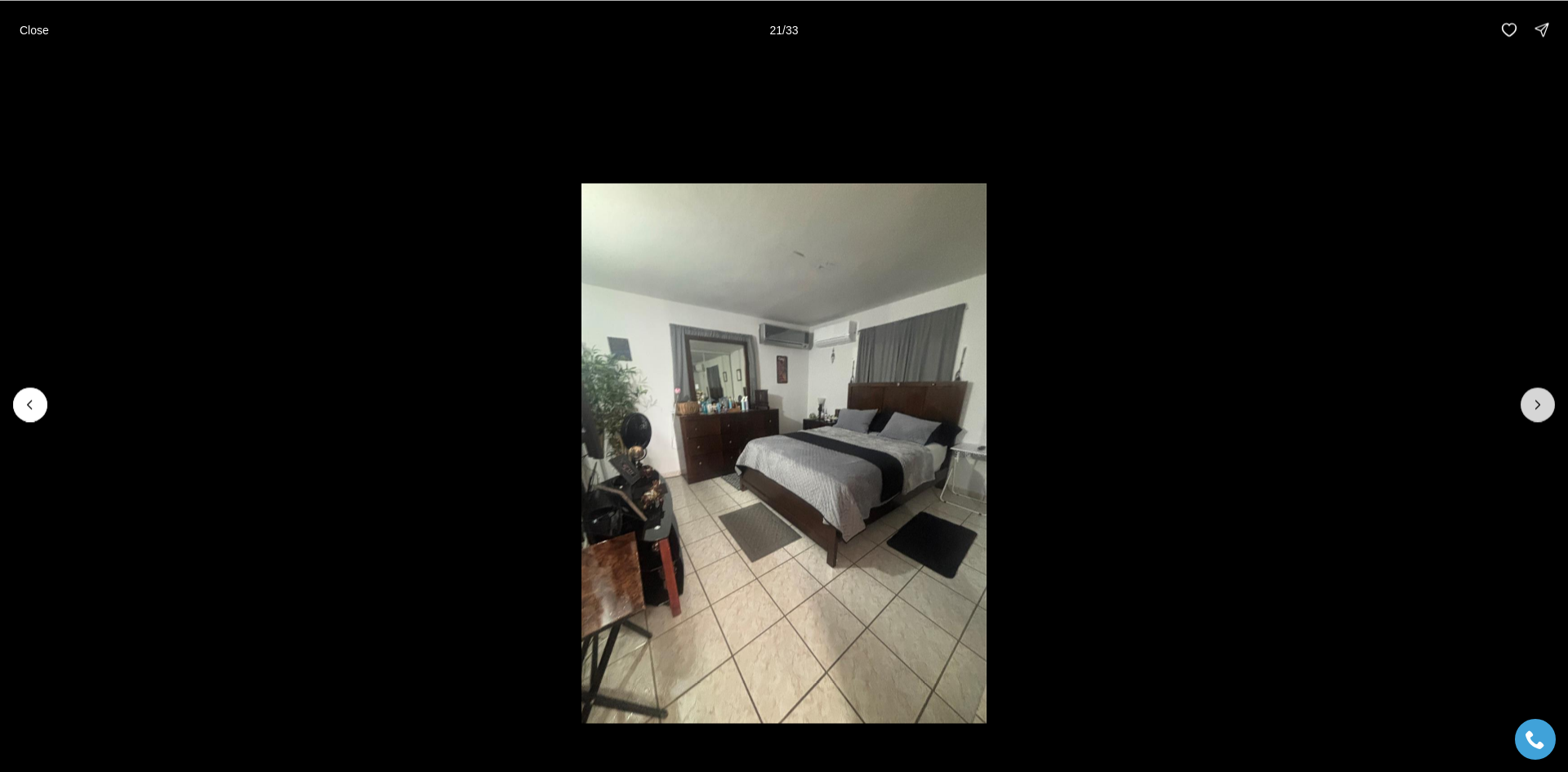
click at [1541, 414] on button "Next slide" at bounding box center [1538, 404] width 35 height 35
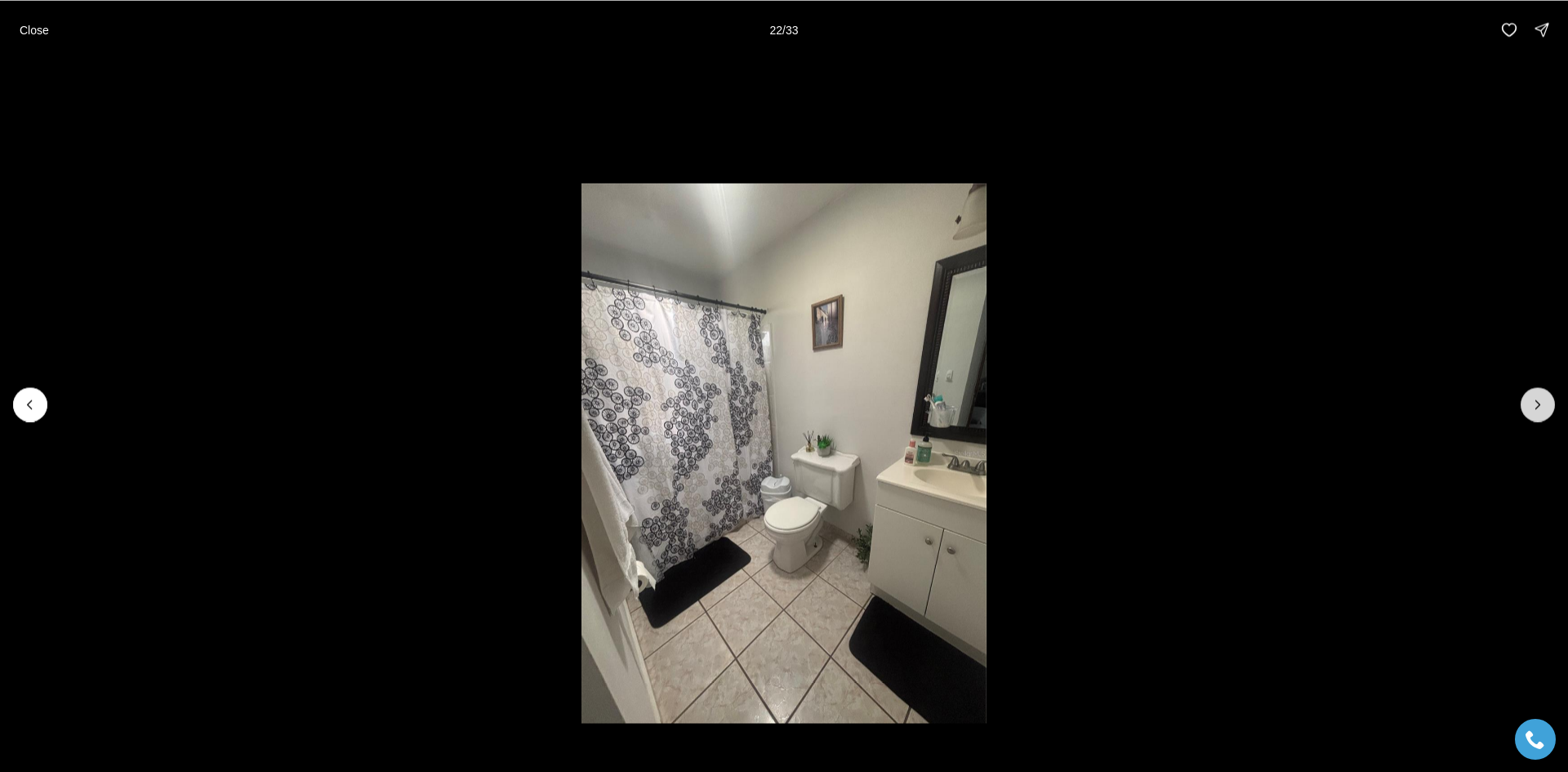
click at [1541, 414] on button "Next slide" at bounding box center [1538, 404] width 35 height 35
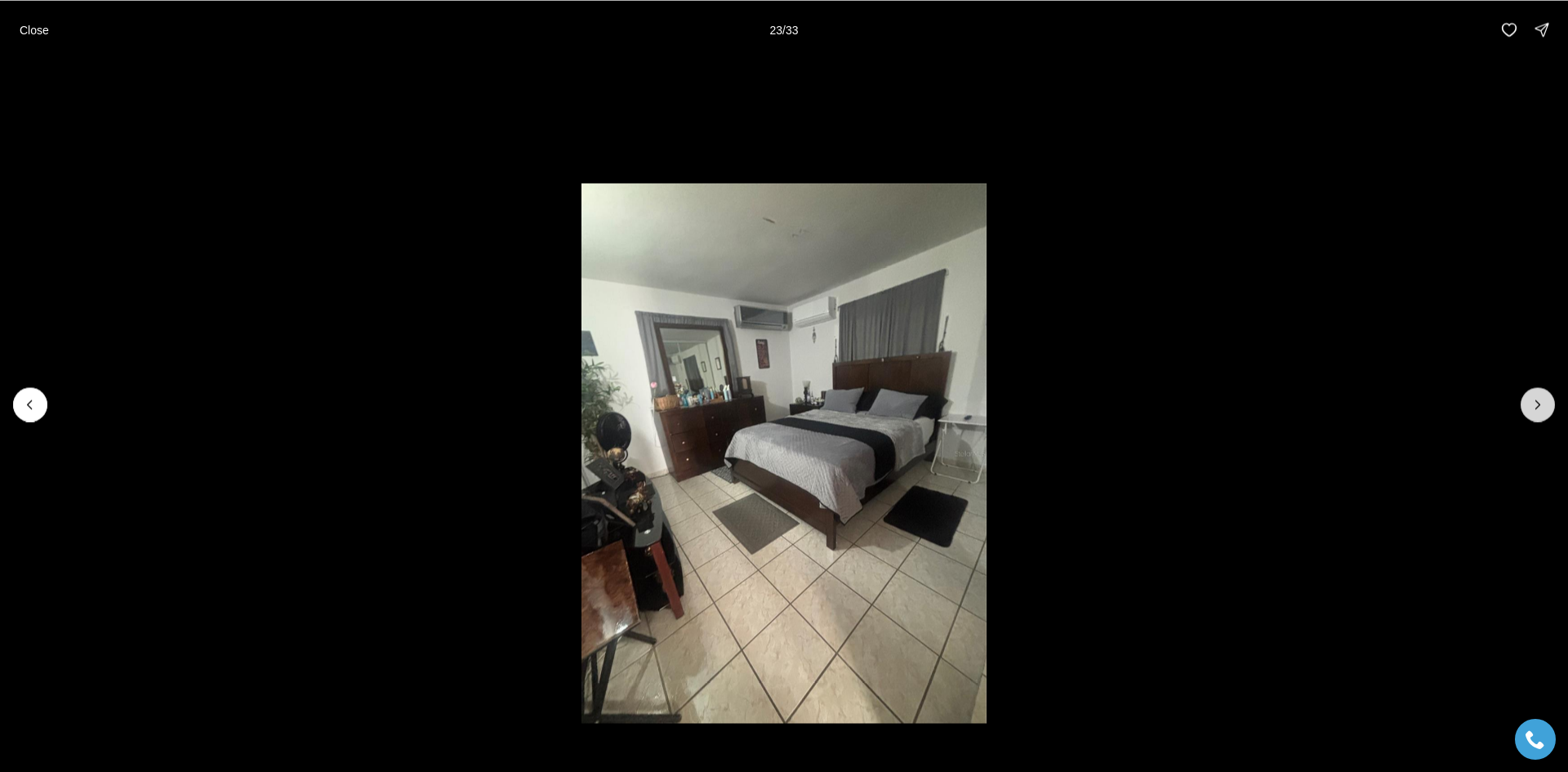
click at [1541, 414] on button "Next slide" at bounding box center [1538, 404] width 35 height 35
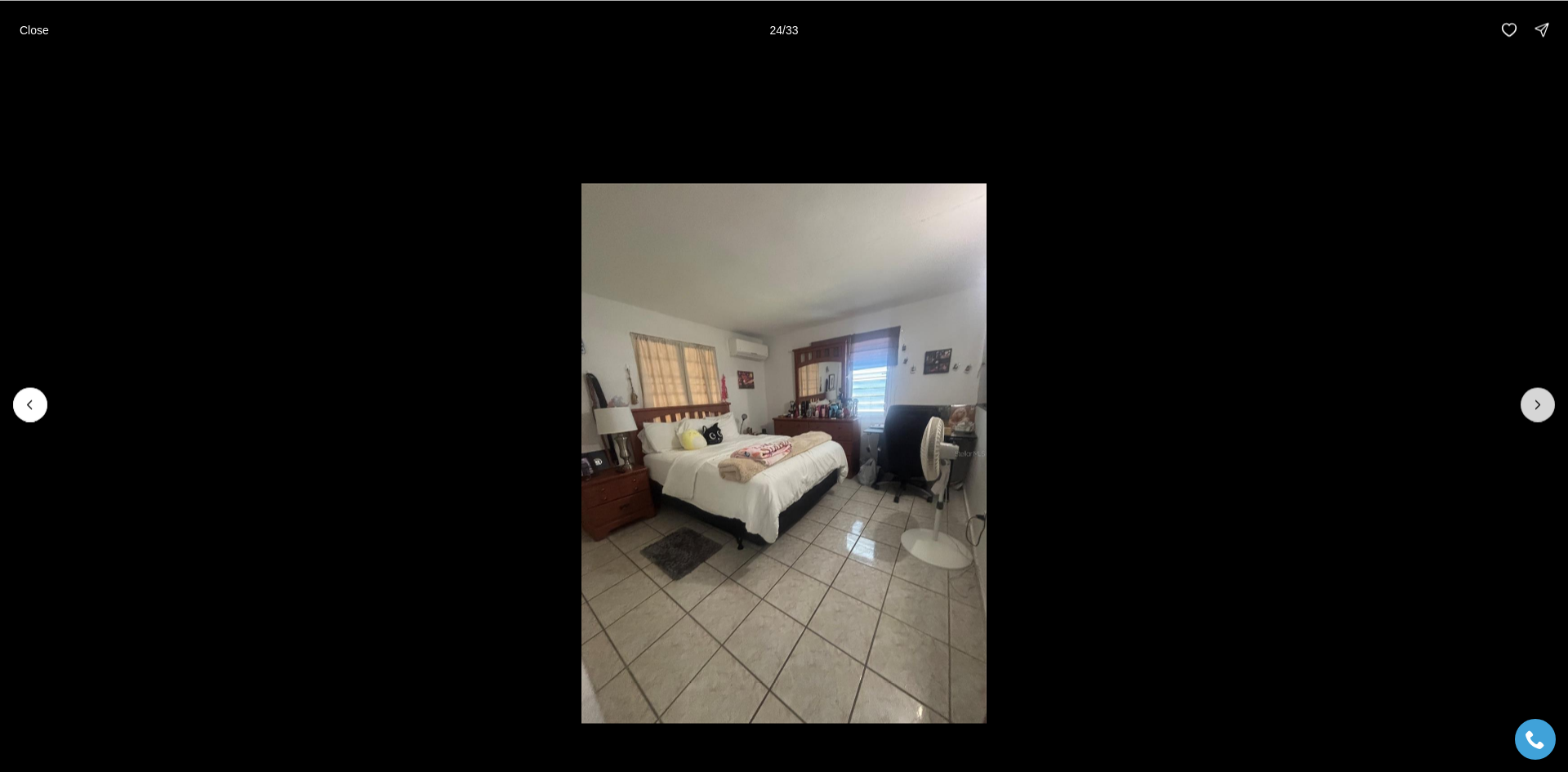
click at [1541, 414] on button "Next slide" at bounding box center [1538, 404] width 35 height 35
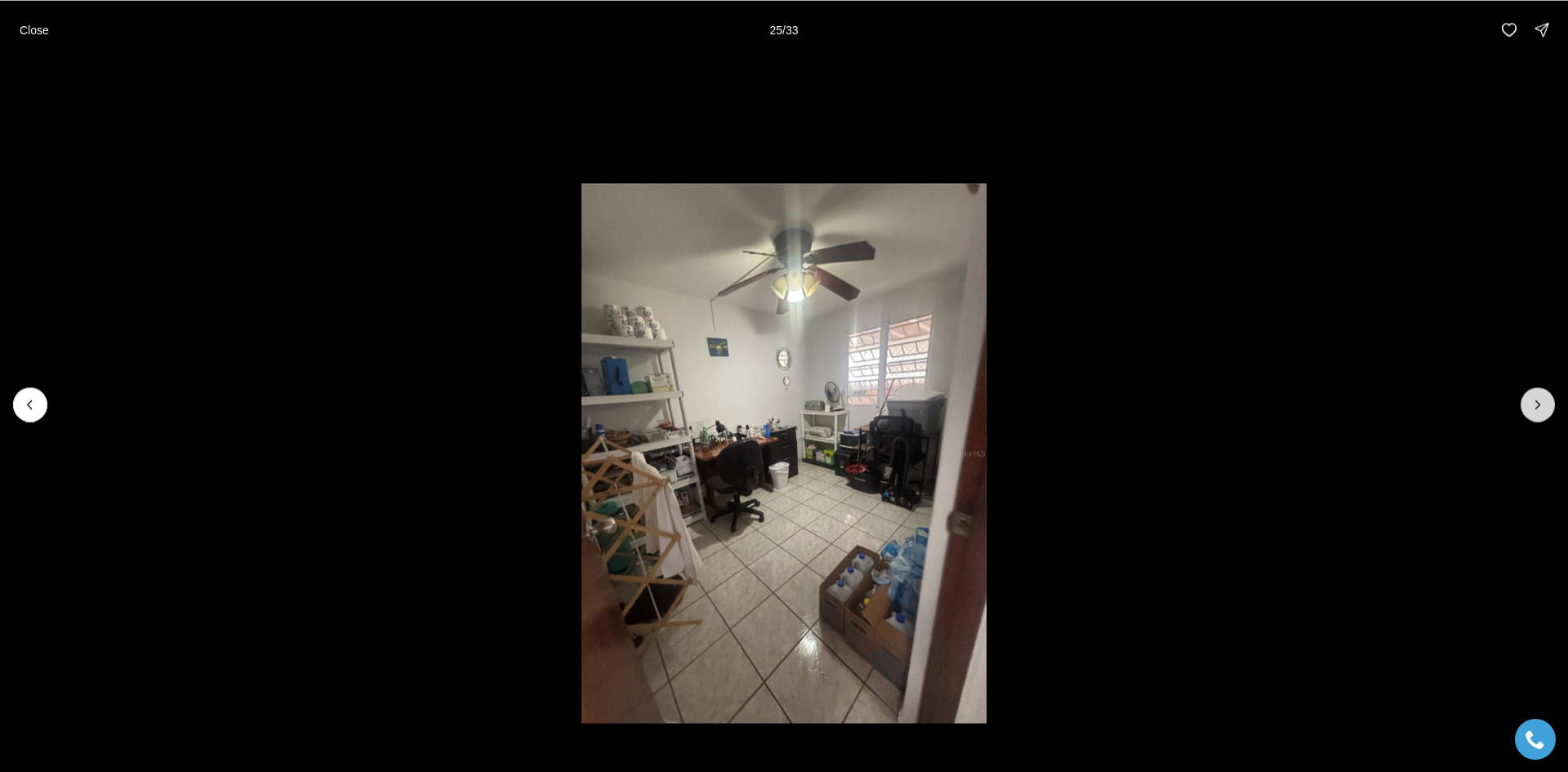
click at [1541, 414] on button "Next slide" at bounding box center [1538, 404] width 35 height 35
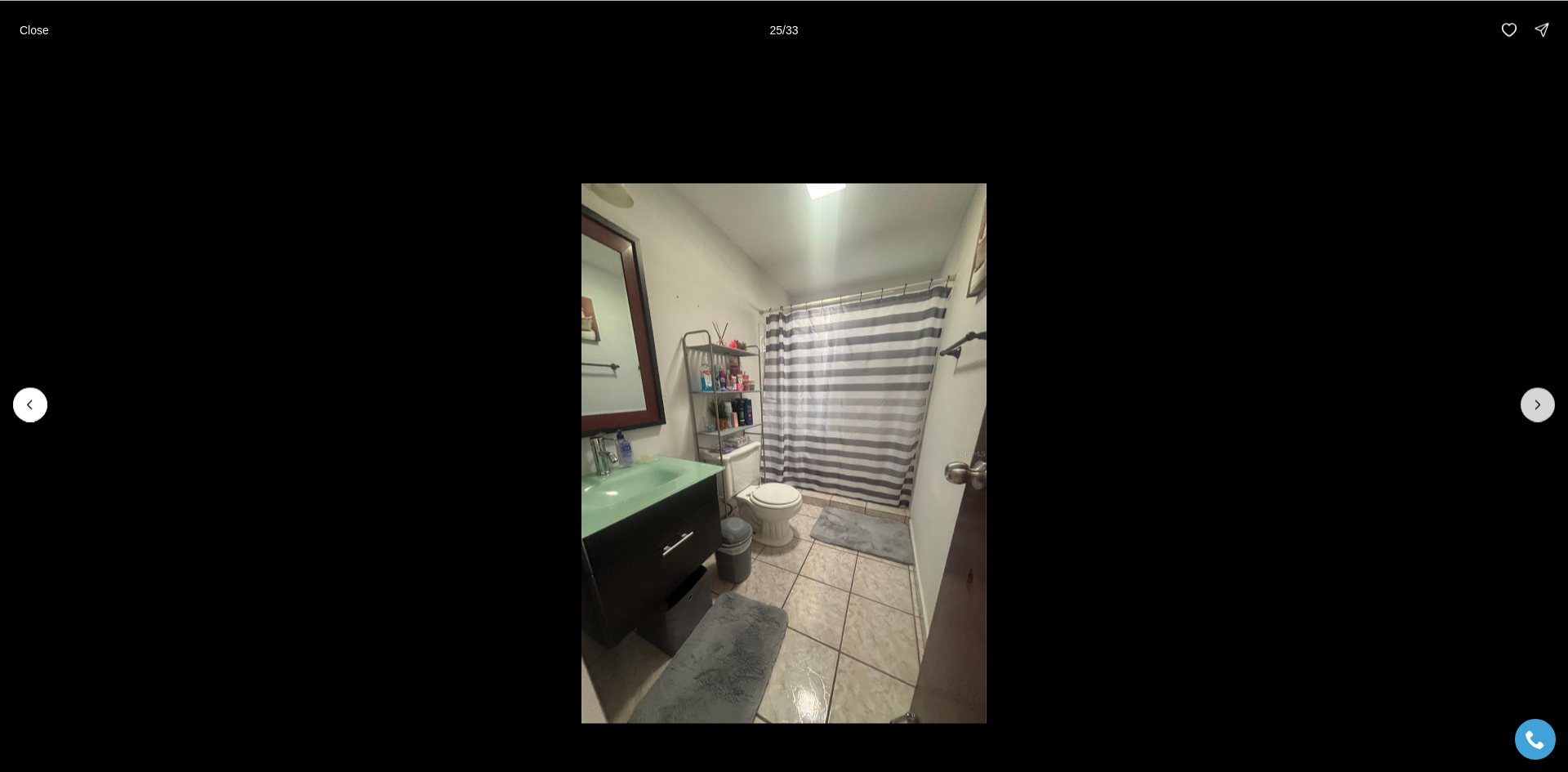
click at [1541, 414] on button "Next slide" at bounding box center [1538, 404] width 35 height 35
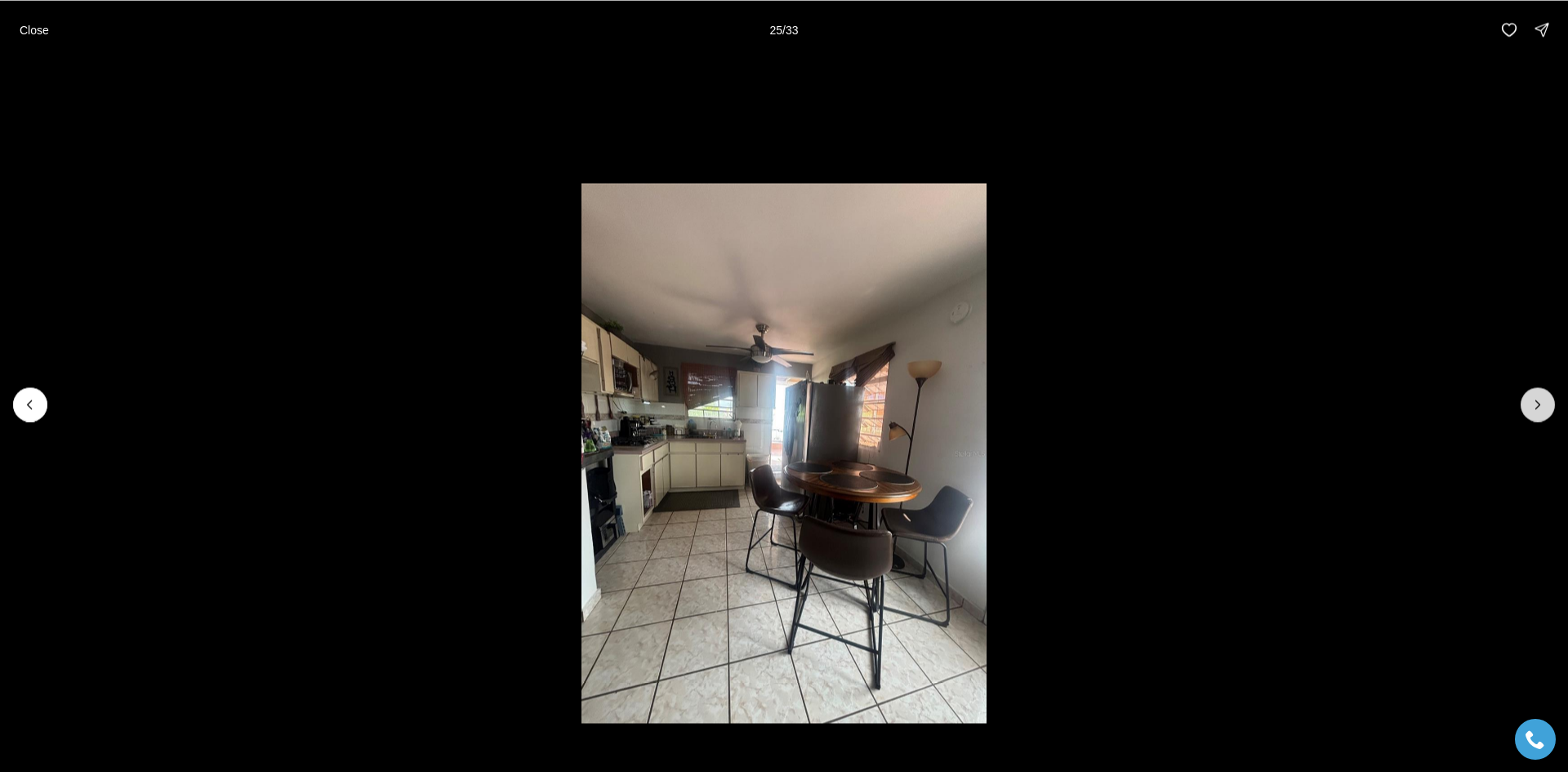
click at [1541, 414] on button "Next slide" at bounding box center [1538, 404] width 35 height 35
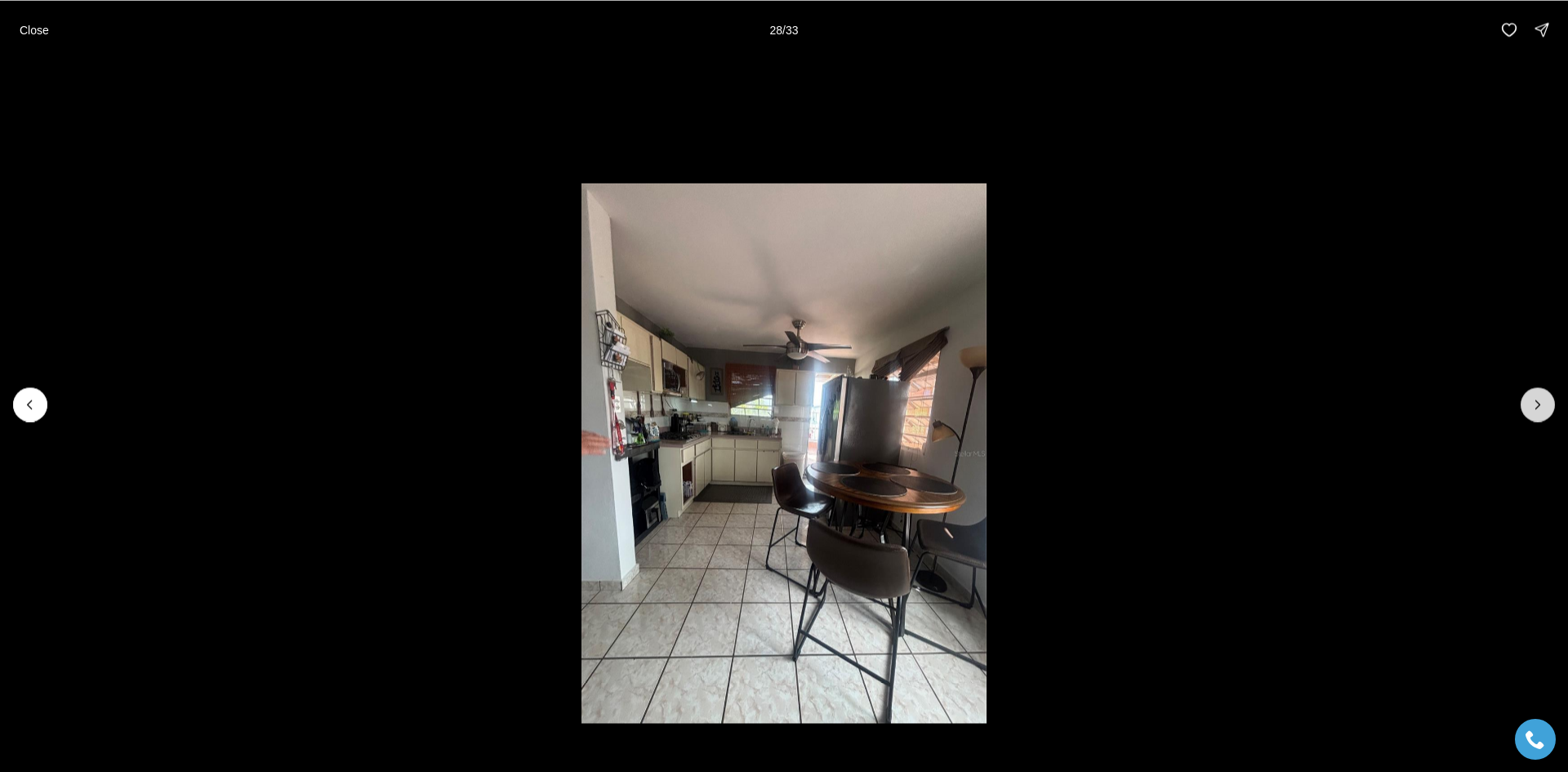
click at [1541, 414] on button "Next slide" at bounding box center [1538, 404] width 35 height 35
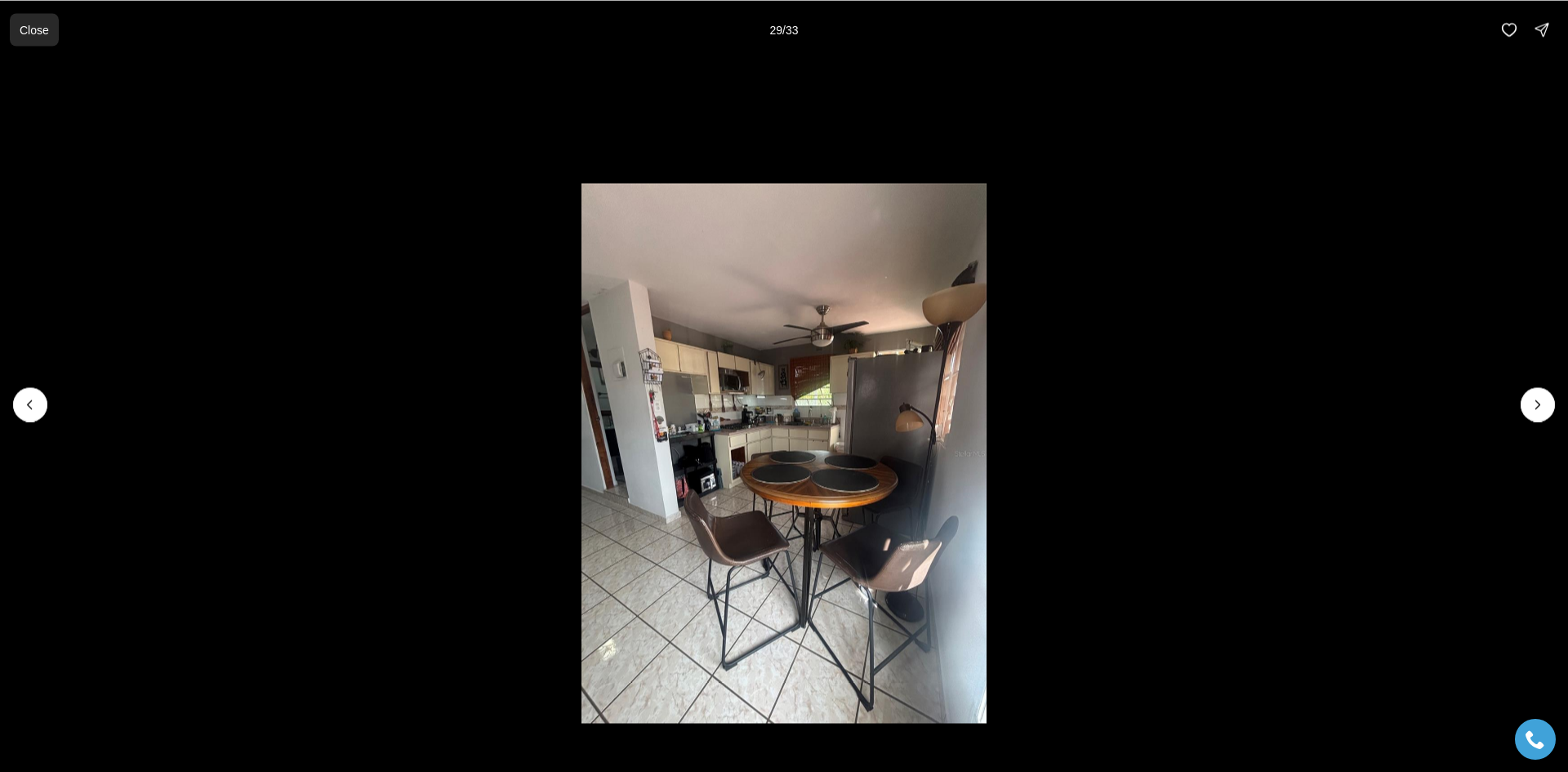
click at [26, 25] on p "Close" at bounding box center [35, 30] width 30 height 13
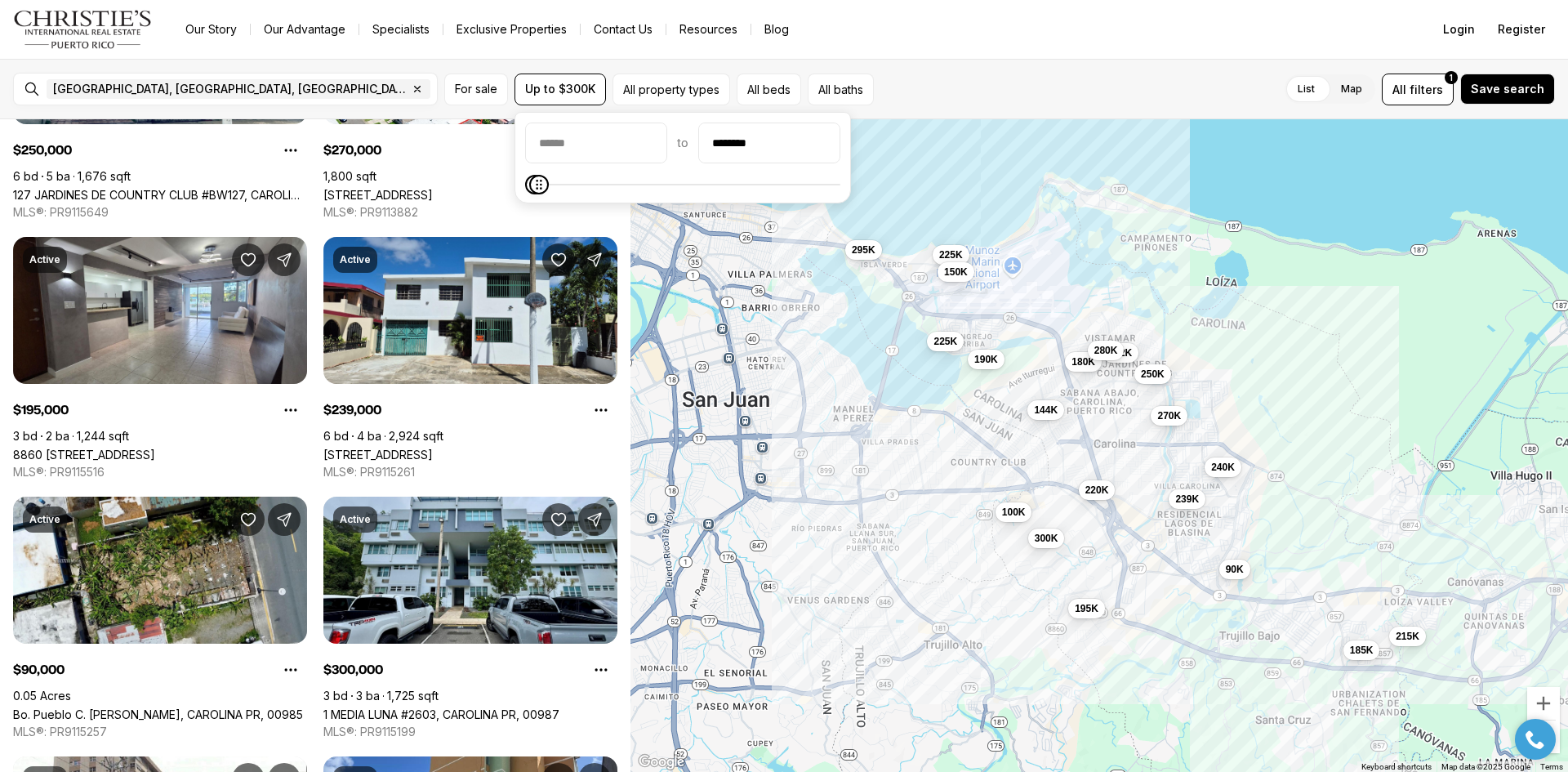
scroll to position [684, 0]
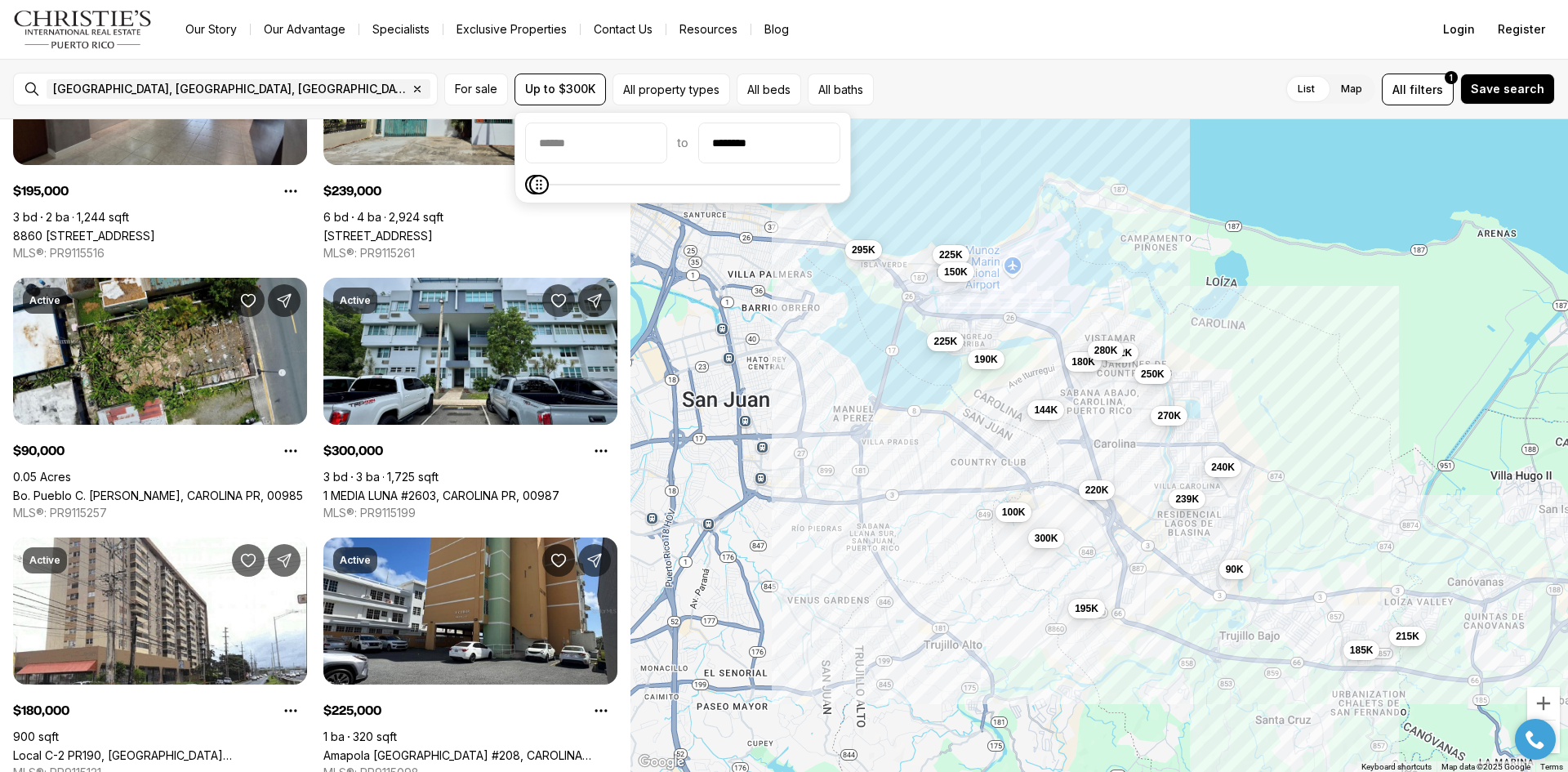
click at [428, 229] on link "[STREET_ADDRESS]" at bounding box center [377, 235] width 109 height 14
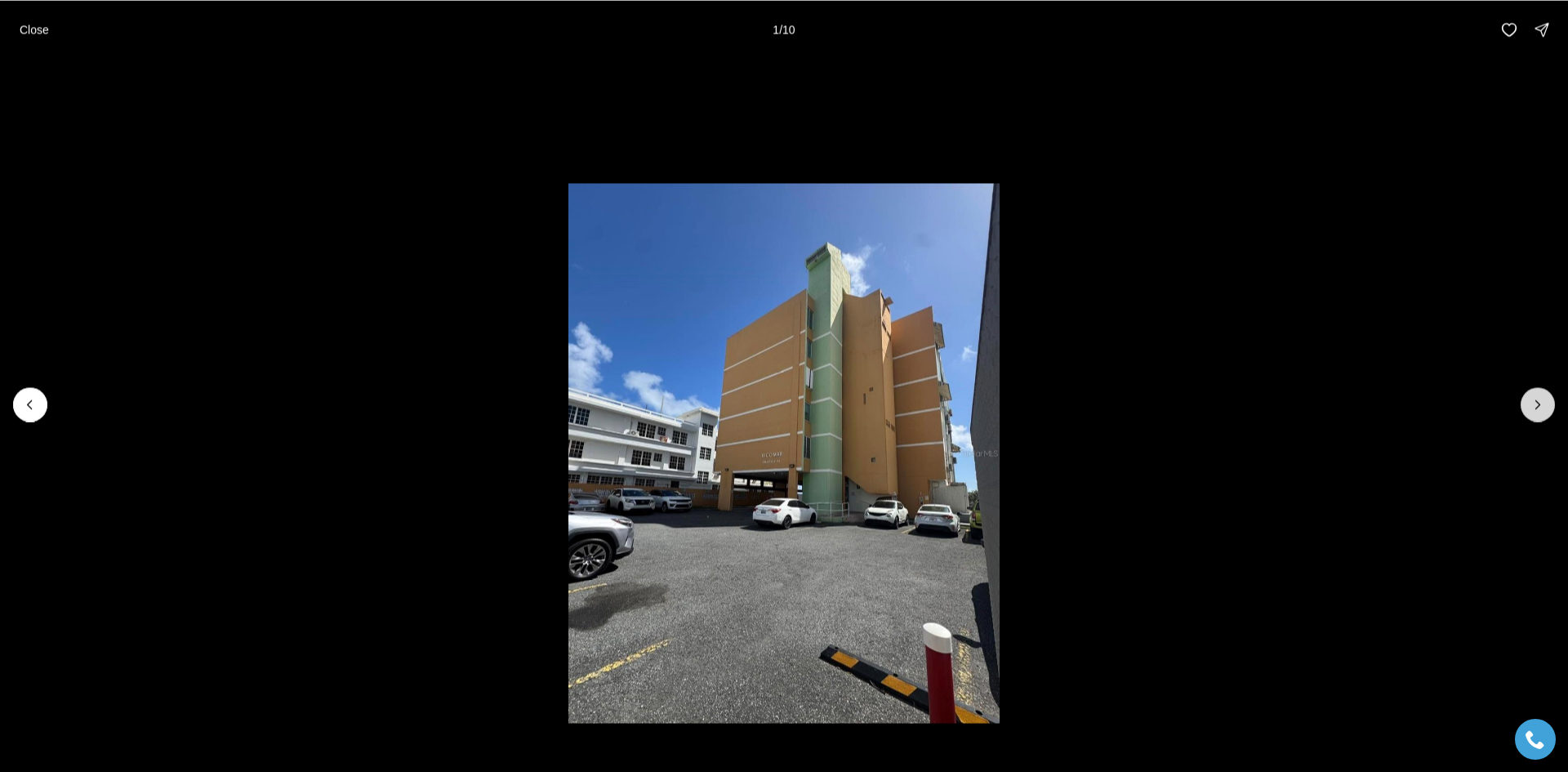
click at [1551, 413] on button "Next slide" at bounding box center [1538, 404] width 35 height 35
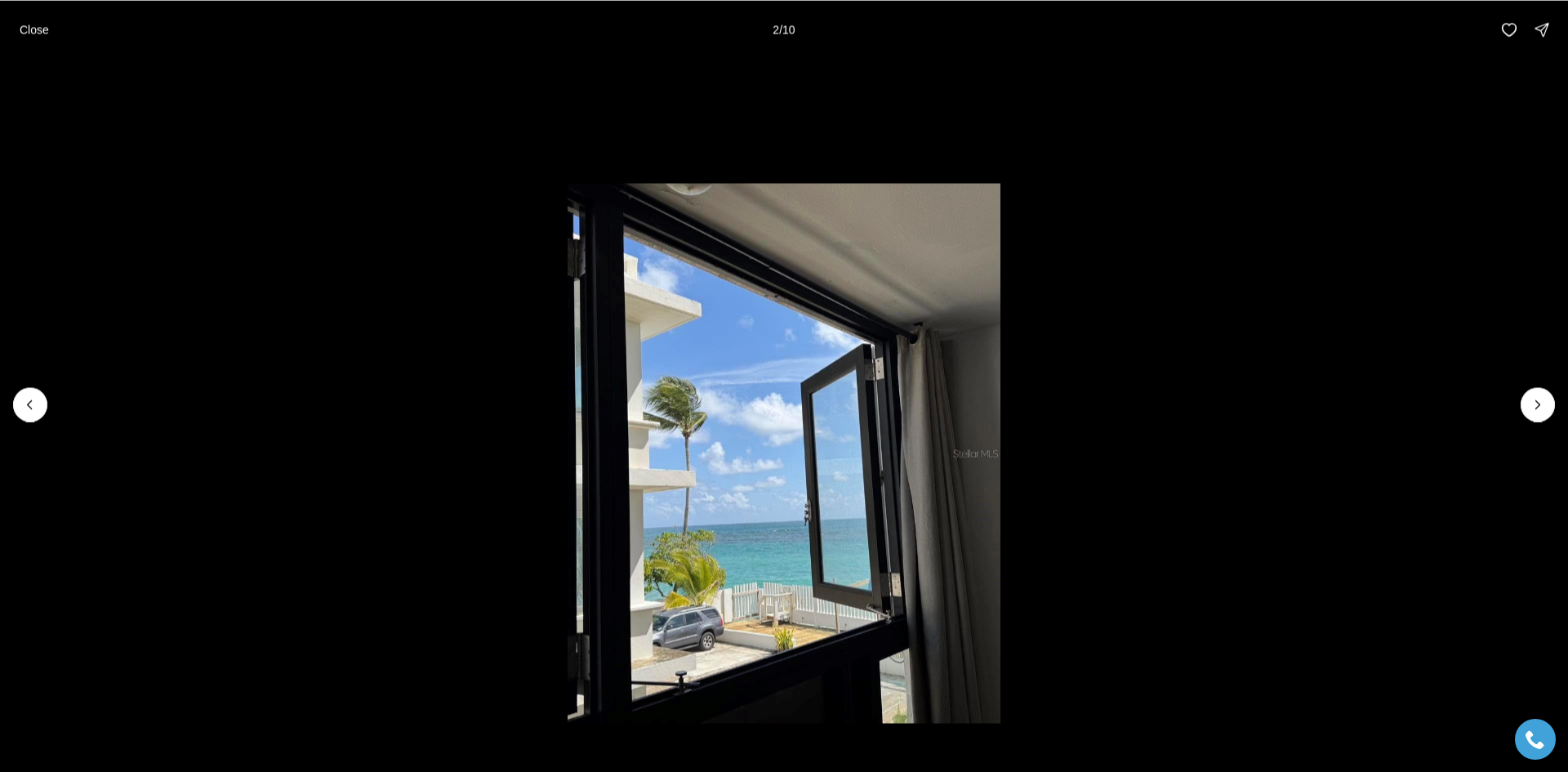
click at [25, 422] on li "2 of 10" at bounding box center [784, 404] width 1568 height 690
click at [29, 408] on icon "Previous slide" at bounding box center [30, 404] width 16 height 16
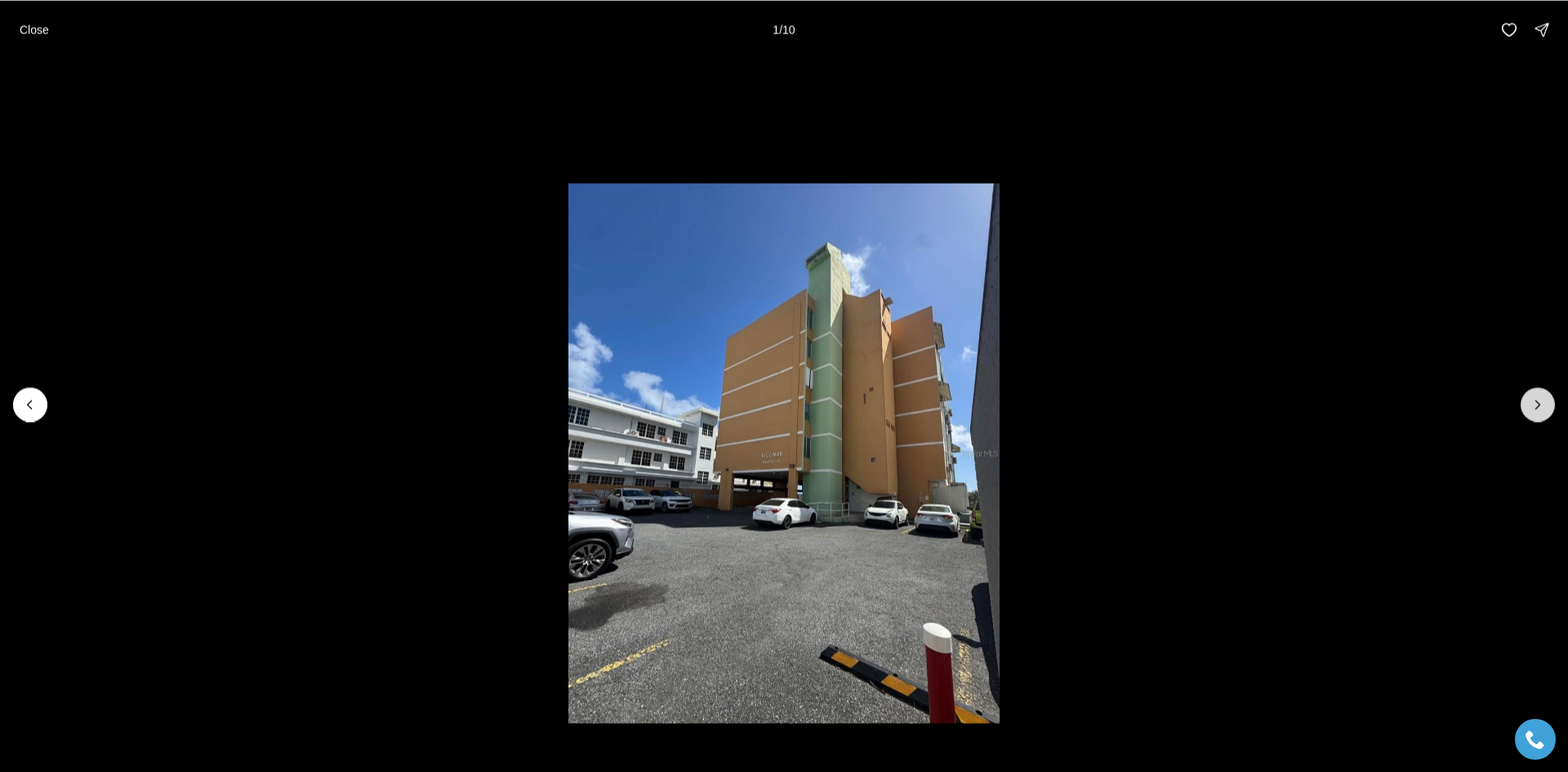
click at [1536, 411] on icon "Next slide" at bounding box center [1538, 404] width 16 height 16
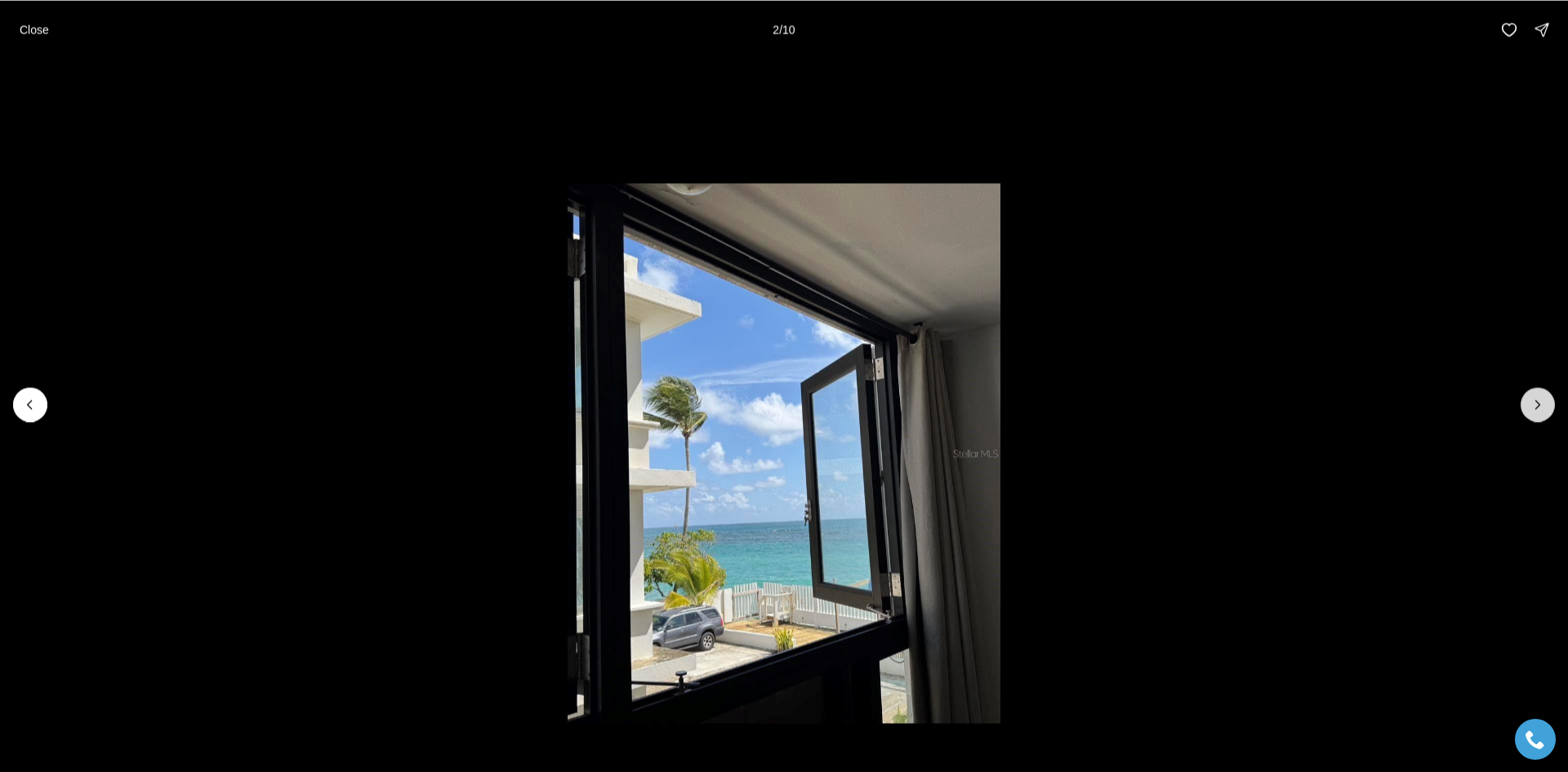
click at [1536, 411] on icon "Next slide" at bounding box center [1538, 404] width 16 height 16
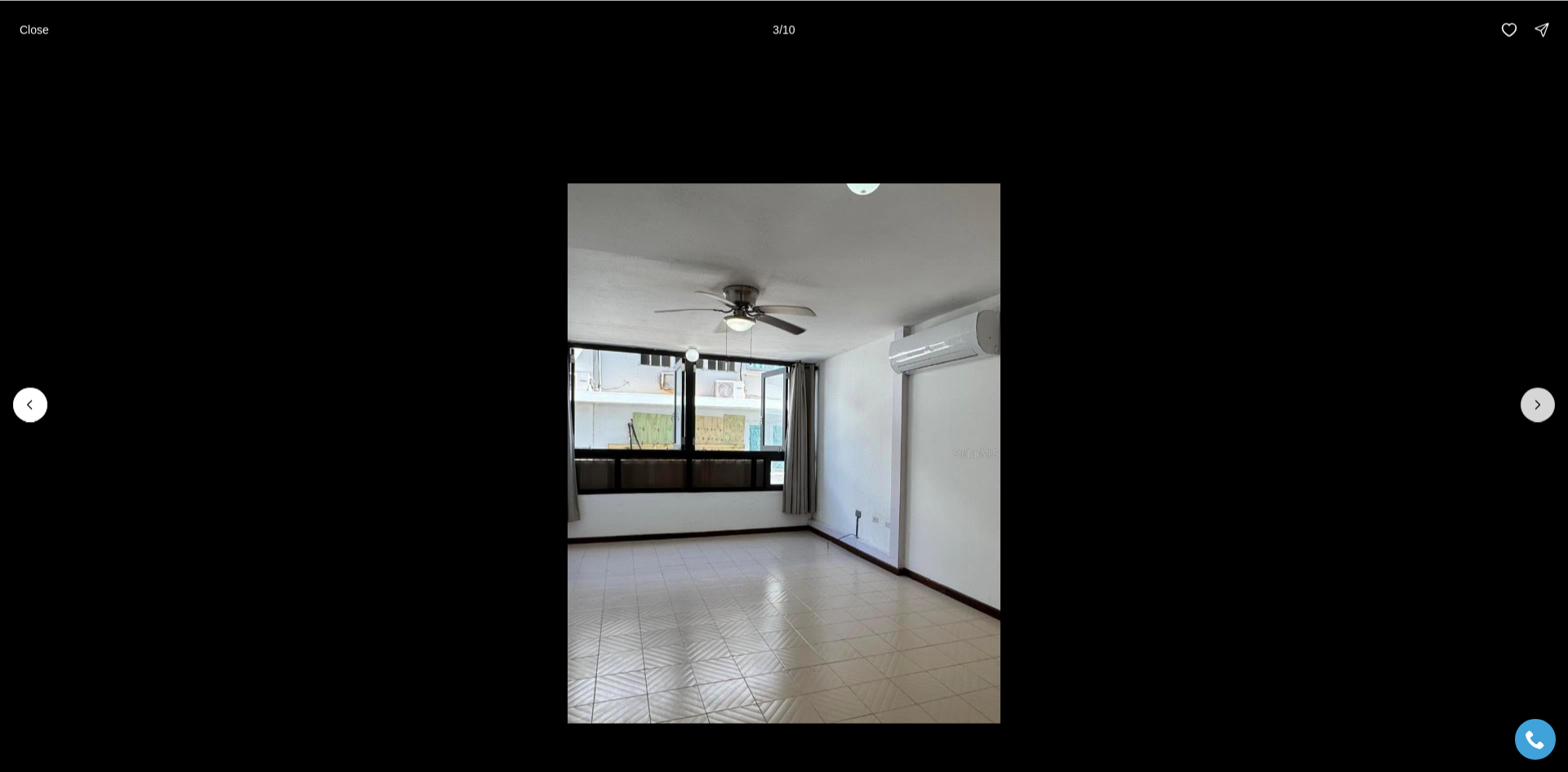
click at [1536, 411] on icon "Next slide" at bounding box center [1538, 404] width 16 height 16
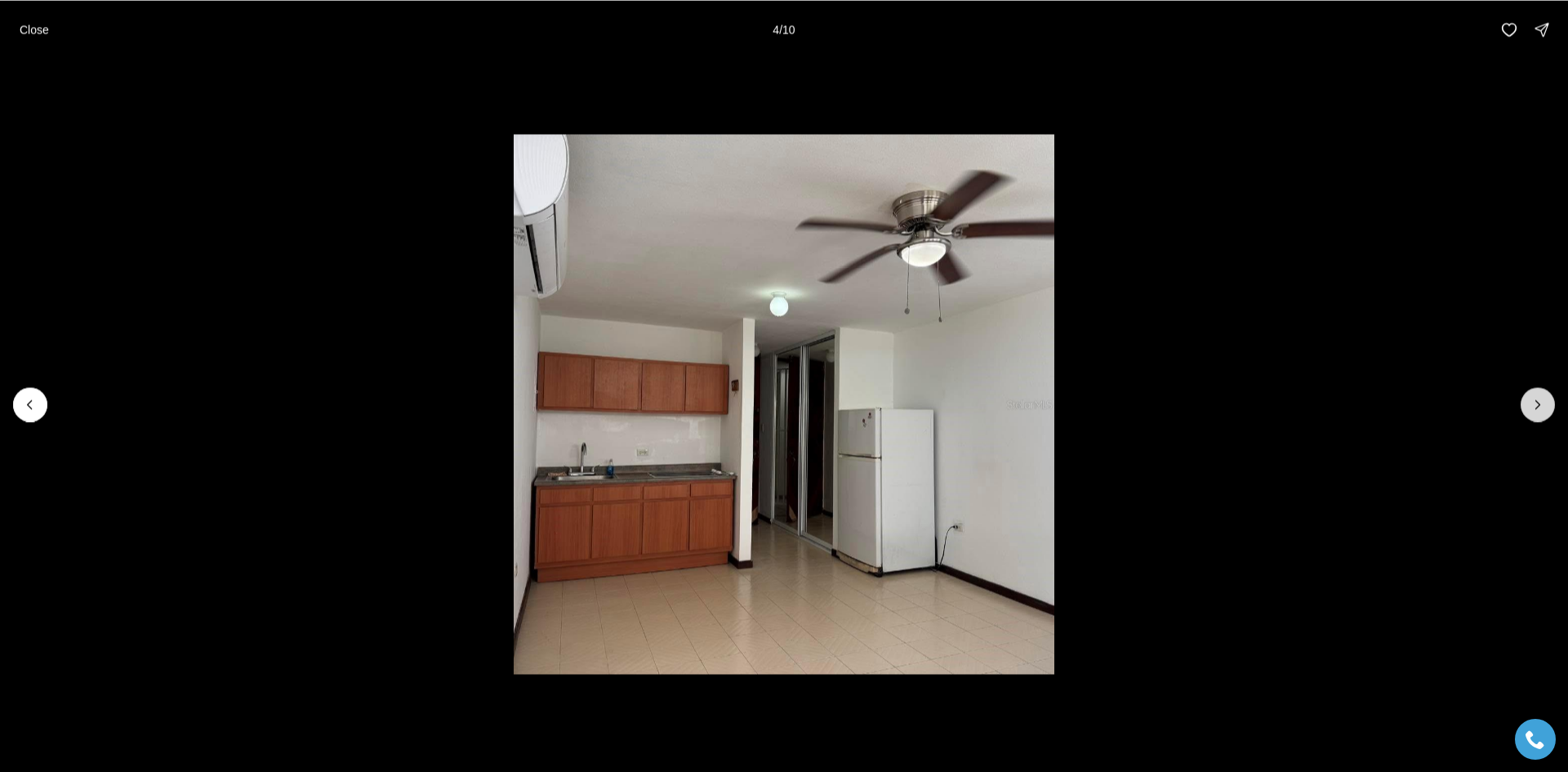
click at [1536, 411] on icon "Next slide" at bounding box center [1538, 404] width 16 height 16
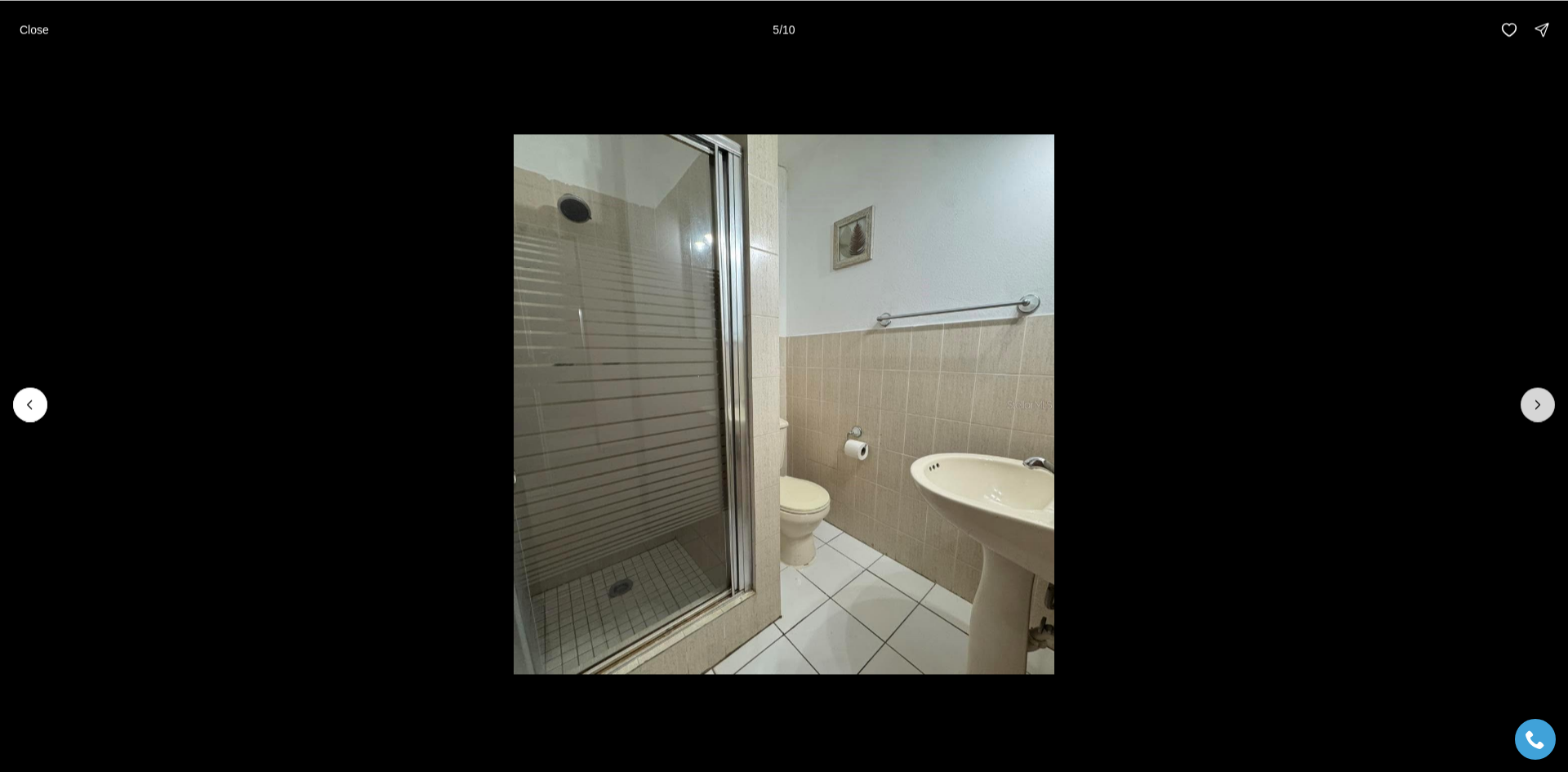
click at [1536, 411] on icon "Next slide" at bounding box center [1538, 404] width 16 height 16
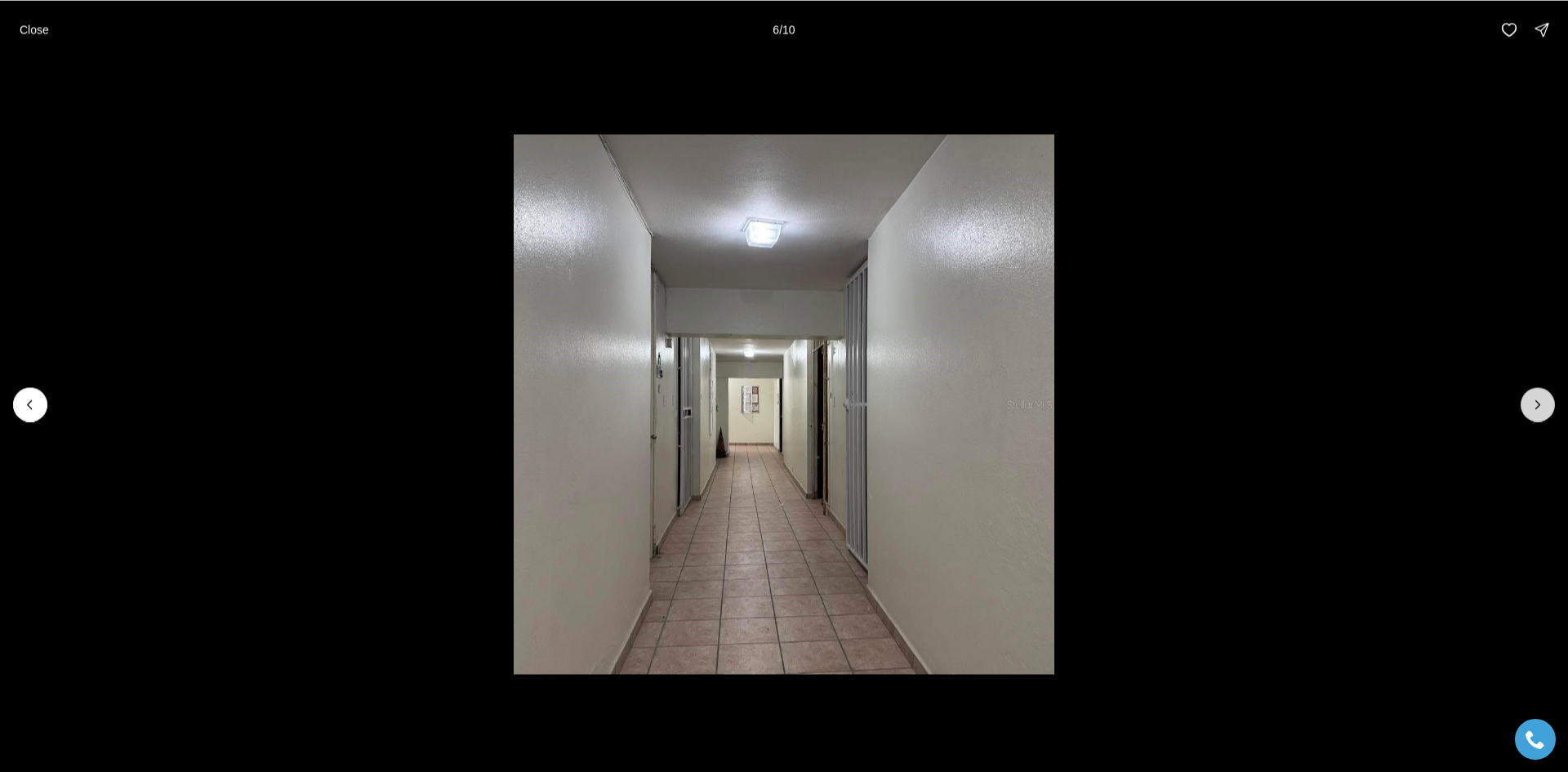
click at [1536, 411] on icon "Next slide" at bounding box center [1538, 404] width 16 height 16
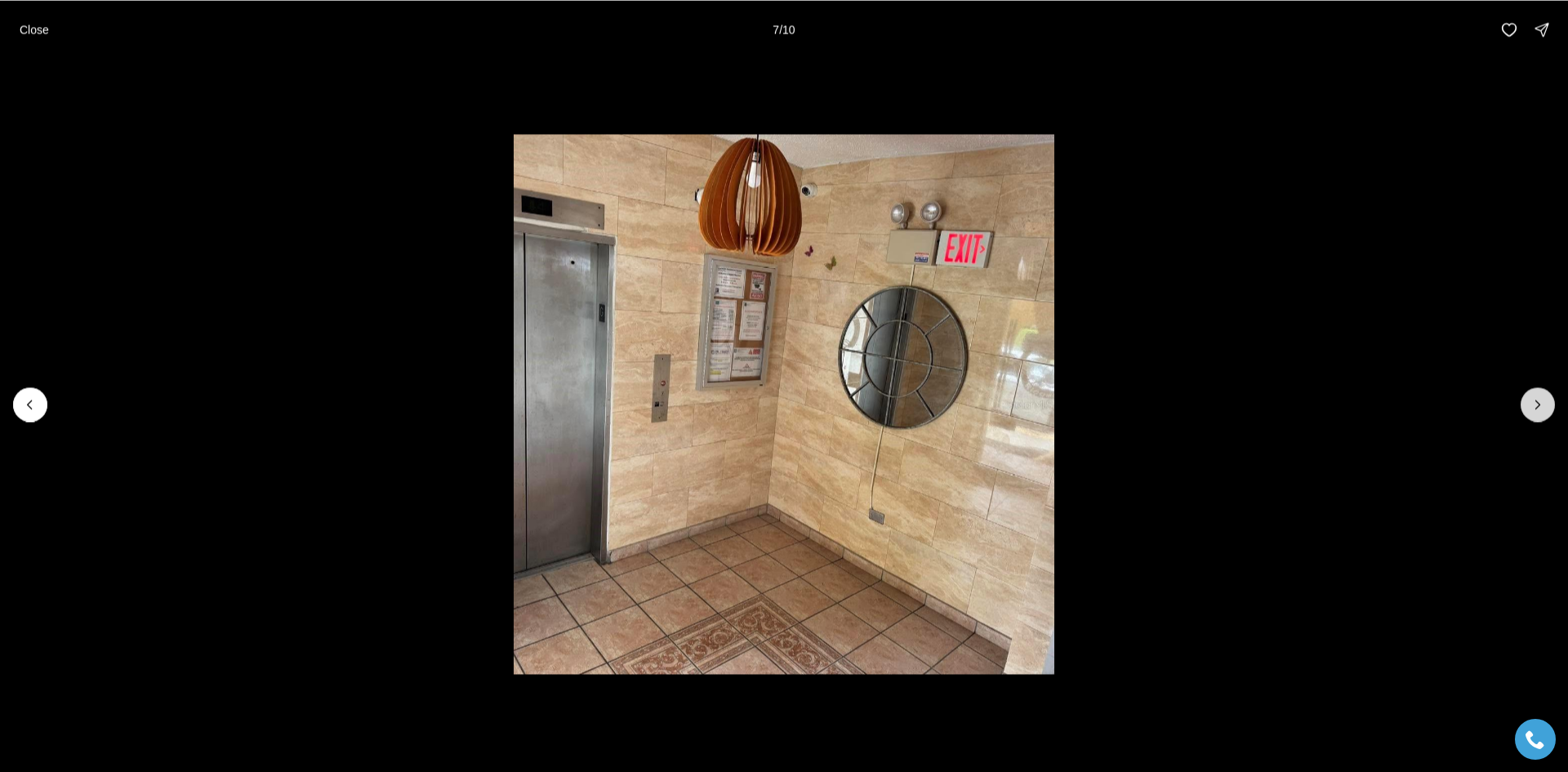
click at [1536, 411] on icon "Next slide" at bounding box center [1538, 404] width 16 height 16
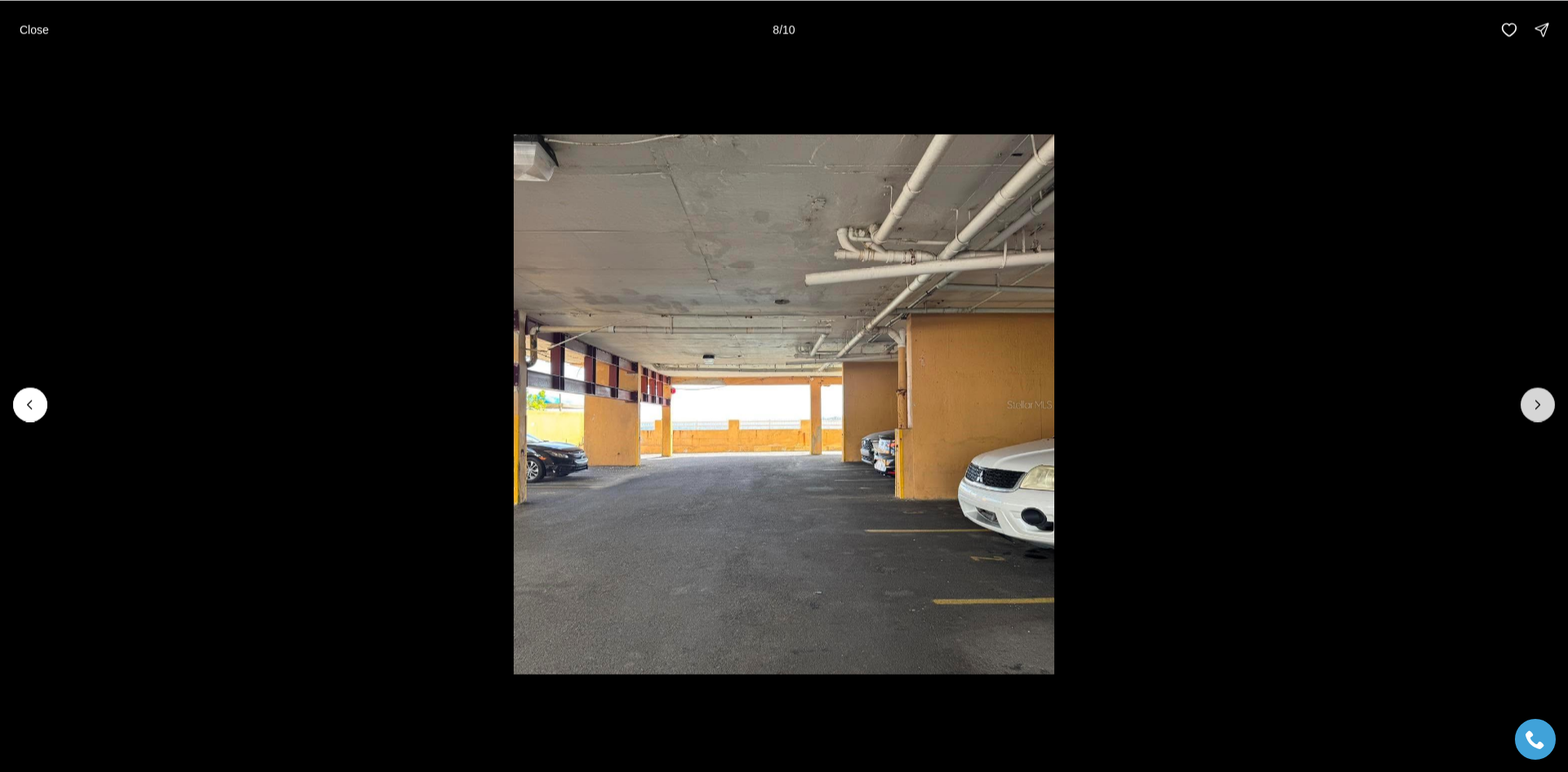
click at [1536, 411] on icon "Next slide" at bounding box center [1538, 404] width 16 height 16
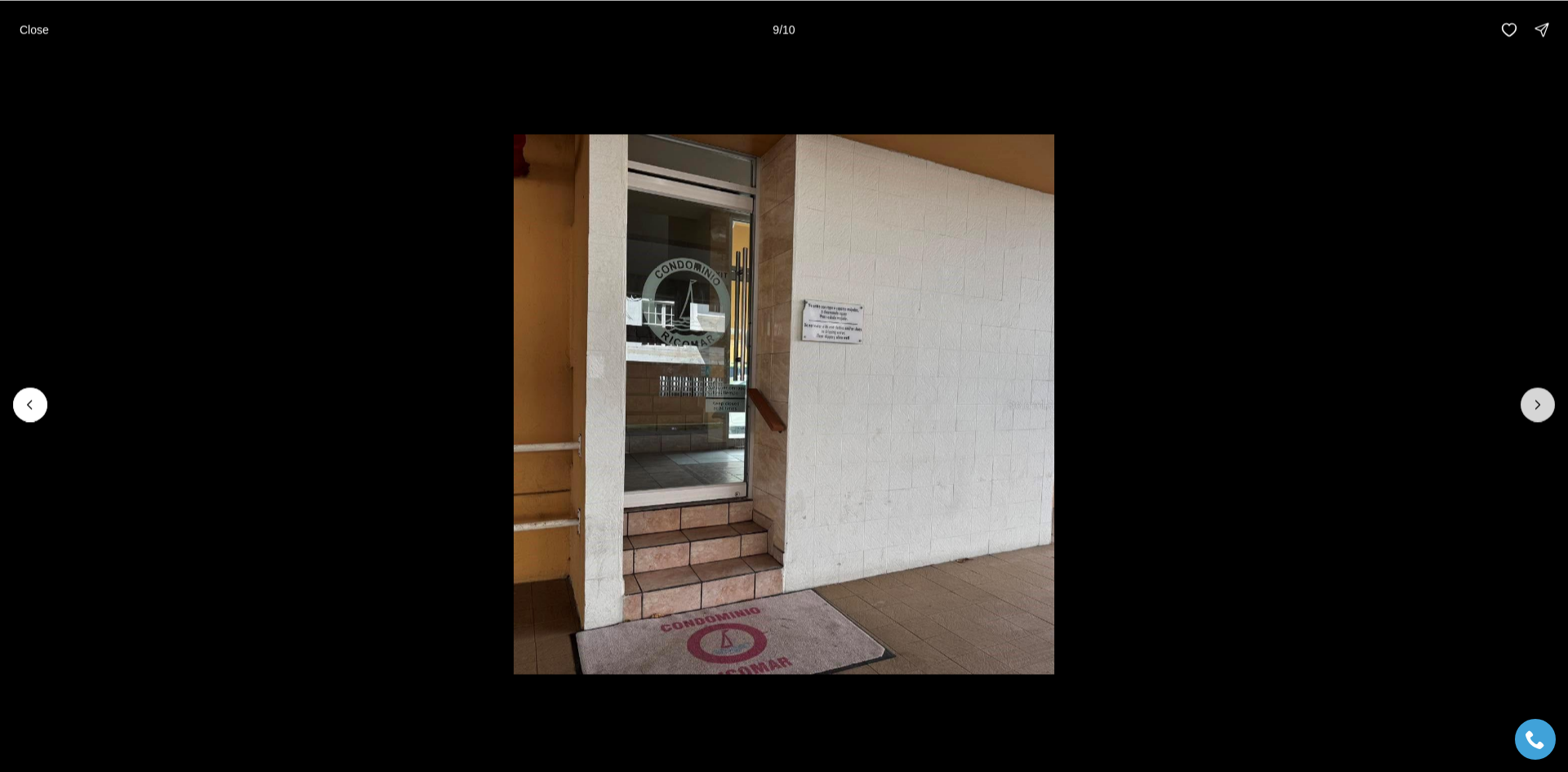
click at [1536, 411] on icon "Next slide" at bounding box center [1538, 404] width 16 height 16
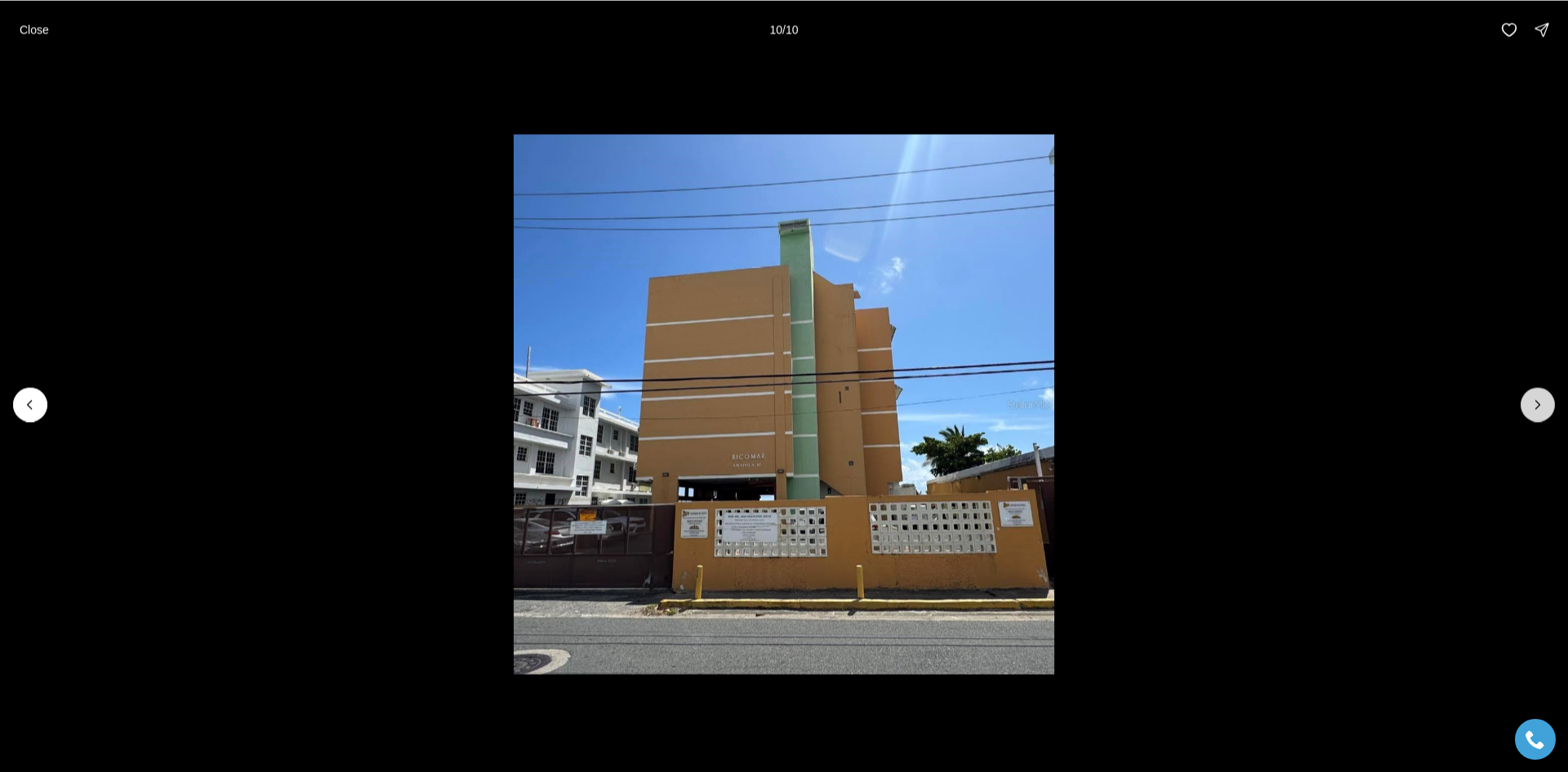
click at [1536, 411] on div at bounding box center [1538, 404] width 35 height 35
click at [28, 36] on button "Close" at bounding box center [35, 30] width 49 height 33
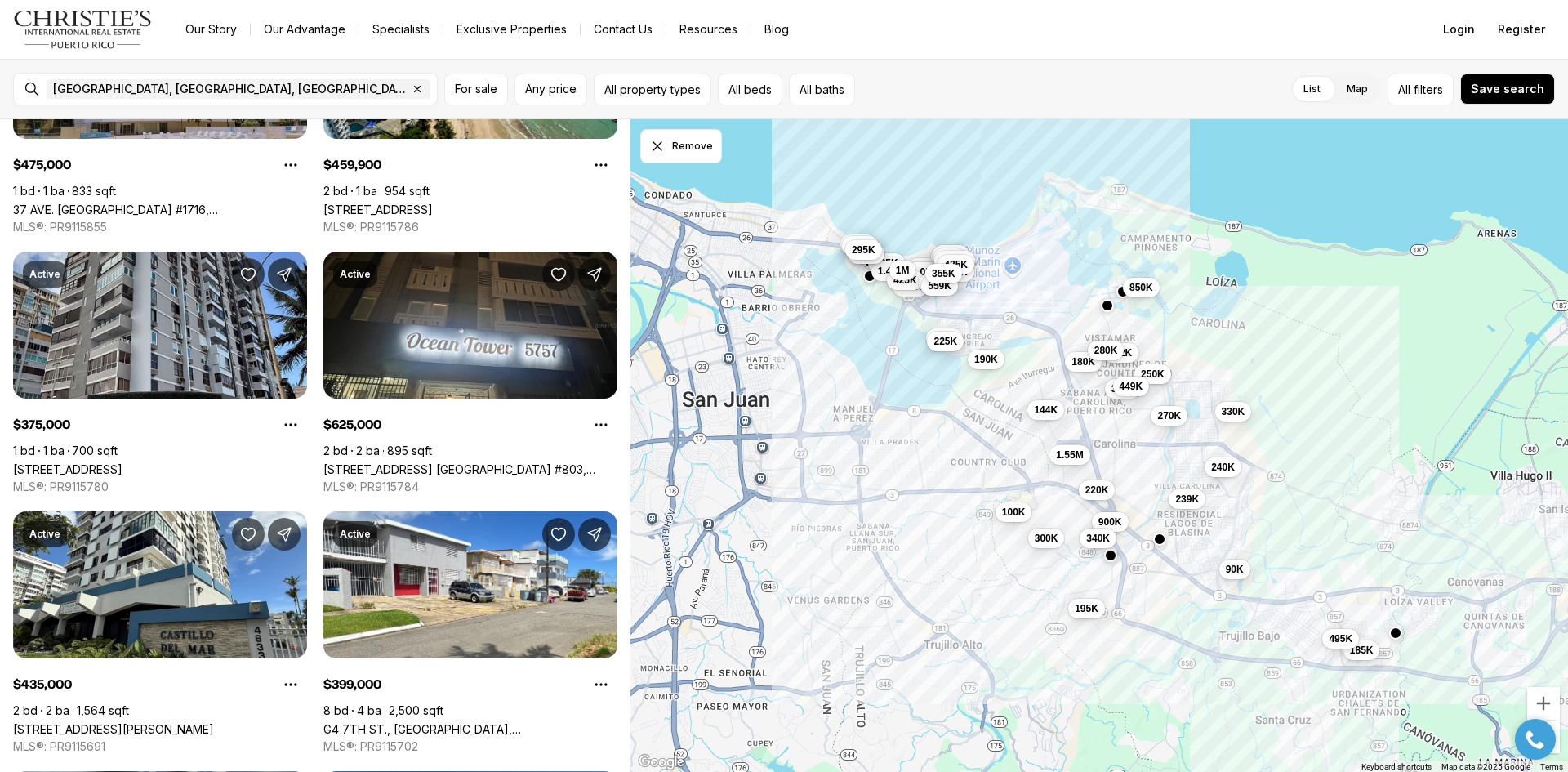
scroll to position [209, 0]
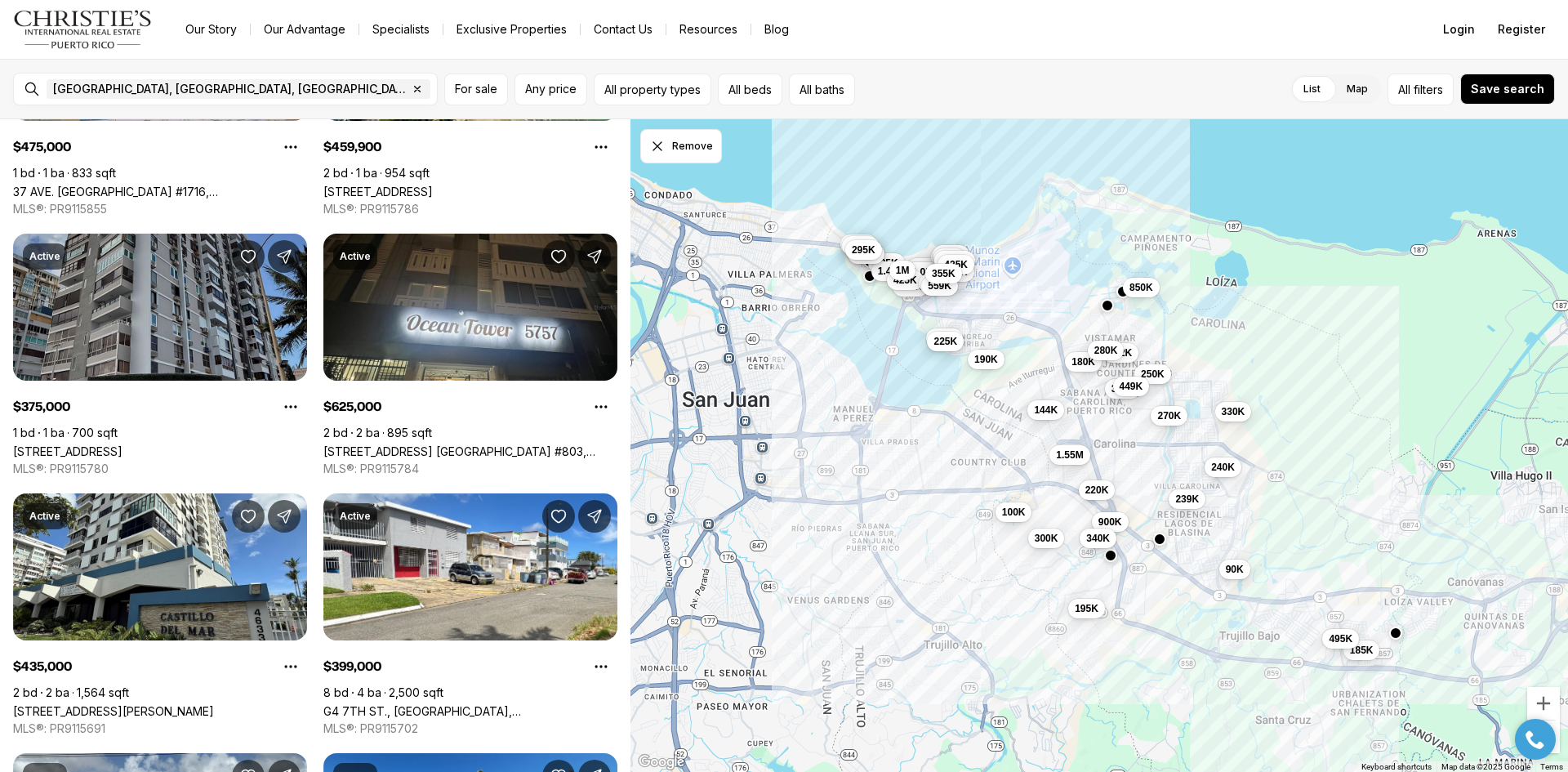
click at [123, 444] on link "4123 ISLA VERDE AVE #201, CAROLINA PR, 00979" at bounding box center [67, 451] width 109 height 14
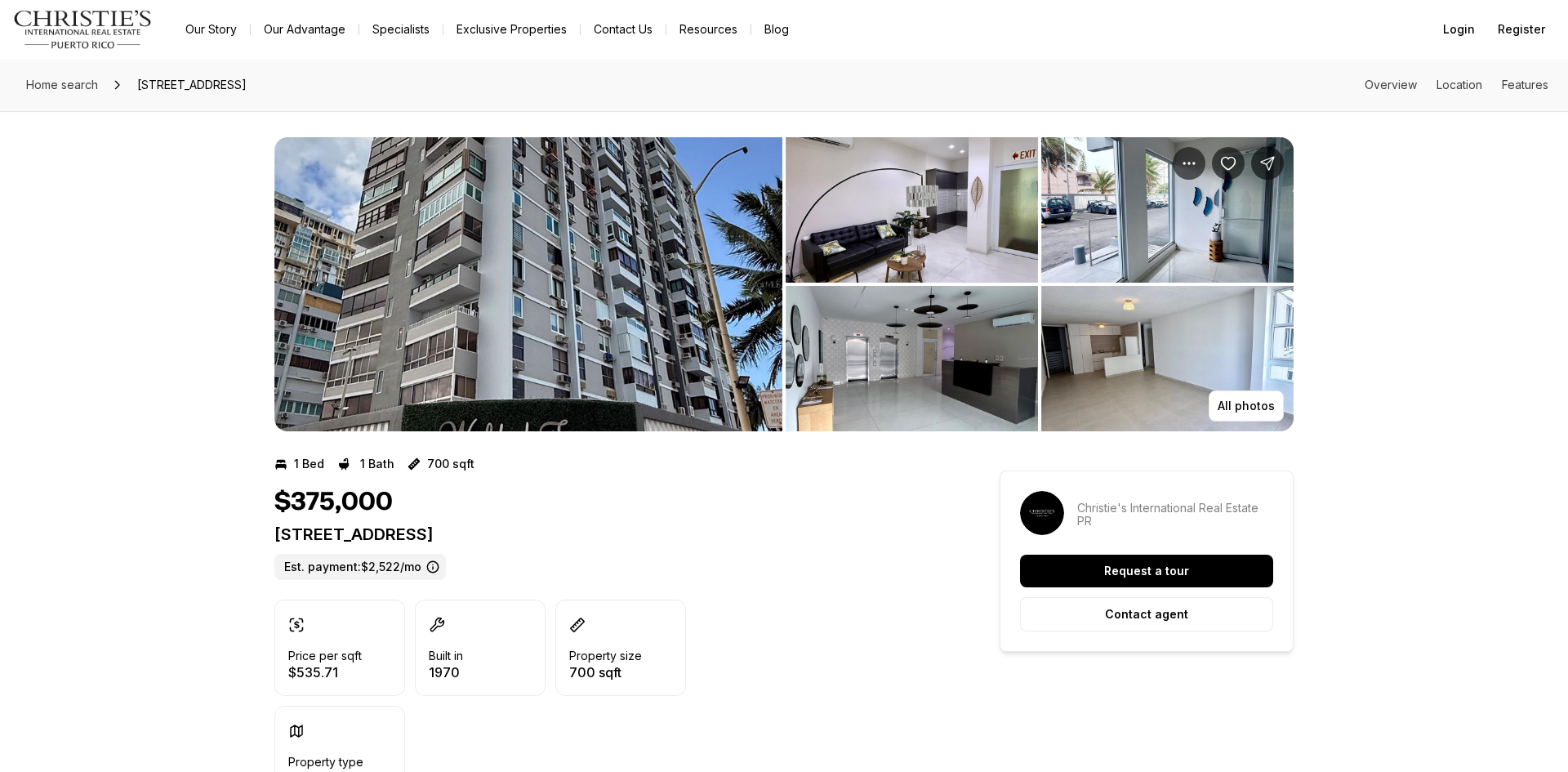
click at [603, 296] on img "View image gallery" at bounding box center [529, 284] width 508 height 294
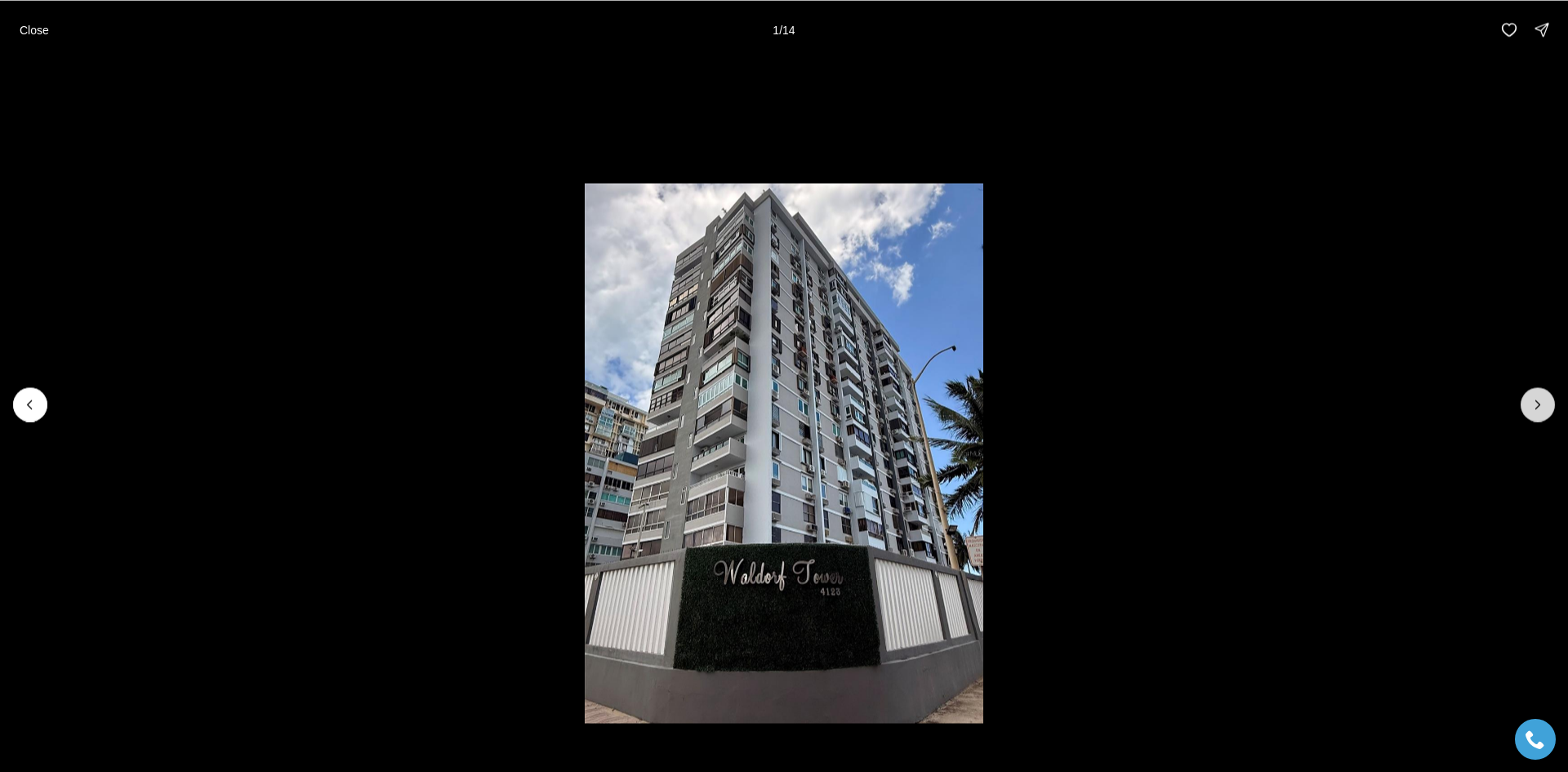
click at [1533, 407] on icon "Next slide" at bounding box center [1538, 404] width 16 height 16
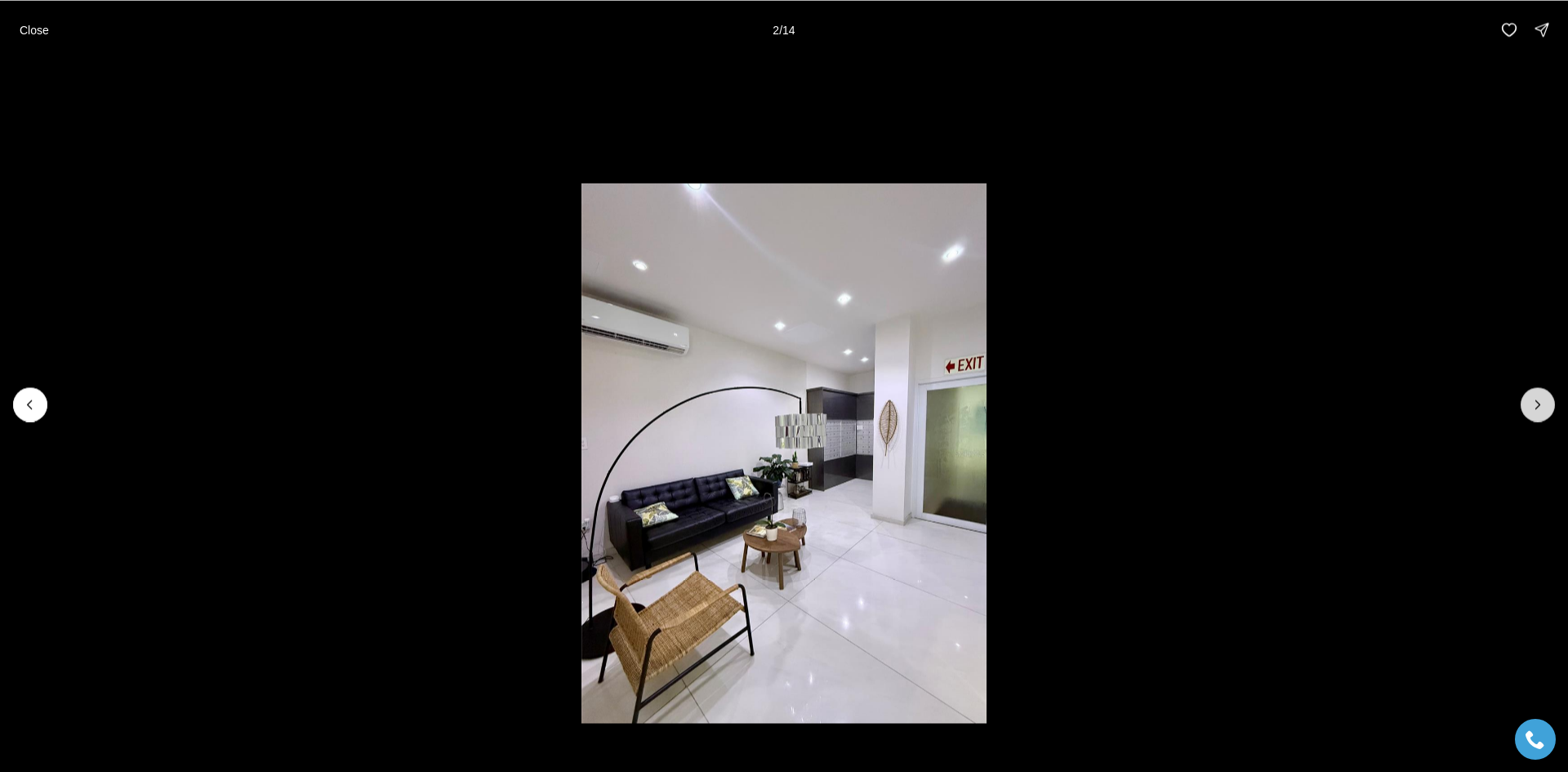
click at [1533, 407] on icon "Next slide" at bounding box center [1538, 404] width 16 height 16
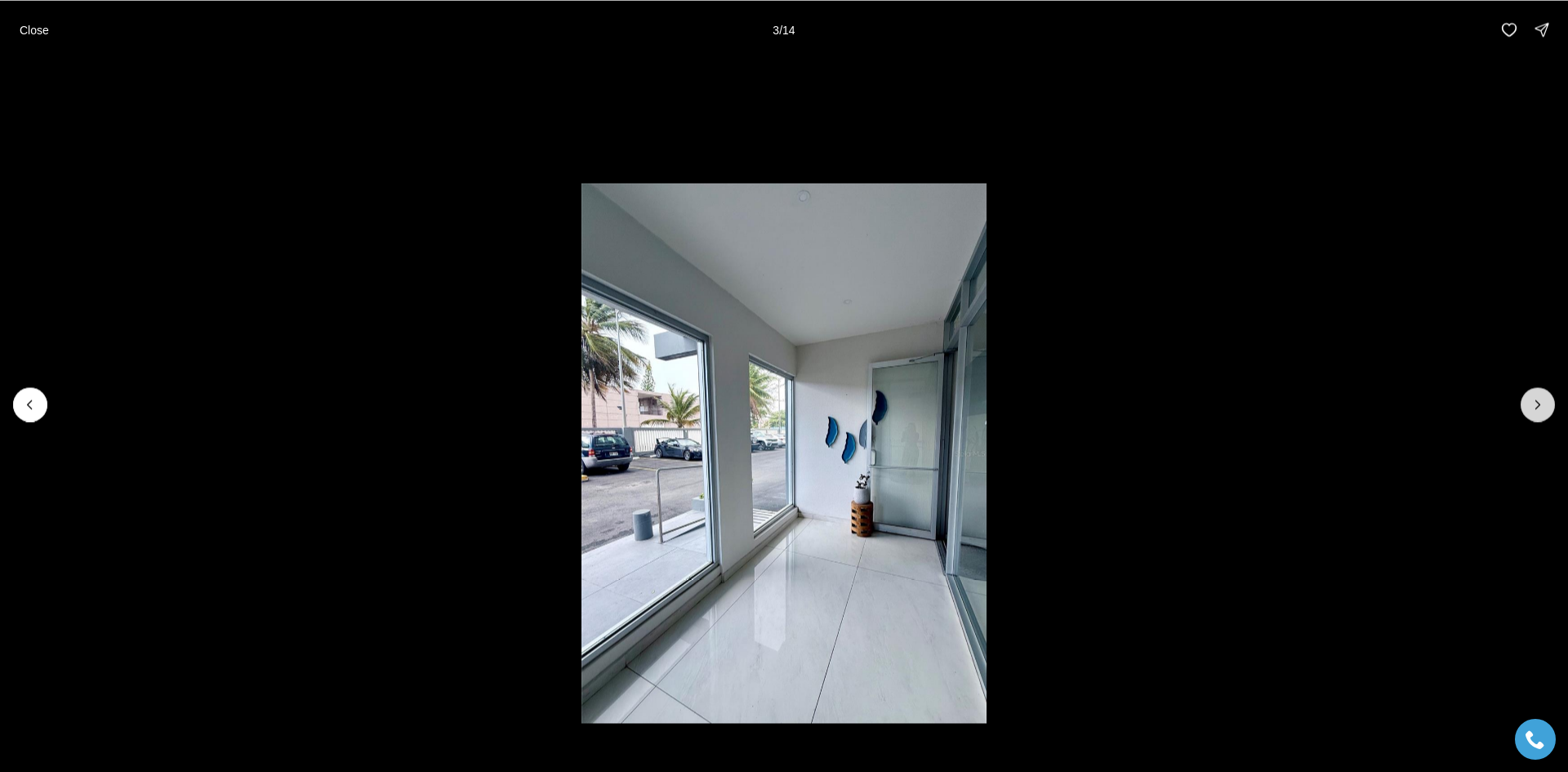
click at [1533, 407] on icon "Next slide" at bounding box center [1538, 404] width 16 height 16
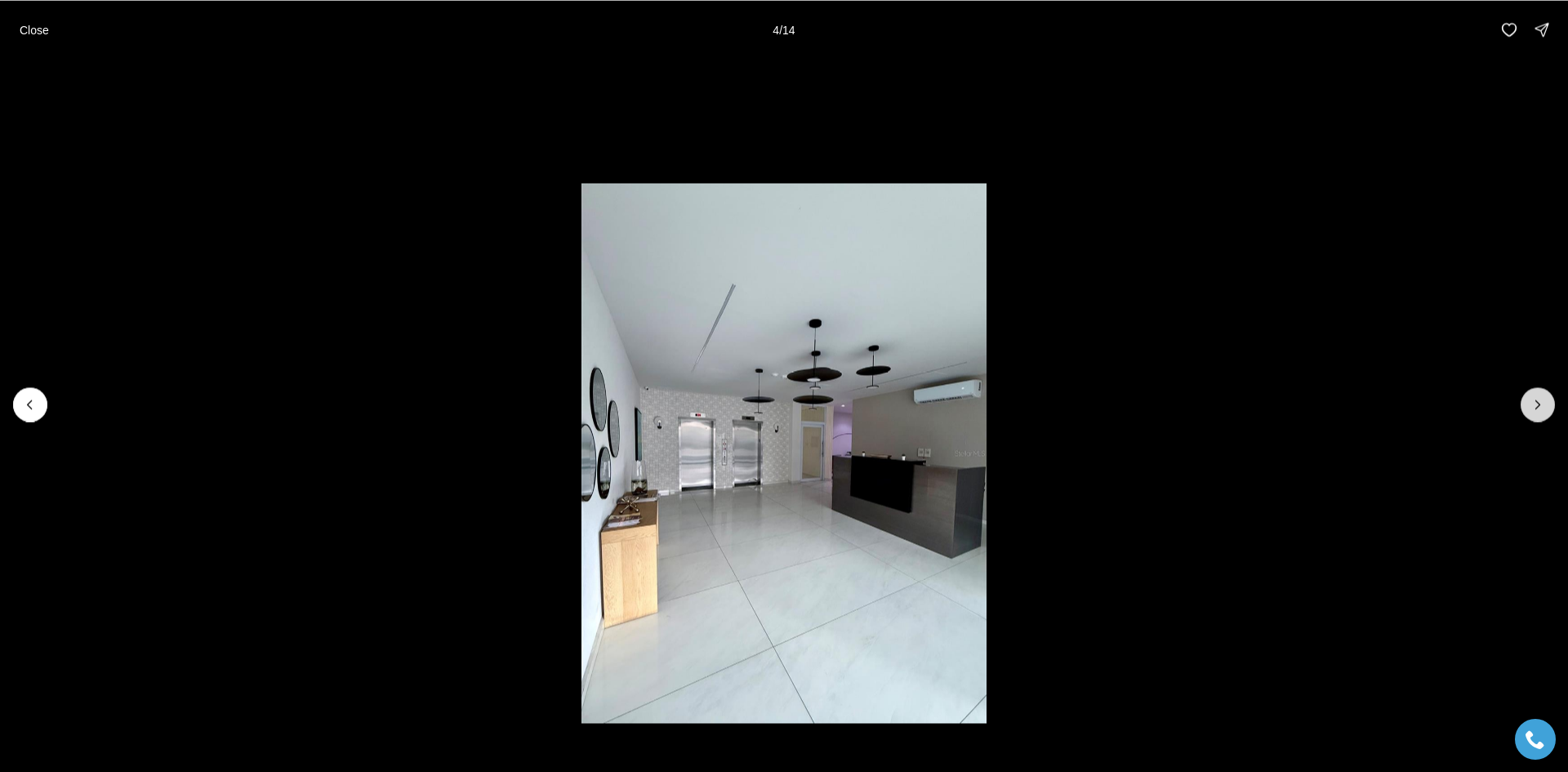
click at [1533, 407] on icon "Next slide" at bounding box center [1538, 404] width 16 height 16
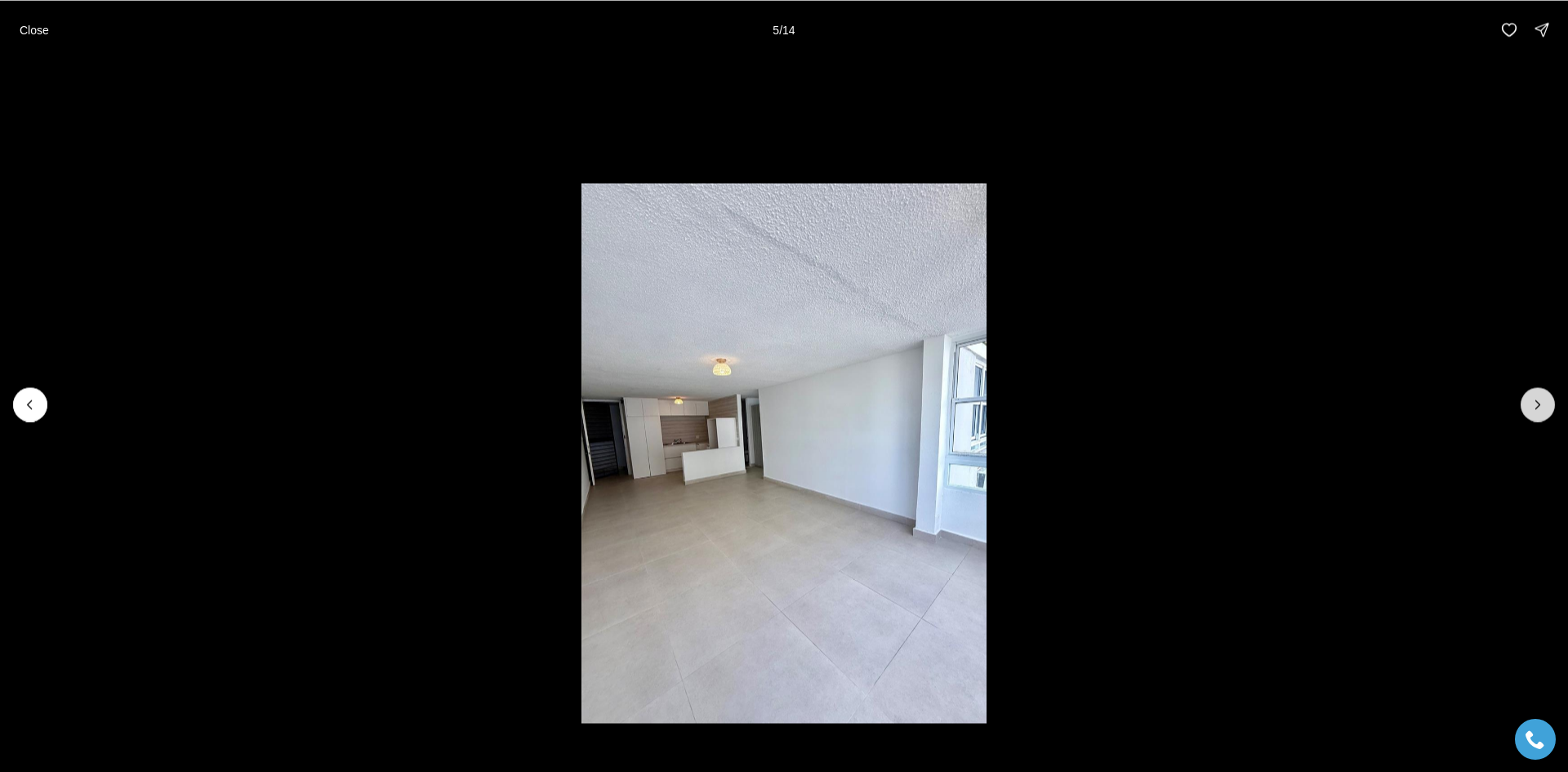
click at [1533, 407] on icon "Next slide" at bounding box center [1538, 404] width 16 height 16
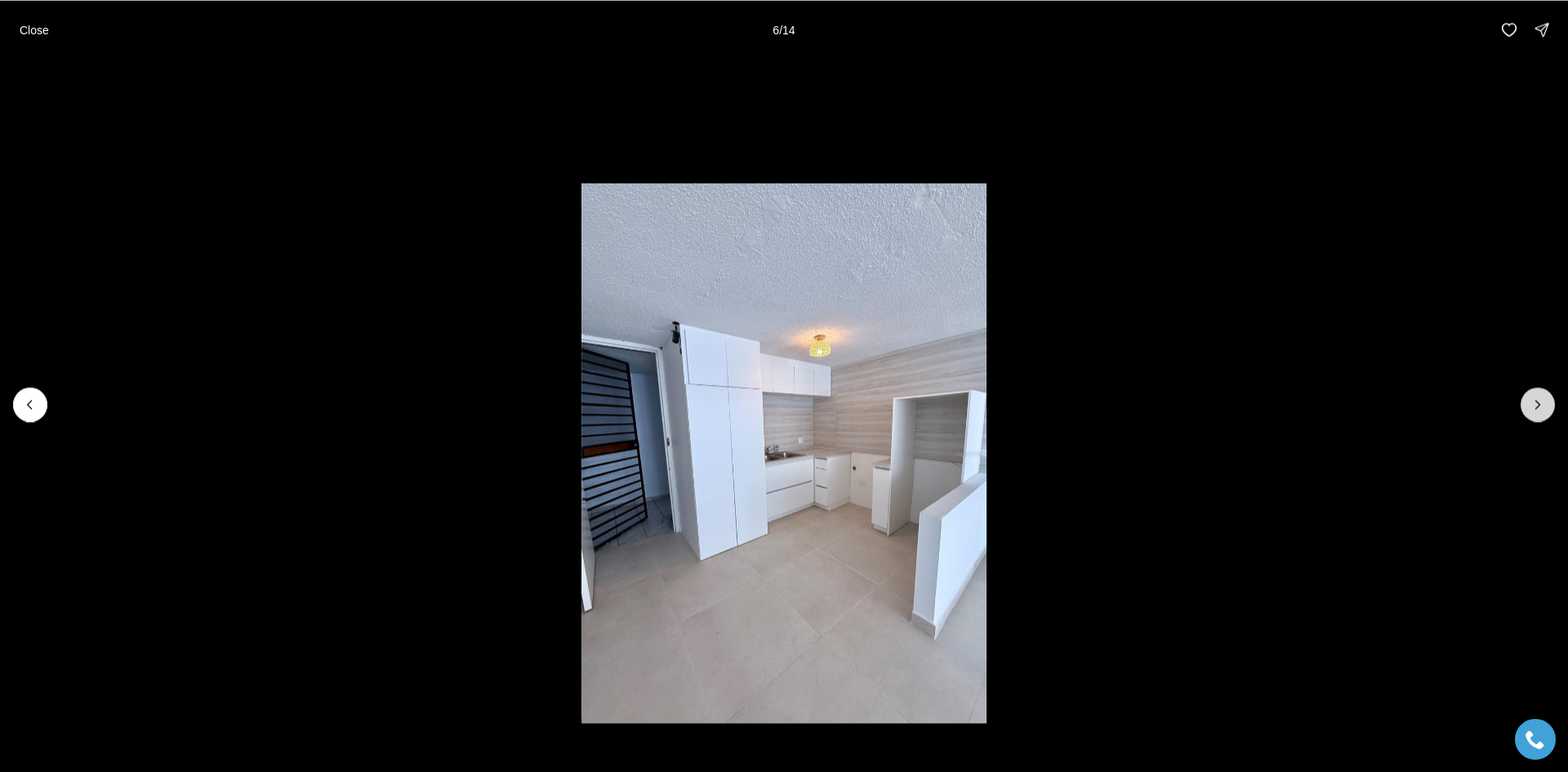
click at [1533, 407] on icon "Next slide" at bounding box center [1538, 404] width 16 height 16
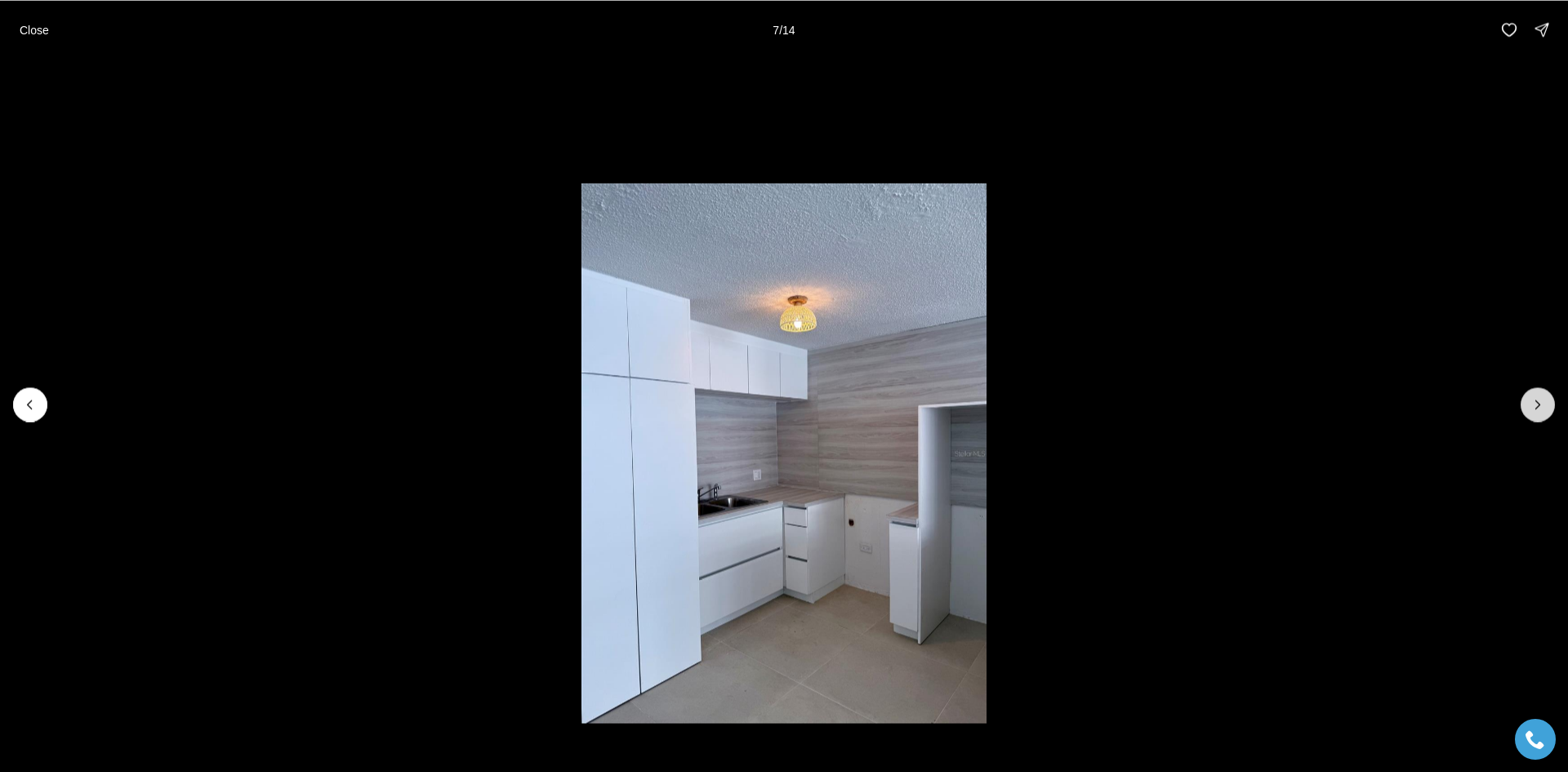
click at [1533, 407] on icon "Next slide" at bounding box center [1538, 404] width 16 height 16
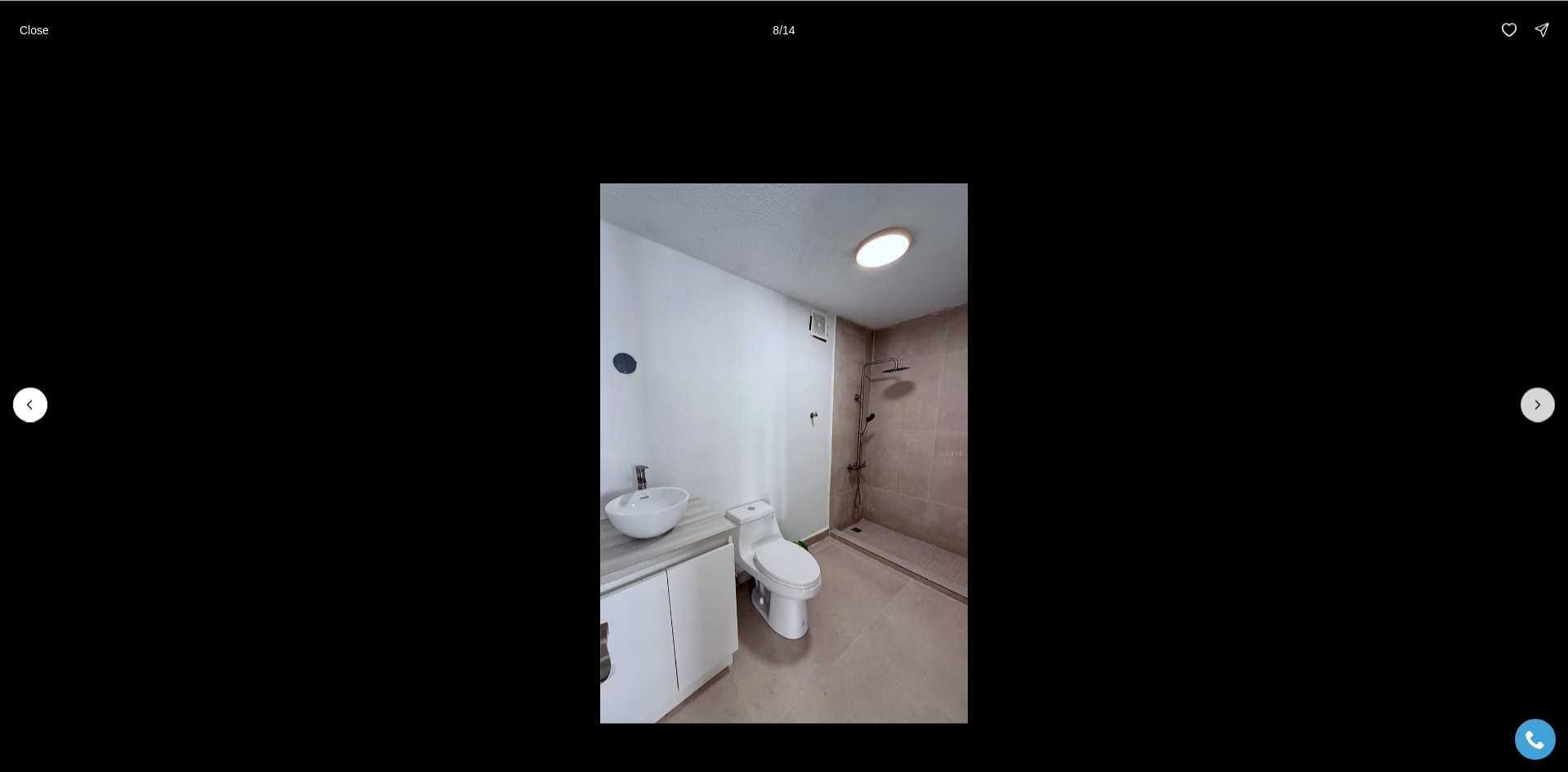
click at [1533, 407] on icon "Next slide" at bounding box center [1538, 404] width 16 height 16
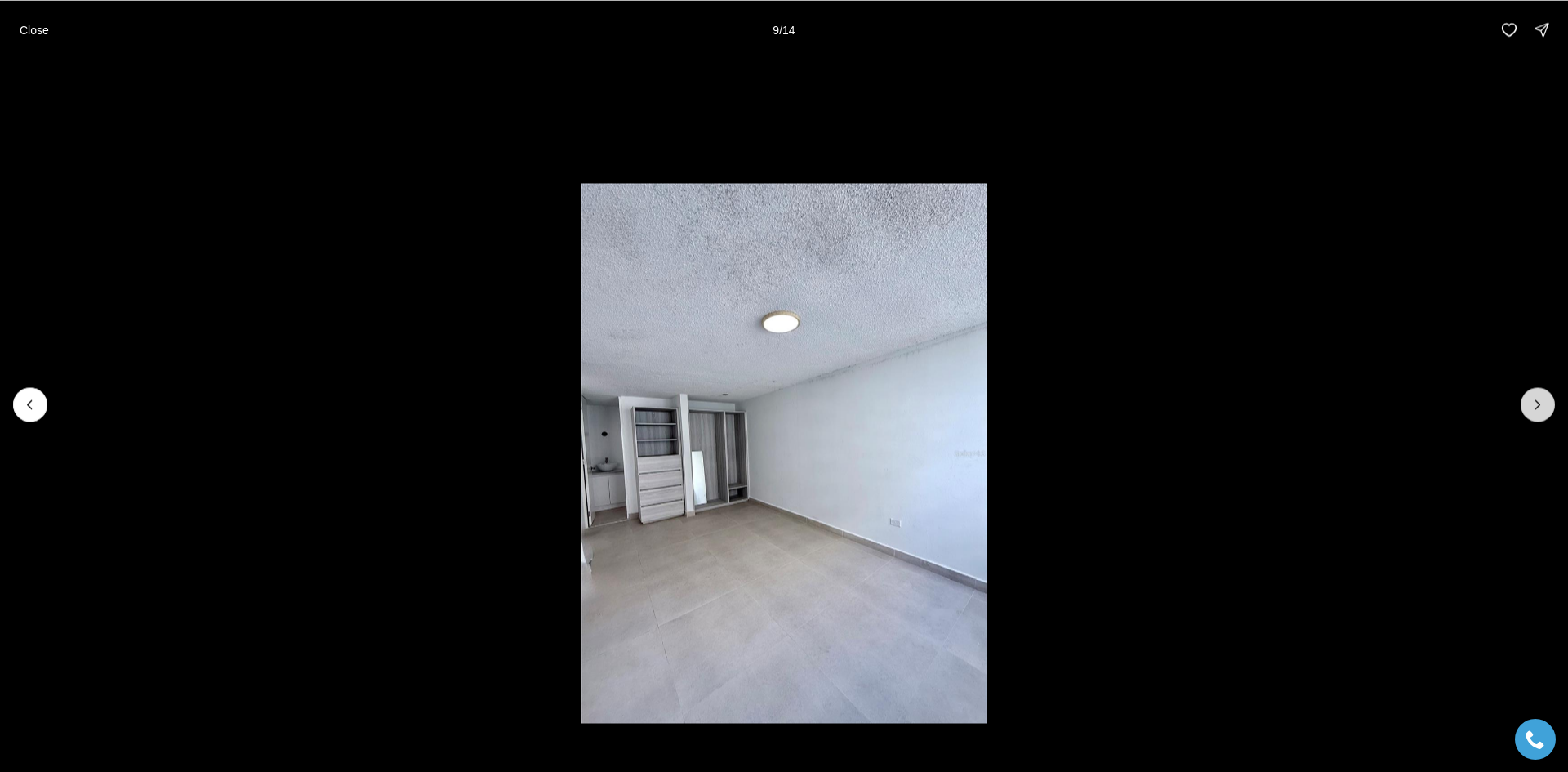
click at [1533, 407] on icon "Next slide" at bounding box center [1538, 404] width 16 height 16
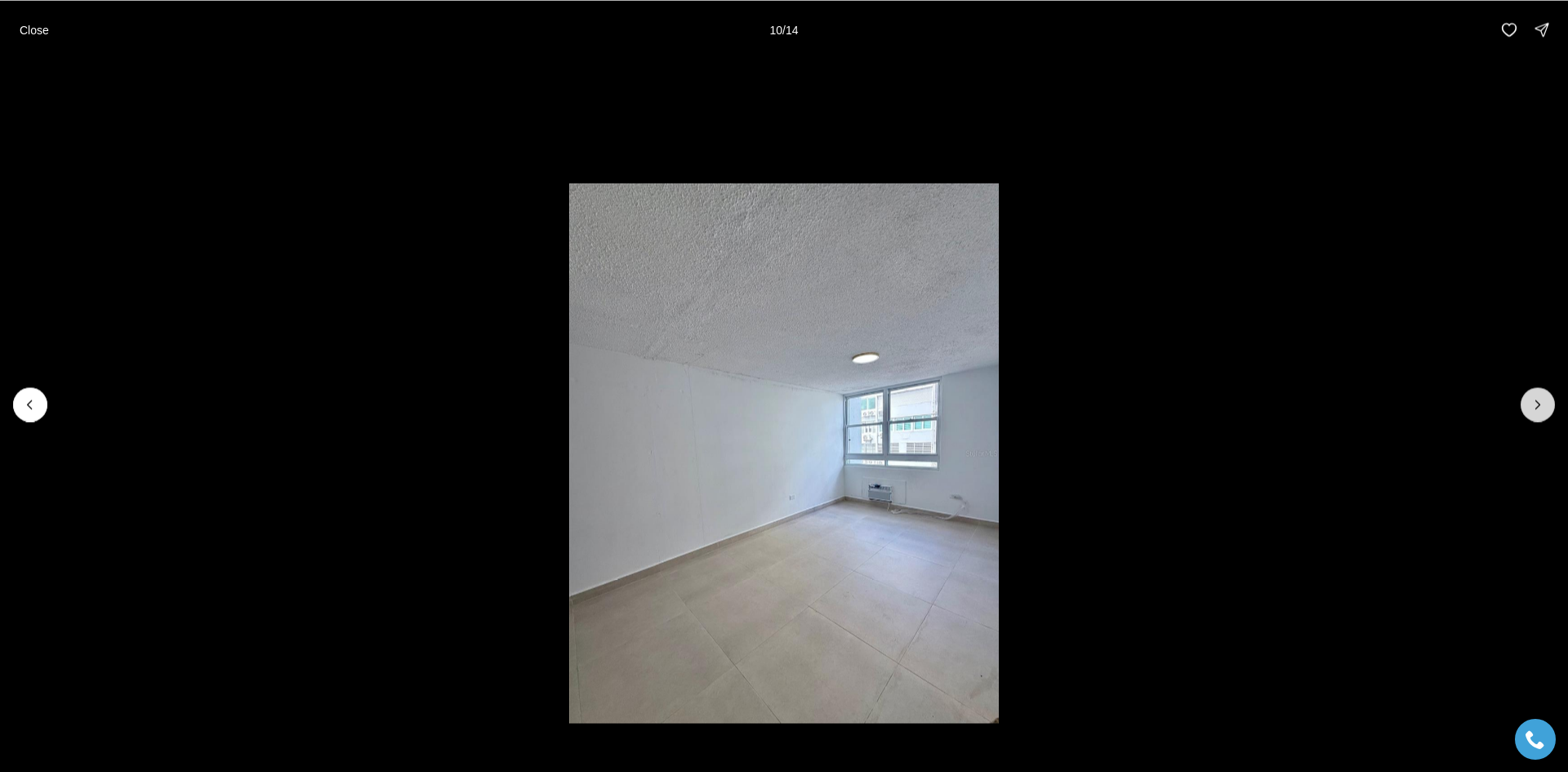
click at [1533, 407] on icon "Next slide" at bounding box center [1538, 404] width 16 height 16
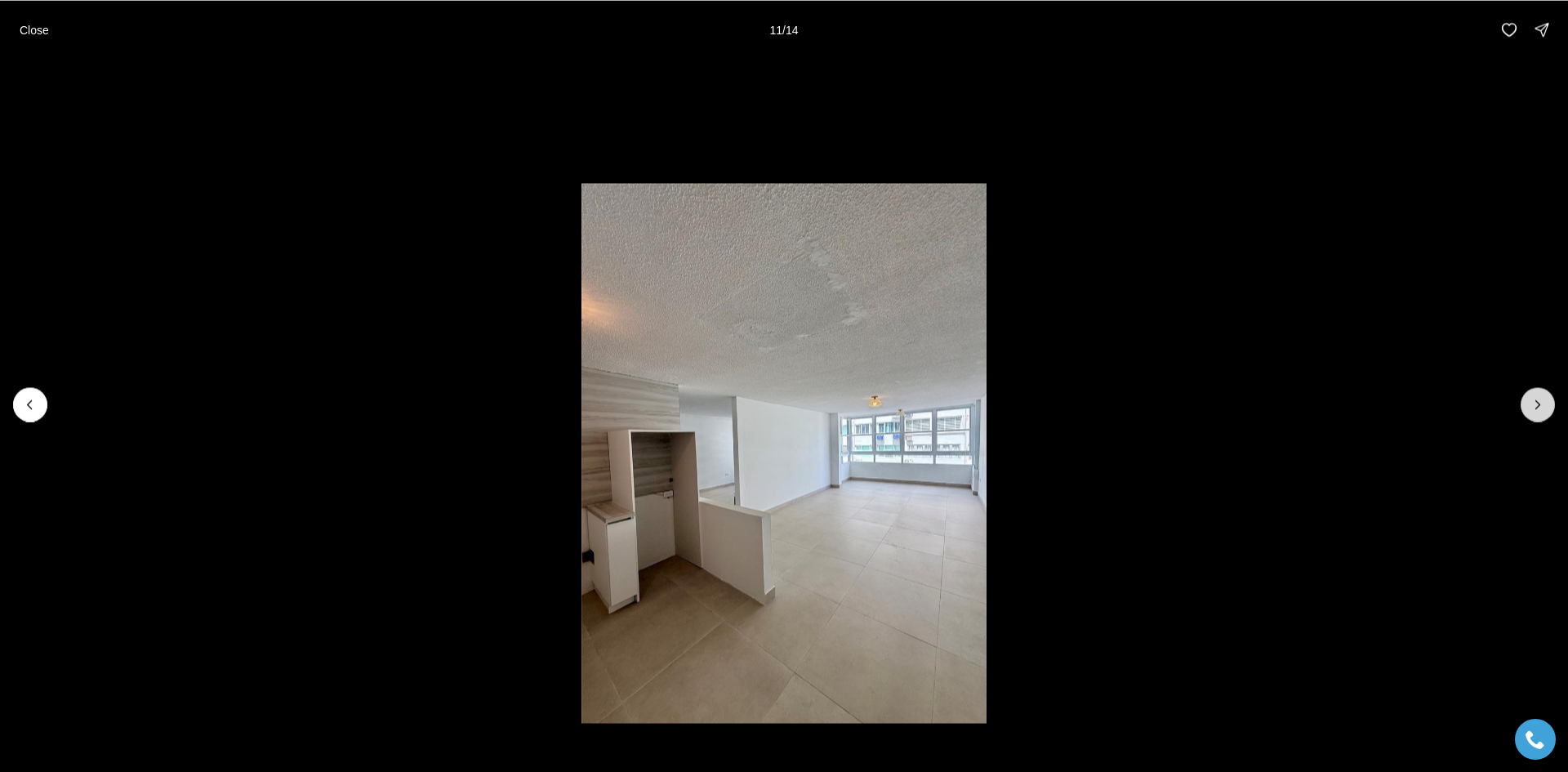
click at [1533, 407] on icon "Next slide" at bounding box center [1538, 404] width 16 height 16
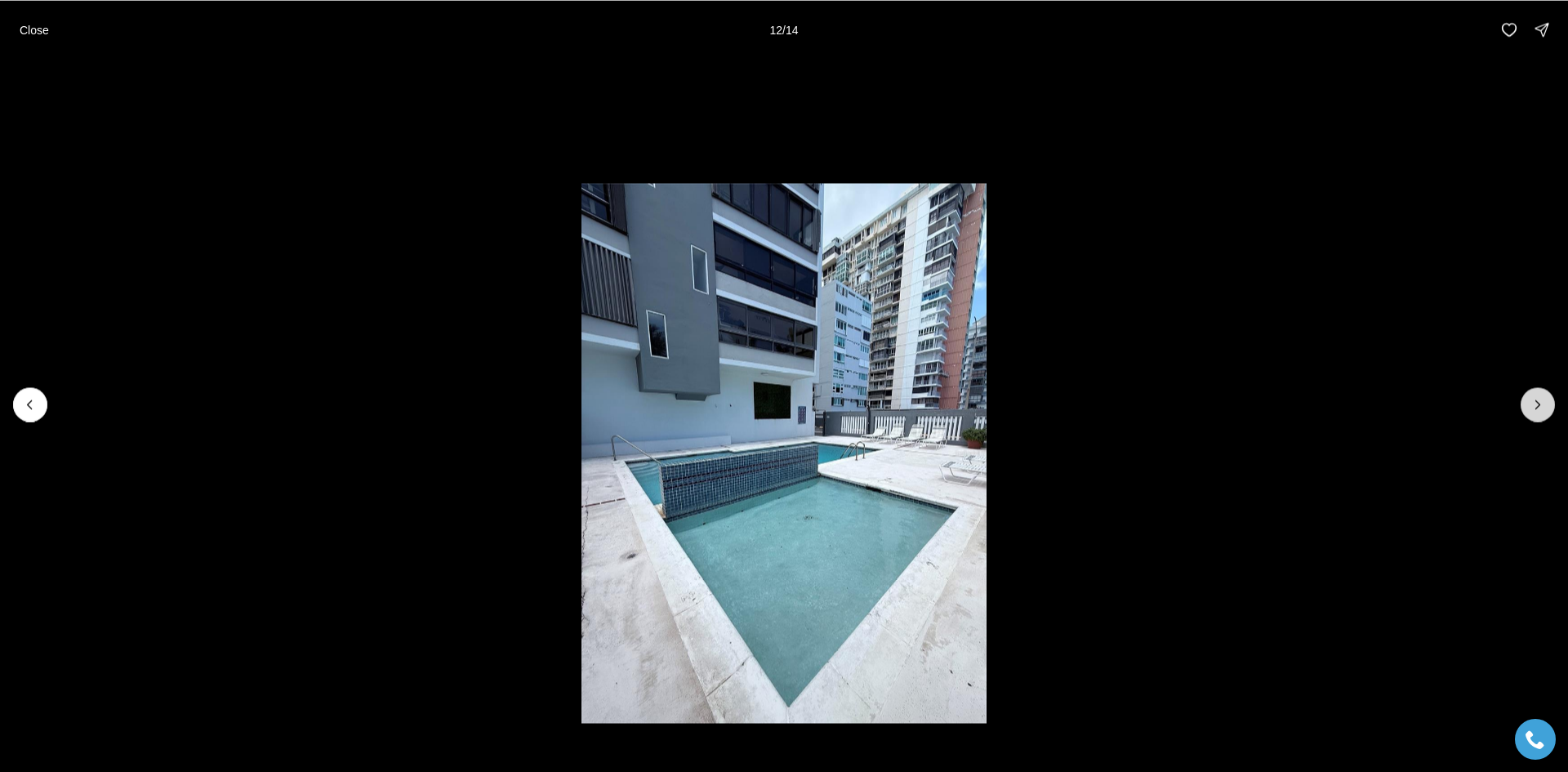
click at [1533, 407] on icon "Next slide" at bounding box center [1538, 404] width 16 height 16
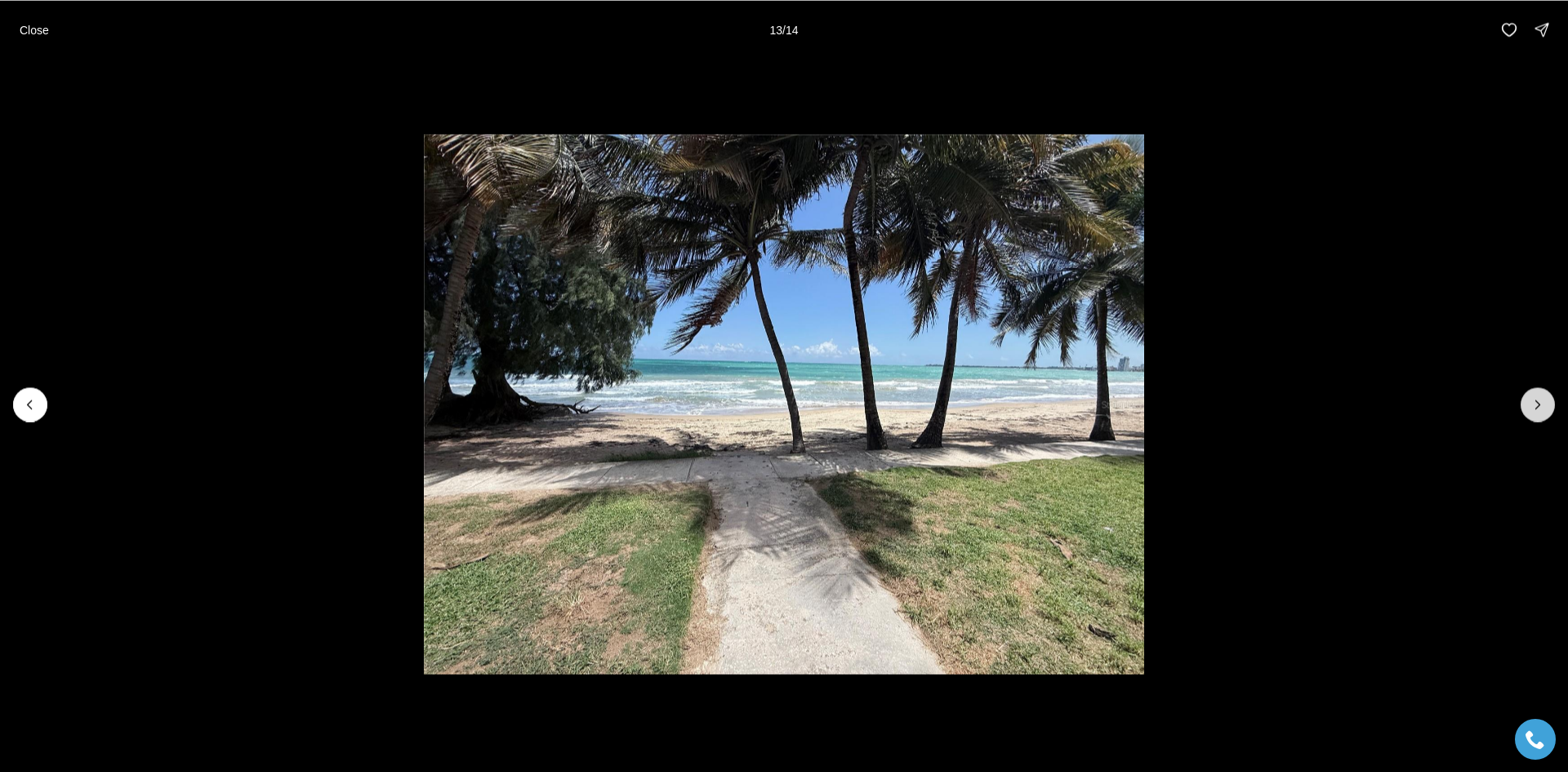
click at [1533, 407] on icon "Next slide" at bounding box center [1538, 404] width 16 height 16
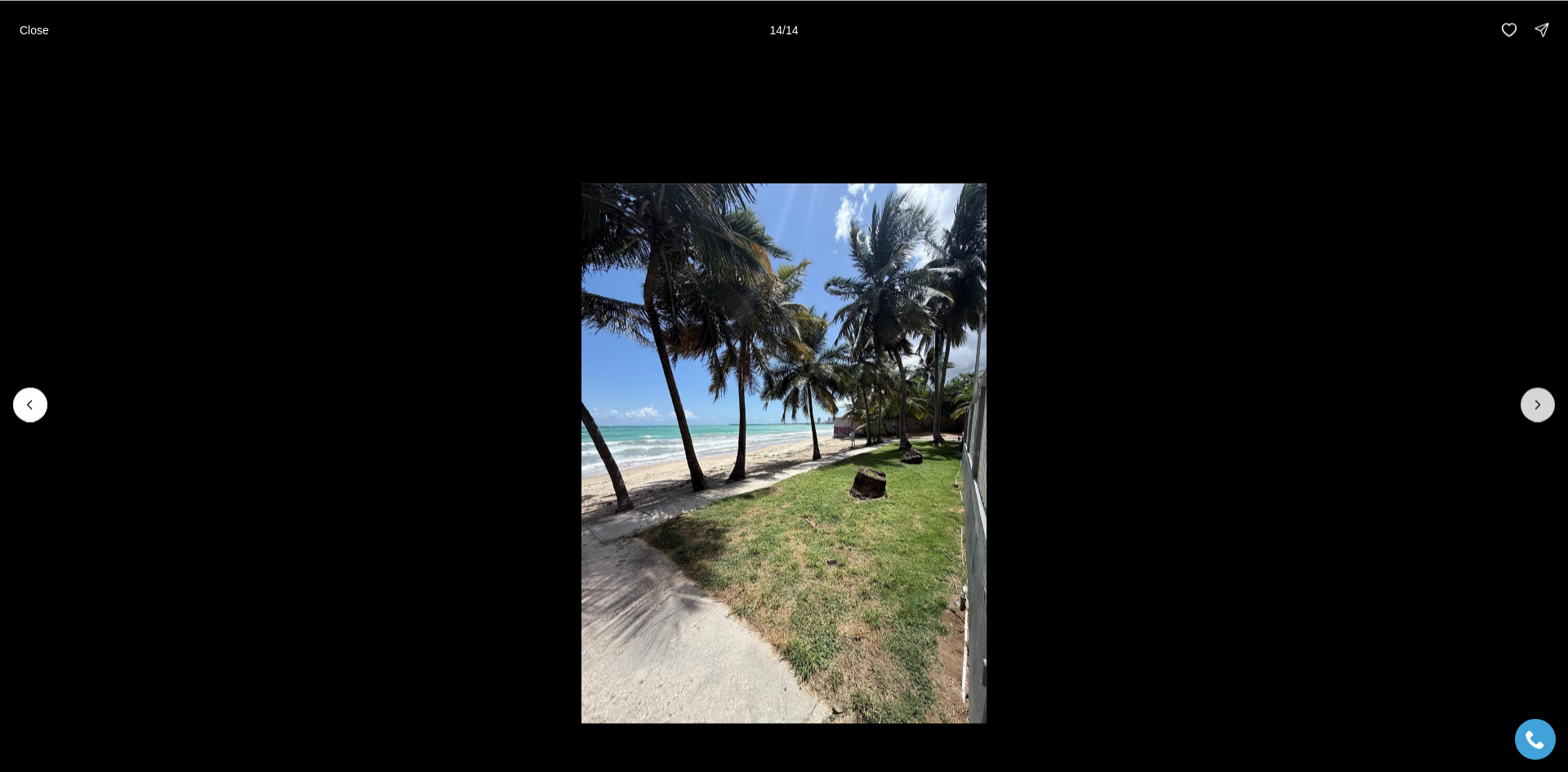
click at [1533, 407] on div at bounding box center [1538, 404] width 35 height 35
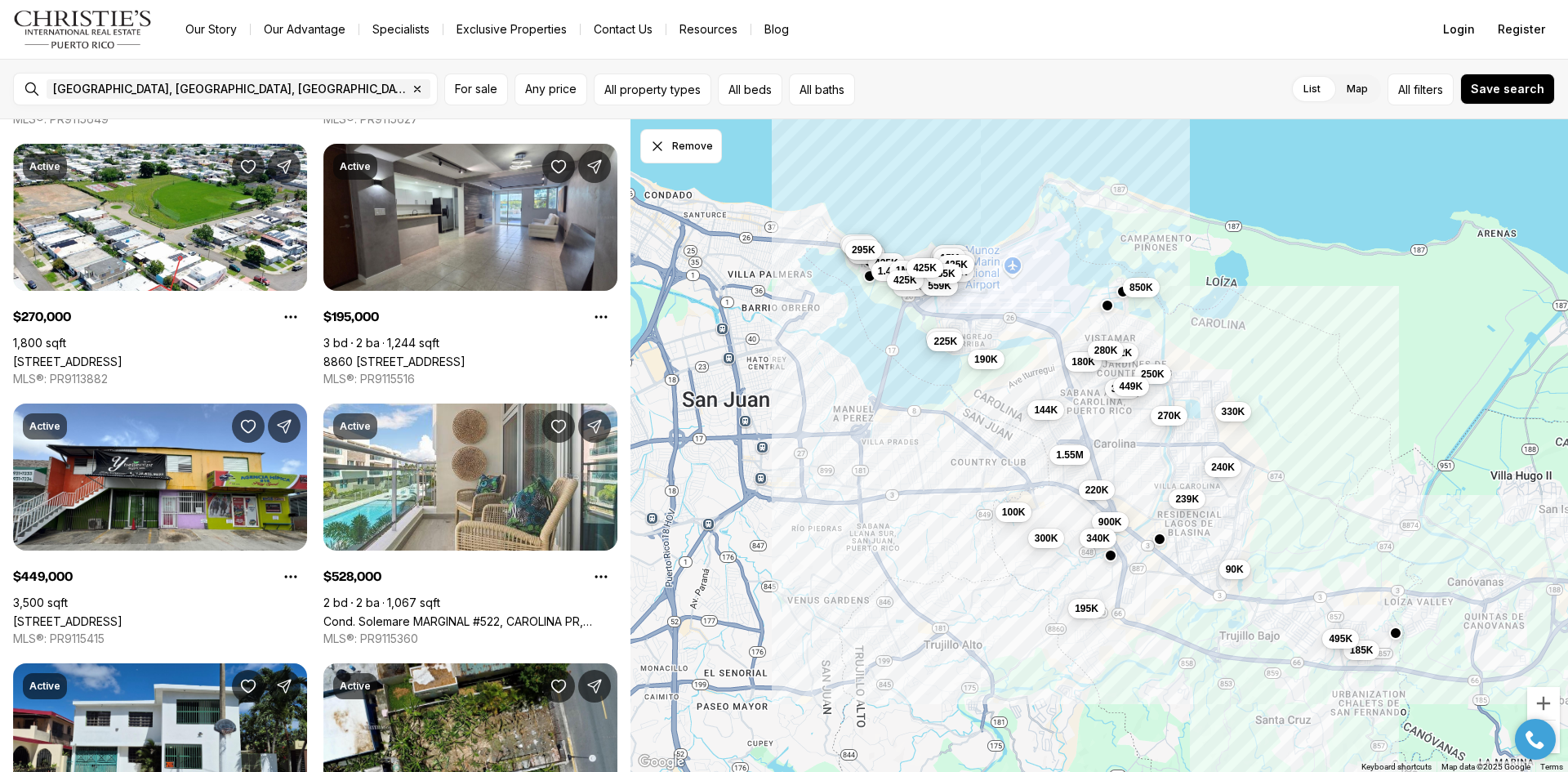
scroll to position [1454, 0]
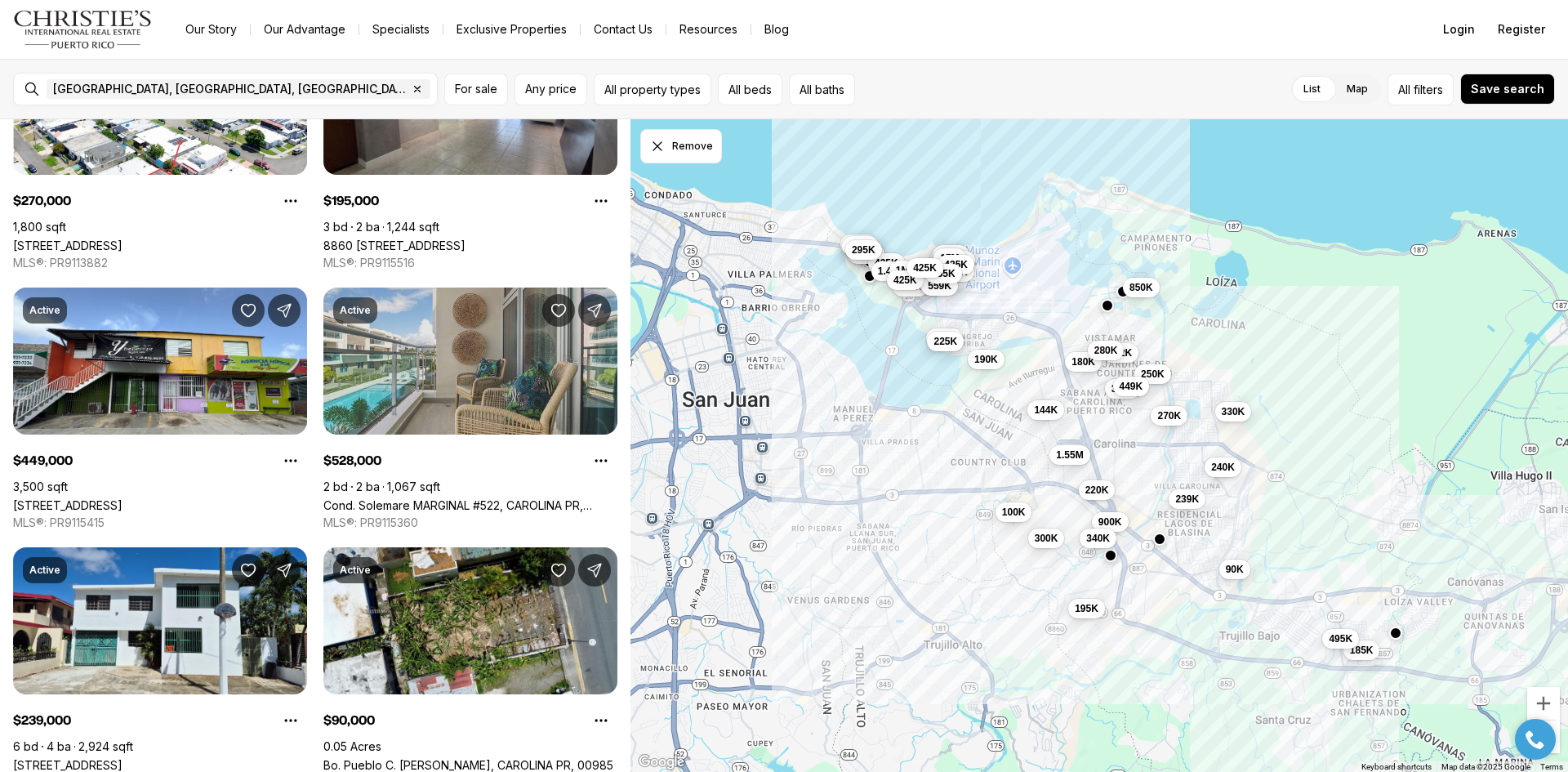
click at [454, 498] on link "Cond. Solemare MARGINAL #522, CAROLINA PR, 00979" at bounding box center [470, 505] width 294 height 14
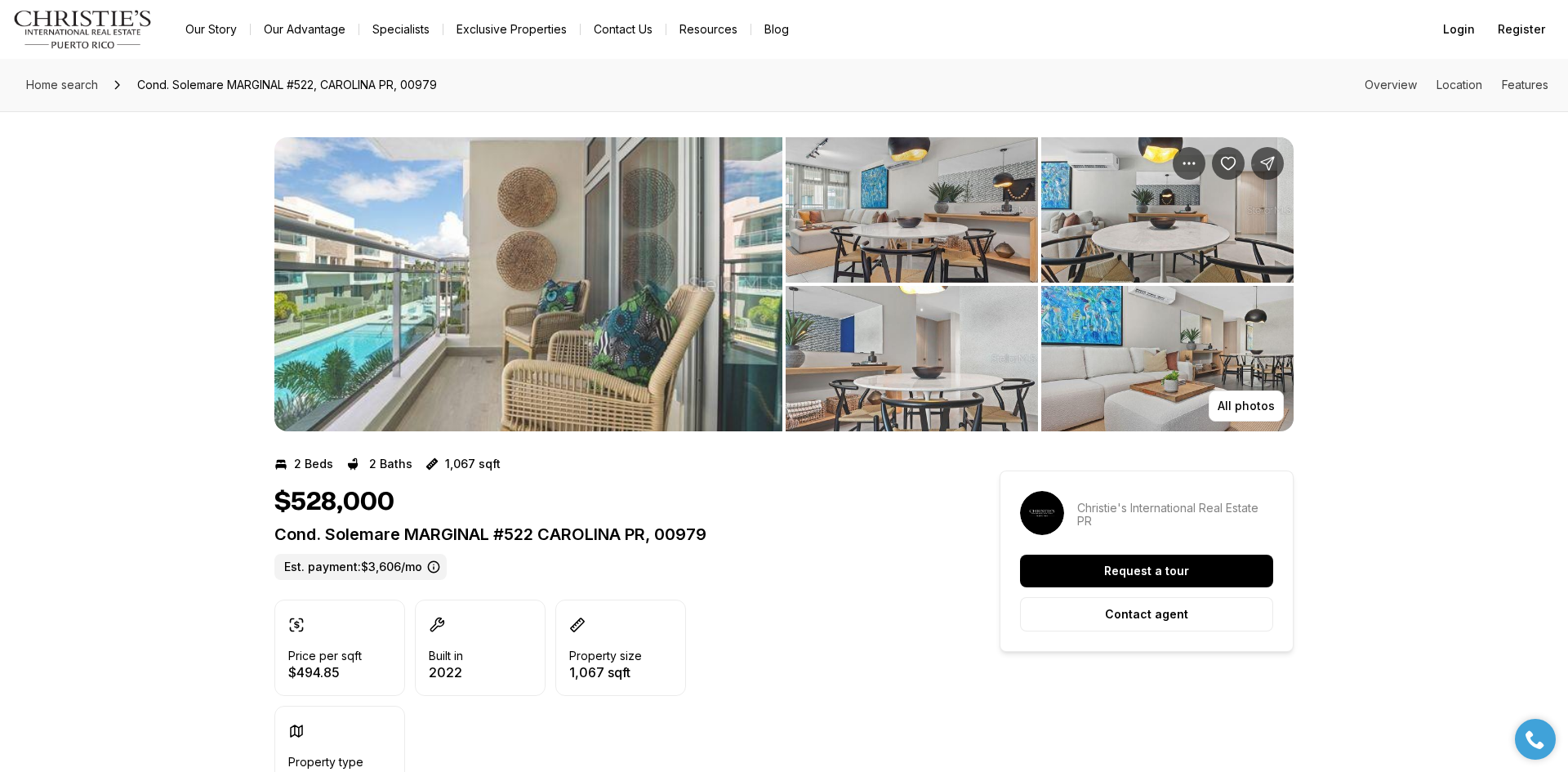
click at [644, 227] on img "View image gallery" at bounding box center [529, 284] width 508 height 294
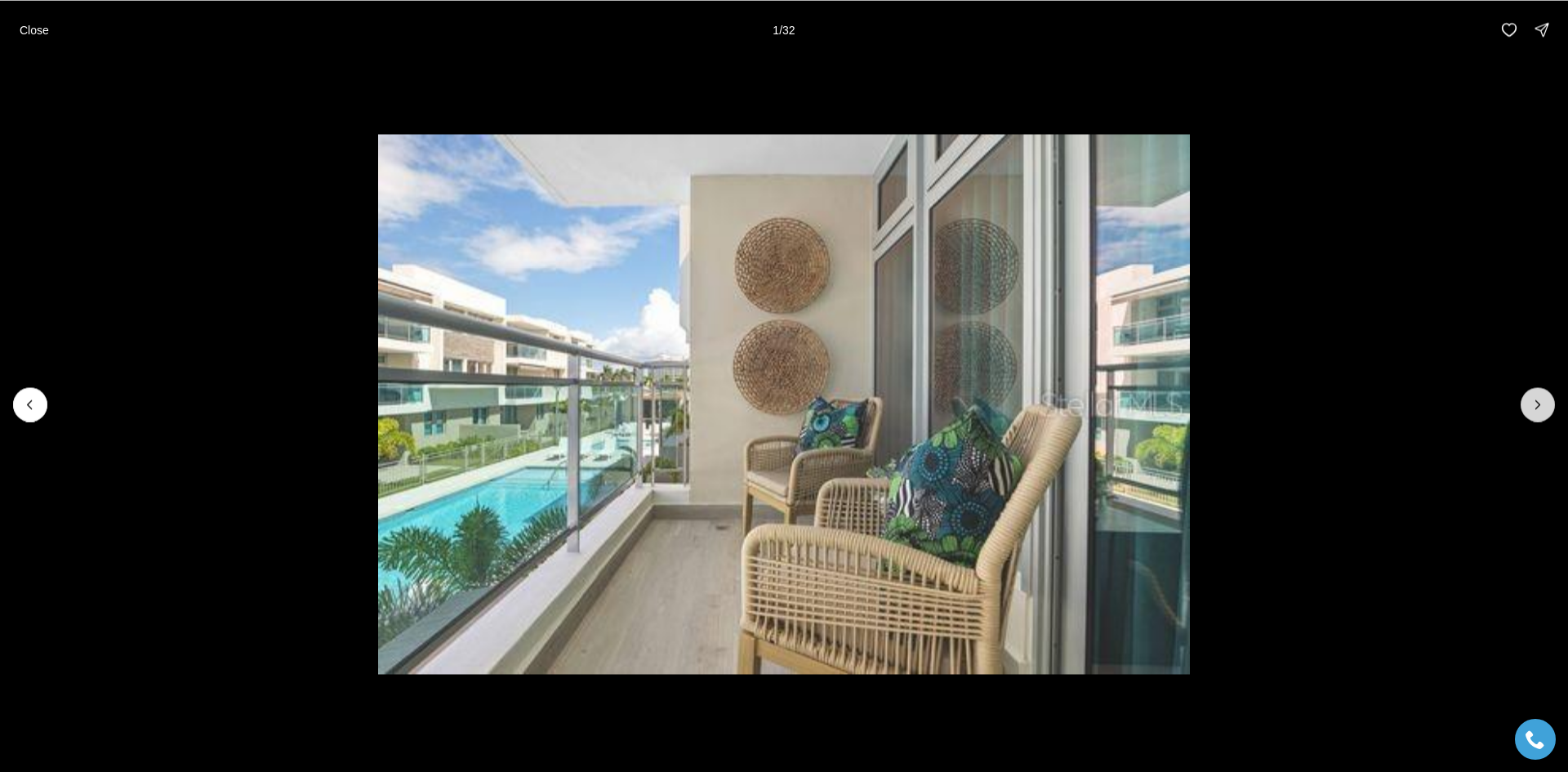
click at [1541, 414] on button "Next slide" at bounding box center [1538, 404] width 35 height 35
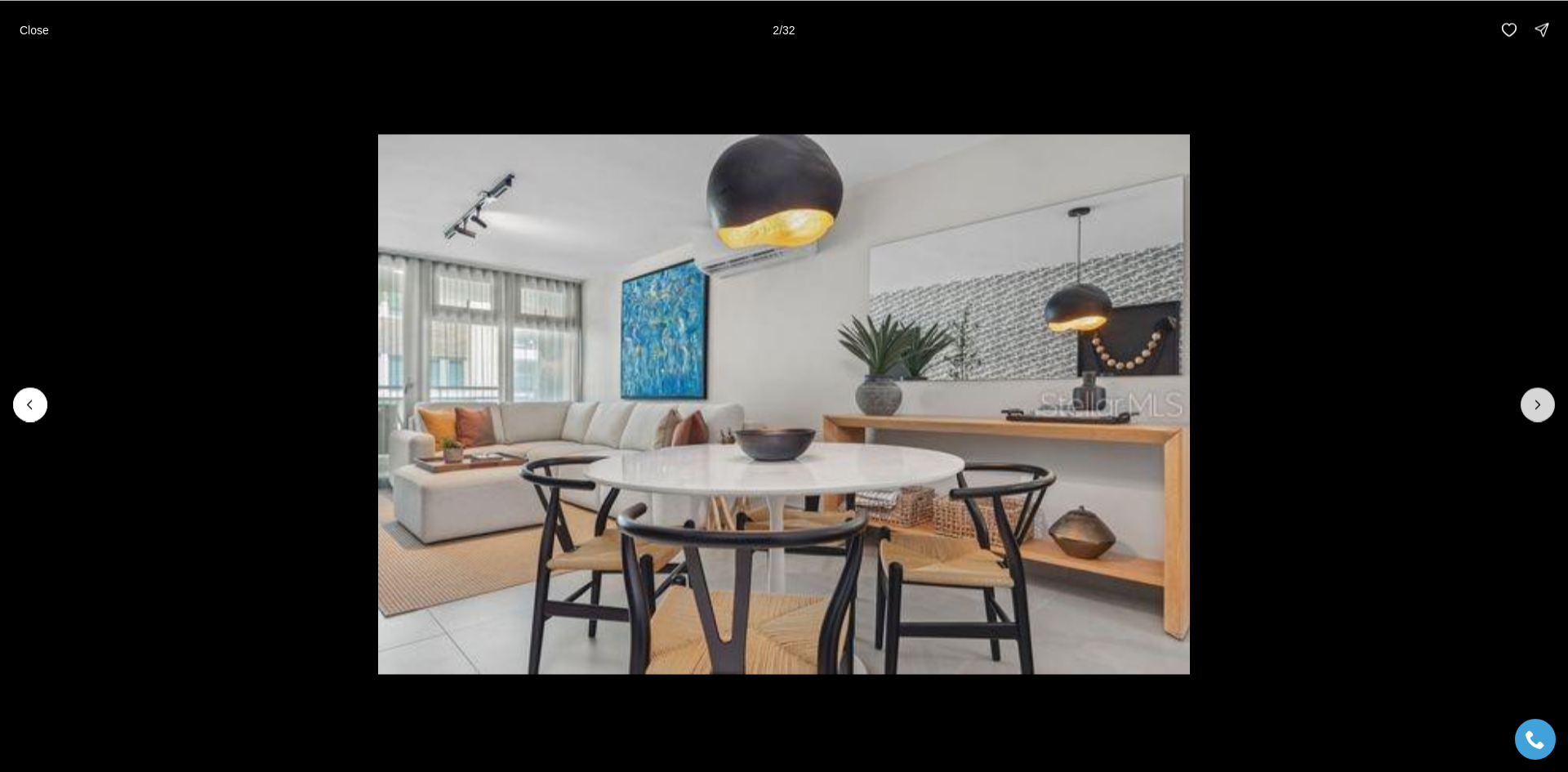
click at [1541, 414] on button "Next slide" at bounding box center [1538, 404] width 35 height 35
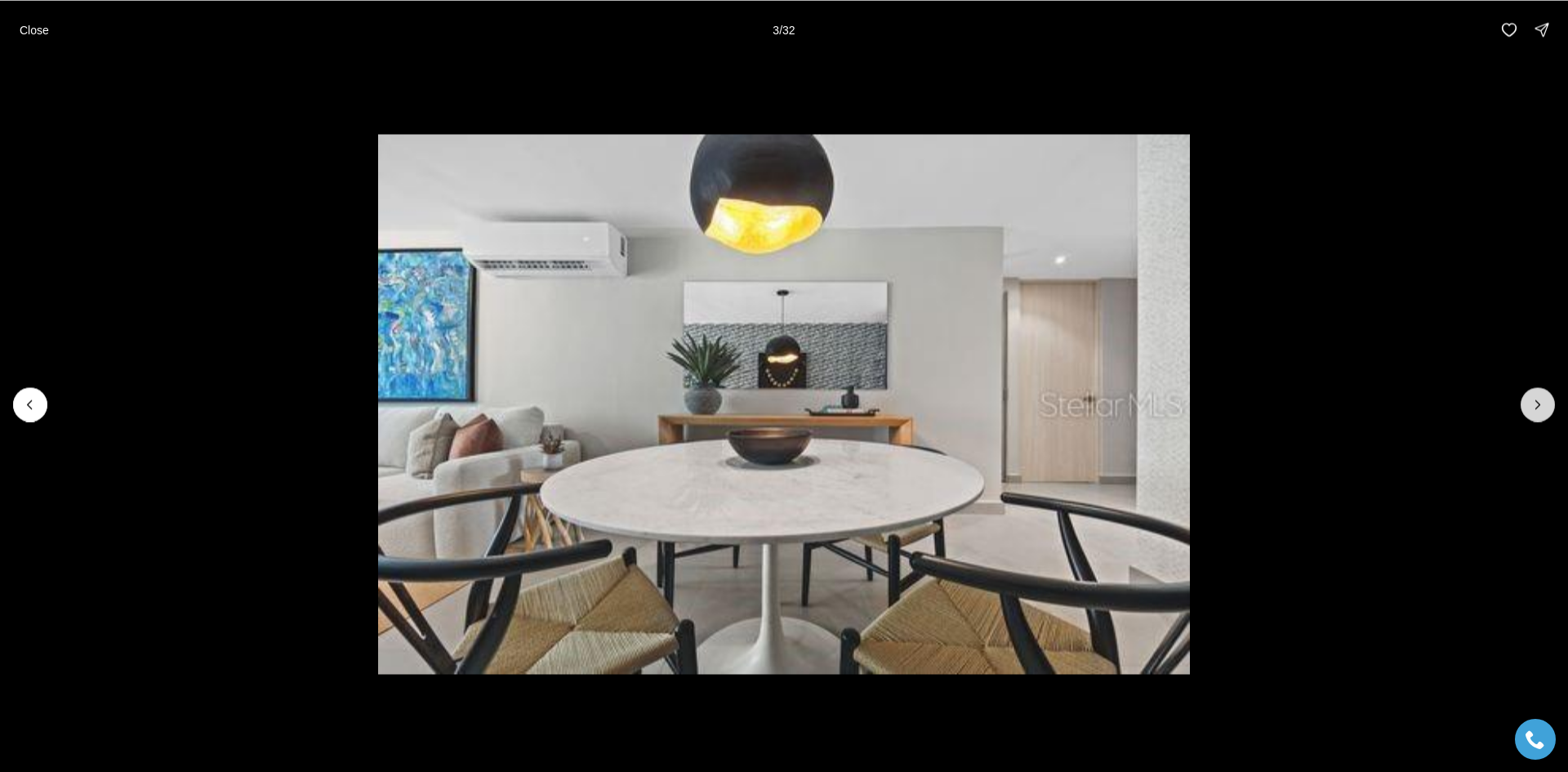
click at [1541, 414] on button "Next slide" at bounding box center [1538, 404] width 35 height 35
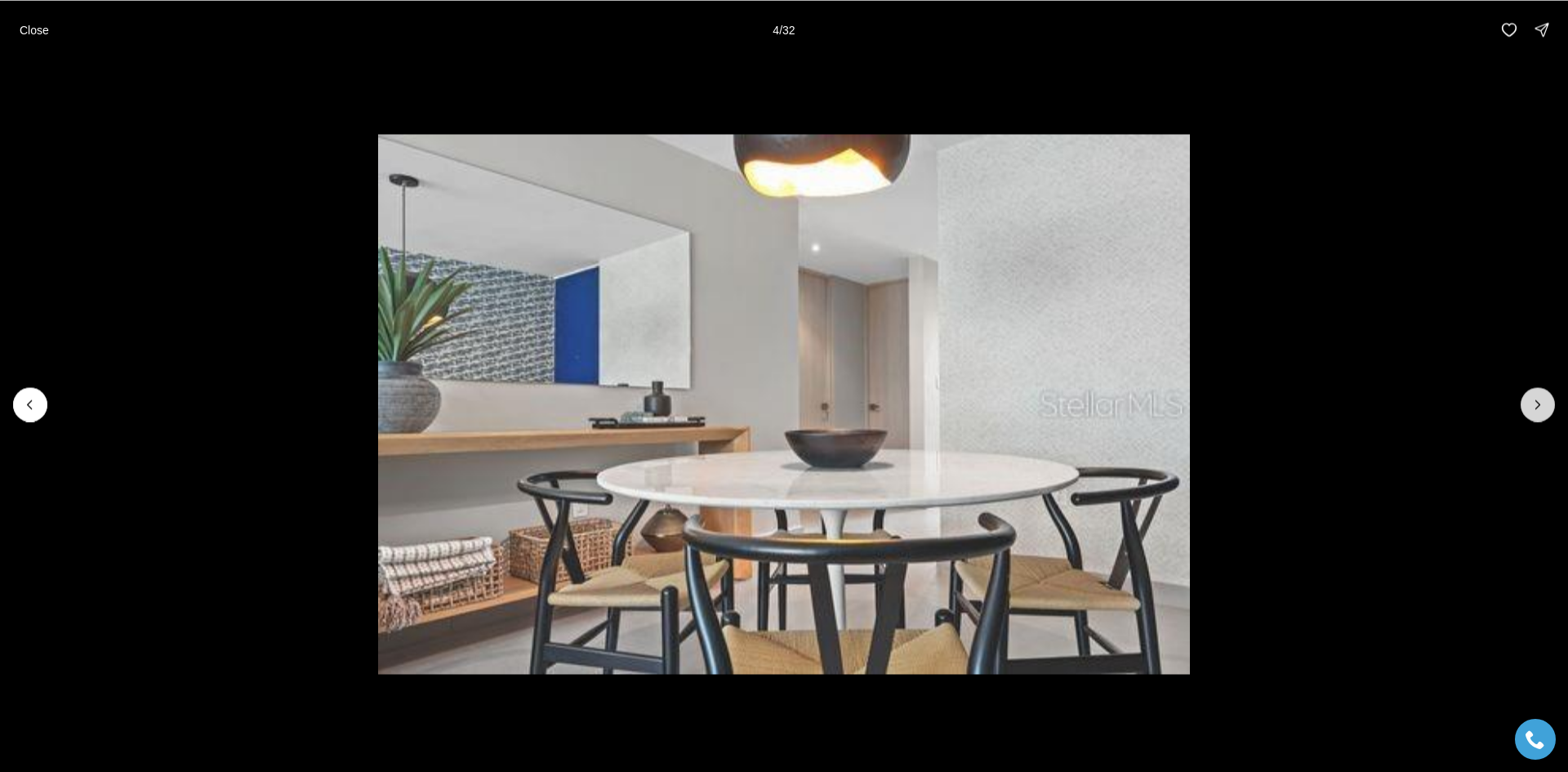
click at [1542, 401] on icon "Next slide" at bounding box center [1538, 404] width 16 height 16
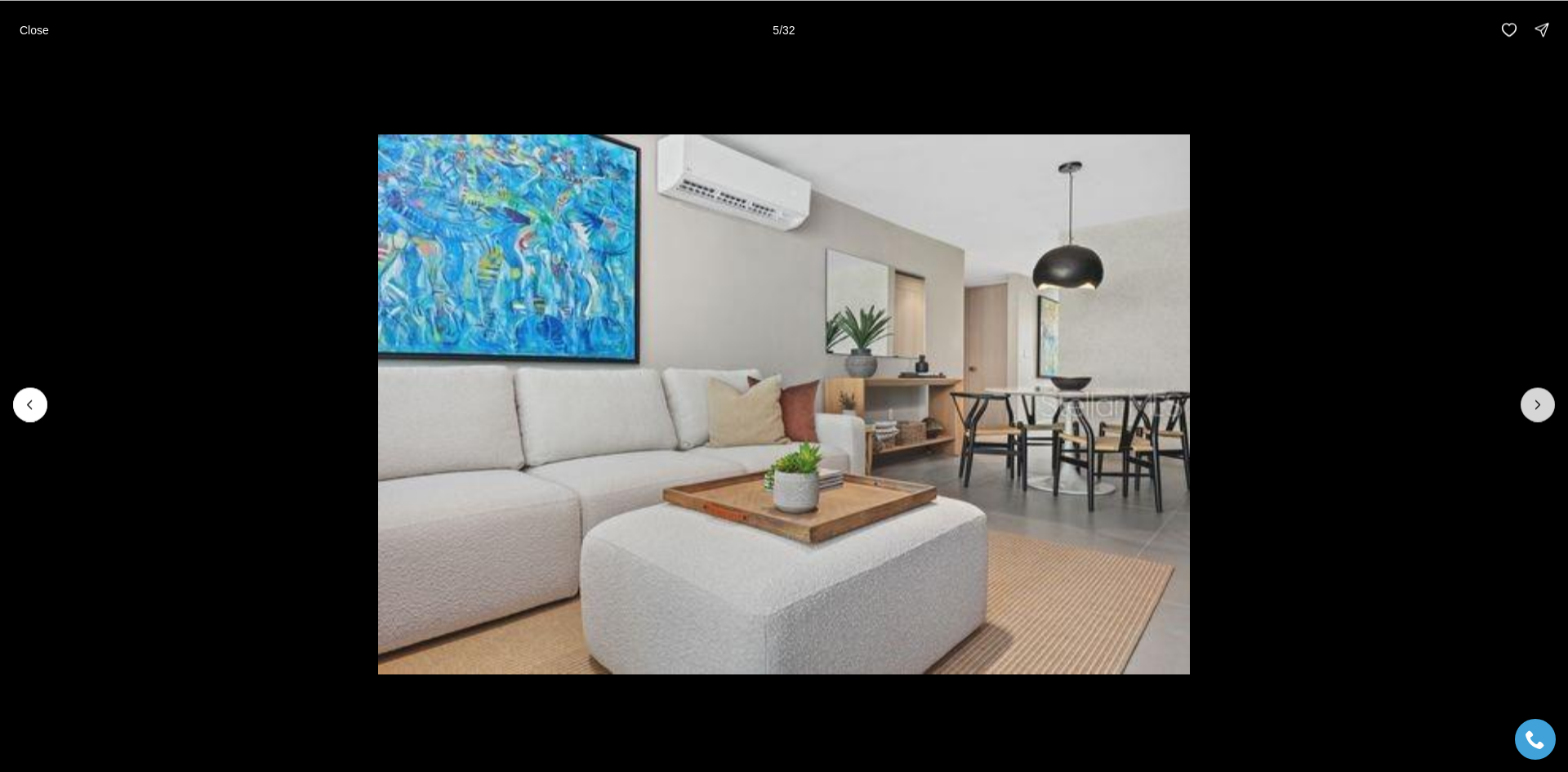
click at [1542, 401] on icon "Next slide" at bounding box center [1538, 404] width 16 height 16
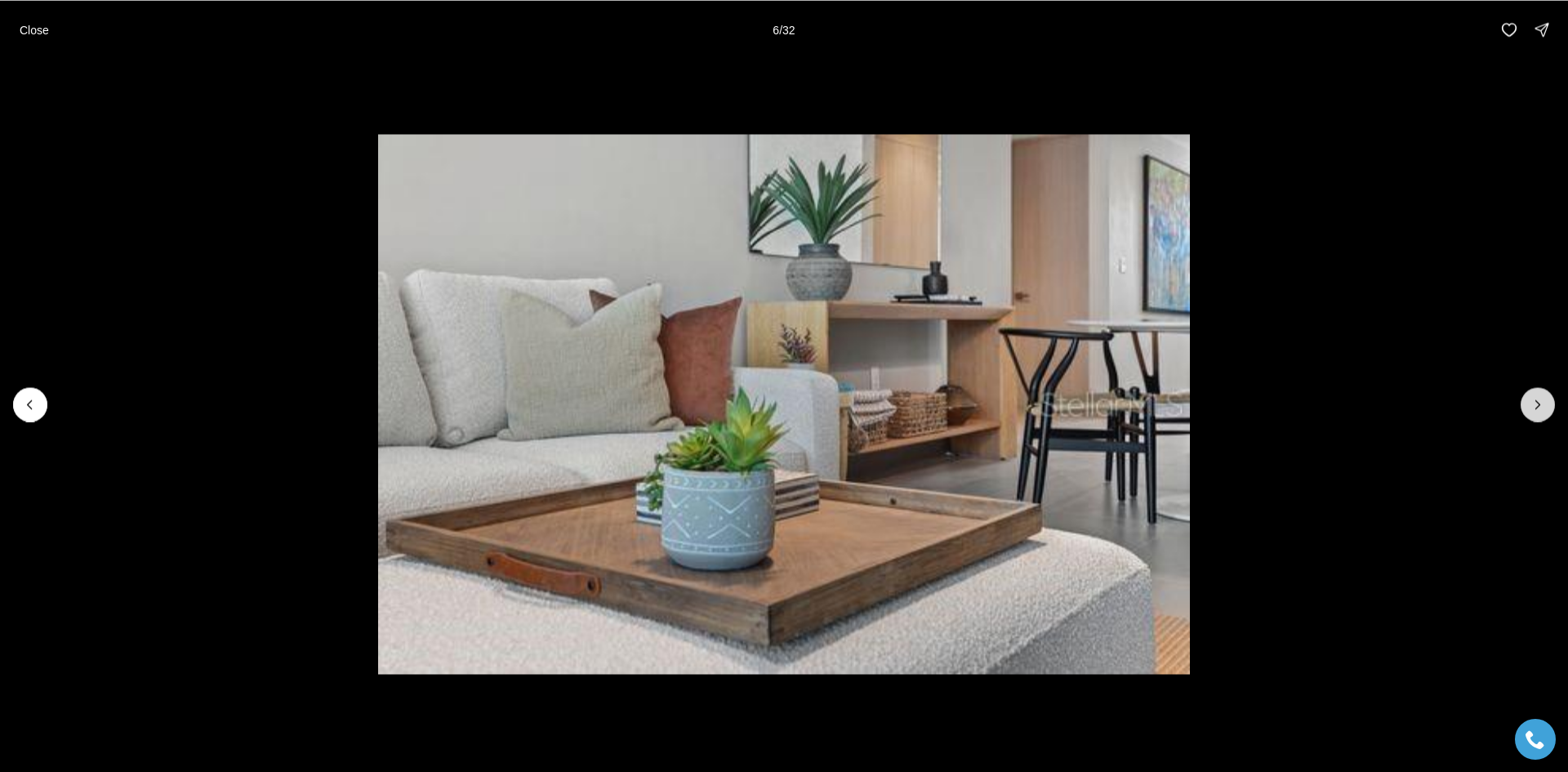
click at [1542, 401] on icon "Next slide" at bounding box center [1538, 404] width 16 height 16
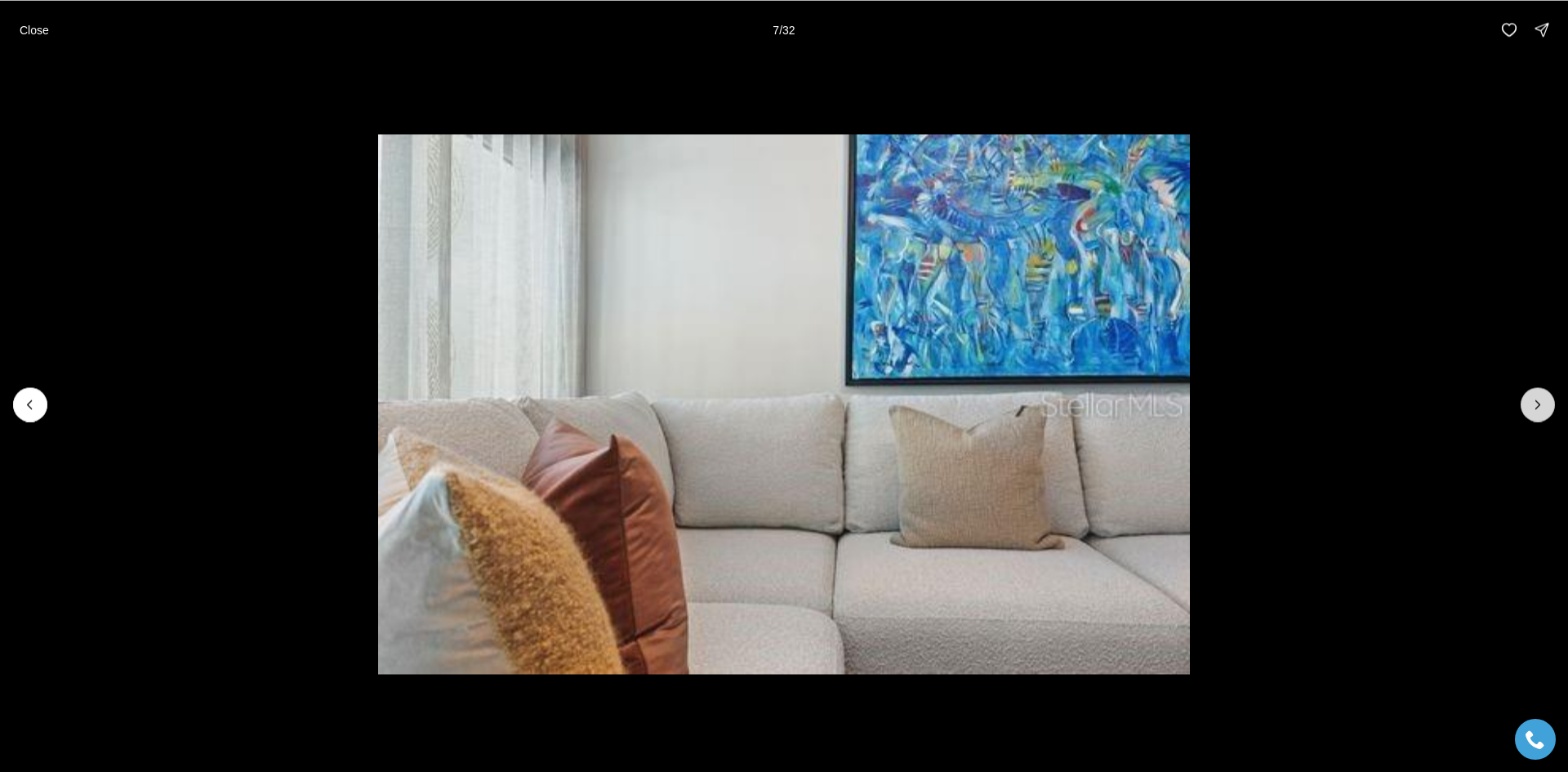
click at [1542, 401] on icon "Next slide" at bounding box center [1538, 404] width 16 height 16
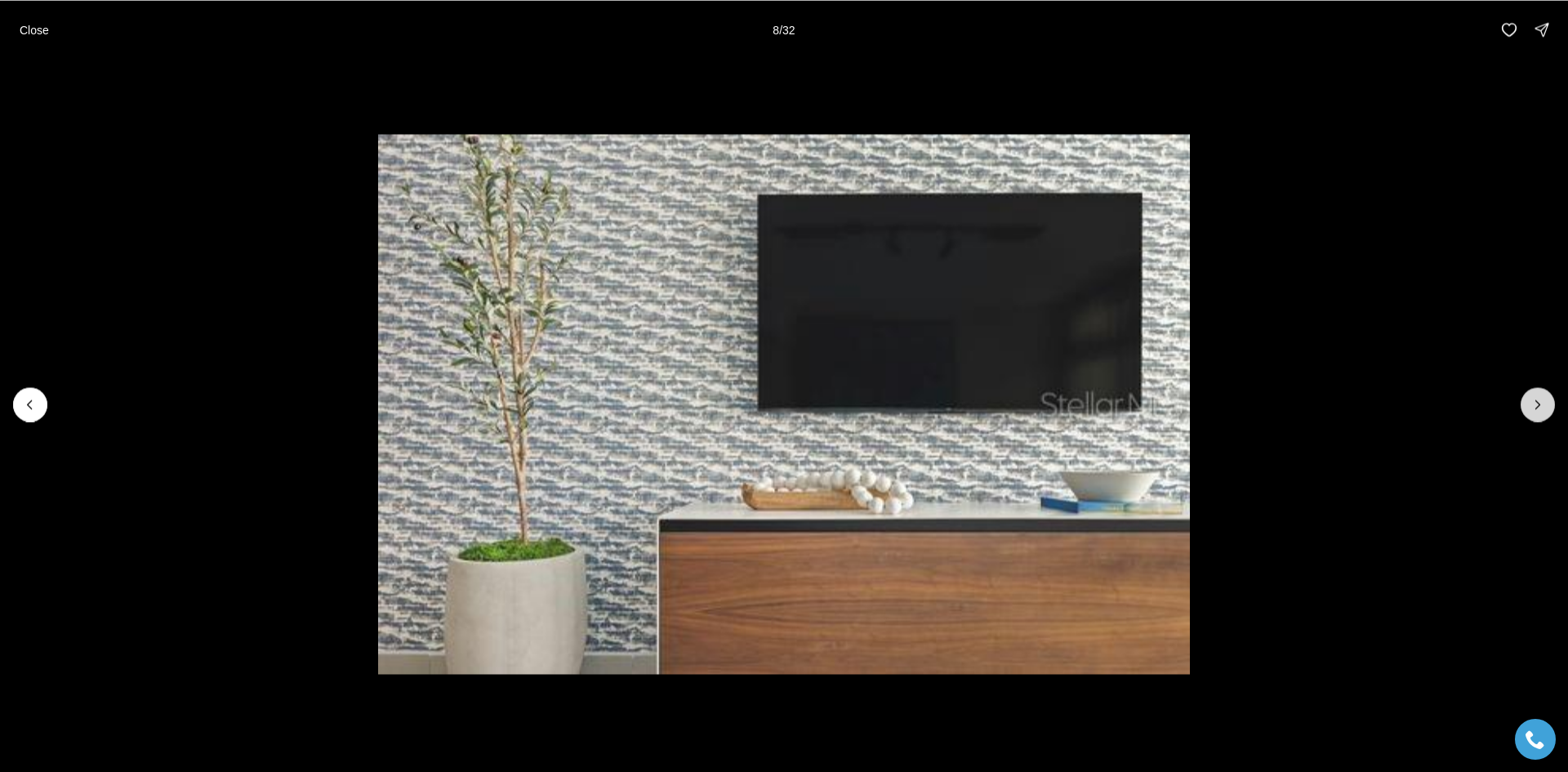
click at [1542, 401] on icon "Next slide" at bounding box center [1538, 404] width 16 height 16
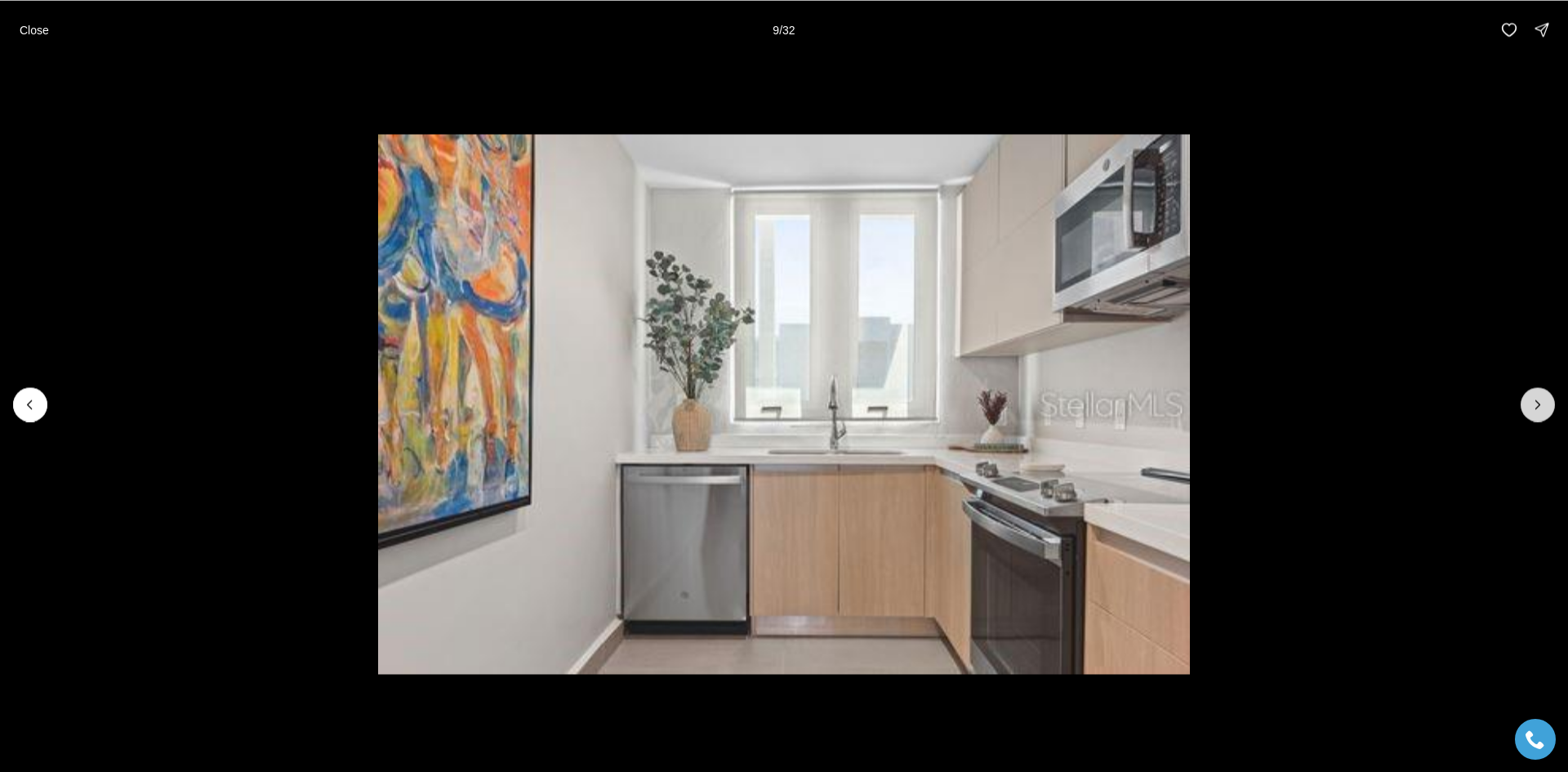
click at [1542, 401] on icon "Next slide" at bounding box center [1538, 404] width 16 height 16
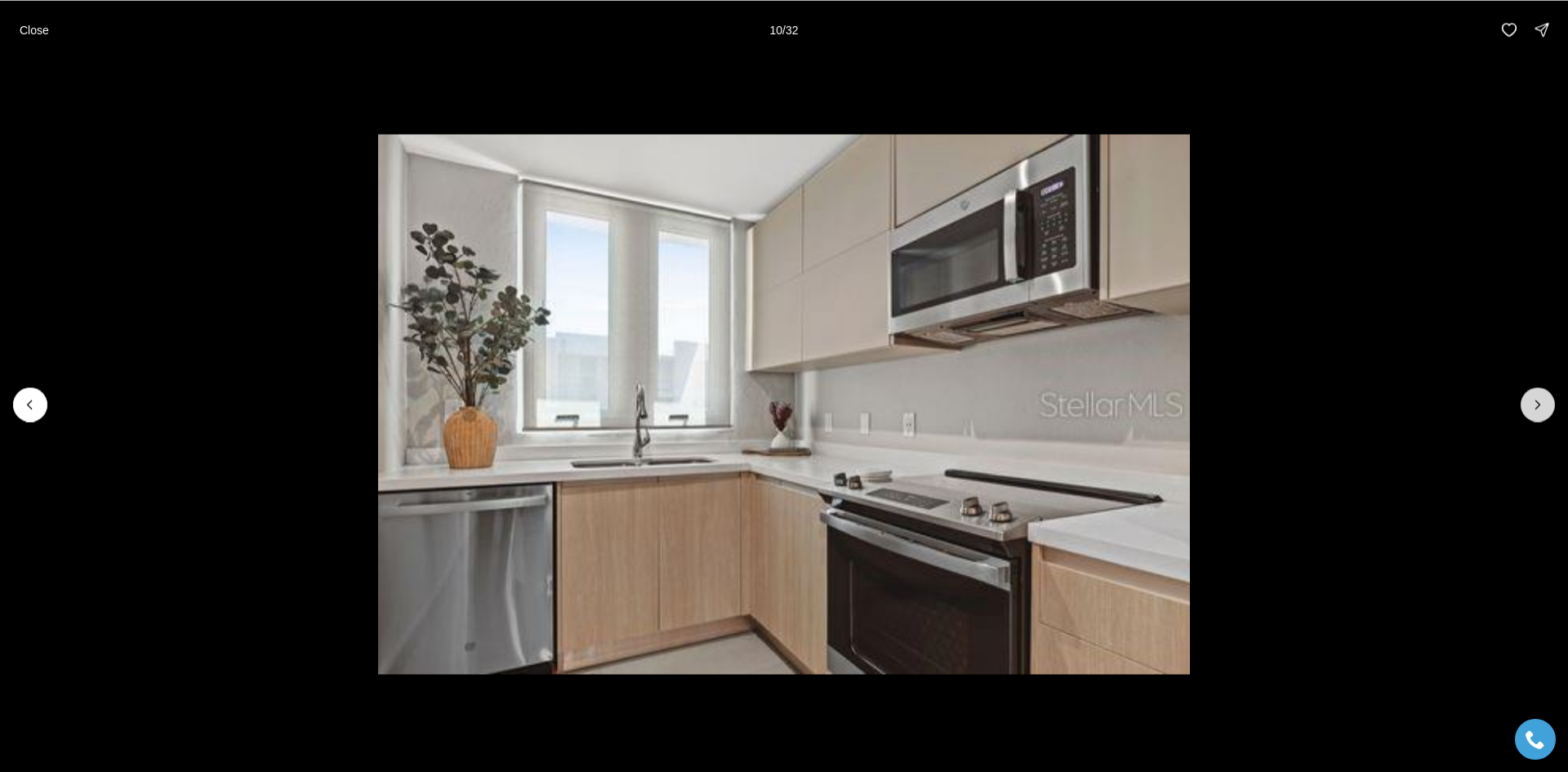
click at [1542, 401] on icon "Next slide" at bounding box center [1538, 404] width 16 height 16
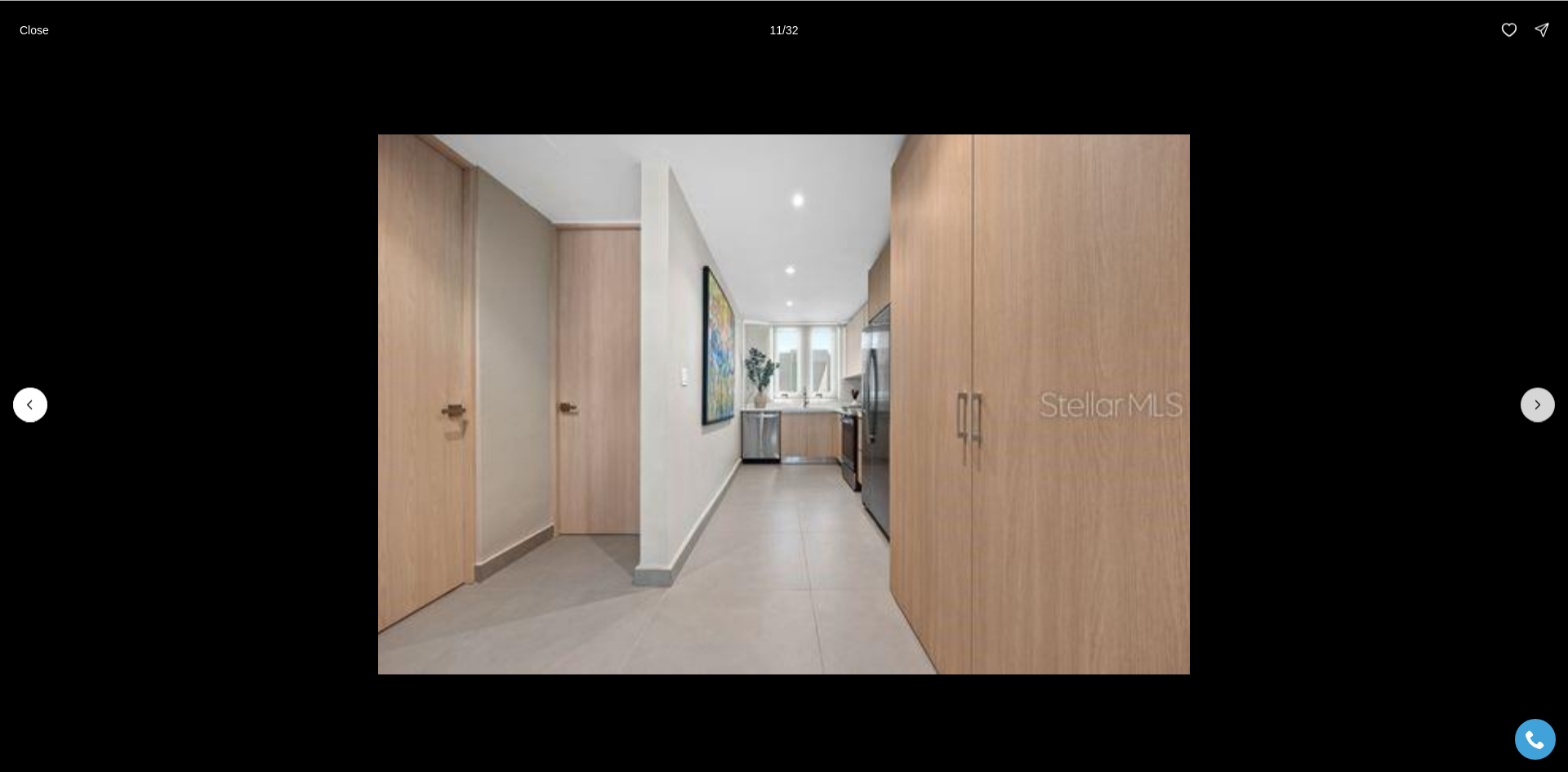
click at [1542, 401] on icon "Next slide" at bounding box center [1538, 404] width 16 height 16
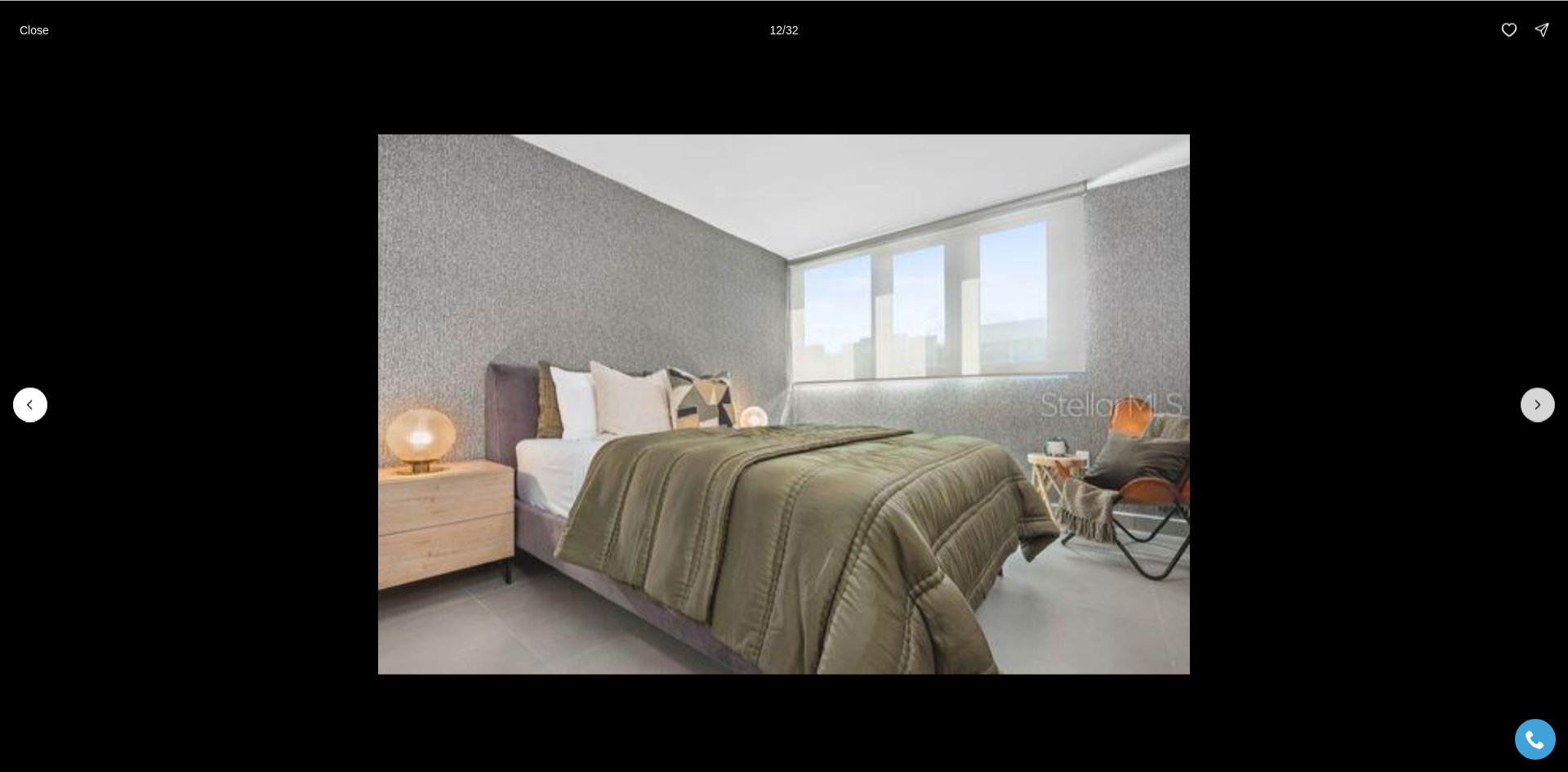
click at [1542, 401] on icon "Next slide" at bounding box center [1538, 404] width 16 height 16
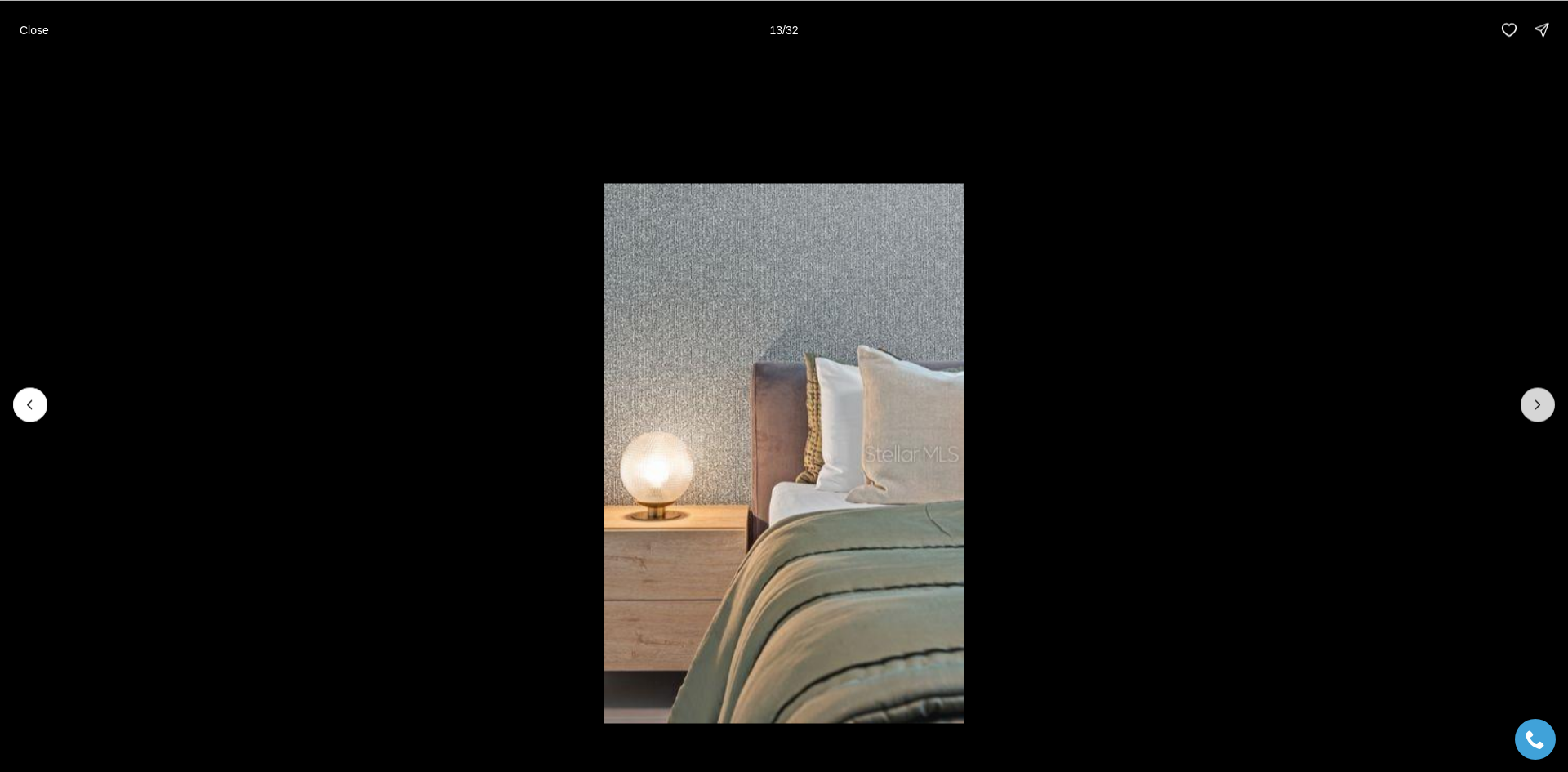
click at [1542, 401] on icon "Next slide" at bounding box center [1538, 404] width 16 height 16
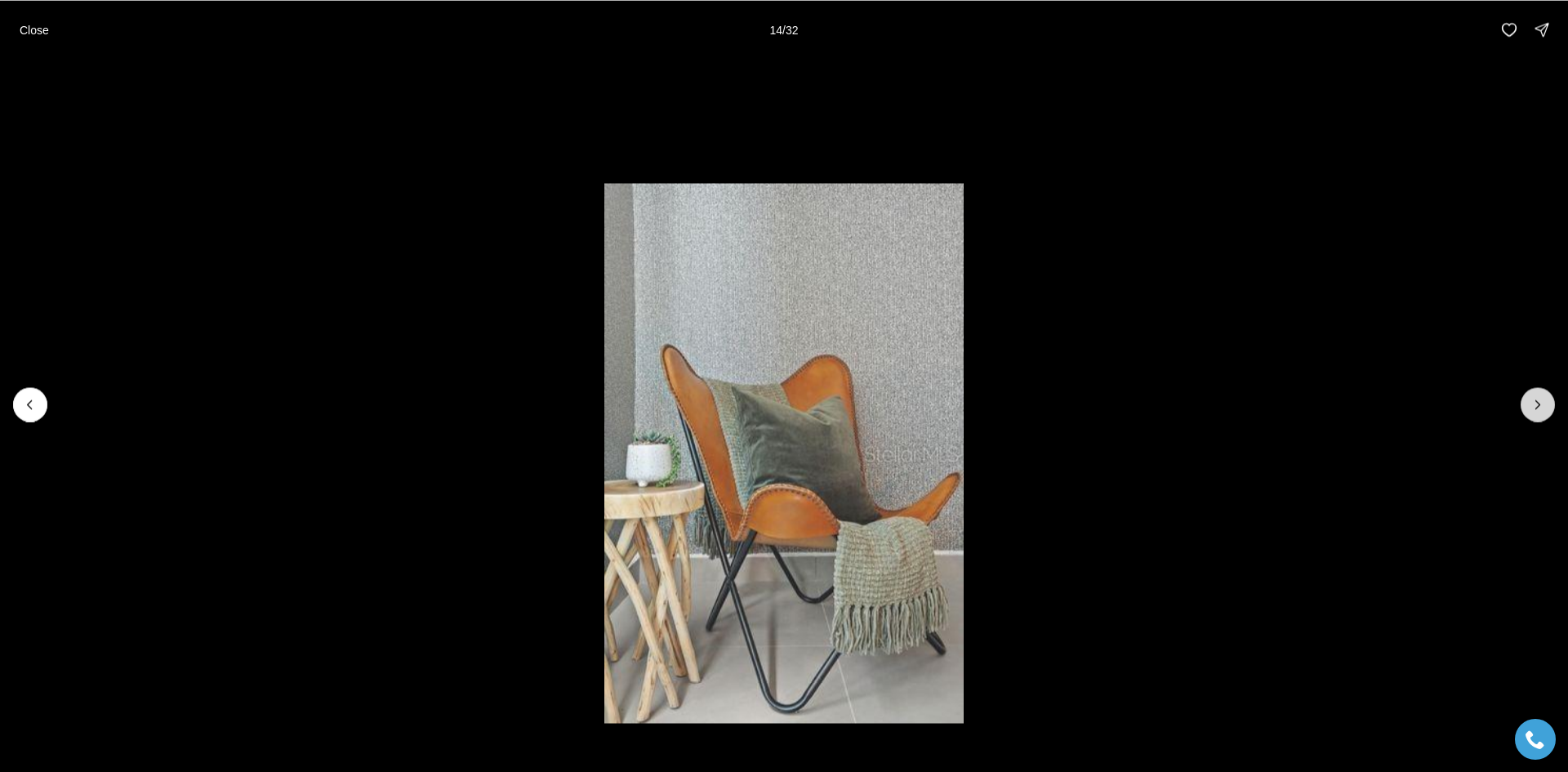
click at [1542, 401] on icon "Next slide" at bounding box center [1538, 404] width 16 height 16
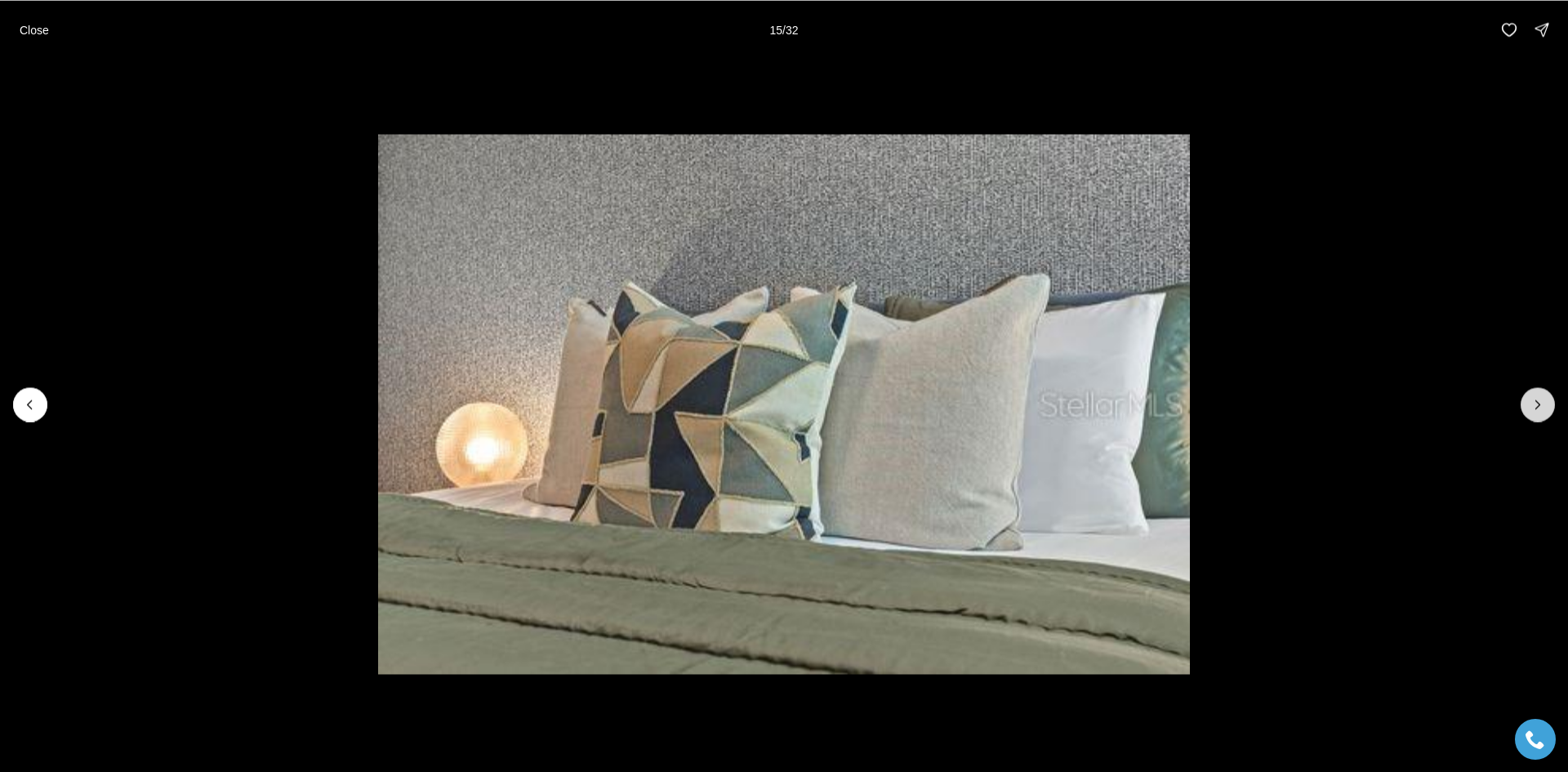
click at [1542, 401] on icon "Next slide" at bounding box center [1538, 404] width 16 height 16
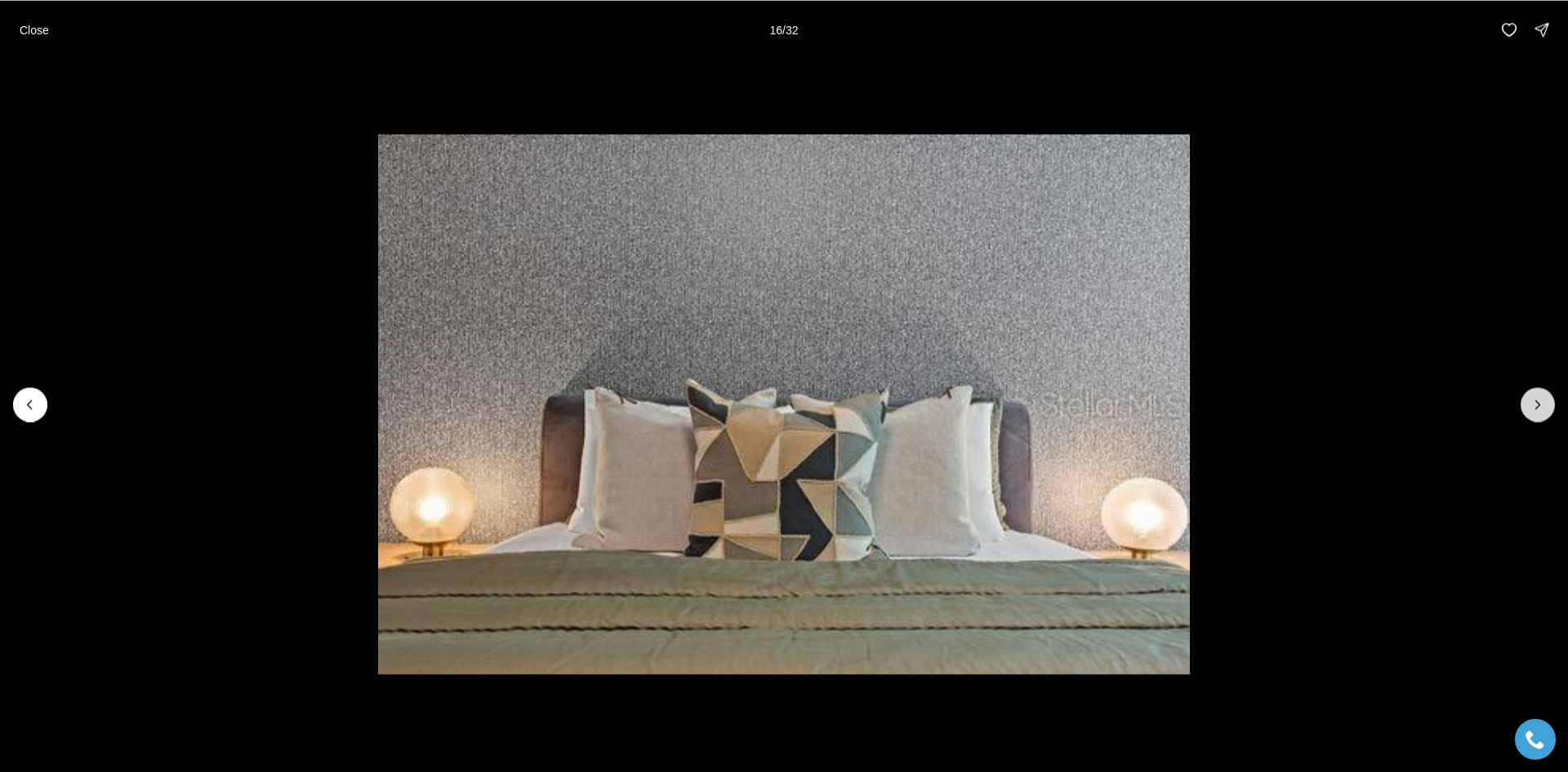
click at [1542, 401] on icon "Next slide" at bounding box center [1538, 404] width 16 height 16
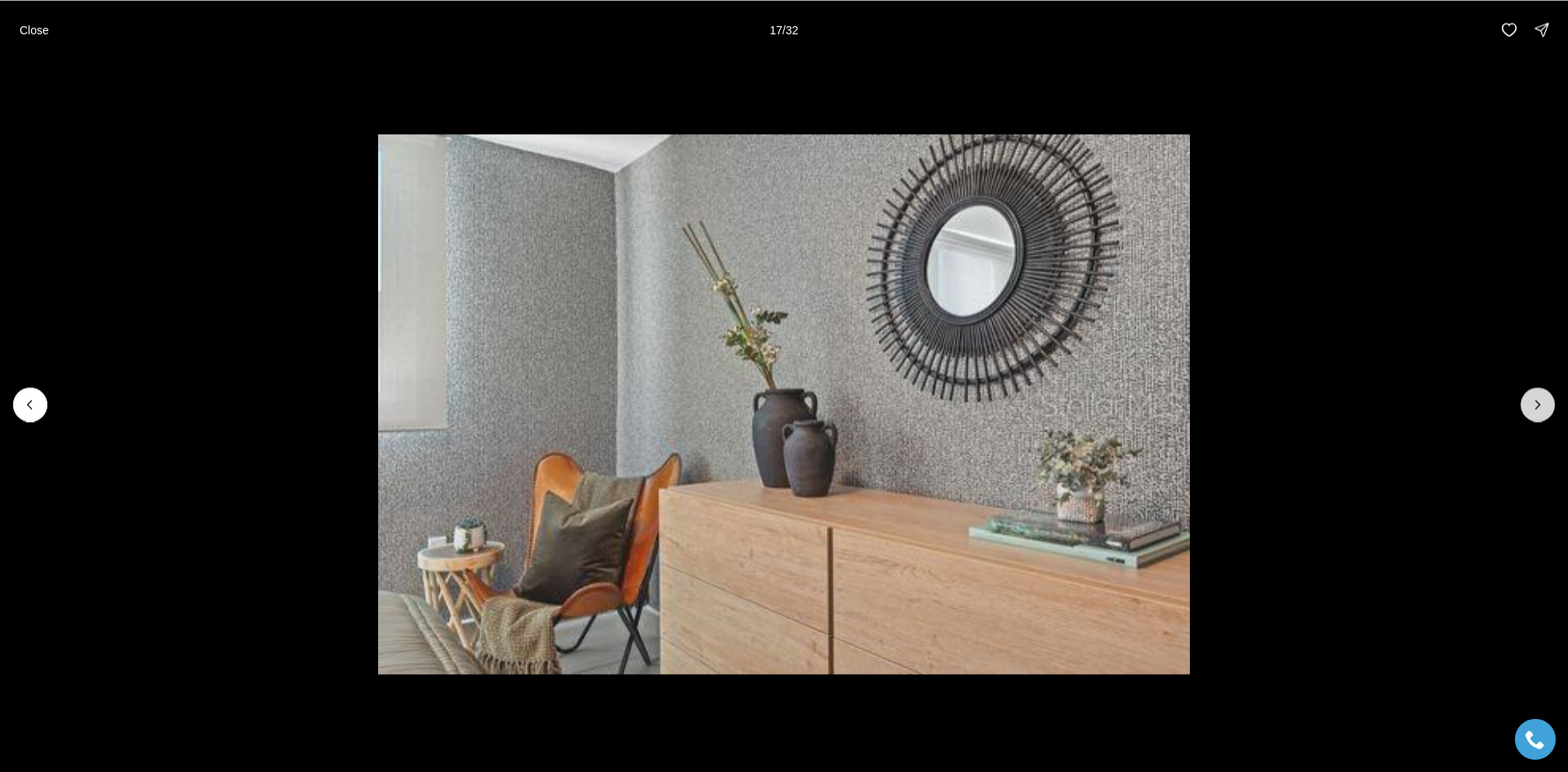
click at [1542, 401] on icon "Next slide" at bounding box center [1538, 404] width 16 height 16
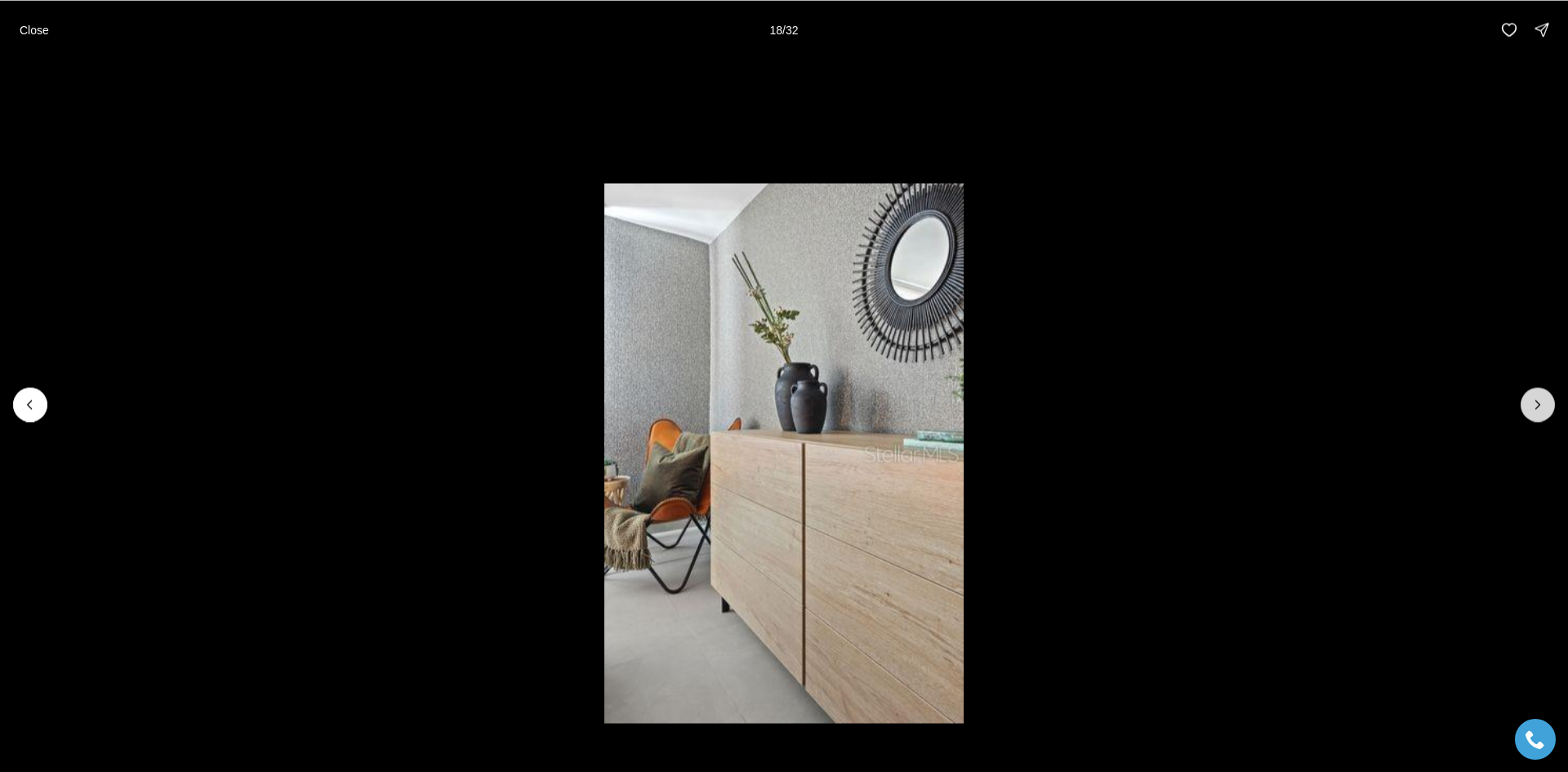
click at [1542, 401] on icon "Next slide" at bounding box center [1538, 404] width 16 height 16
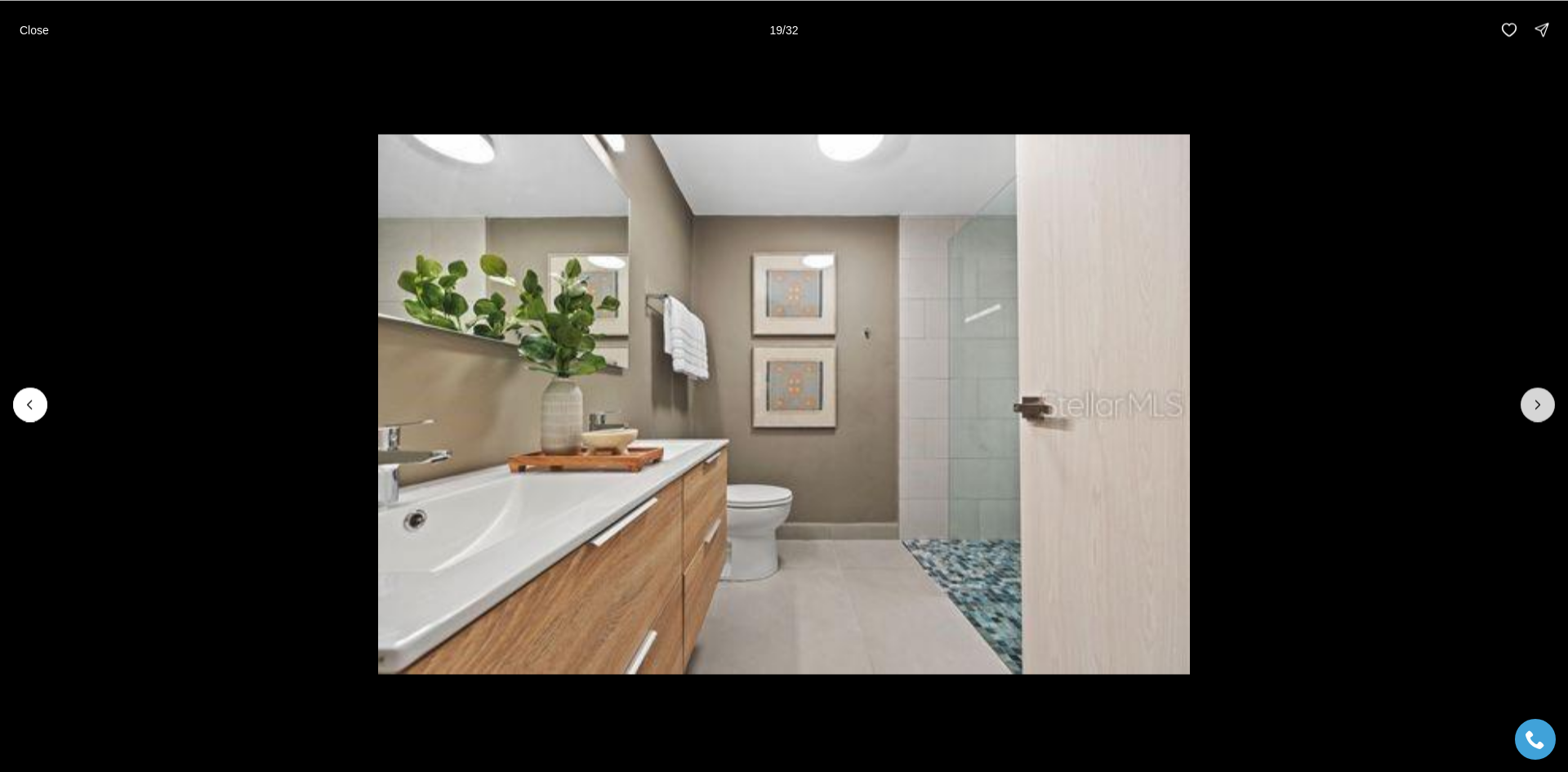
click at [1542, 401] on icon "Next slide" at bounding box center [1538, 404] width 16 height 16
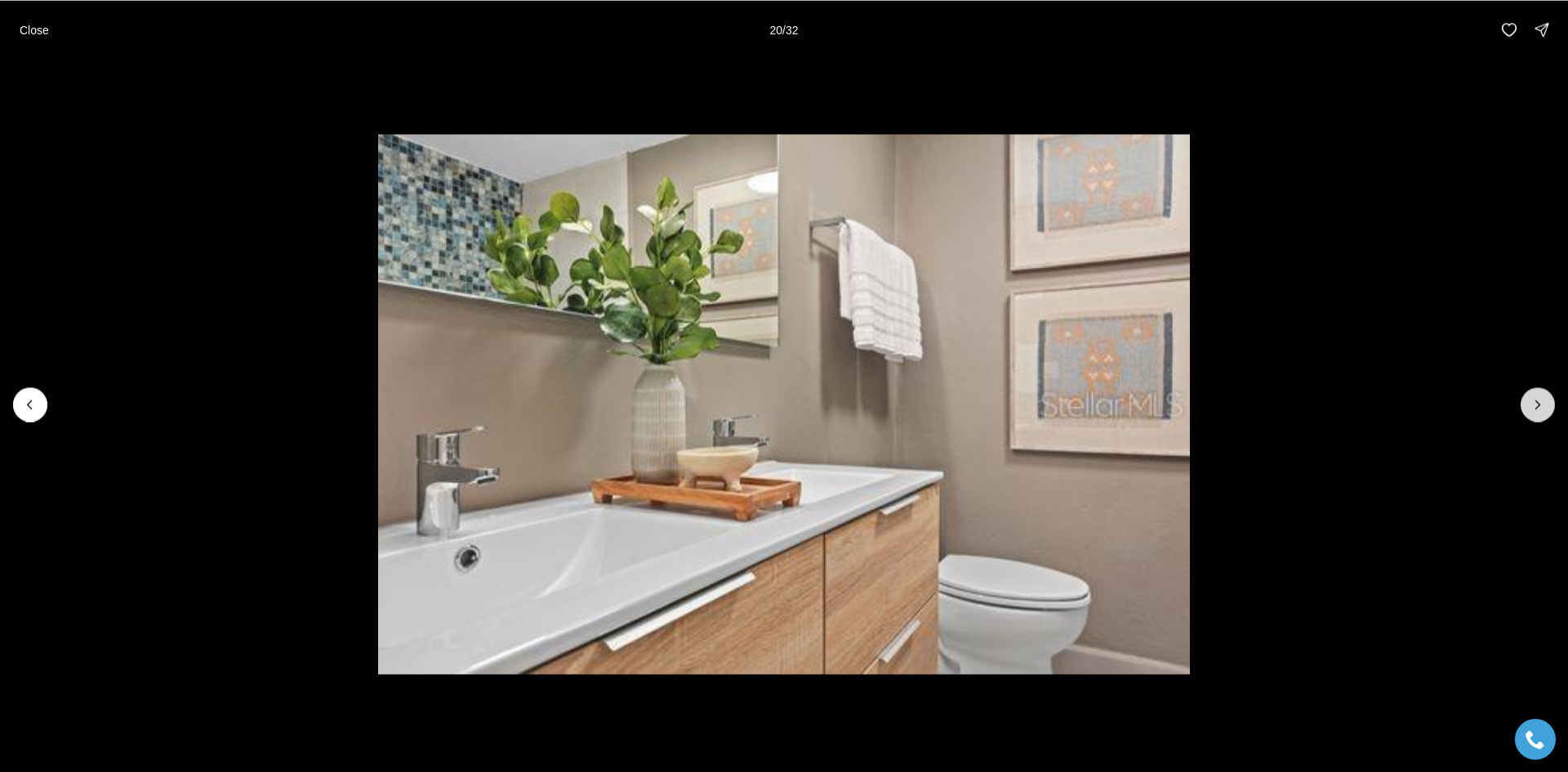
click at [1542, 401] on icon "Next slide" at bounding box center [1538, 404] width 16 height 16
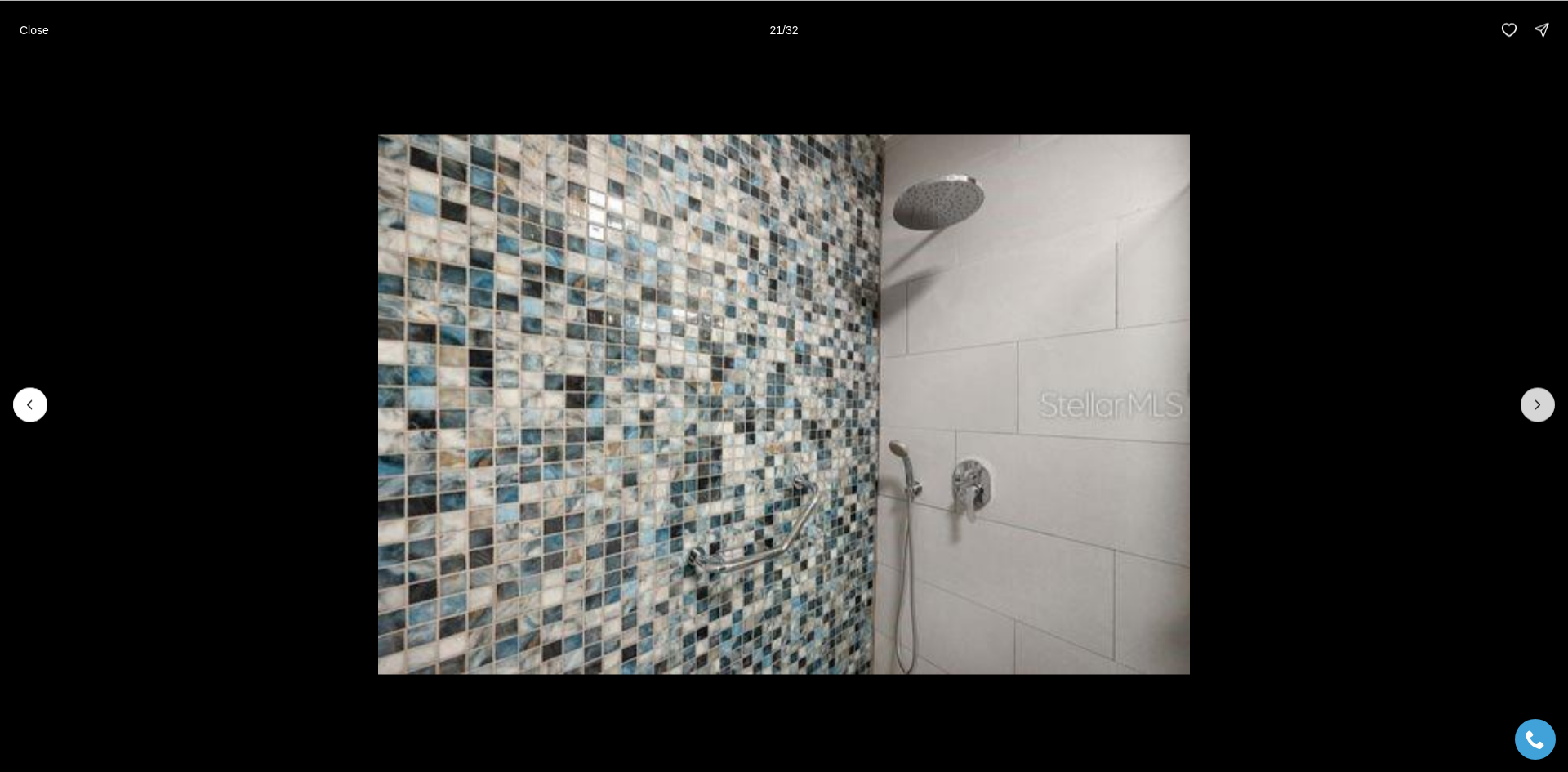
click at [1542, 401] on icon "Next slide" at bounding box center [1538, 404] width 16 height 16
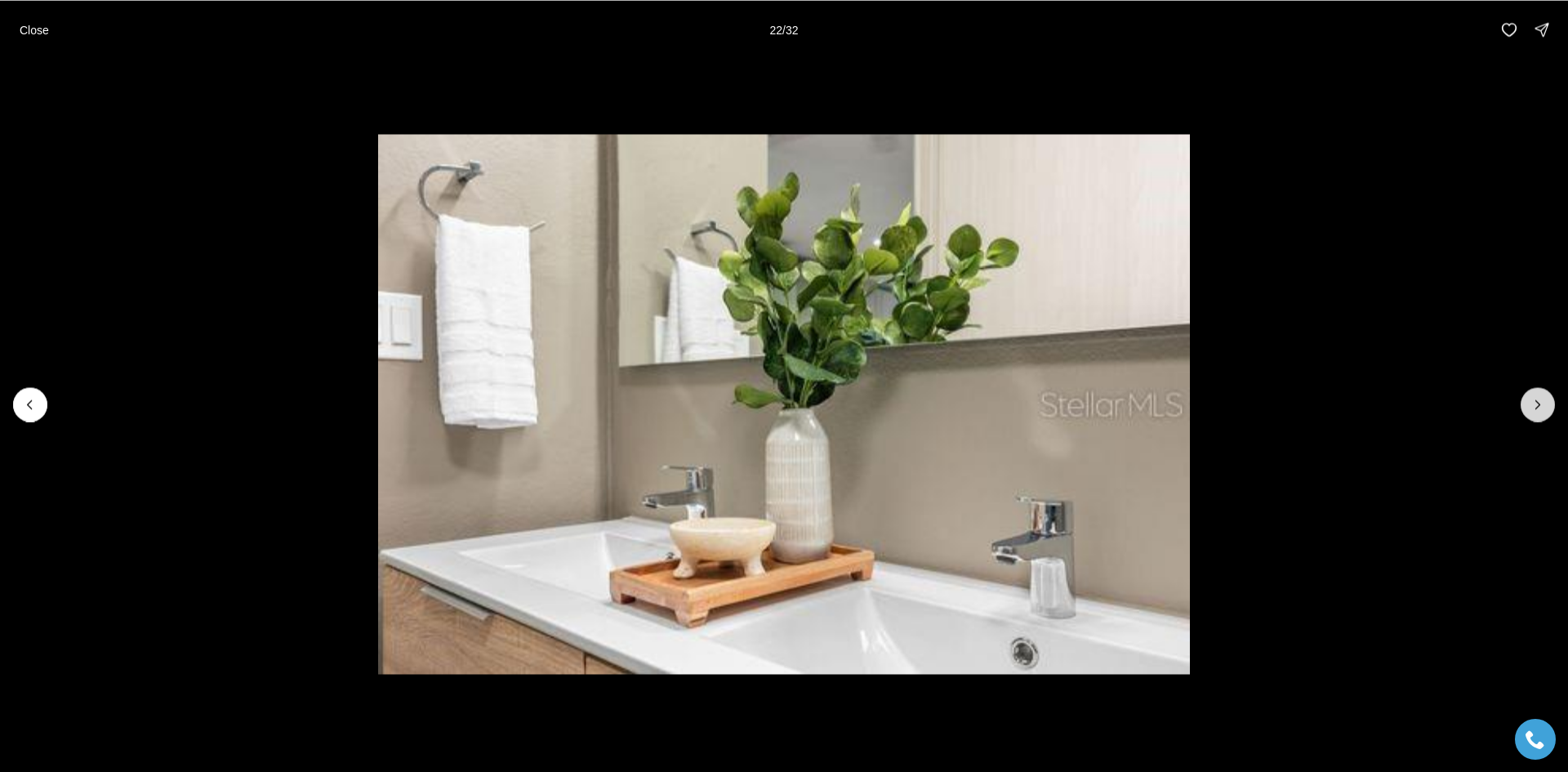
click at [1542, 401] on icon "Next slide" at bounding box center [1538, 404] width 16 height 16
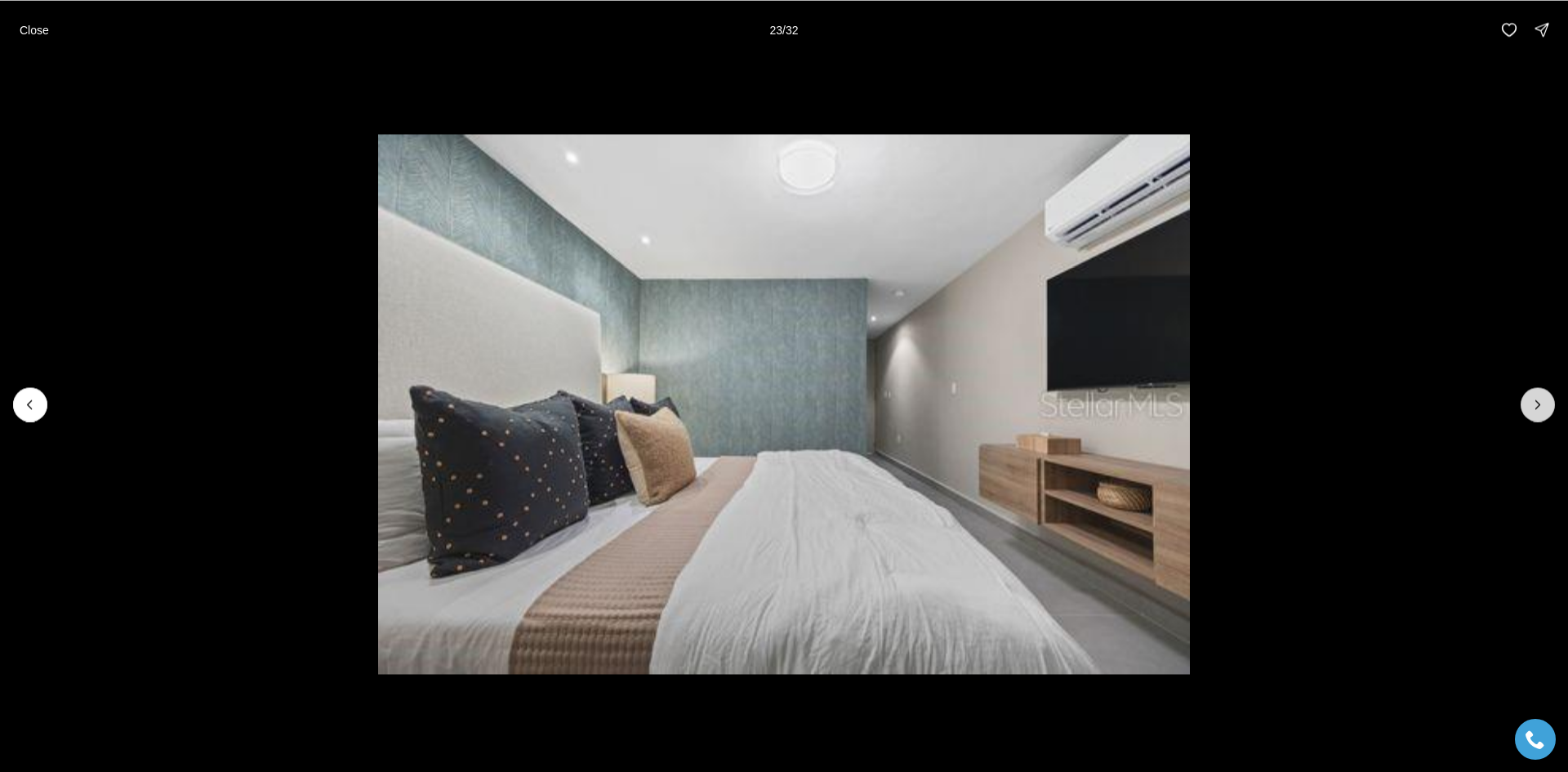
click at [1542, 401] on icon "Next slide" at bounding box center [1538, 404] width 16 height 16
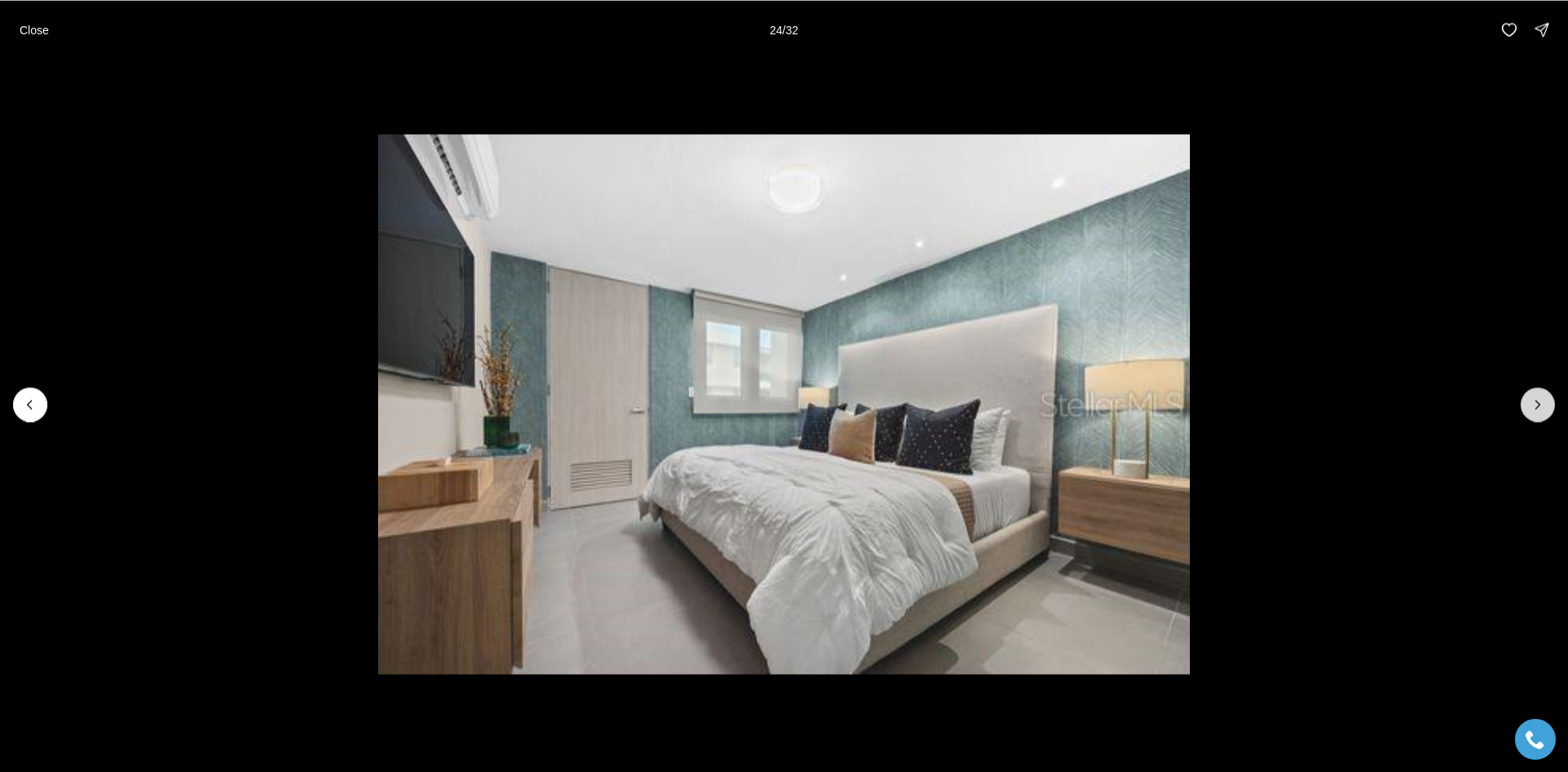
click at [1542, 401] on icon "Next slide" at bounding box center [1538, 404] width 16 height 16
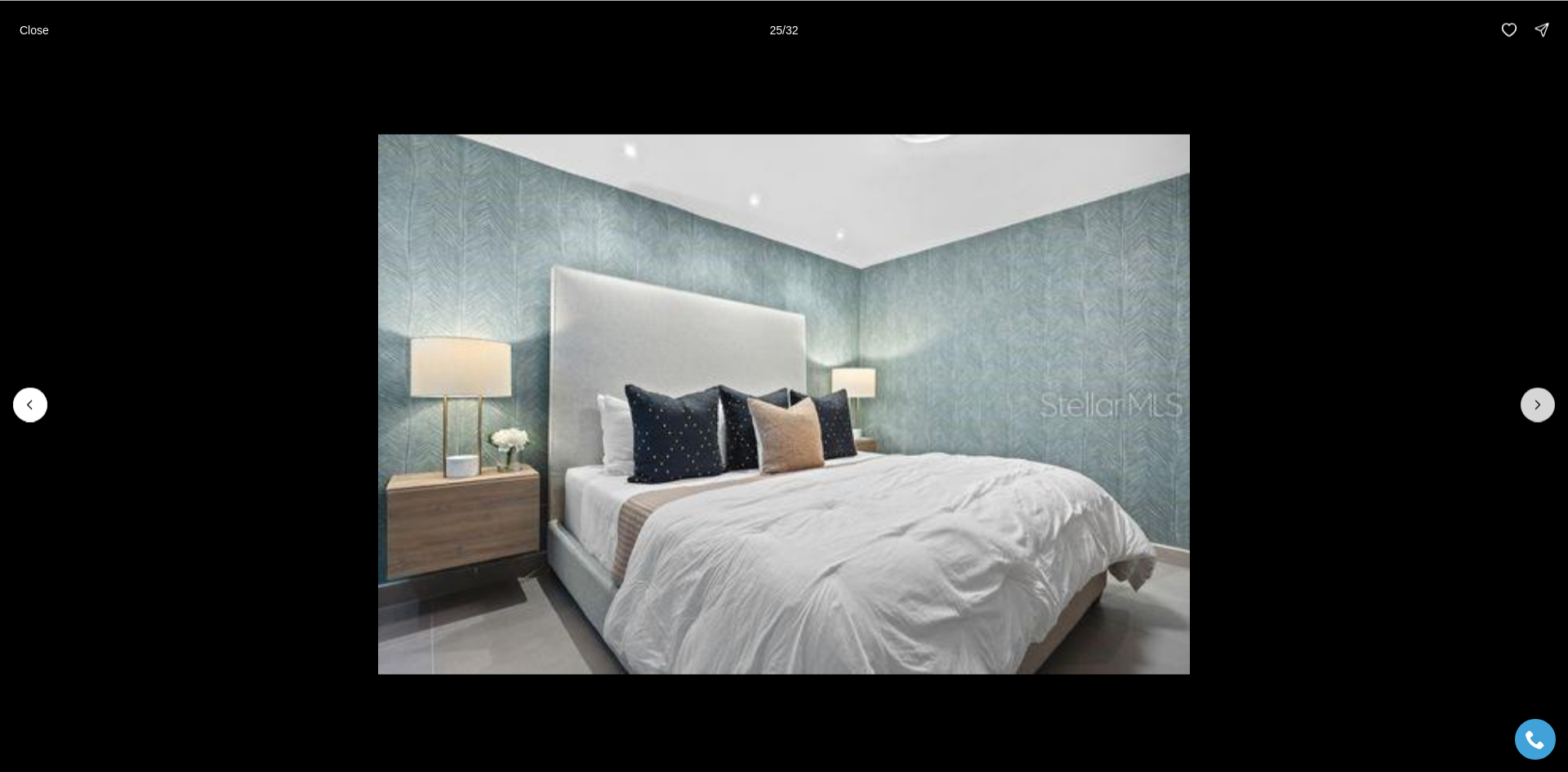
click at [1542, 401] on icon "Next slide" at bounding box center [1538, 404] width 16 height 16
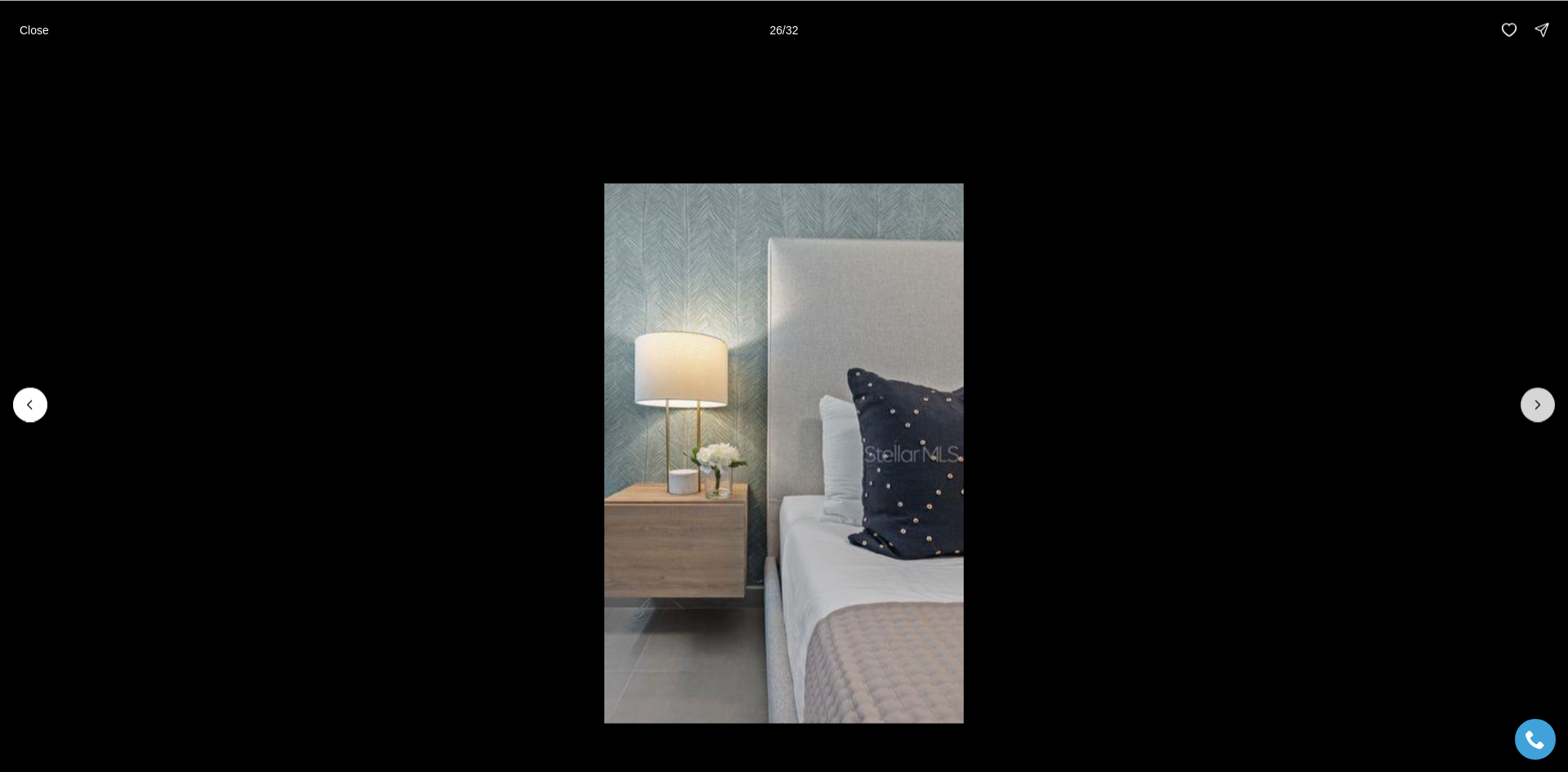
click at [1542, 401] on icon "Next slide" at bounding box center [1538, 404] width 16 height 16
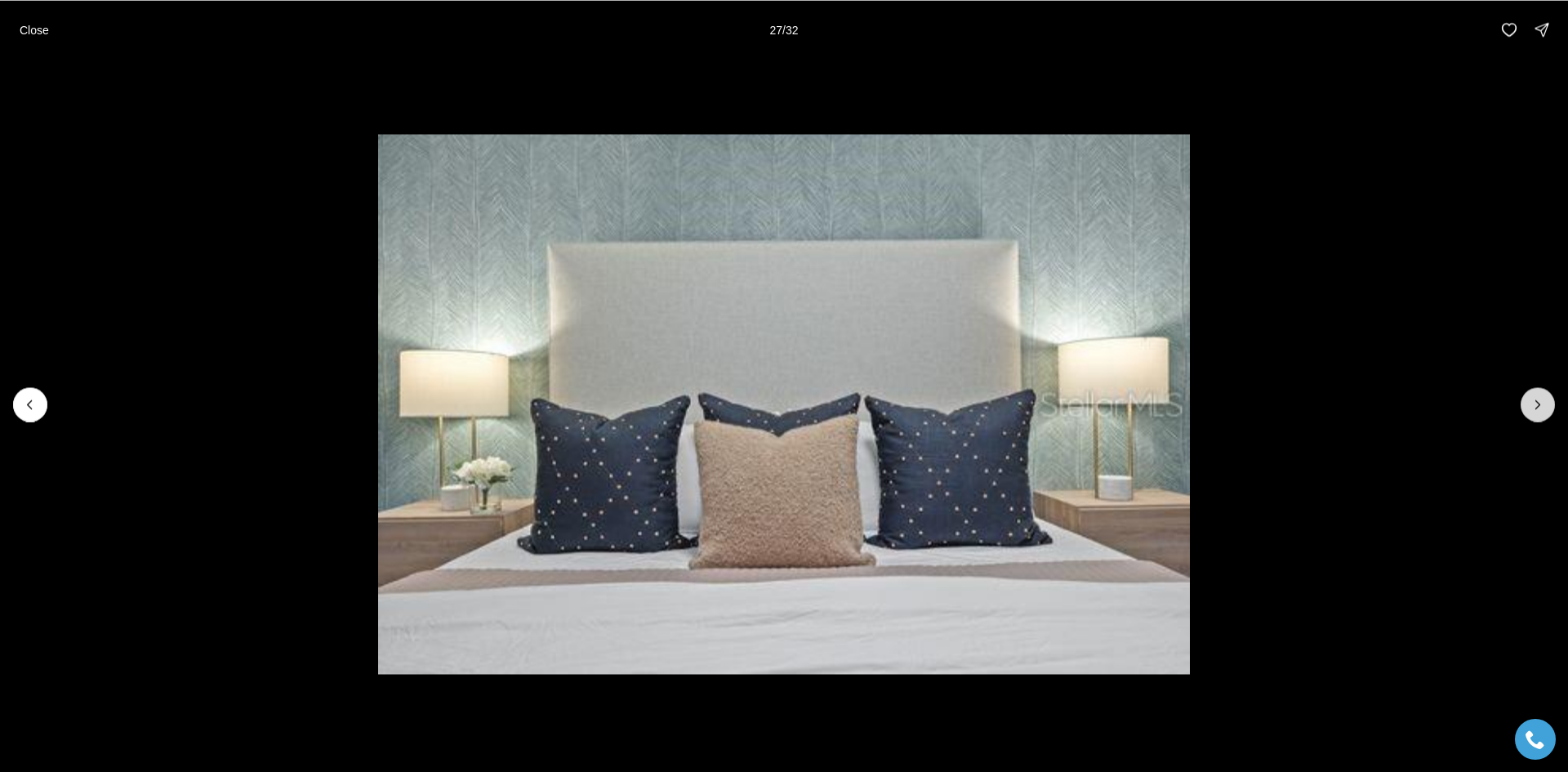
click at [1542, 401] on icon "Next slide" at bounding box center [1538, 404] width 16 height 16
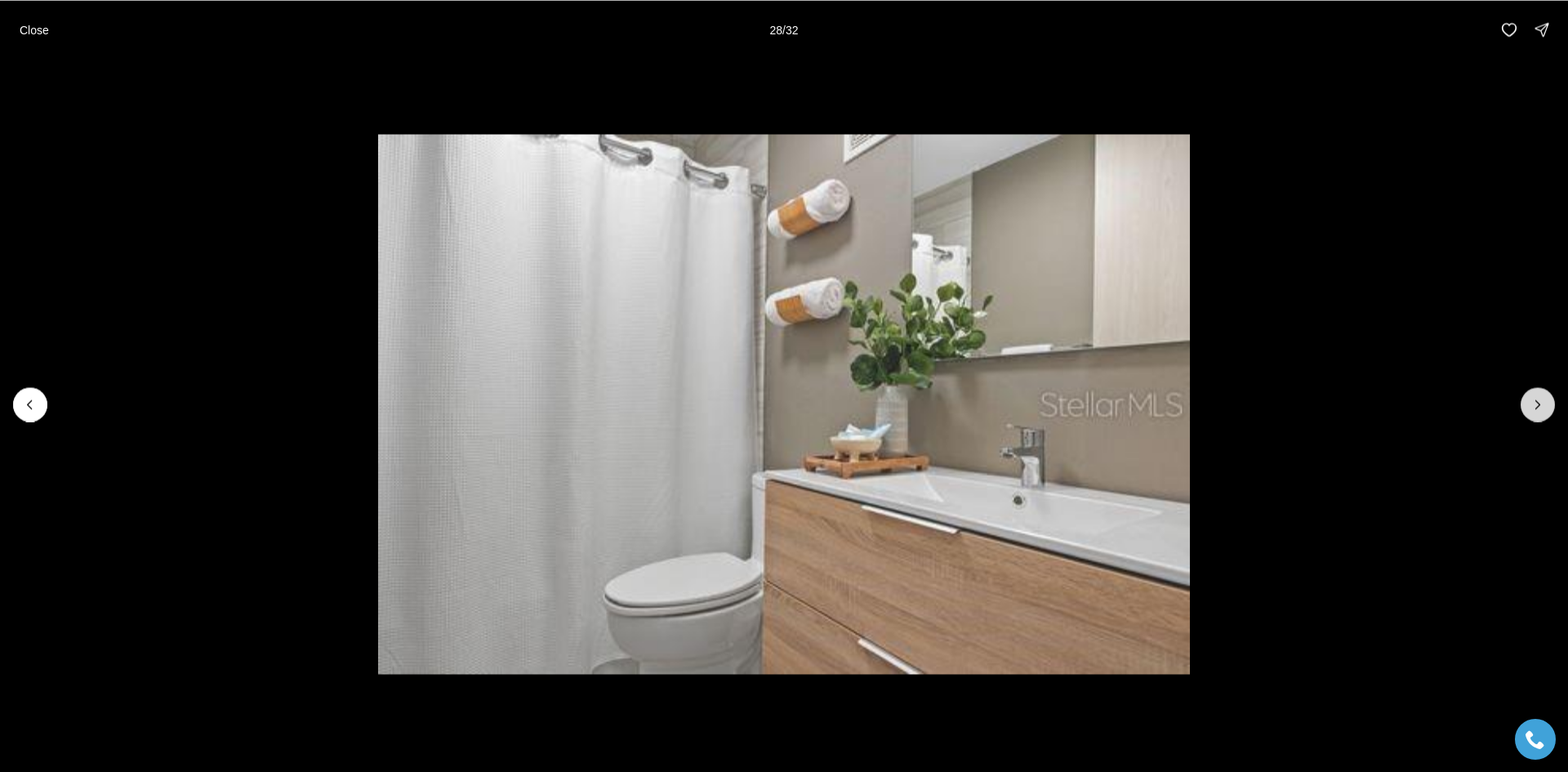
click at [1542, 401] on icon "Next slide" at bounding box center [1538, 404] width 16 height 16
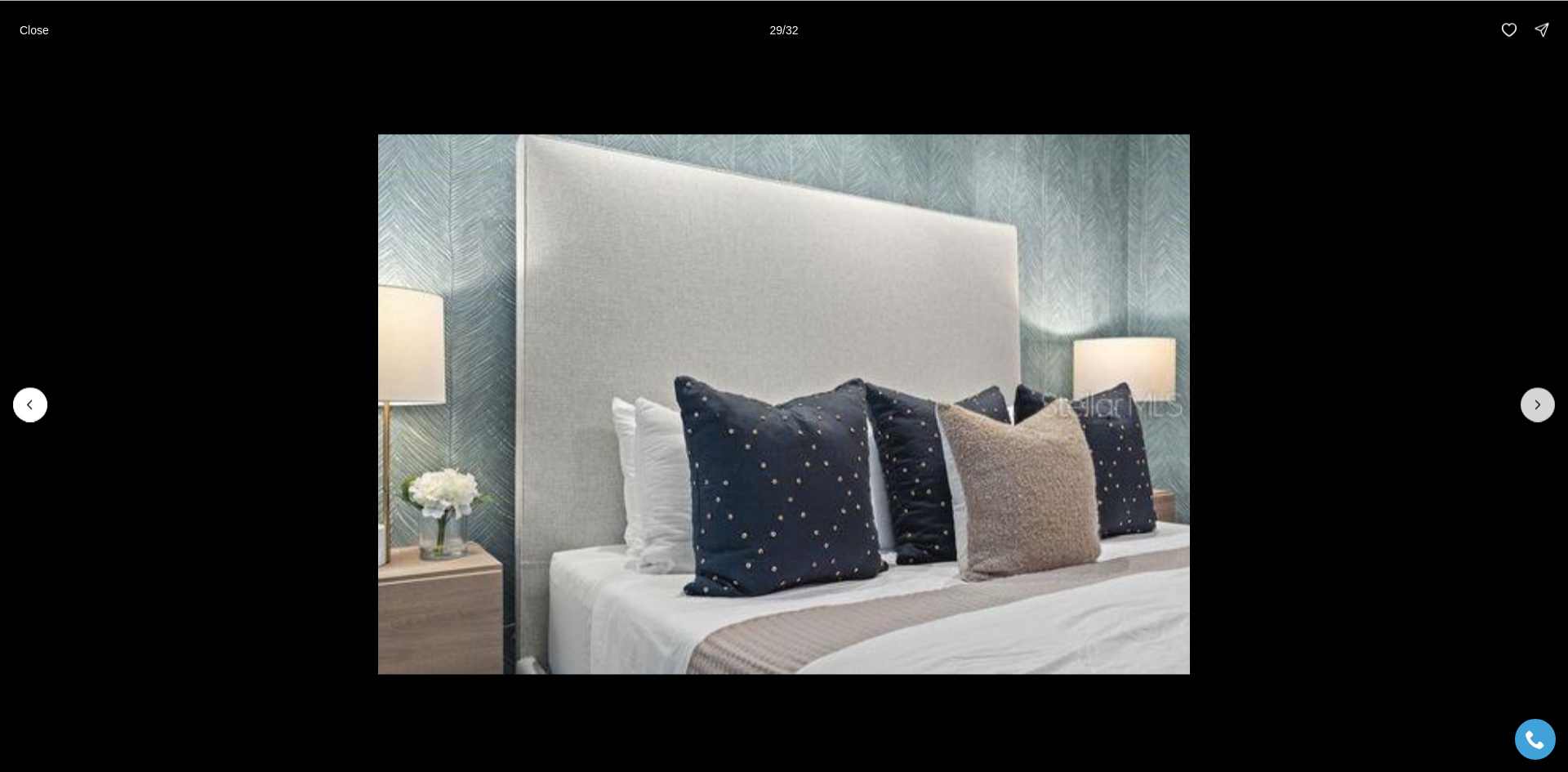
click at [1542, 401] on icon "Next slide" at bounding box center [1538, 404] width 16 height 16
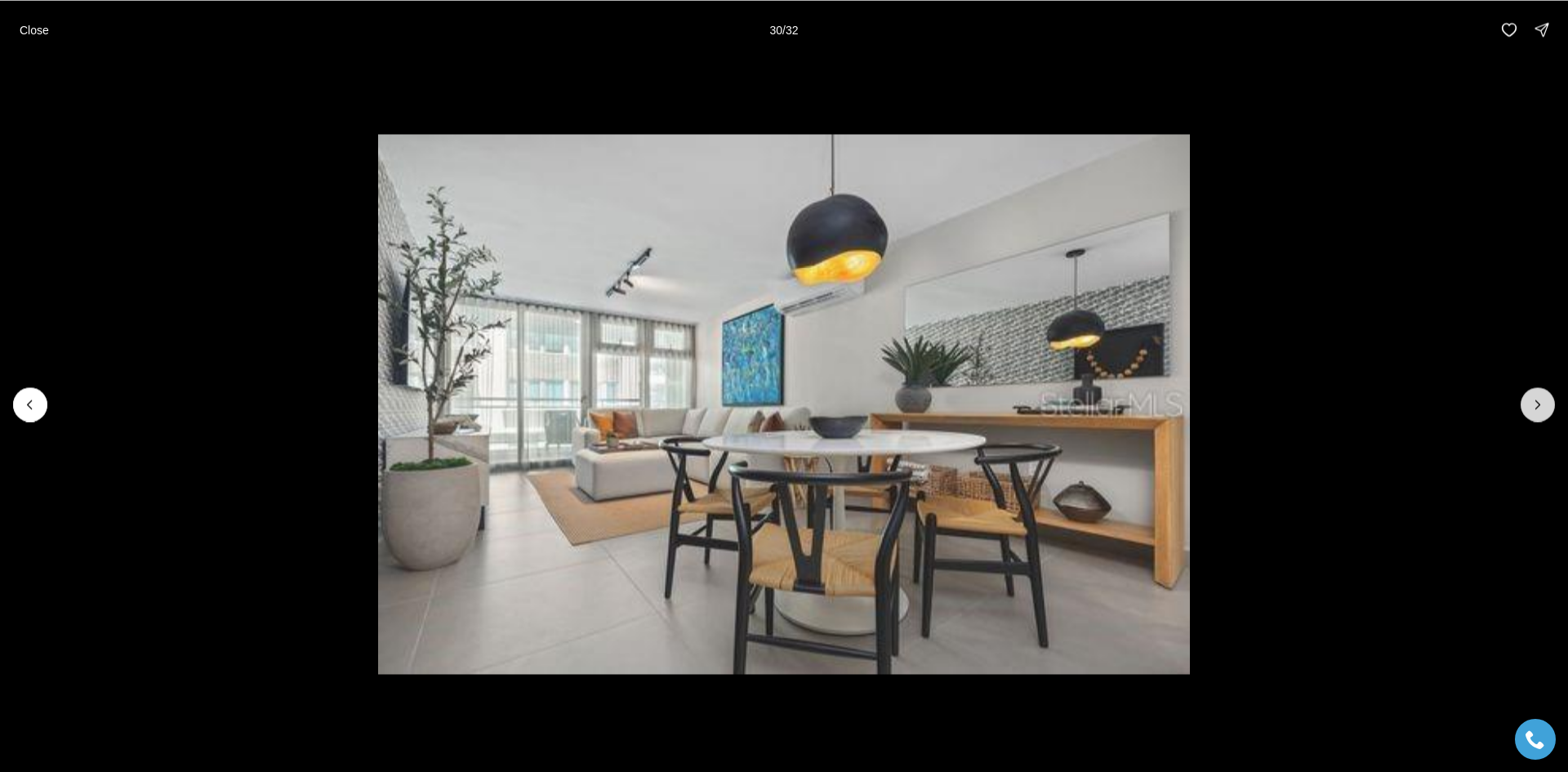
click at [1542, 401] on icon "Next slide" at bounding box center [1538, 404] width 16 height 16
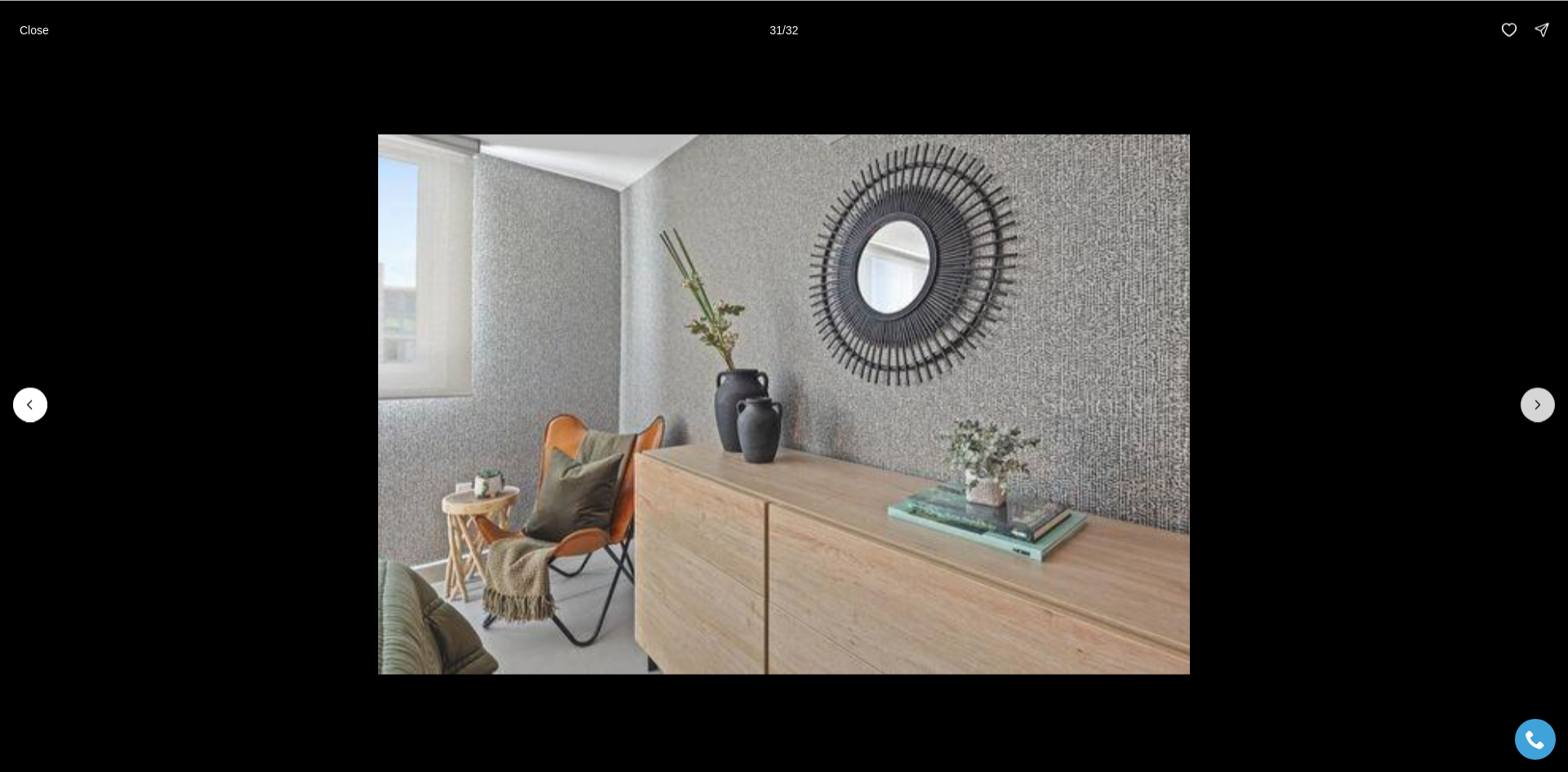
click at [1542, 401] on icon "Next slide" at bounding box center [1538, 404] width 16 height 16
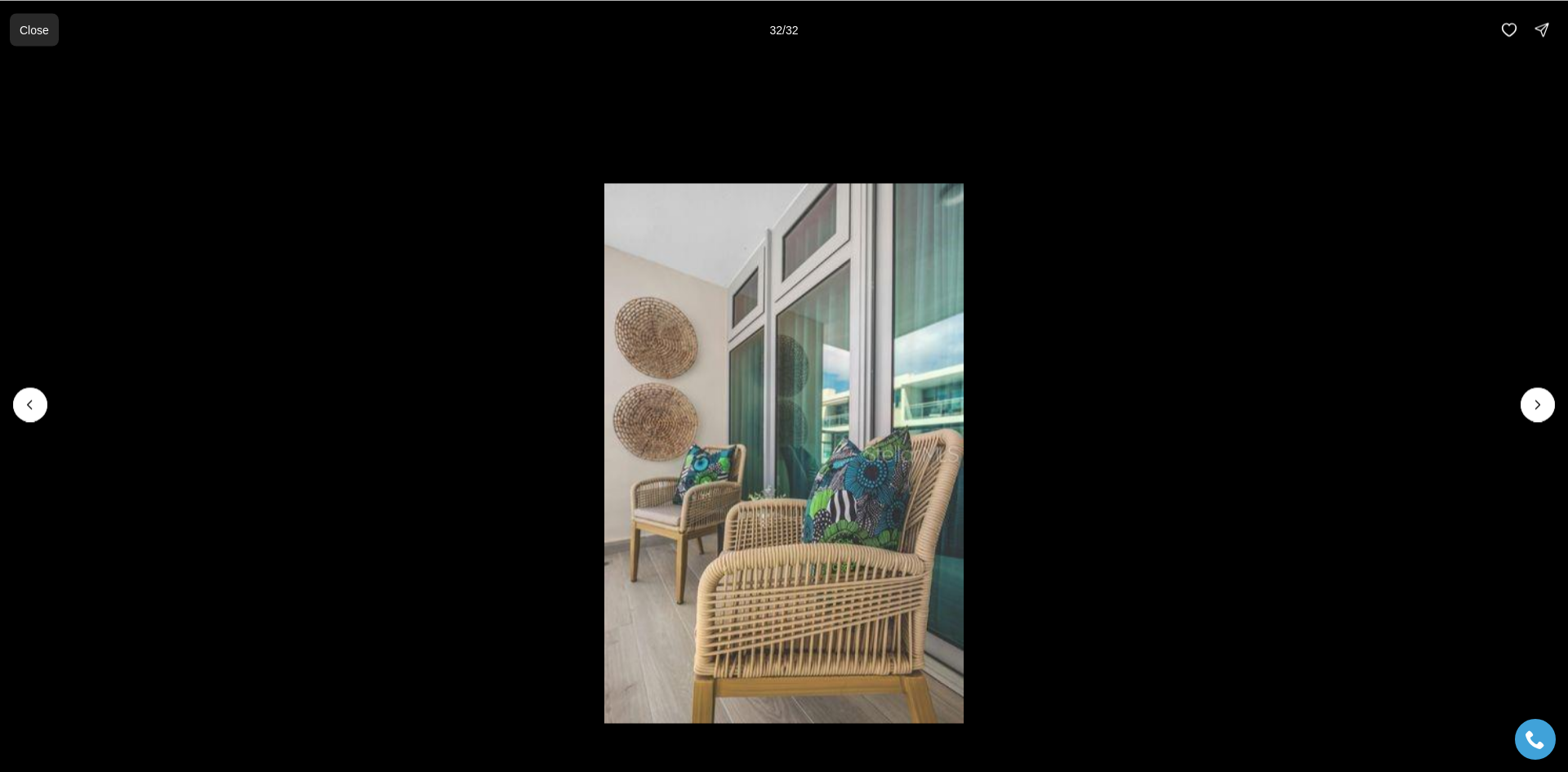
click at [39, 30] on p "Close" at bounding box center [35, 30] width 30 height 13
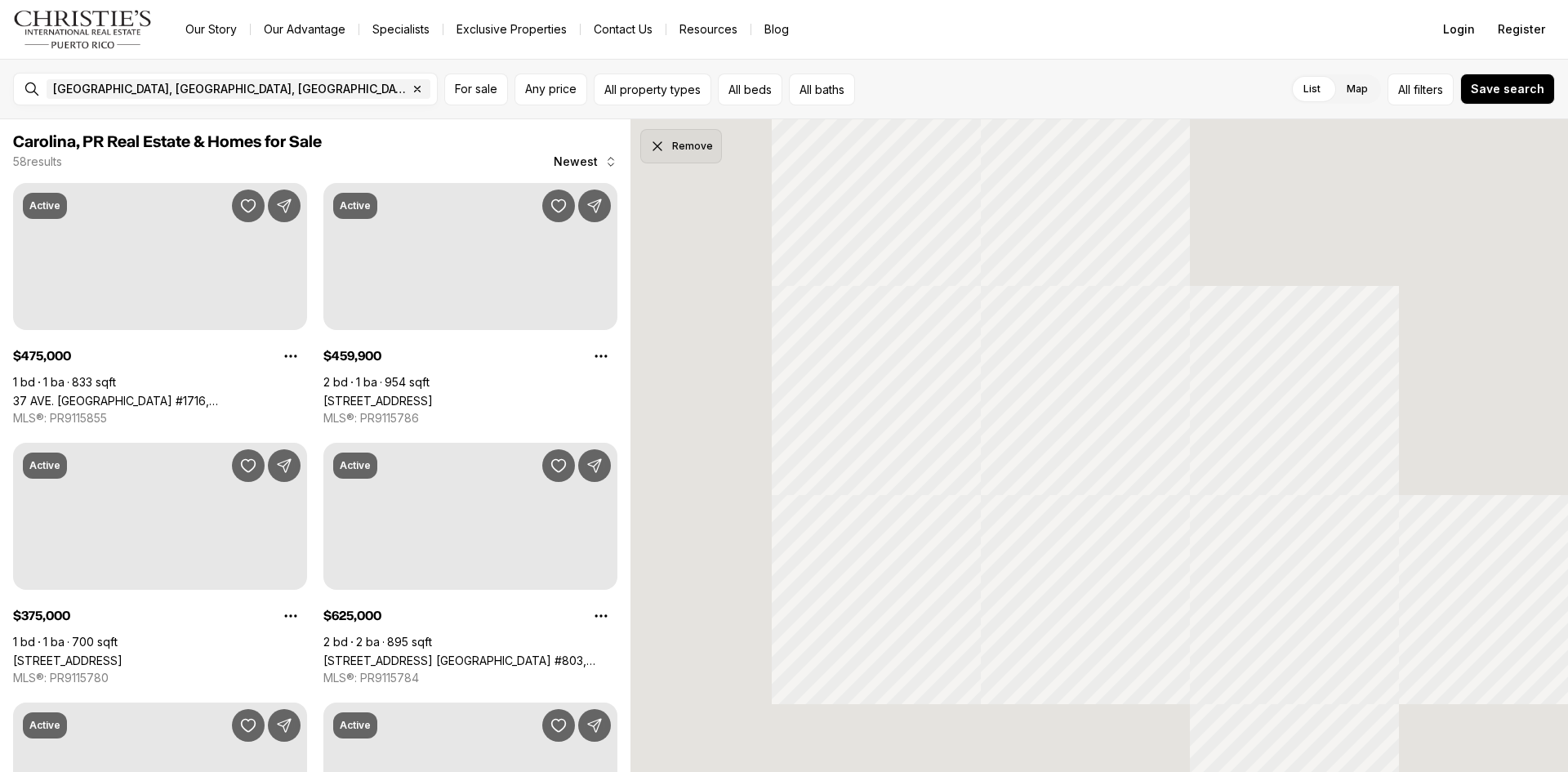
click at [655, 149] on icon "Dismiss drawing" at bounding box center [658, 146] width 16 height 16
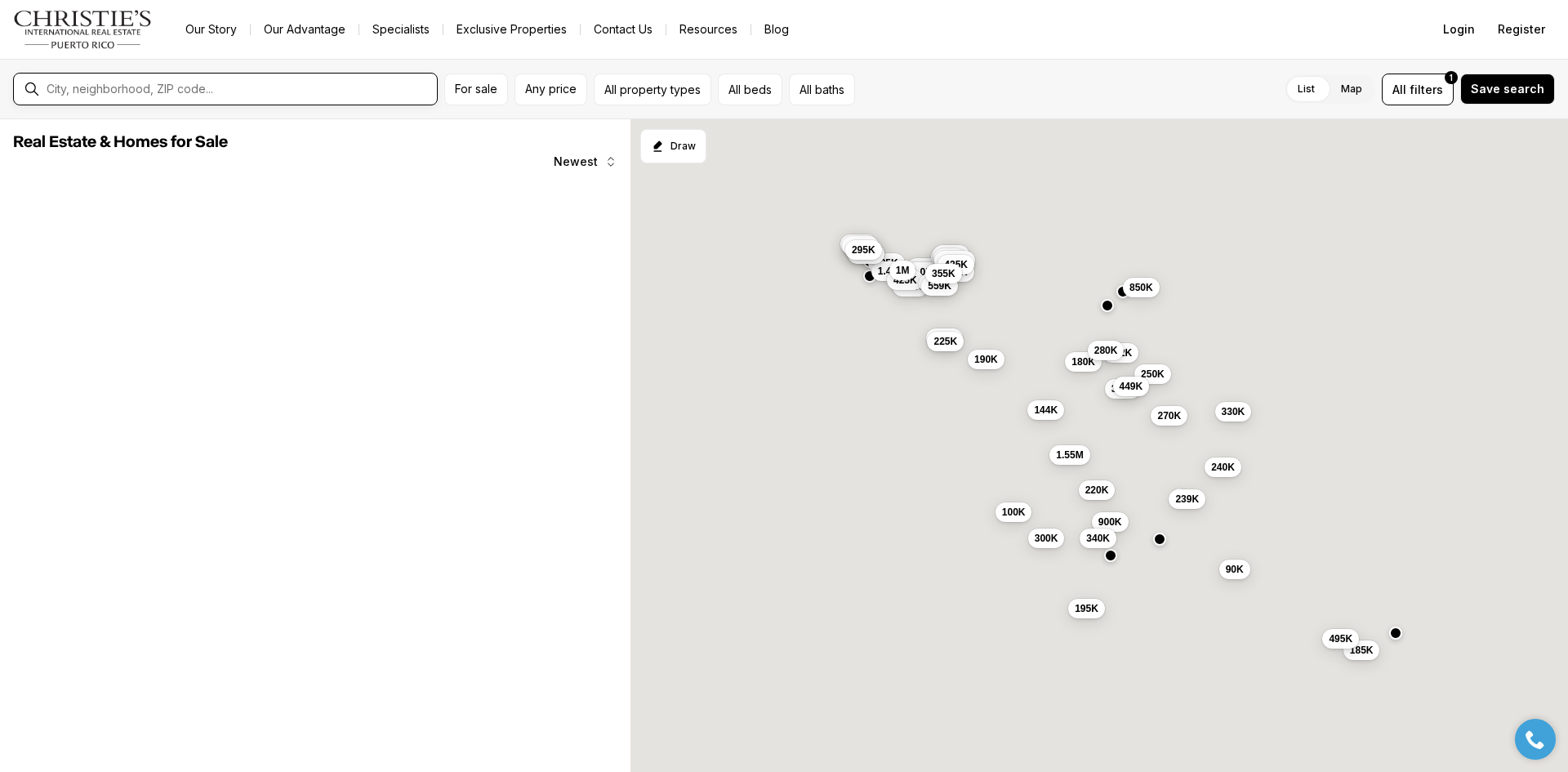
click at [321, 90] on input "text" at bounding box center [238, 89] width 384 height 15
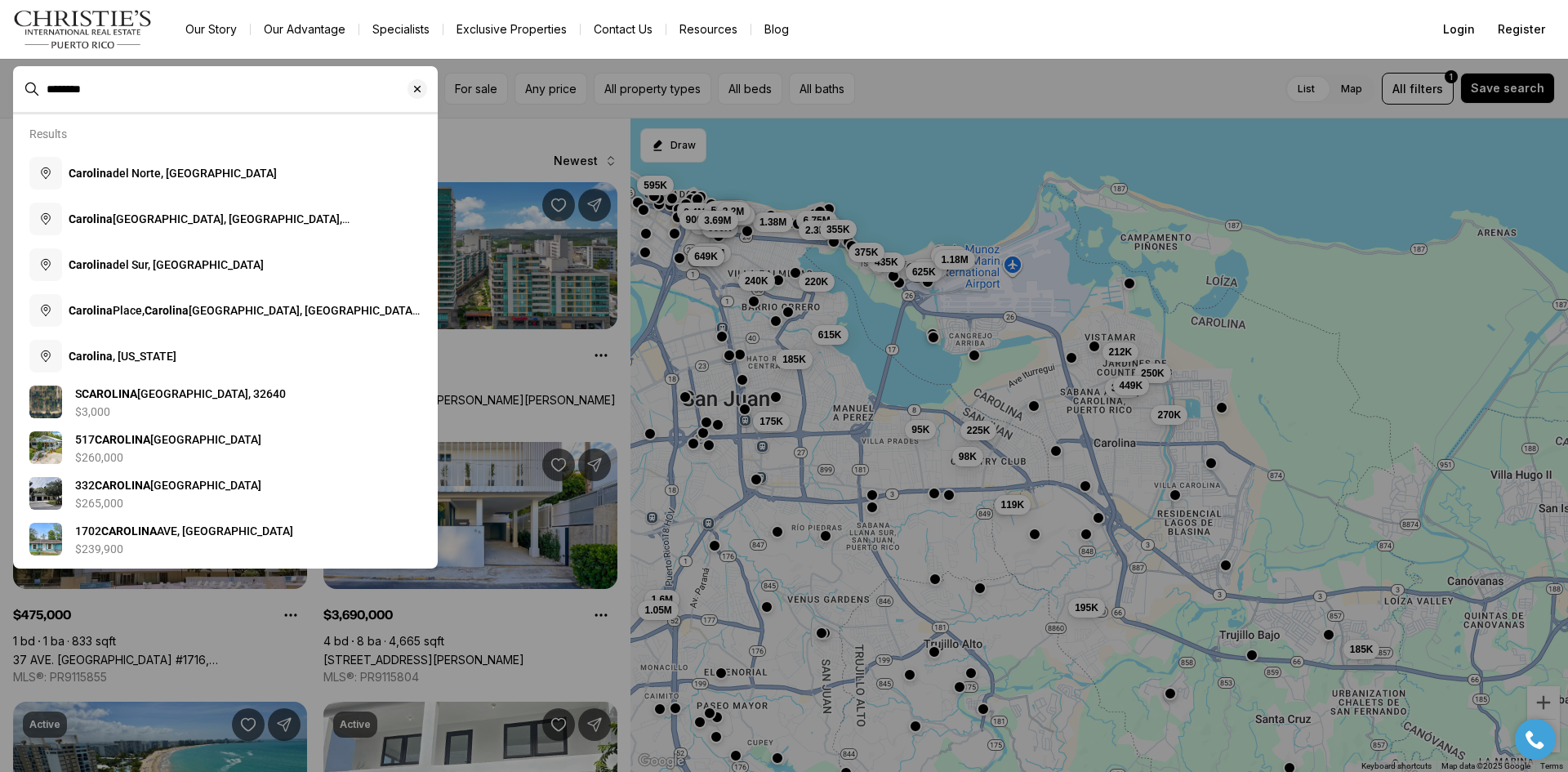
type input "********"
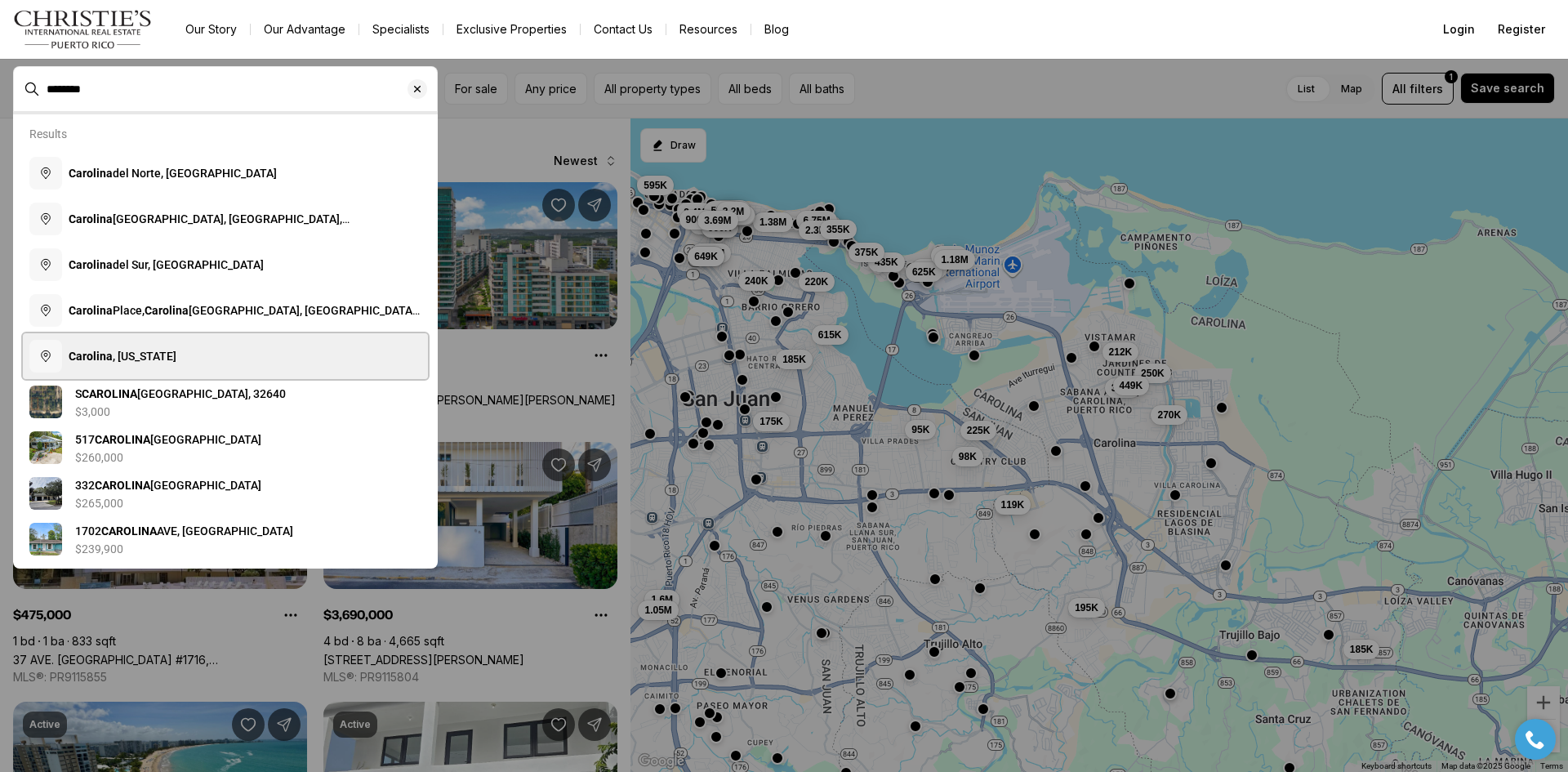
click at [115, 364] on button "[GEOGRAPHIC_DATA] , [US_STATE]" at bounding box center [225, 356] width 405 height 46
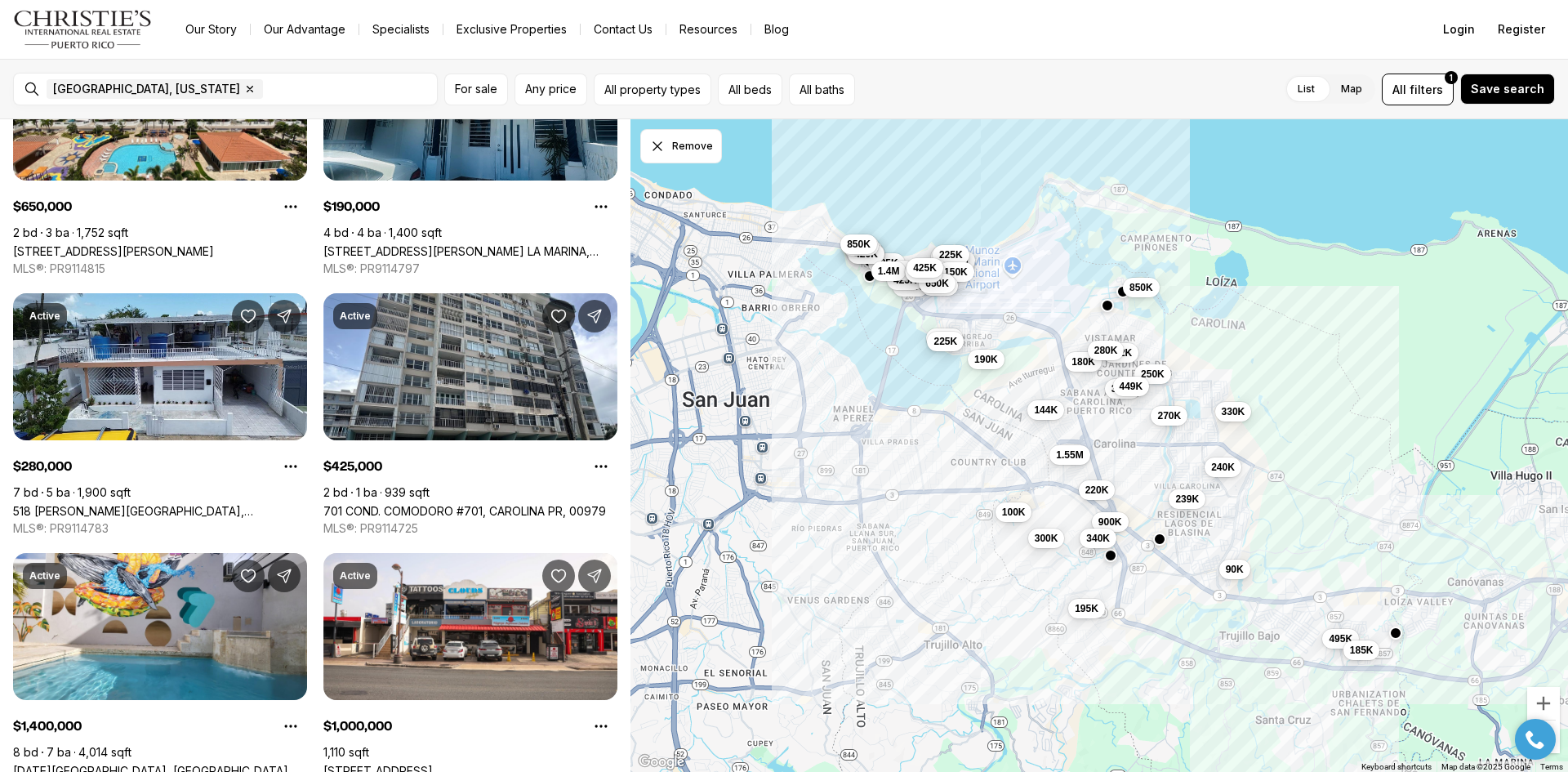
scroll to position [4011, 0]
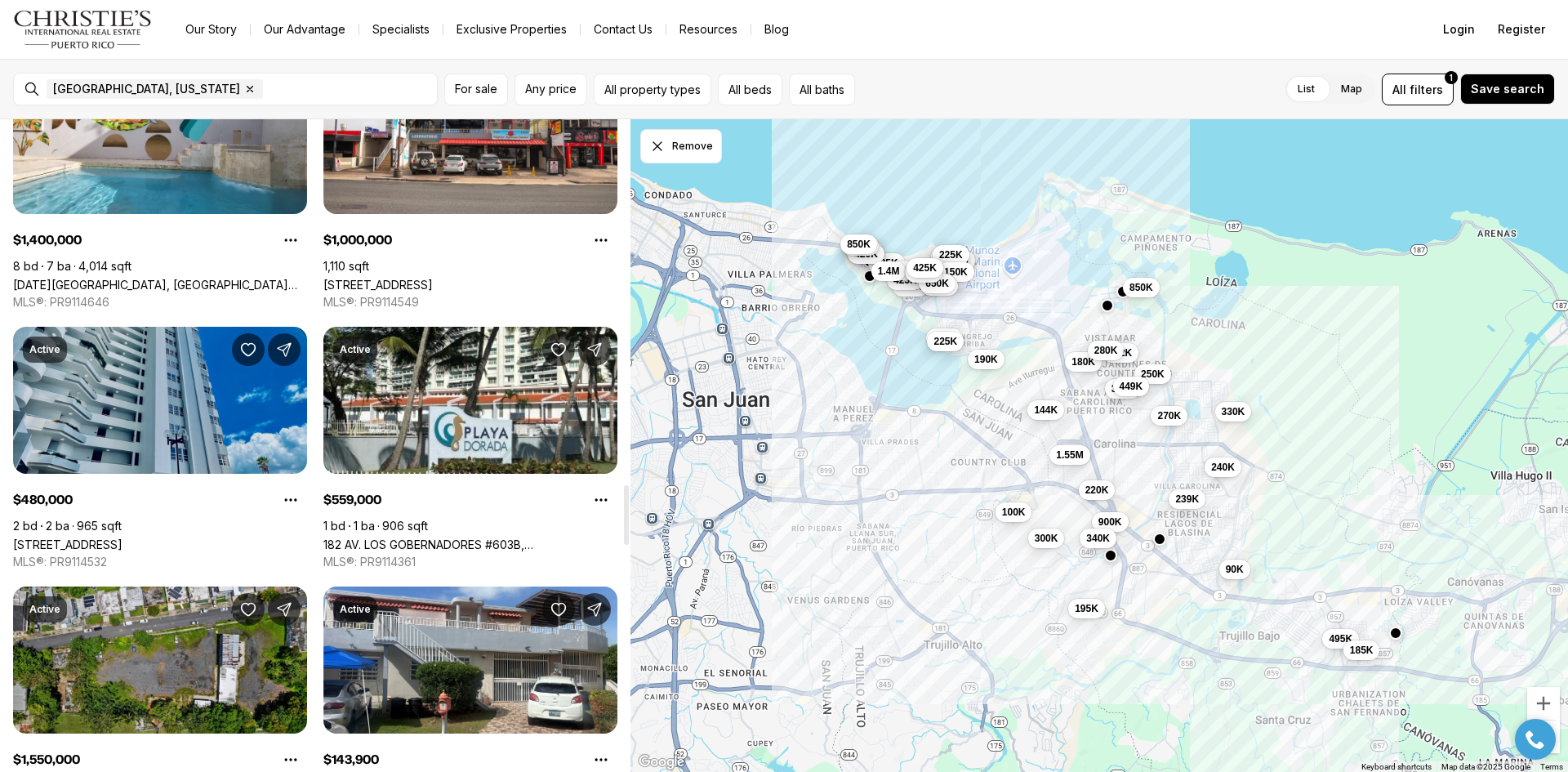
click at [123, 538] on link "[STREET_ADDRESS]" at bounding box center [67, 544] width 109 height 14
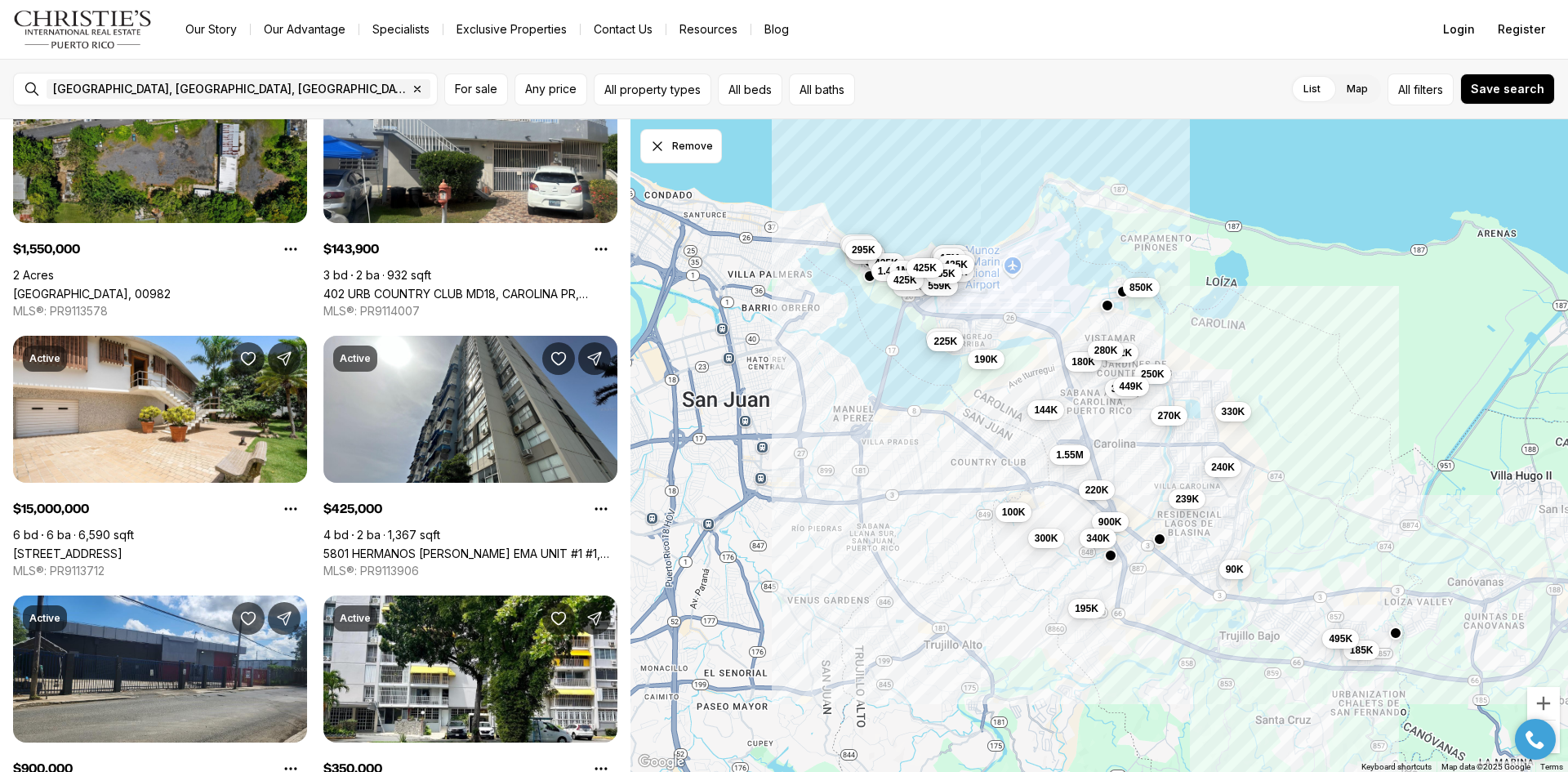
scroll to position [4904, 0]
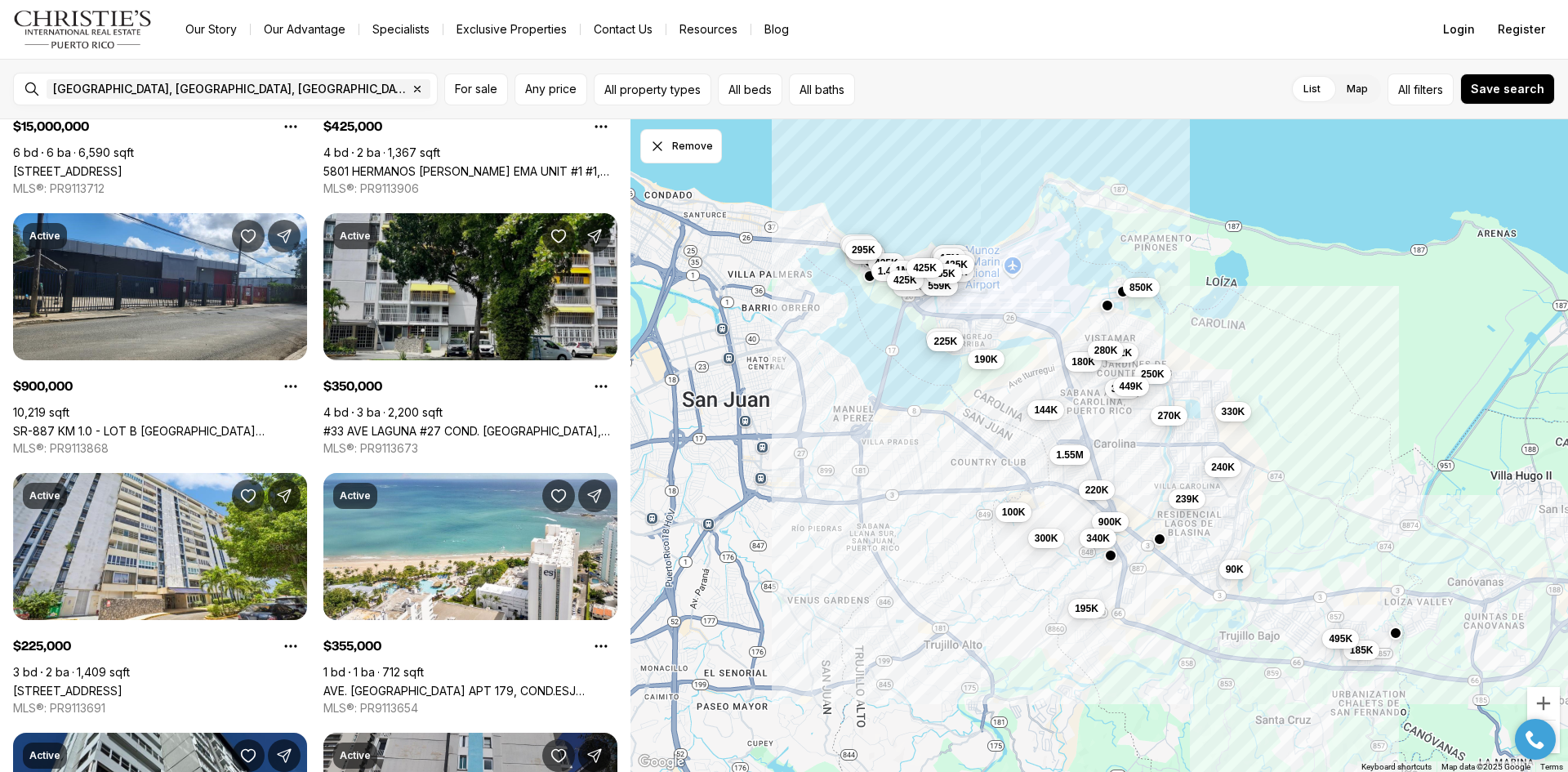
click at [551, 424] on link "#33 AVE LAGUNA #27 COND. [GEOGRAPHIC_DATA], [GEOGRAPHIC_DATA], 00979" at bounding box center [470, 431] width 294 height 14
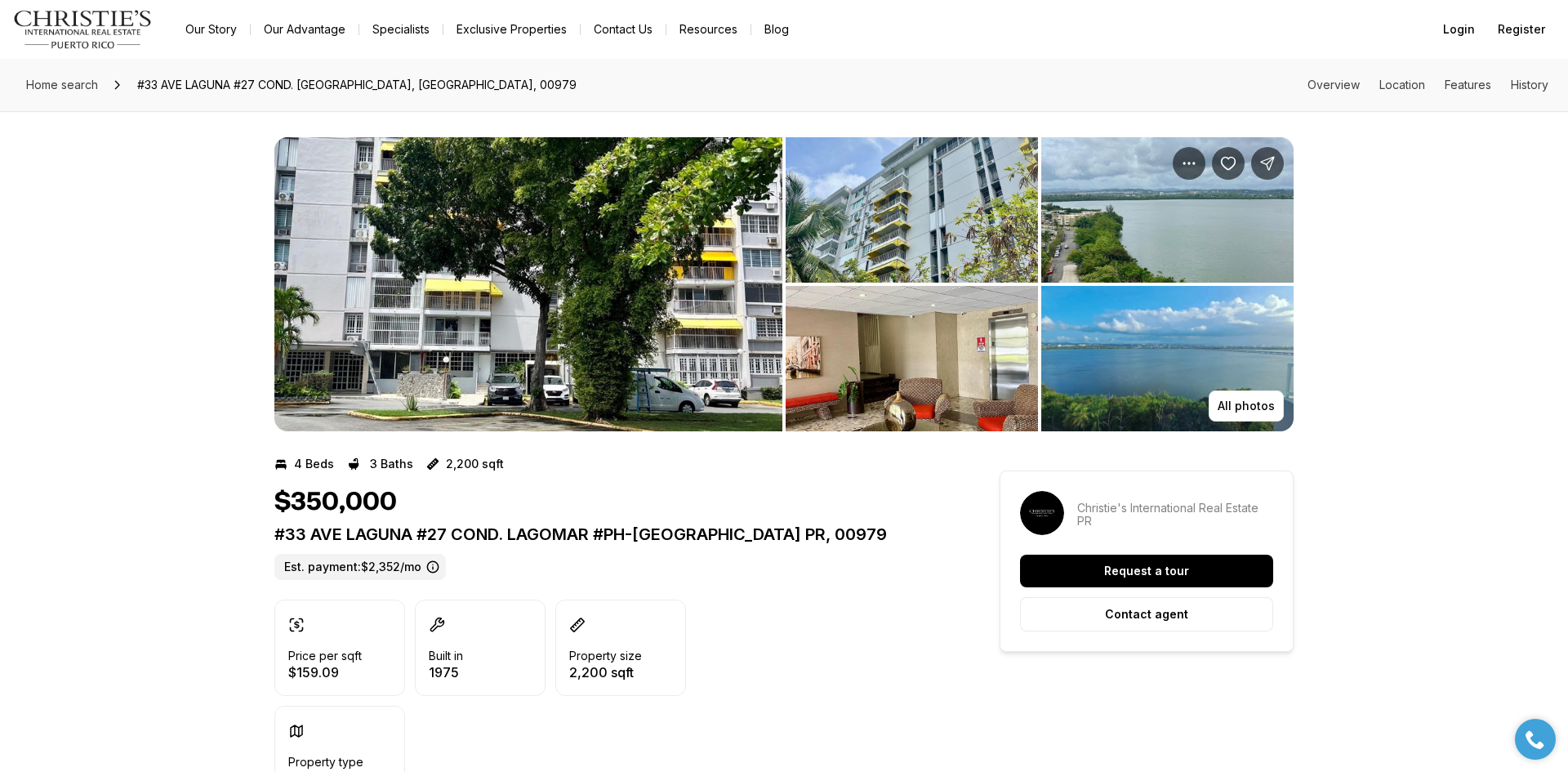
click at [680, 246] on img "View image gallery" at bounding box center [529, 284] width 508 height 294
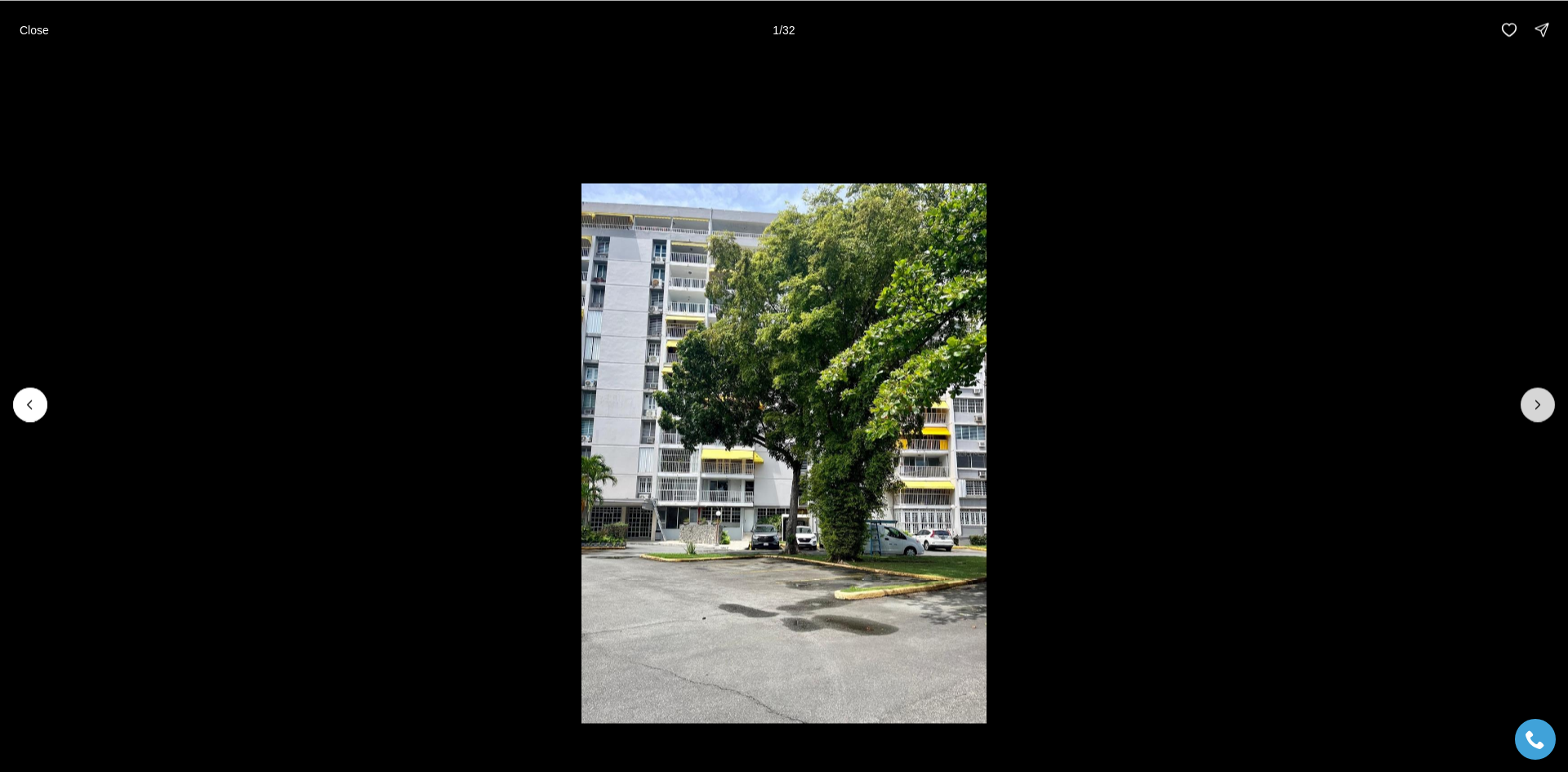
click at [1544, 408] on icon "Next slide" at bounding box center [1538, 404] width 16 height 16
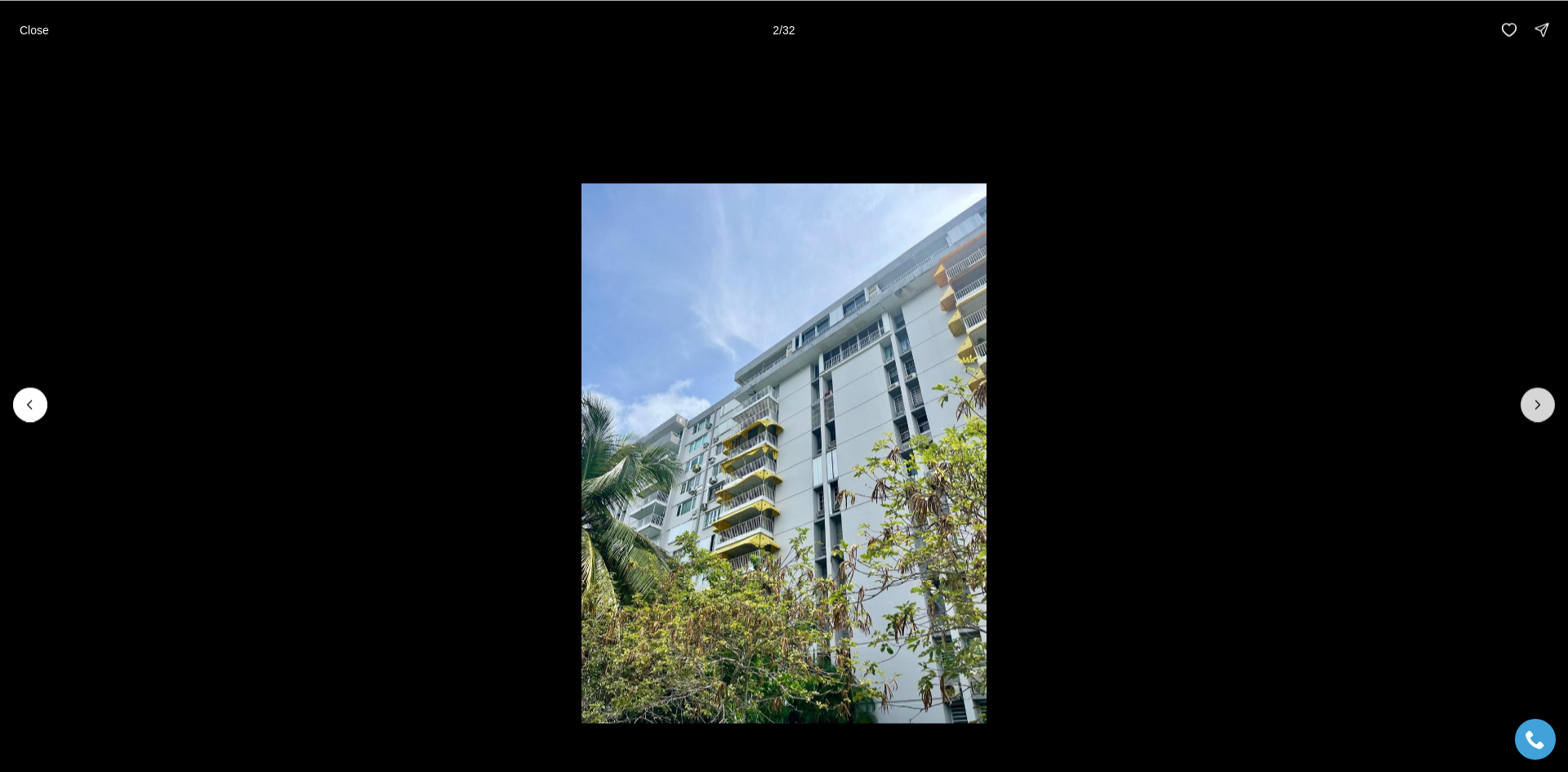
click at [1544, 408] on icon "Next slide" at bounding box center [1538, 404] width 16 height 16
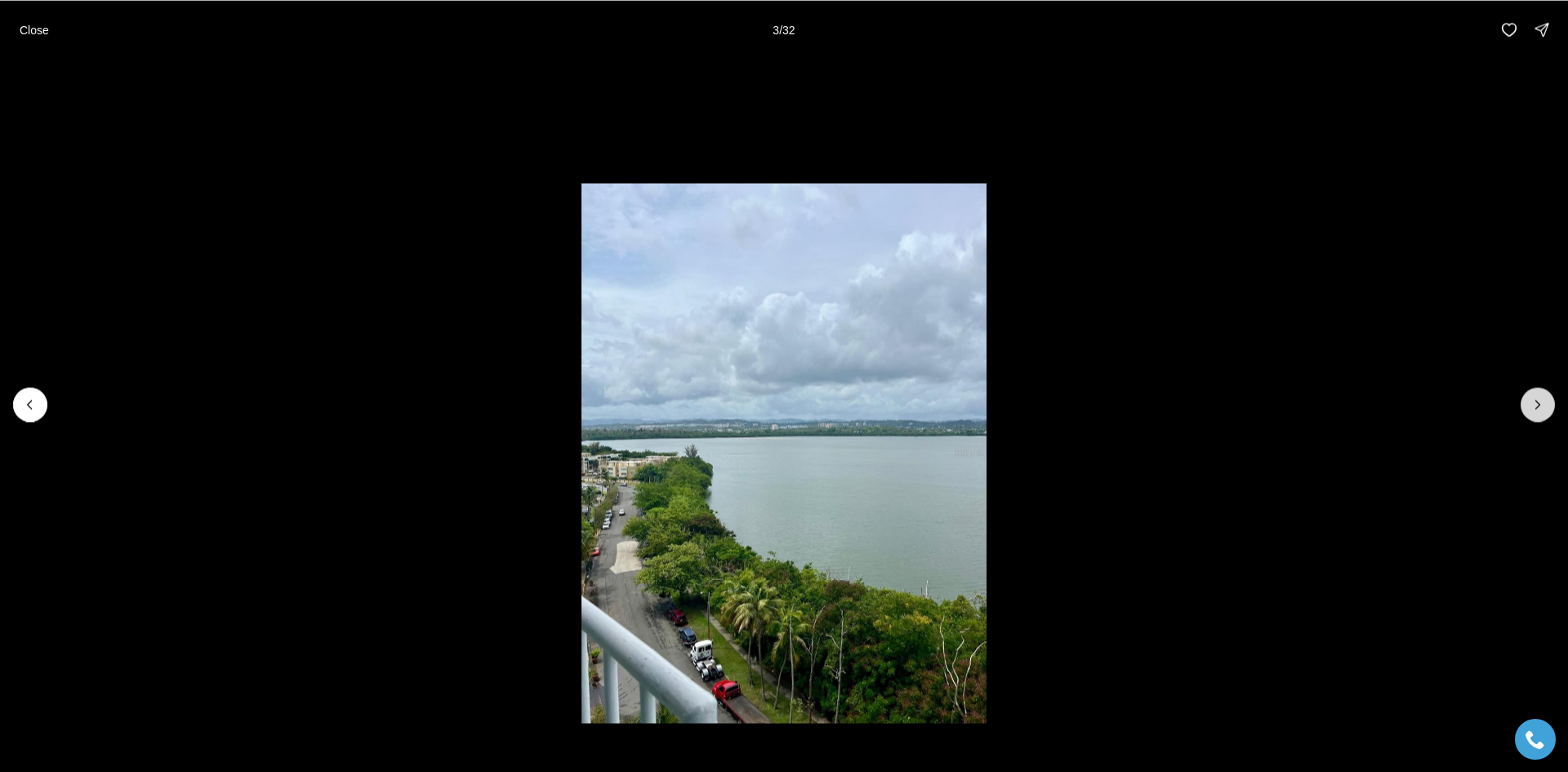
click at [1544, 408] on icon "Next slide" at bounding box center [1538, 404] width 16 height 16
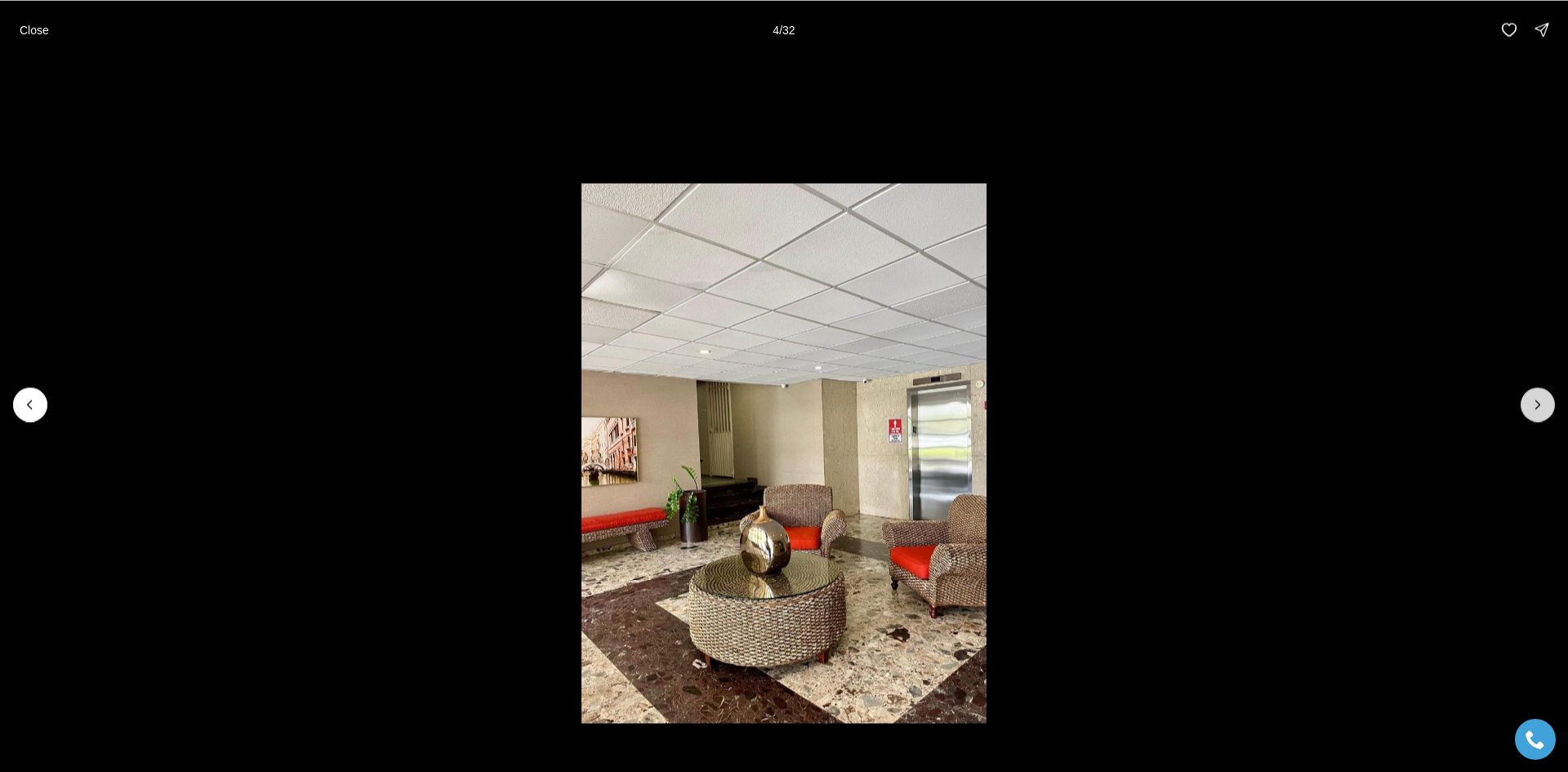
click at [1544, 408] on icon "Next slide" at bounding box center [1538, 404] width 16 height 16
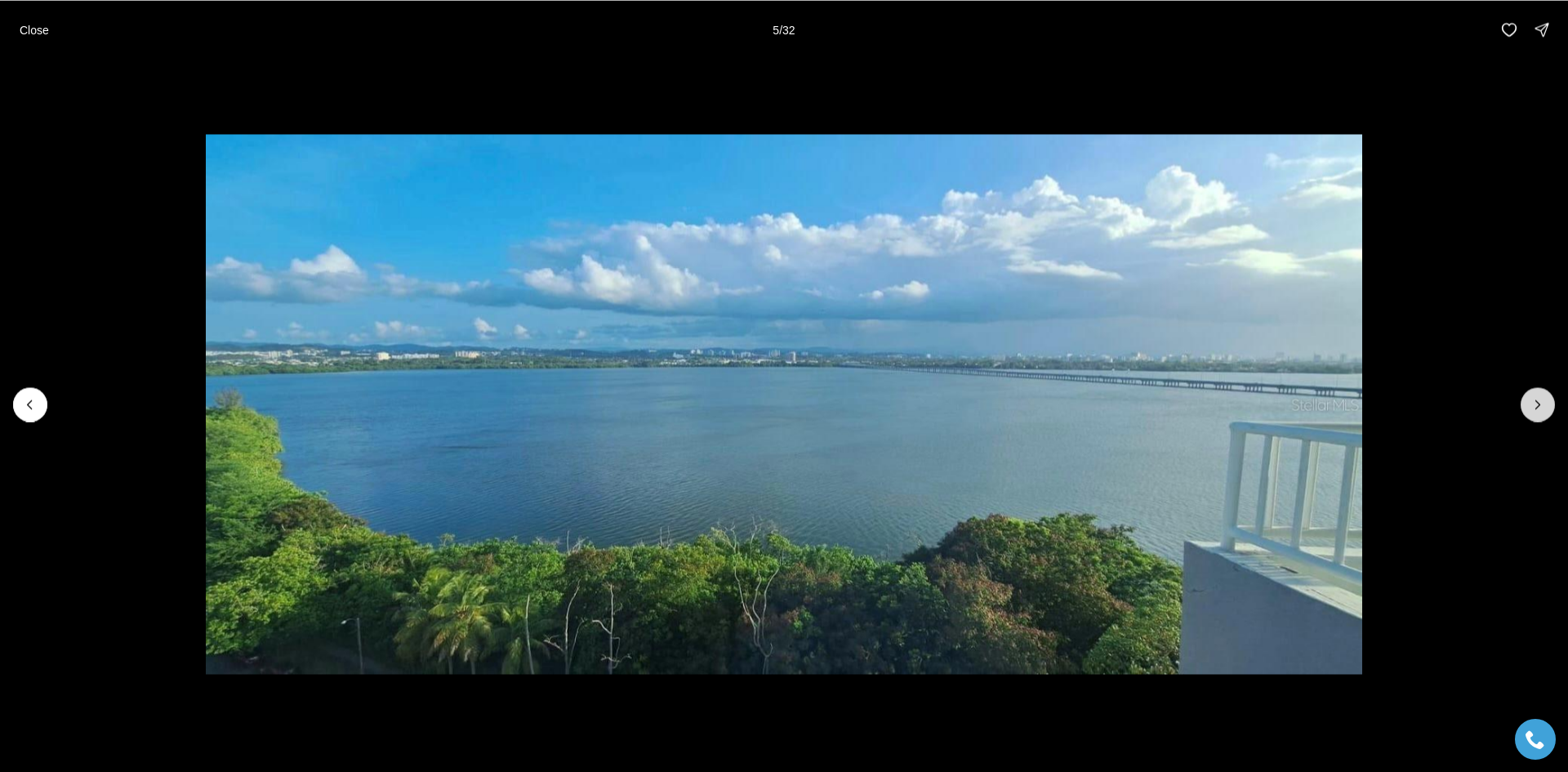
click at [1544, 408] on icon "Next slide" at bounding box center [1538, 404] width 16 height 16
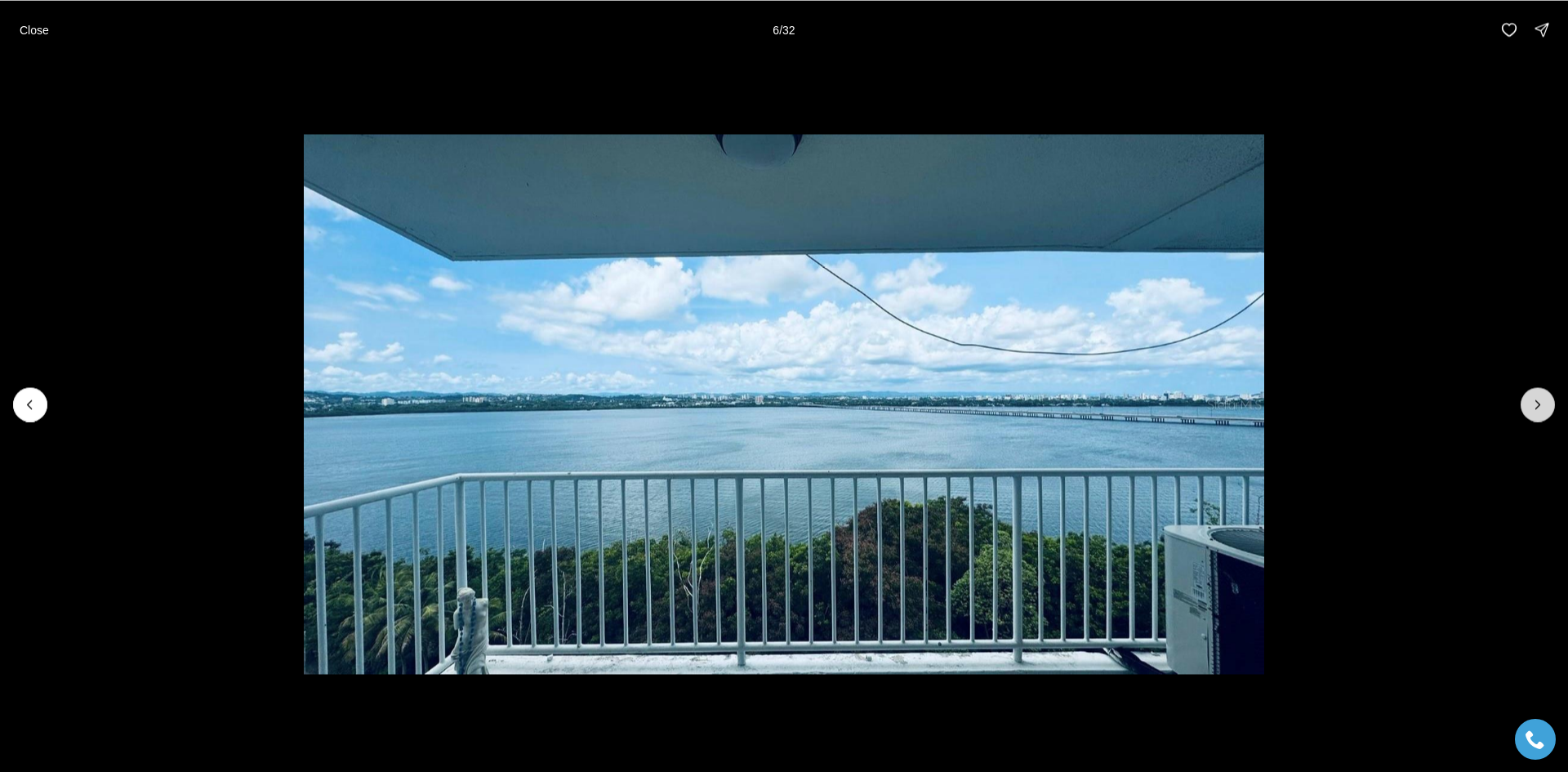
click at [1544, 408] on icon "Next slide" at bounding box center [1538, 404] width 16 height 16
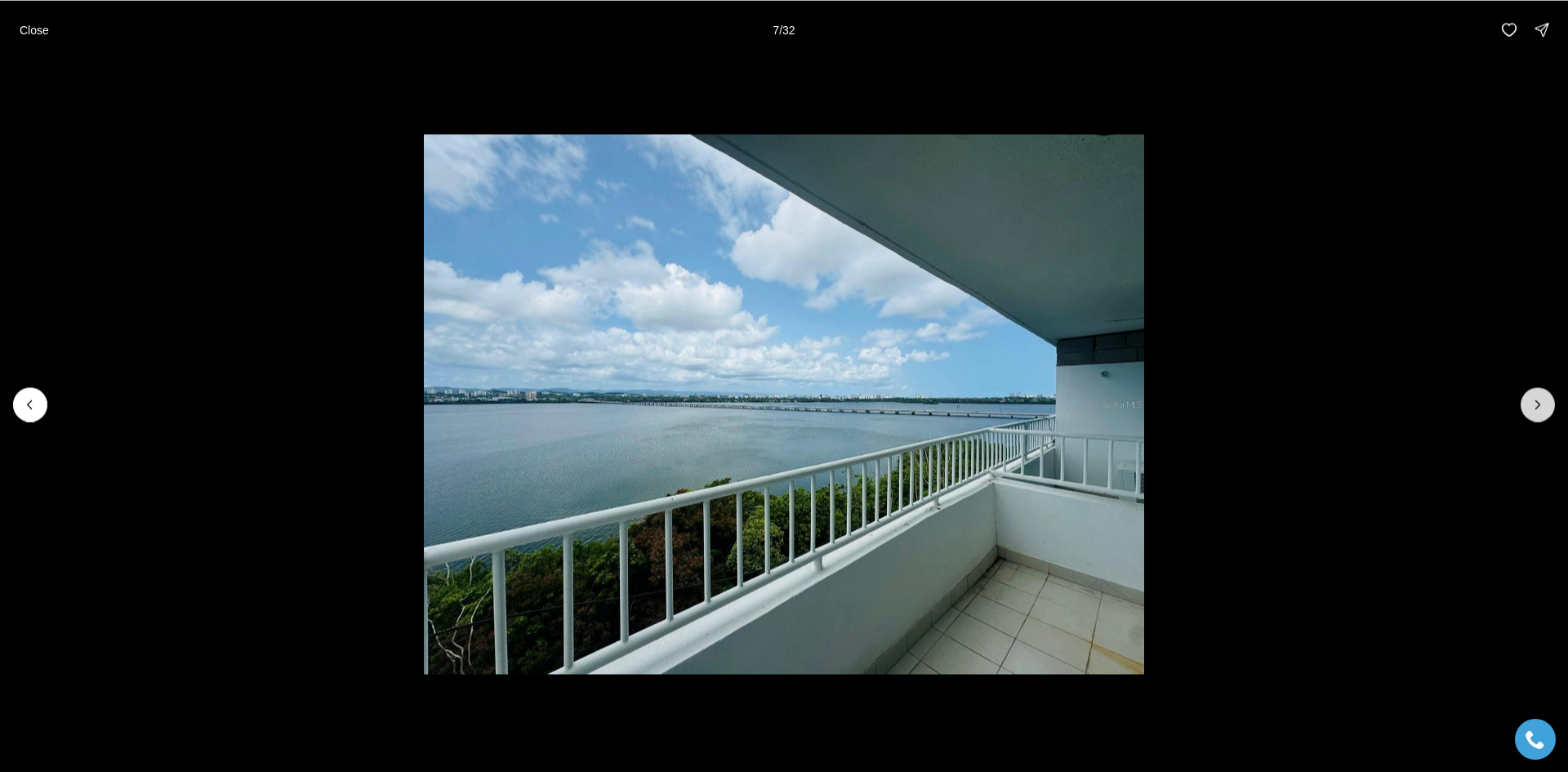
click at [1544, 408] on icon "Next slide" at bounding box center [1538, 404] width 16 height 16
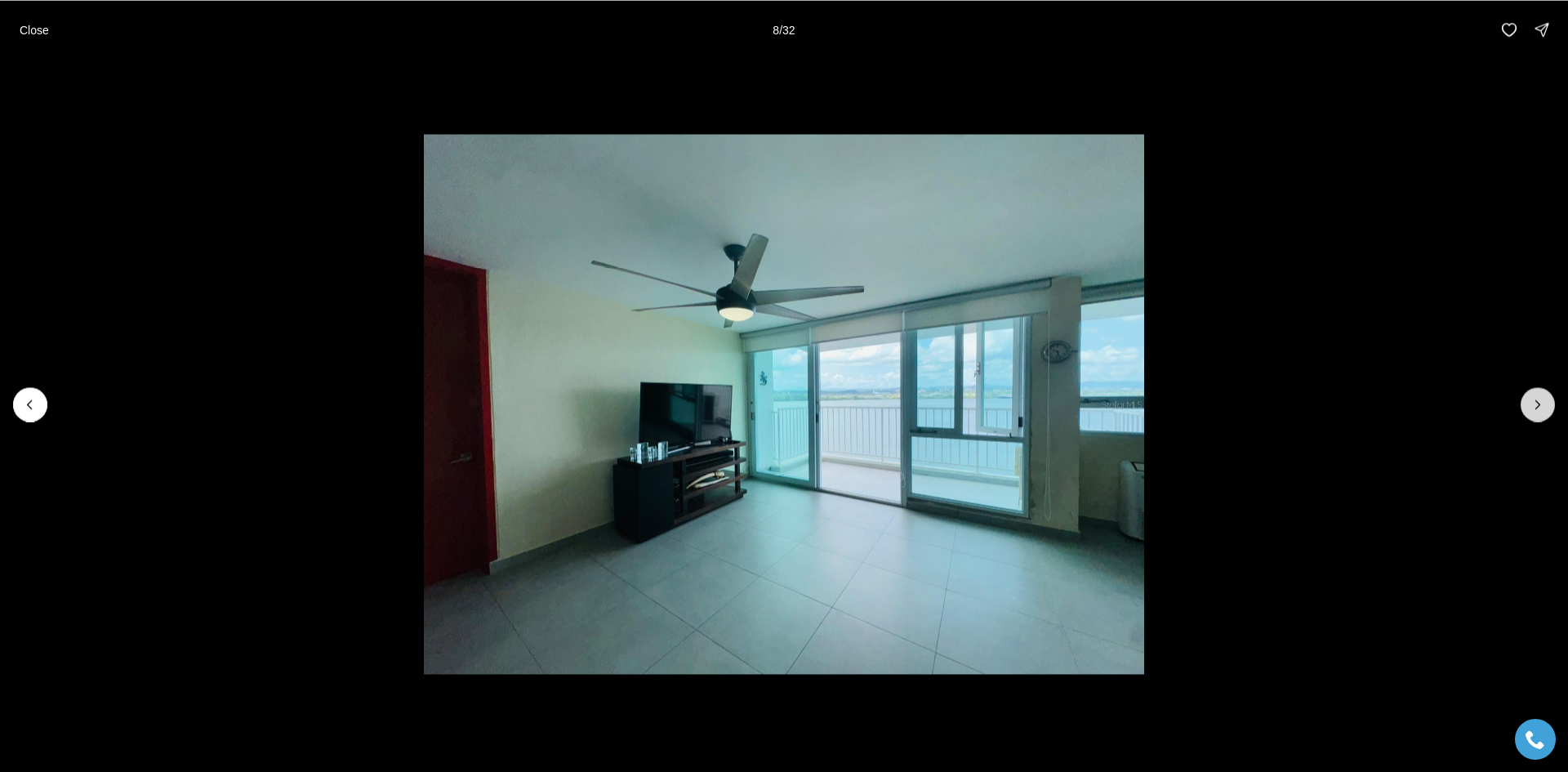
click at [1544, 408] on icon "Next slide" at bounding box center [1538, 404] width 16 height 16
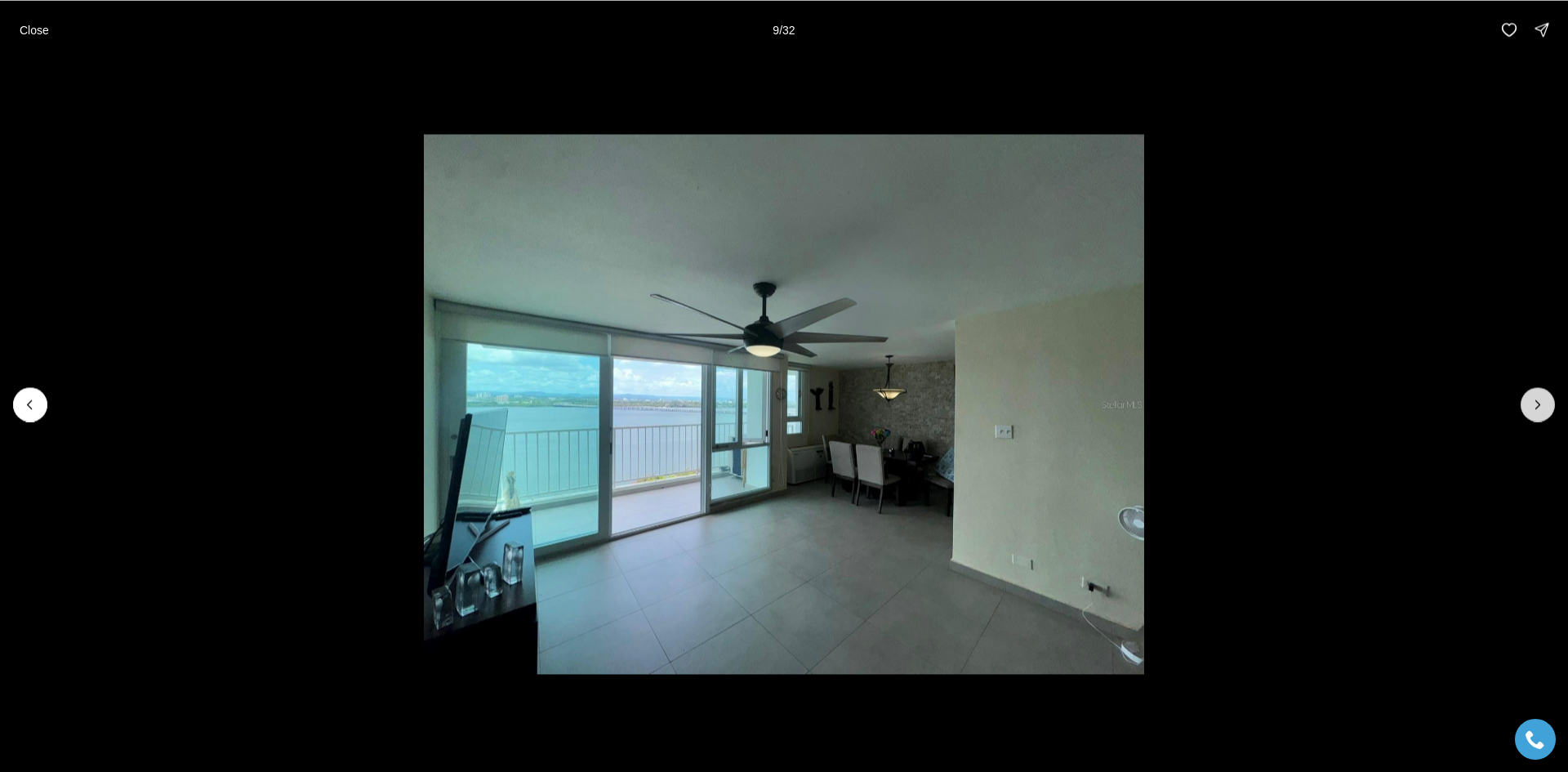
click at [1544, 408] on icon "Next slide" at bounding box center [1538, 404] width 16 height 16
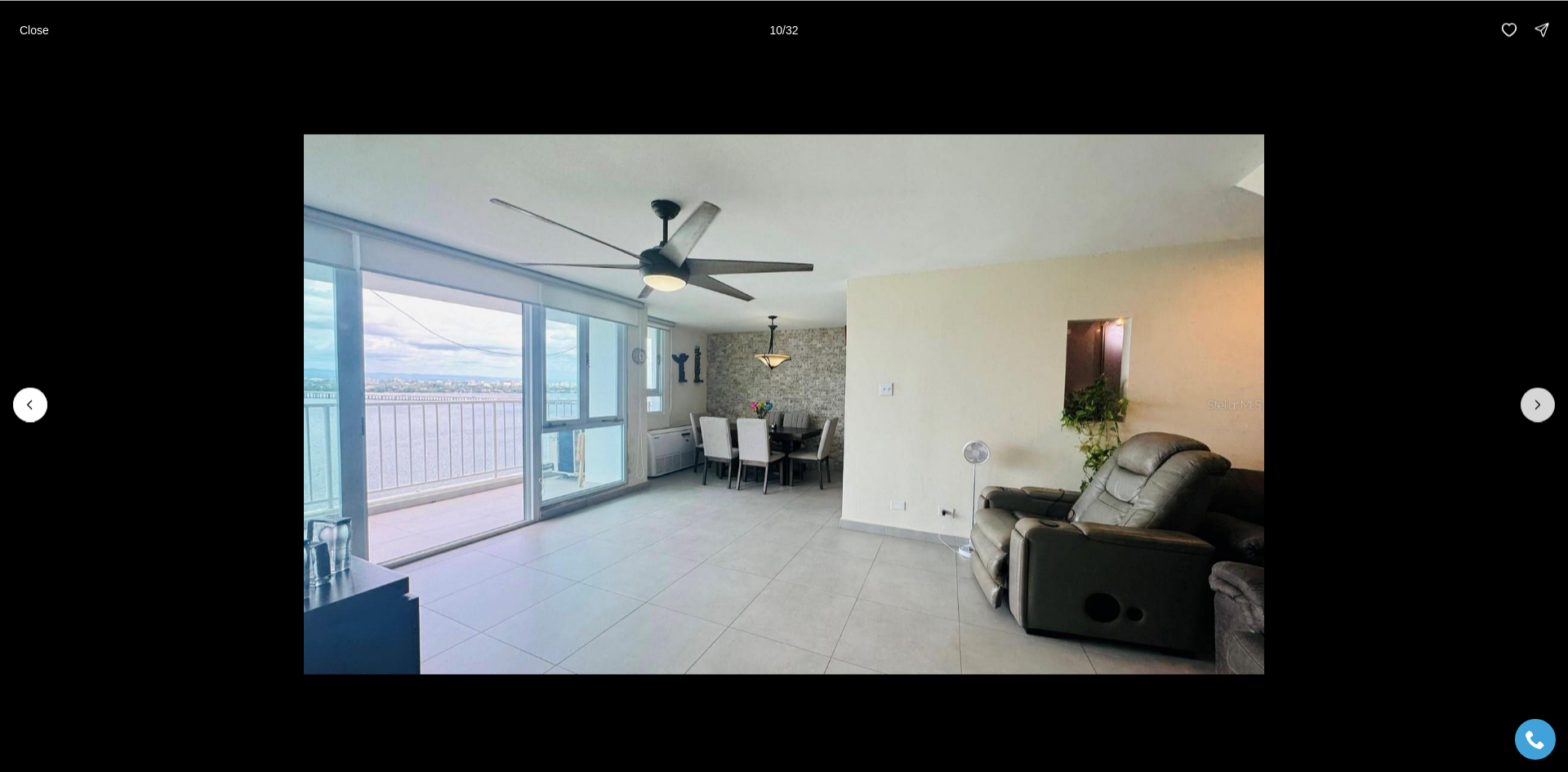
click at [1544, 408] on icon "Next slide" at bounding box center [1538, 404] width 16 height 16
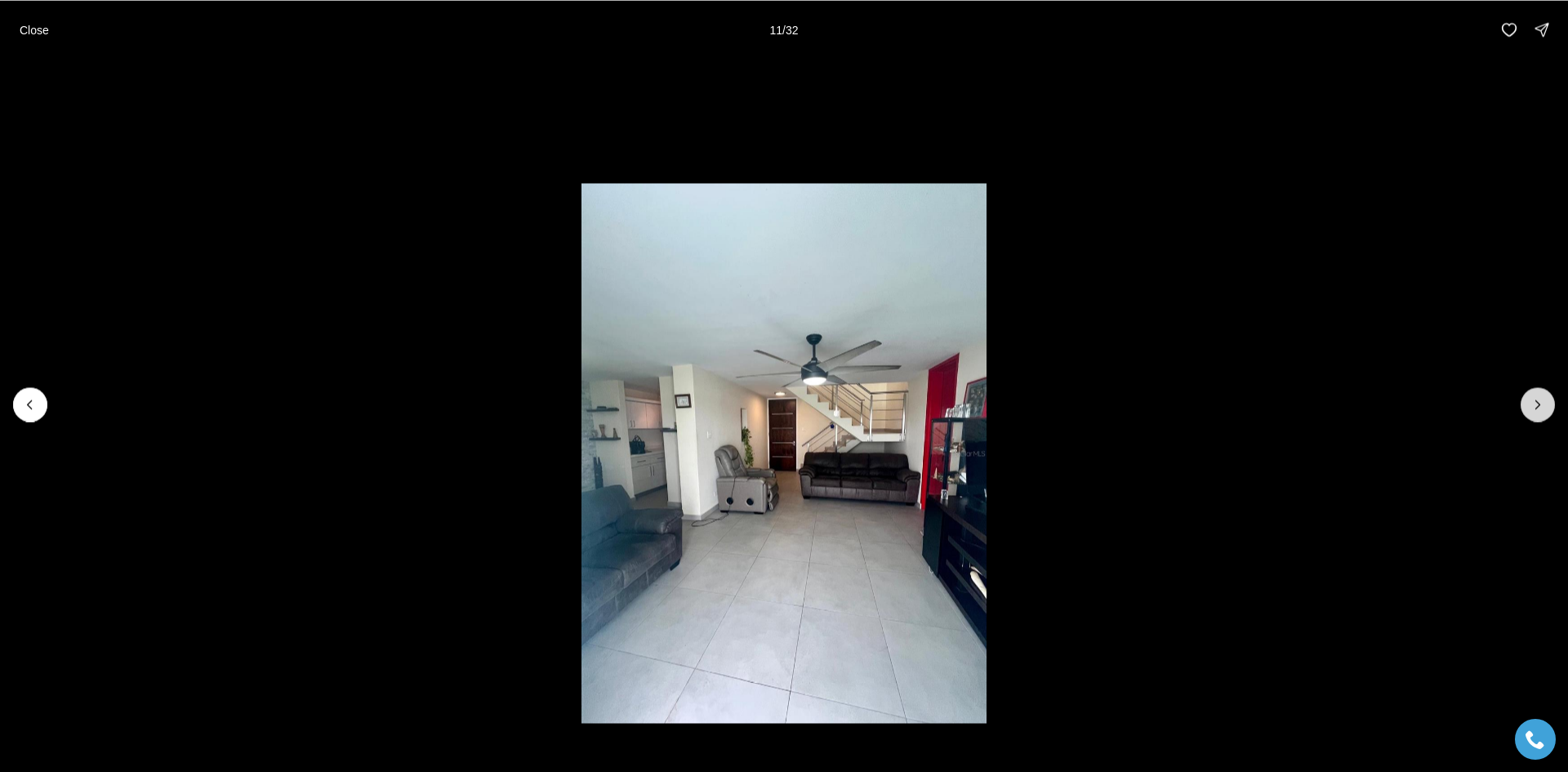
click at [1544, 408] on icon "Next slide" at bounding box center [1538, 404] width 16 height 16
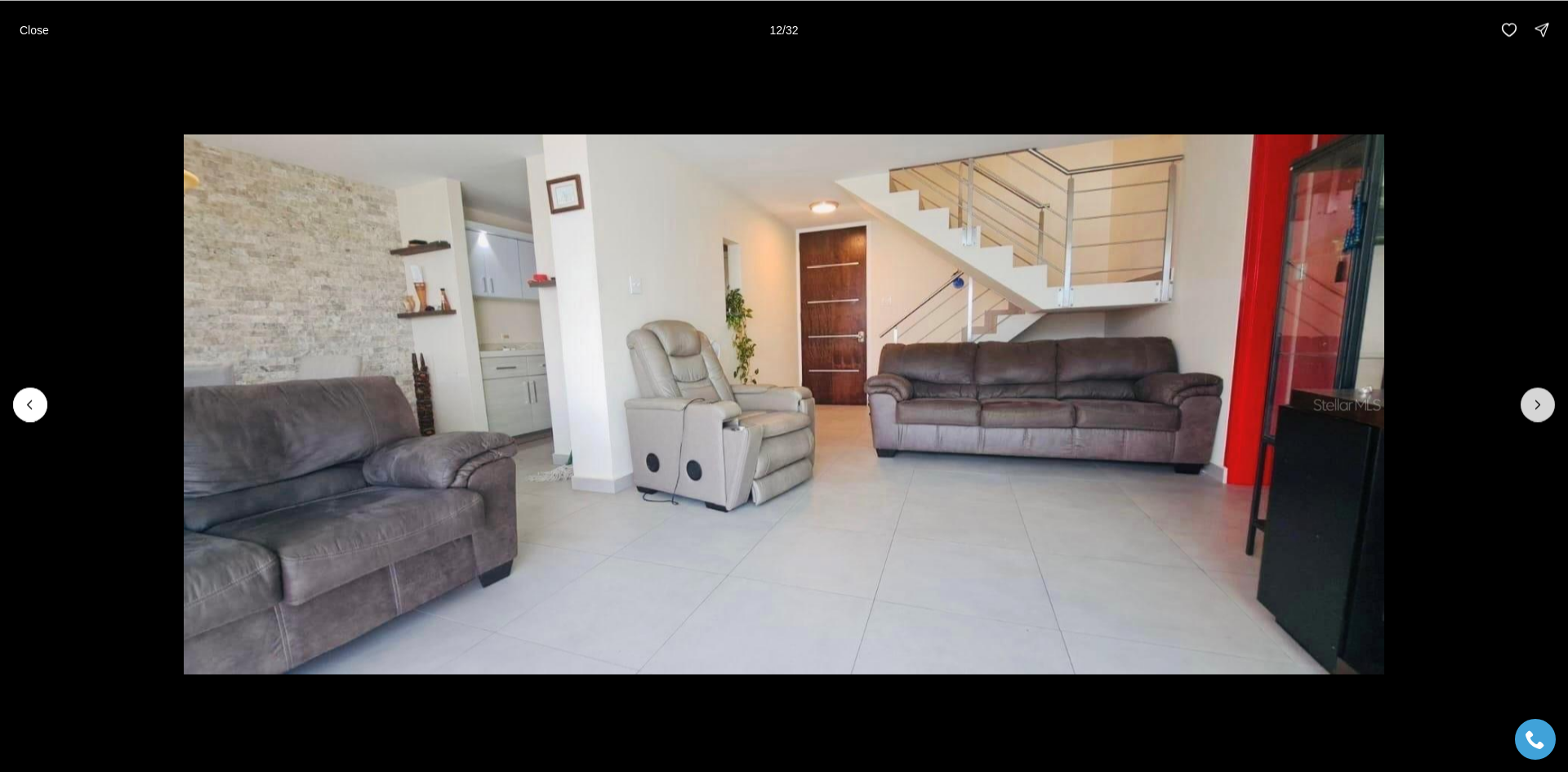
click at [1544, 408] on icon "Next slide" at bounding box center [1538, 404] width 16 height 16
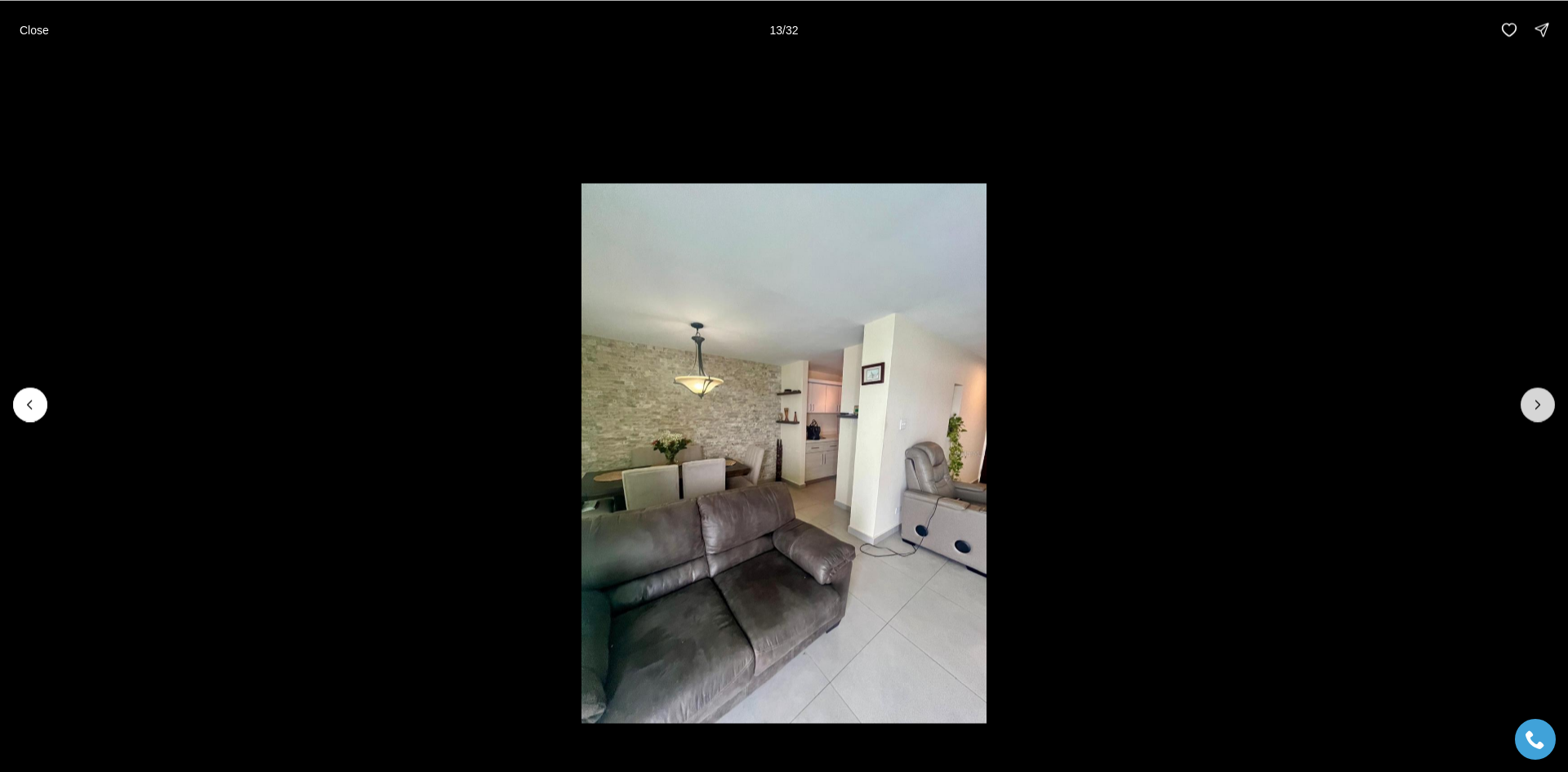
click at [1544, 408] on icon "Next slide" at bounding box center [1538, 404] width 16 height 16
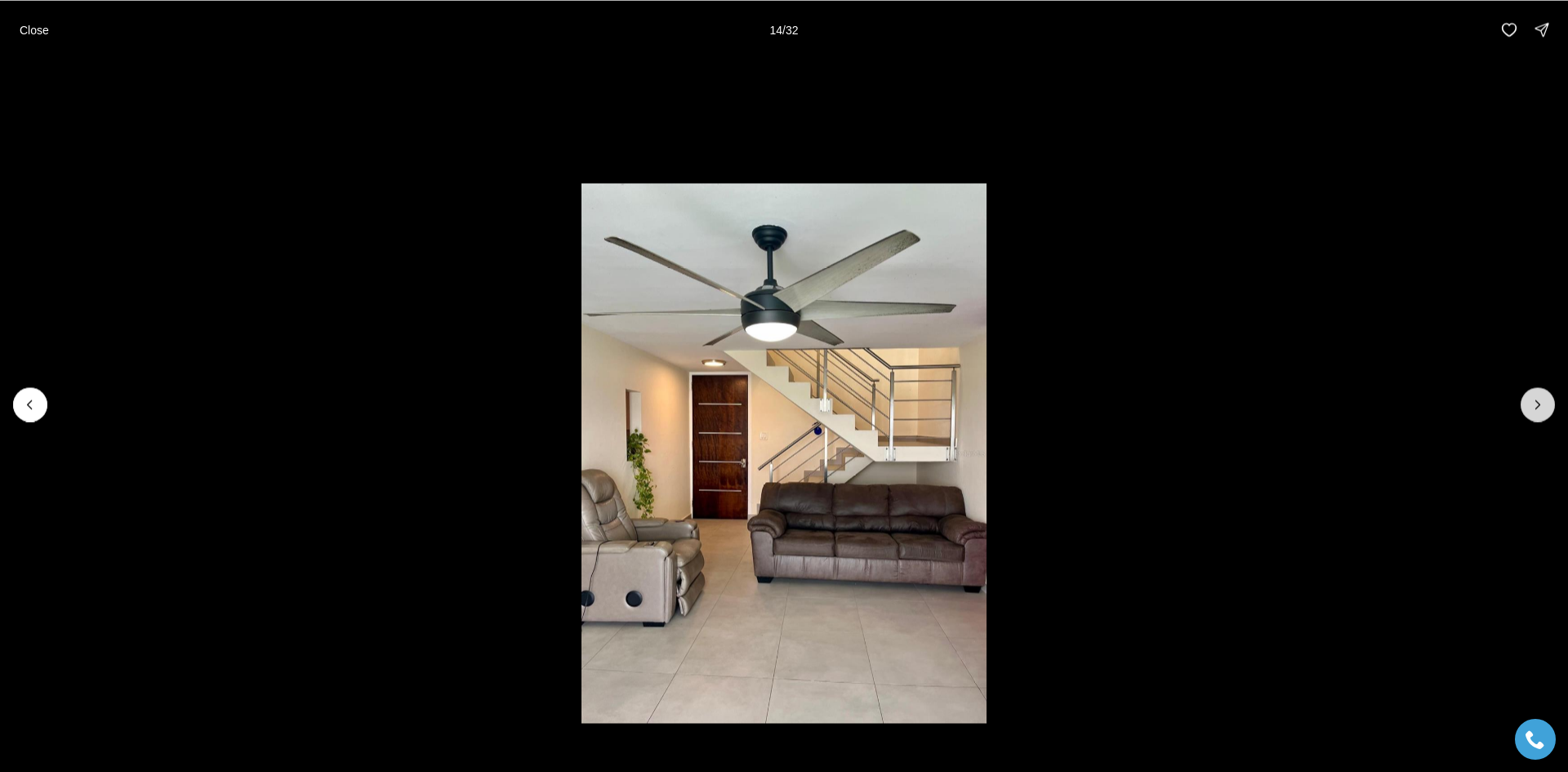
click at [1544, 408] on icon "Next slide" at bounding box center [1538, 404] width 16 height 16
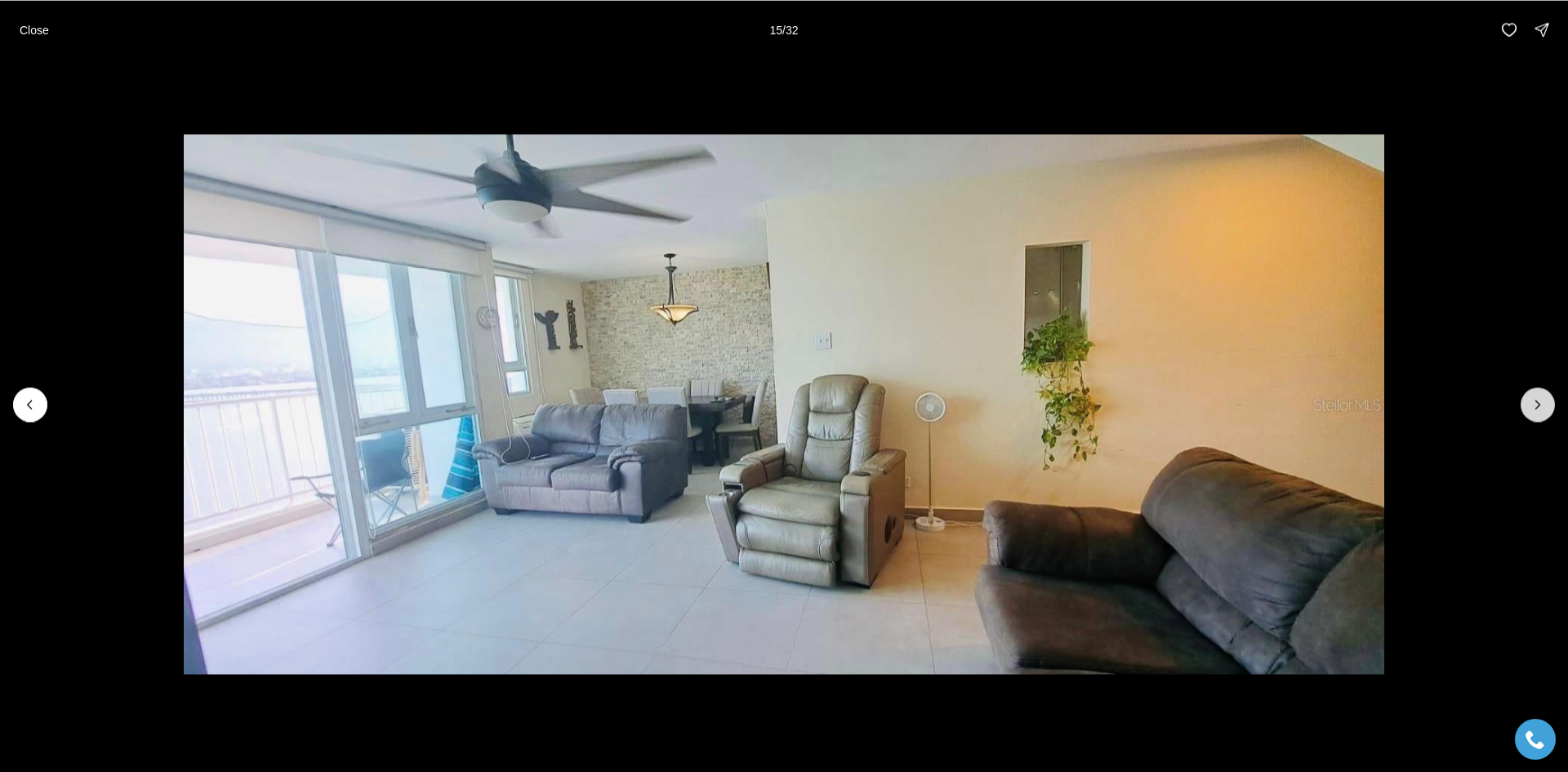
click at [1544, 408] on icon "Next slide" at bounding box center [1538, 404] width 16 height 16
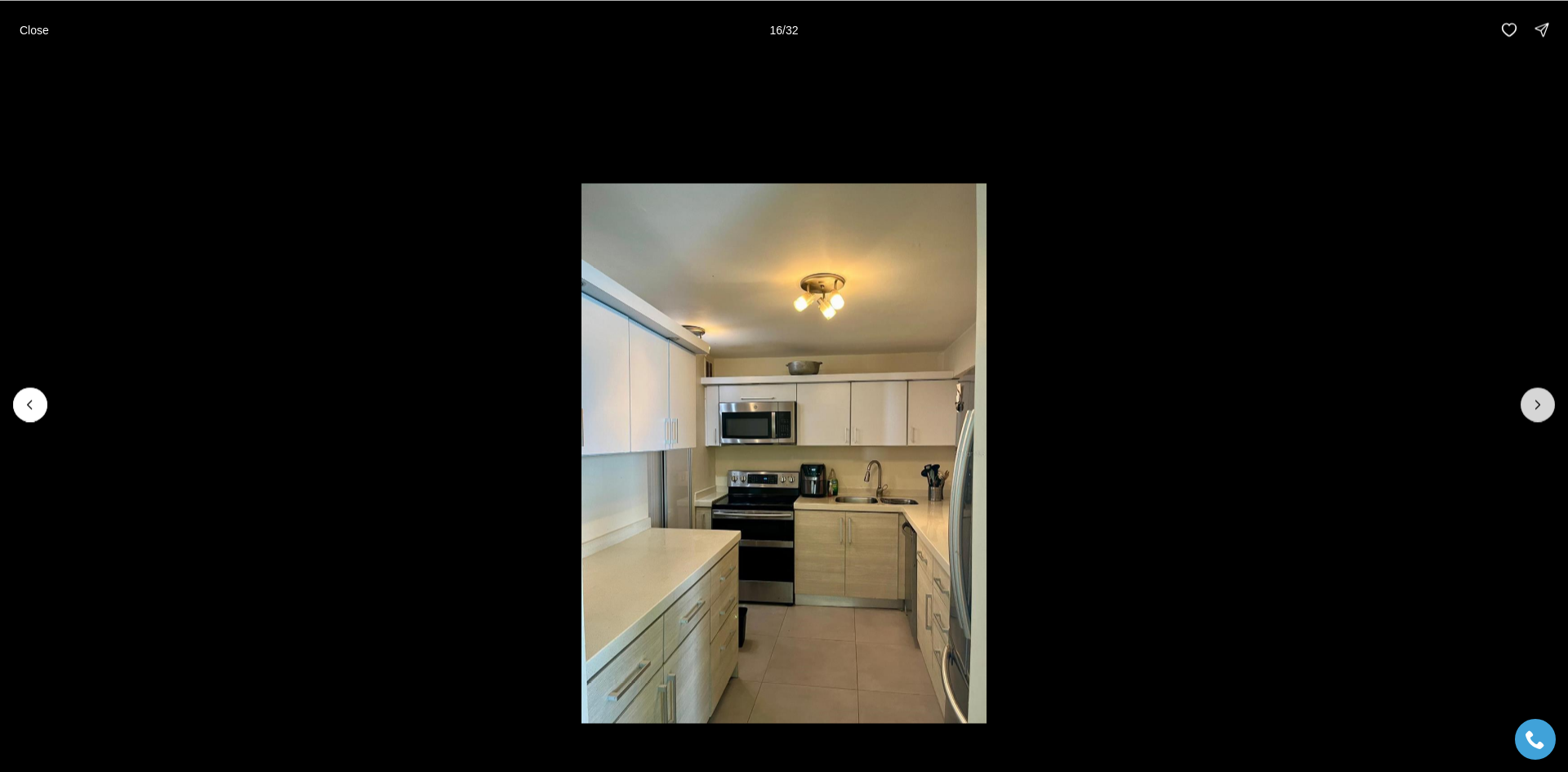
click at [1531, 400] on icon "Next slide" at bounding box center [1538, 404] width 16 height 16
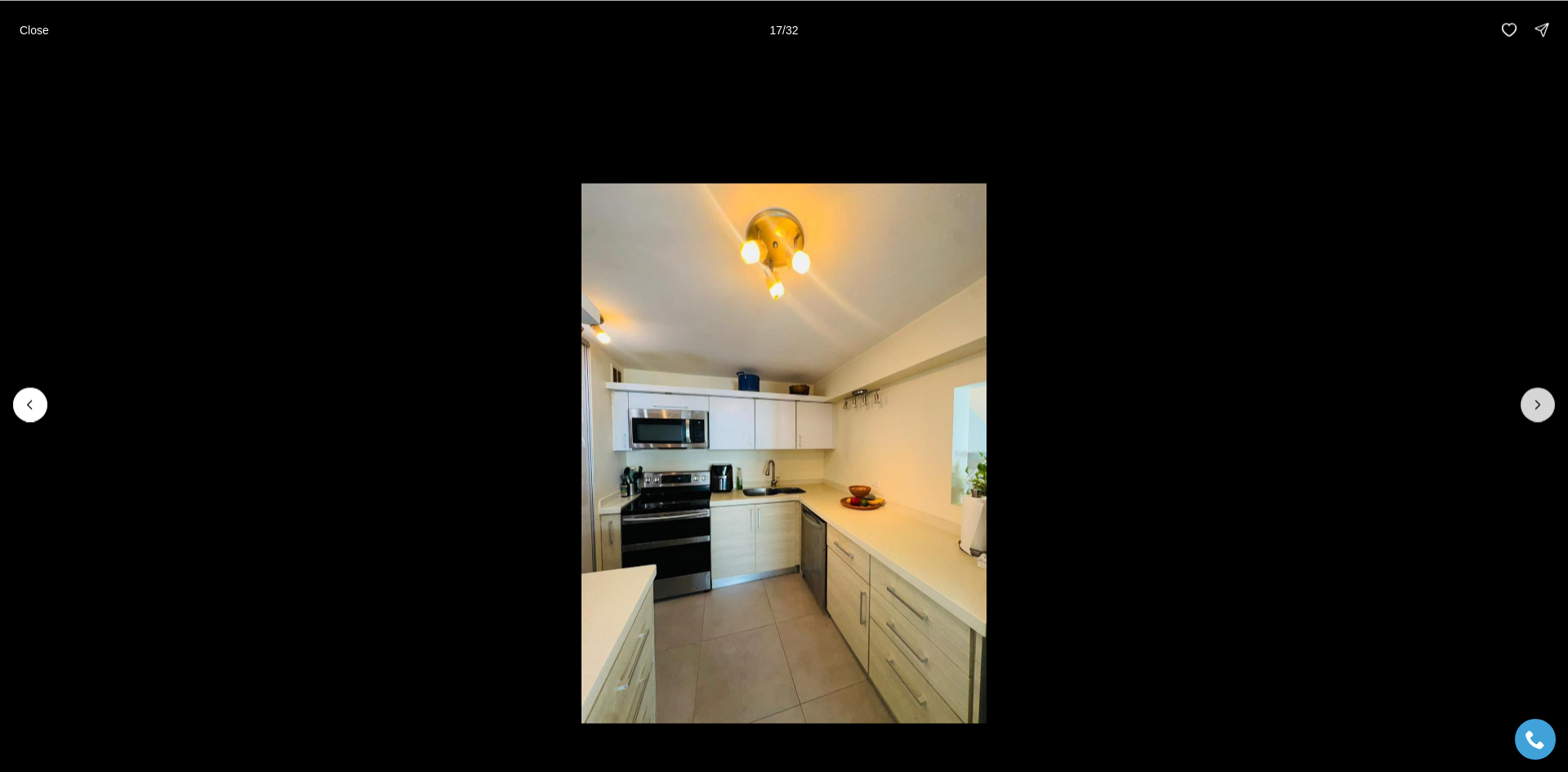
click at [1531, 400] on icon "Next slide" at bounding box center [1538, 404] width 16 height 16
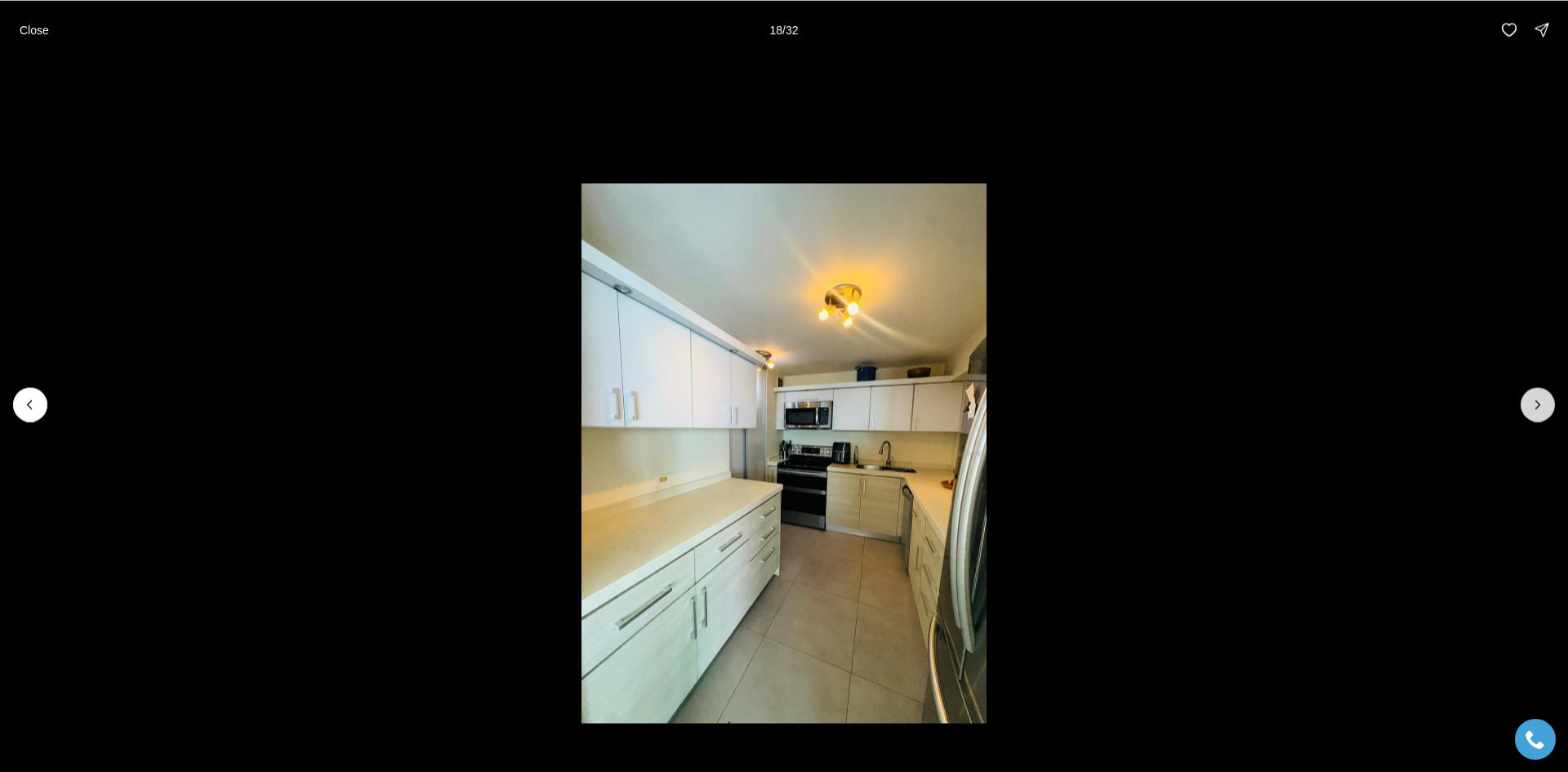
click at [1531, 400] on icon "Next slide" at bounding box center [1538, 404] width 16 height 16
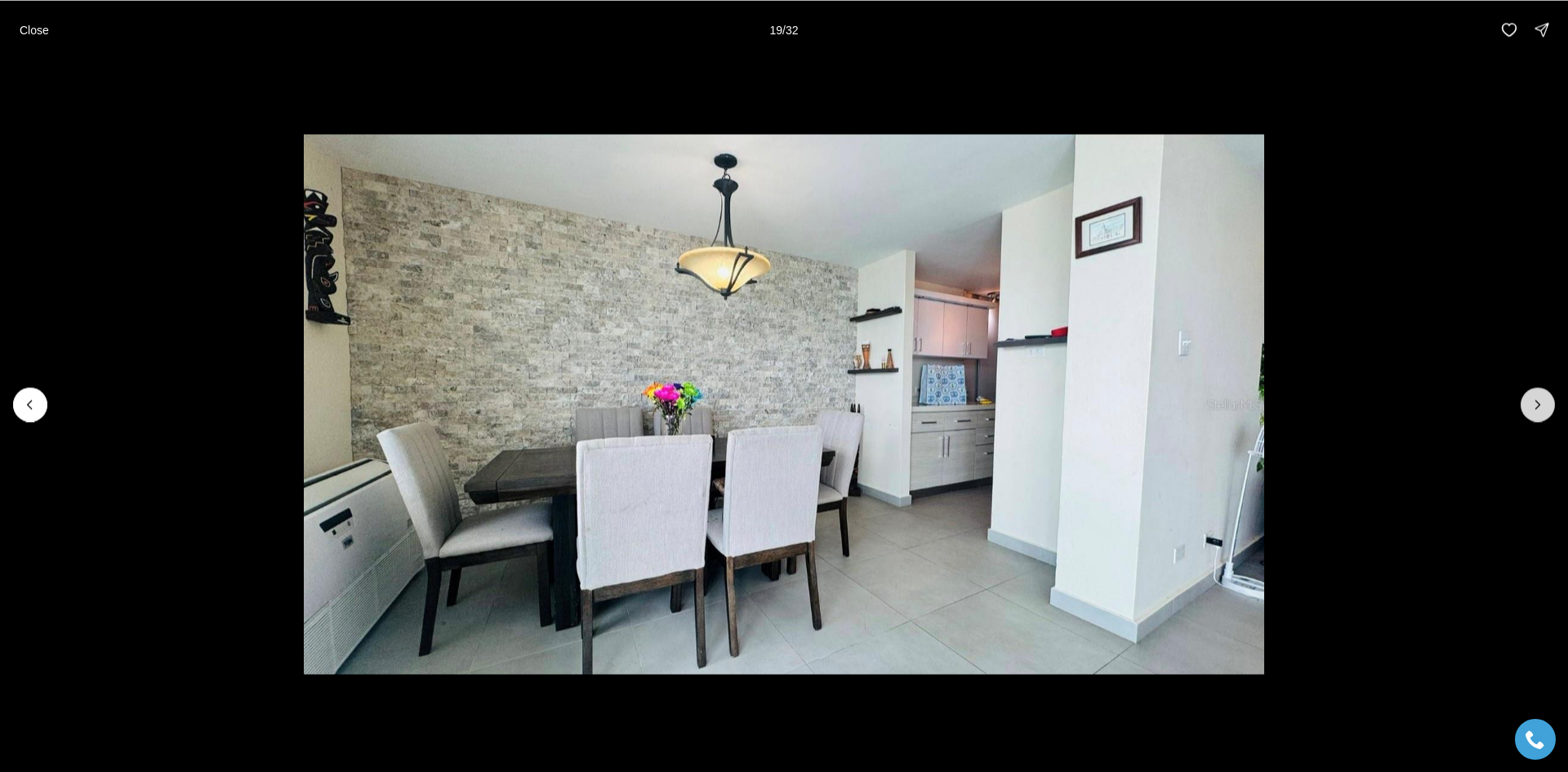
click at [1531, 400] on icon "Next slide" at bounding box center [1538, 404] width 16 height 16
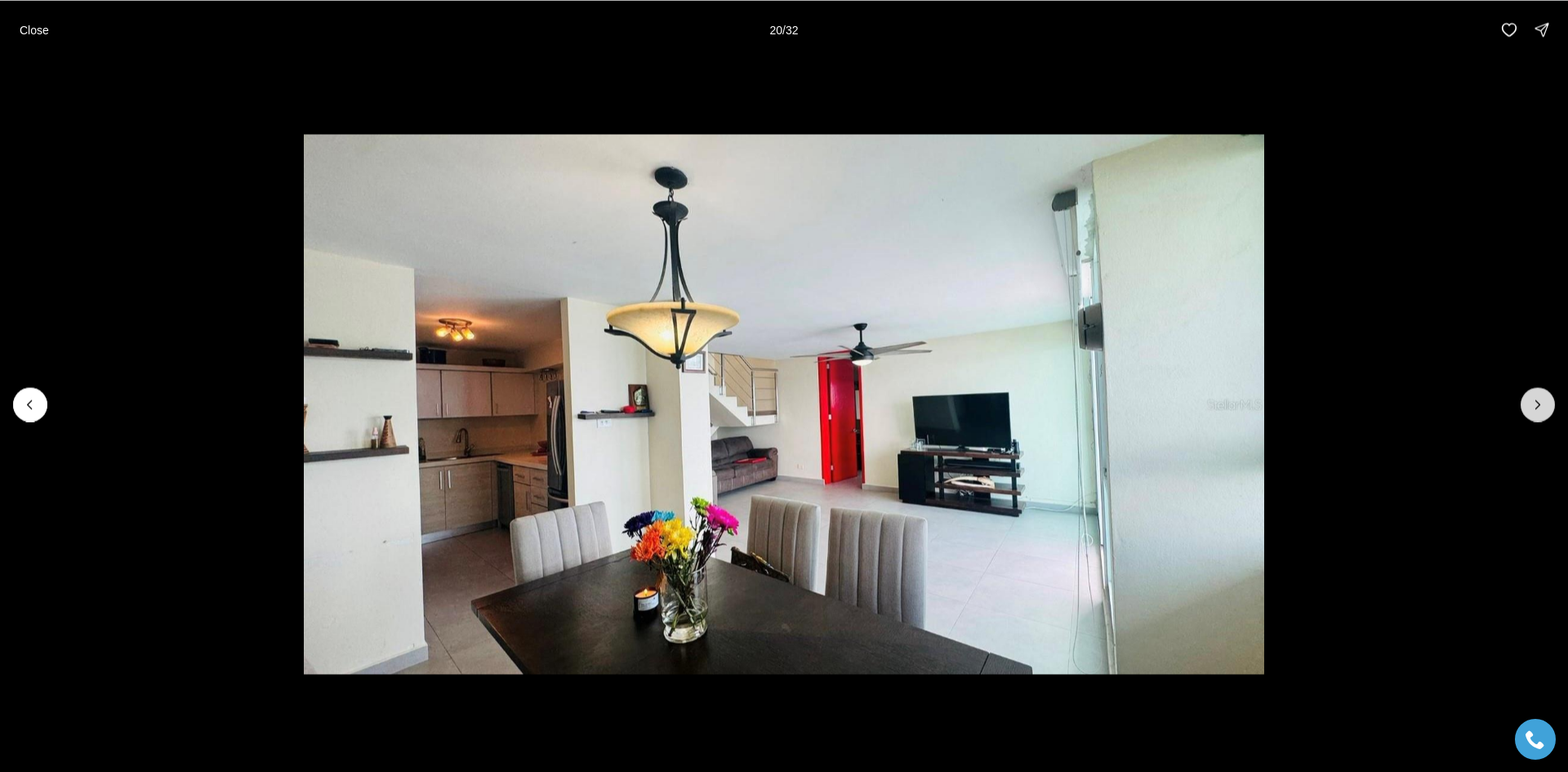
click at [1531, 400] on icon "Next slide" at bounding box center [1538, 404] width 16 height 16
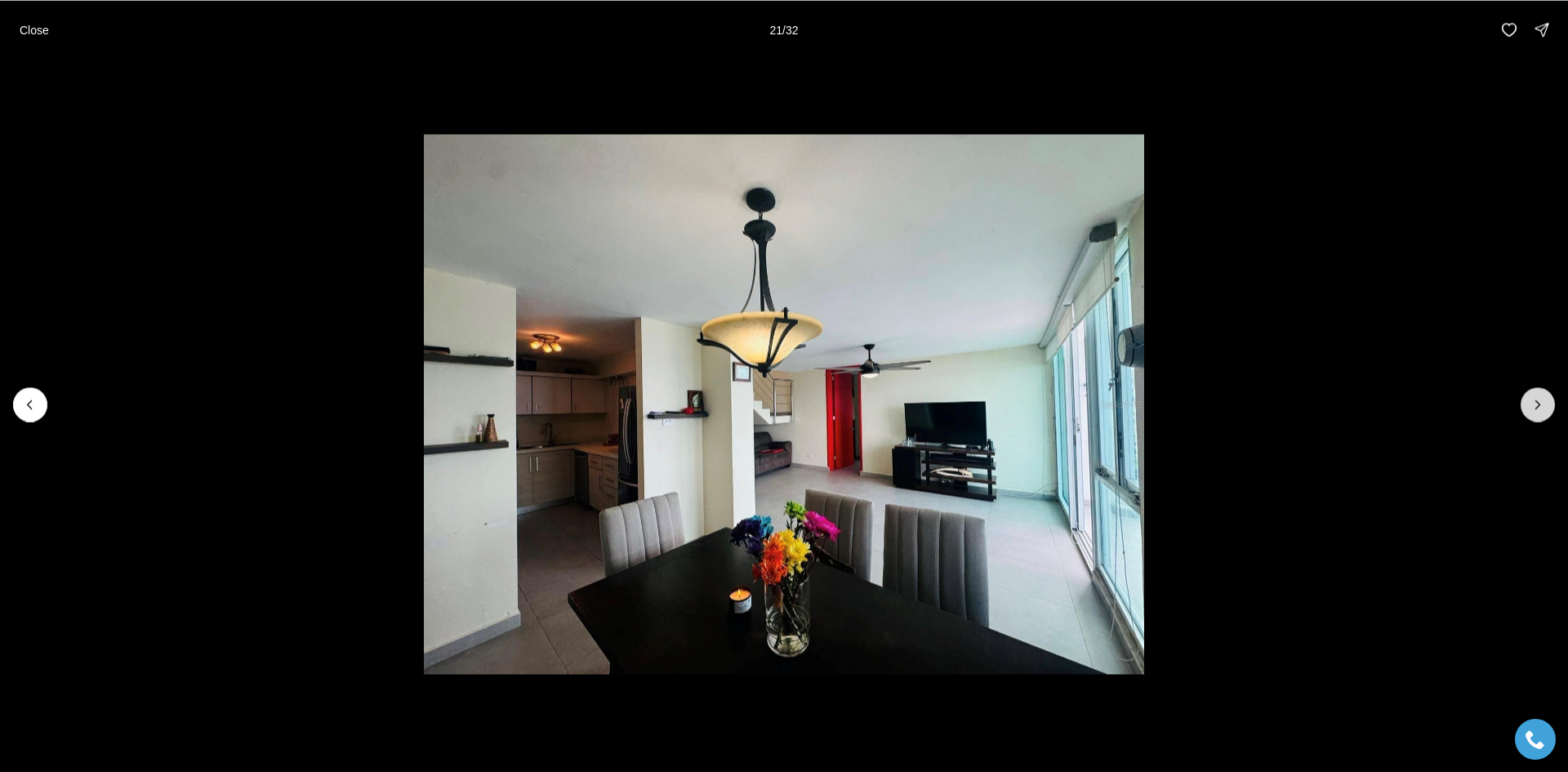
click at [1531, 400] on icon "Next slide" at bounding box center [1538, 404] width 16 height 16
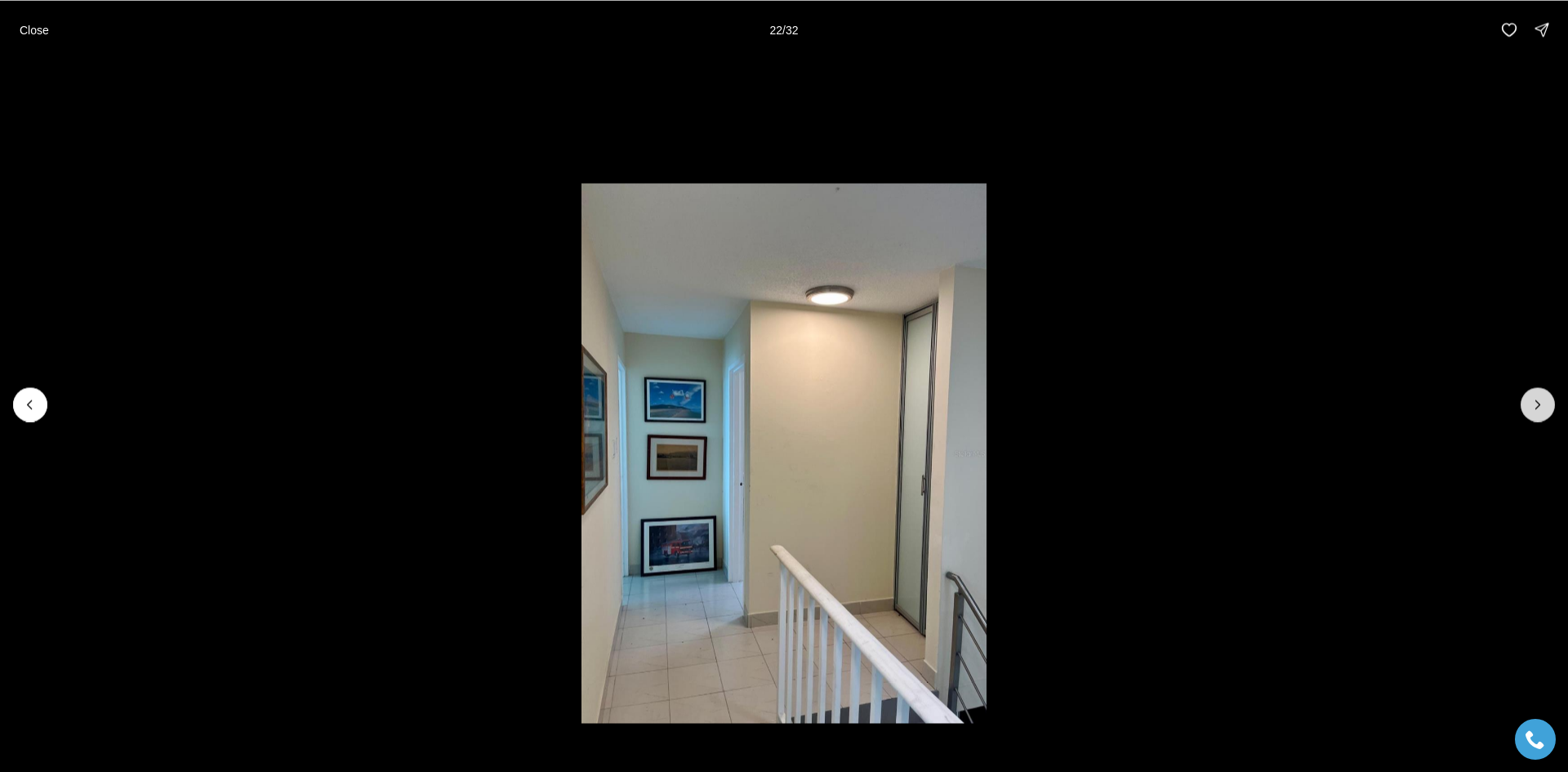
click at [1531, 400] on icon "Next slide" at bounding box center [1538, 404] width 16 height 16
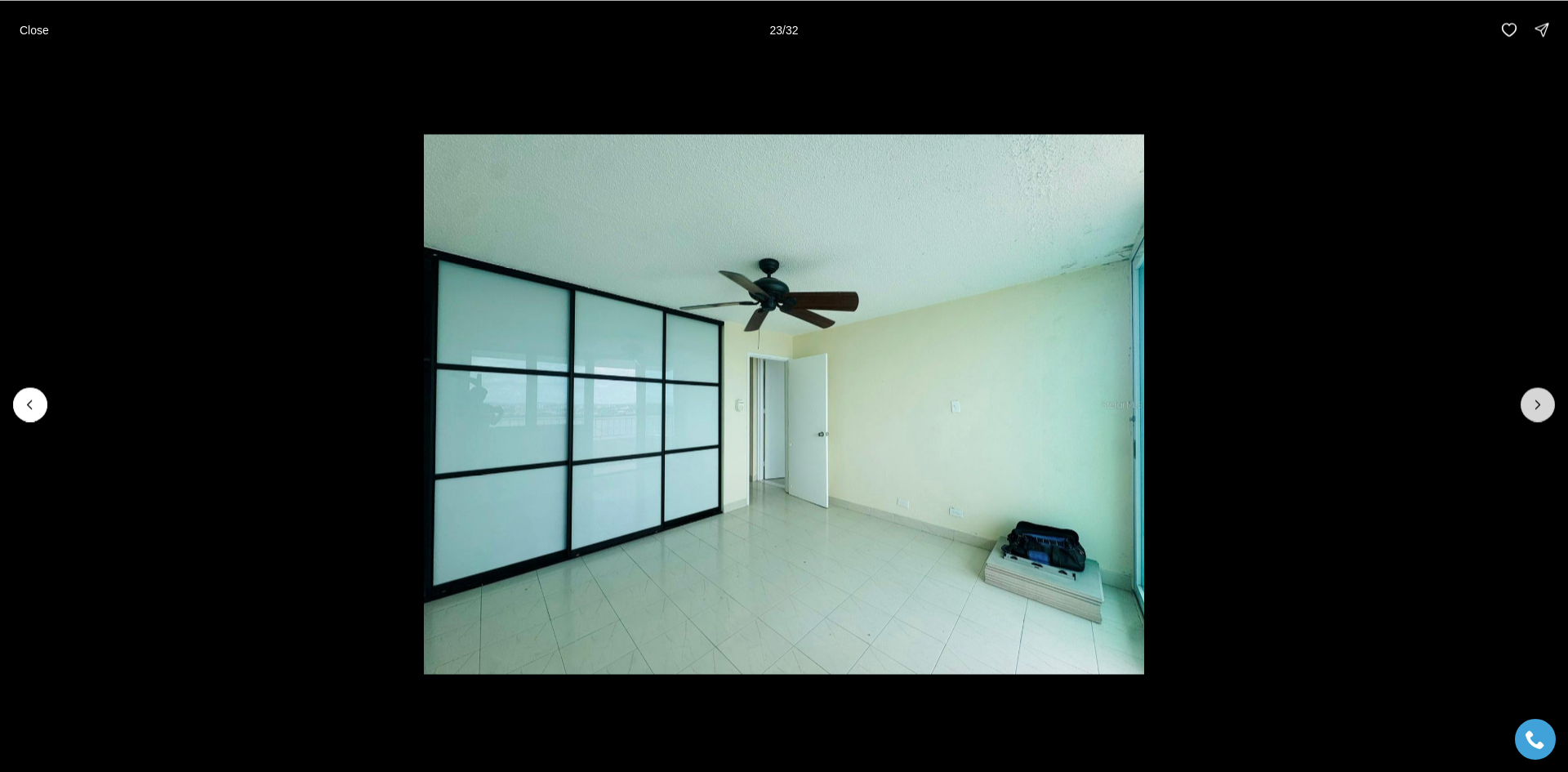
click at [1531, 400] on icon "Next slide" at bounding box center [1538, 404] width 16 height 16
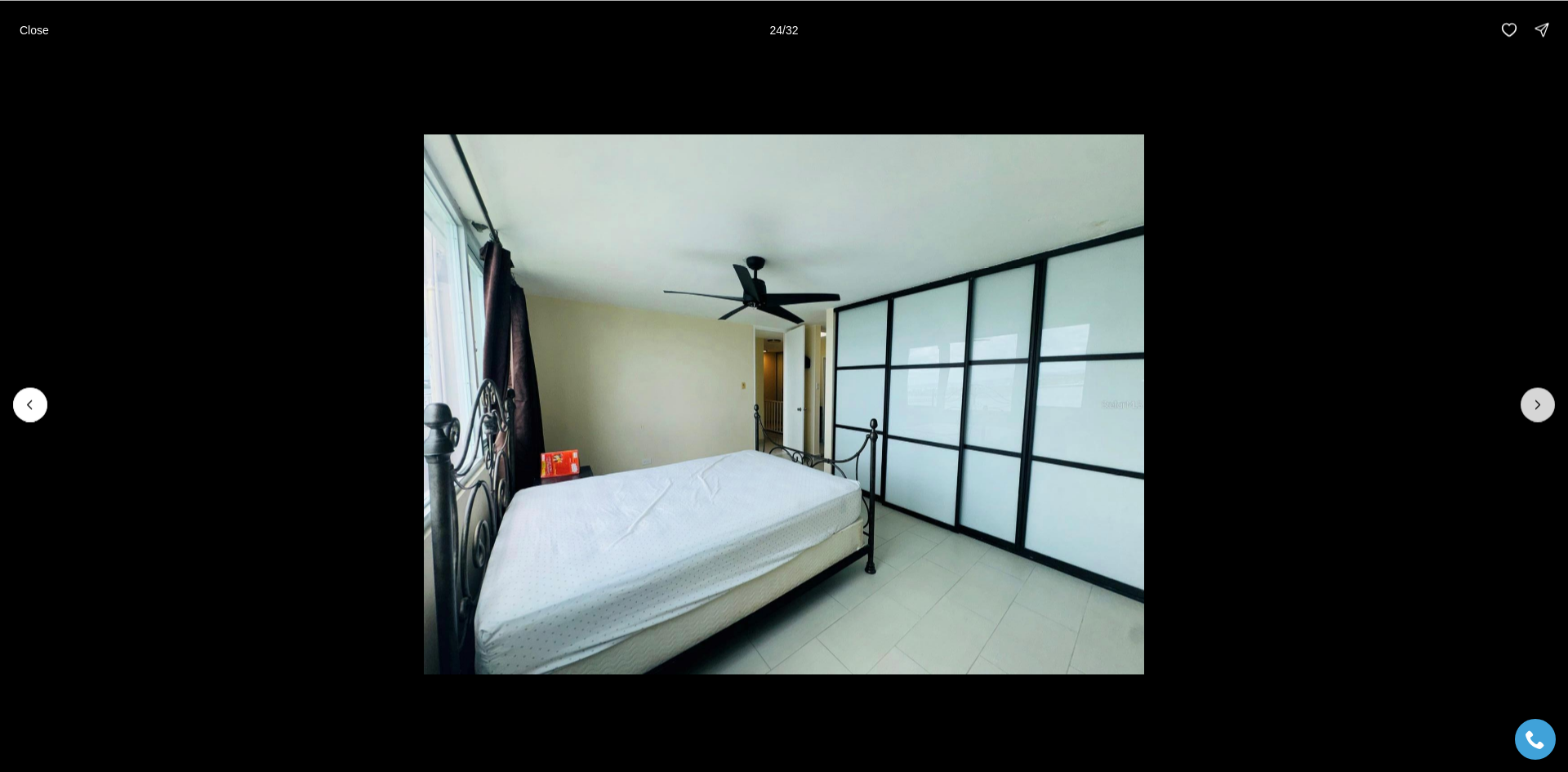
click at [1531, 400] on icon "Next slide" at bounding box center [1538, 404] width 16 height 16
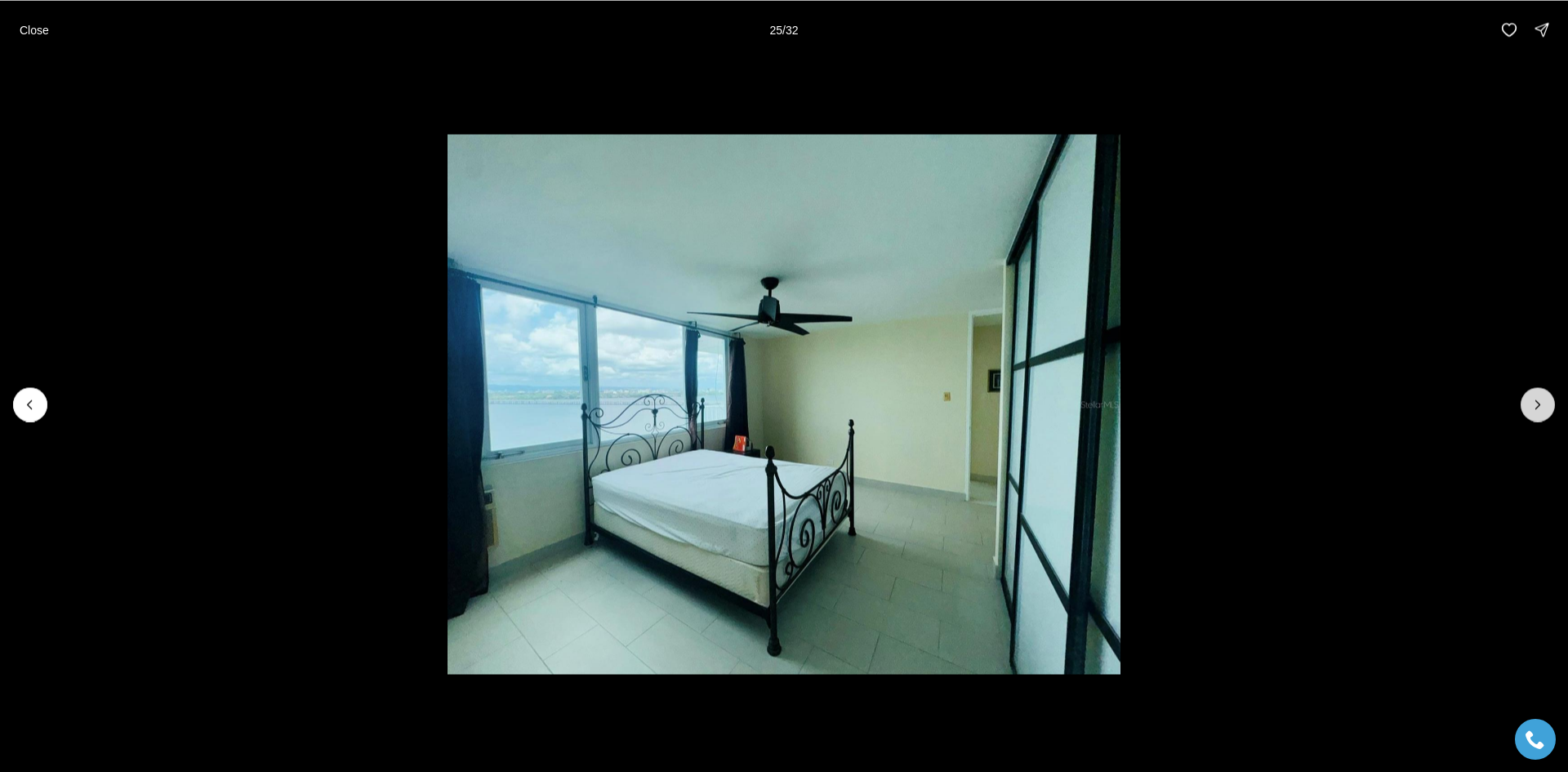
click at [1531, 400] on icon "Next slide" at bounding box center [1538, 404] width 16 height 16
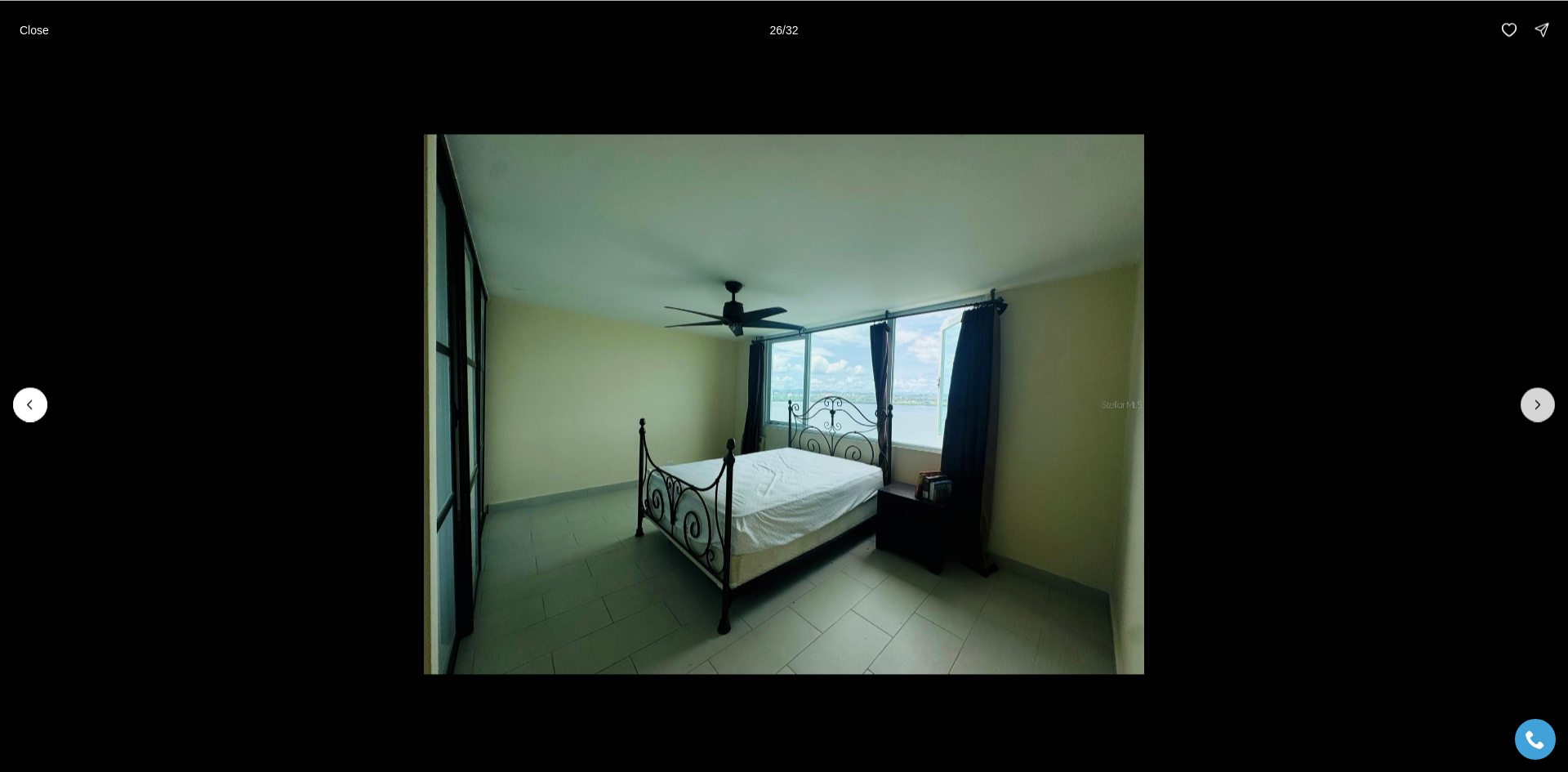
click at [1531, 400] on icon "Next slide" at bounding box center [1538, 404] width 16 height 16
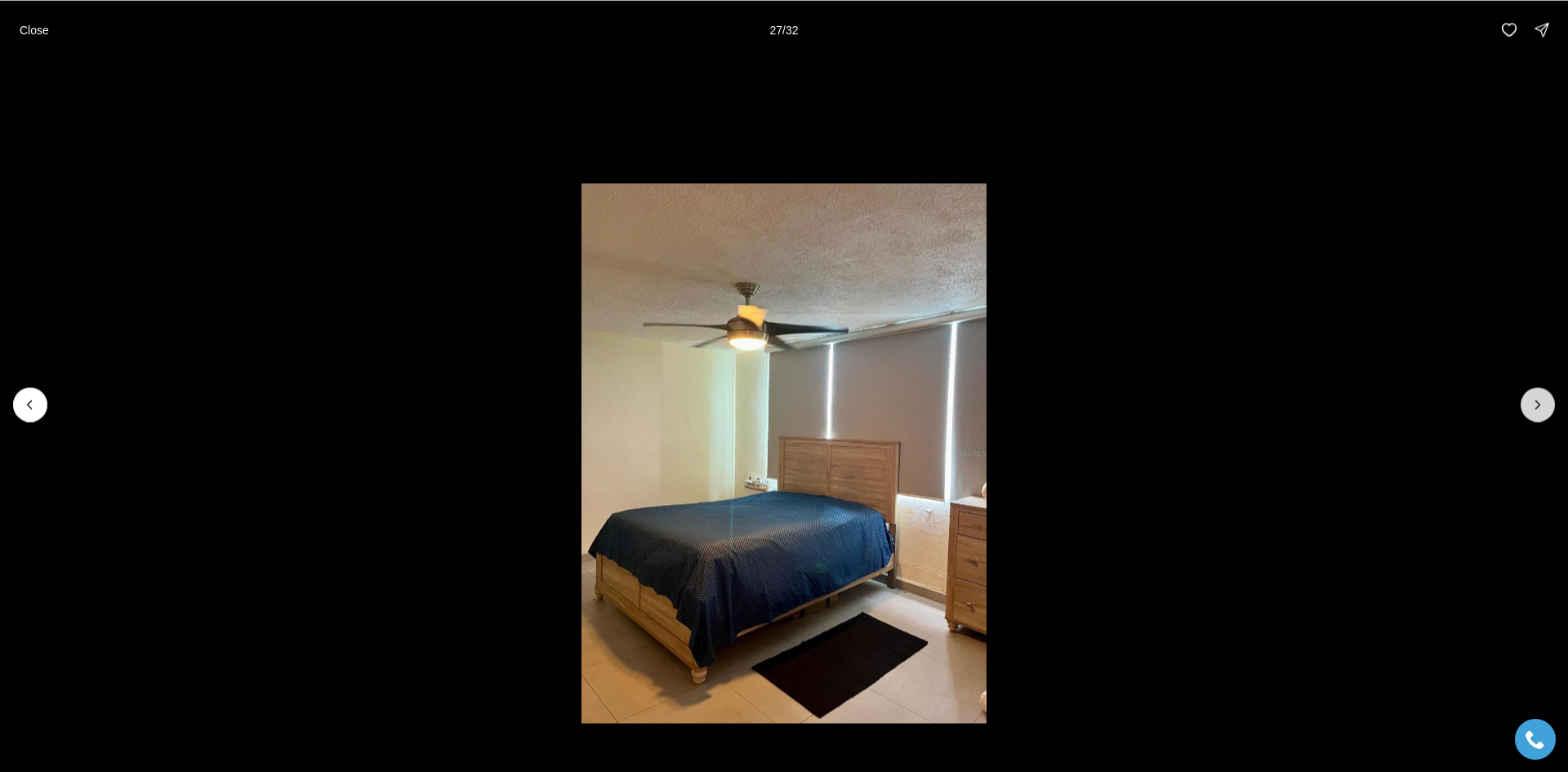
click at [1531, 400] on icon "Next slide" at bounding box center [1538, 404] width 16 height 16
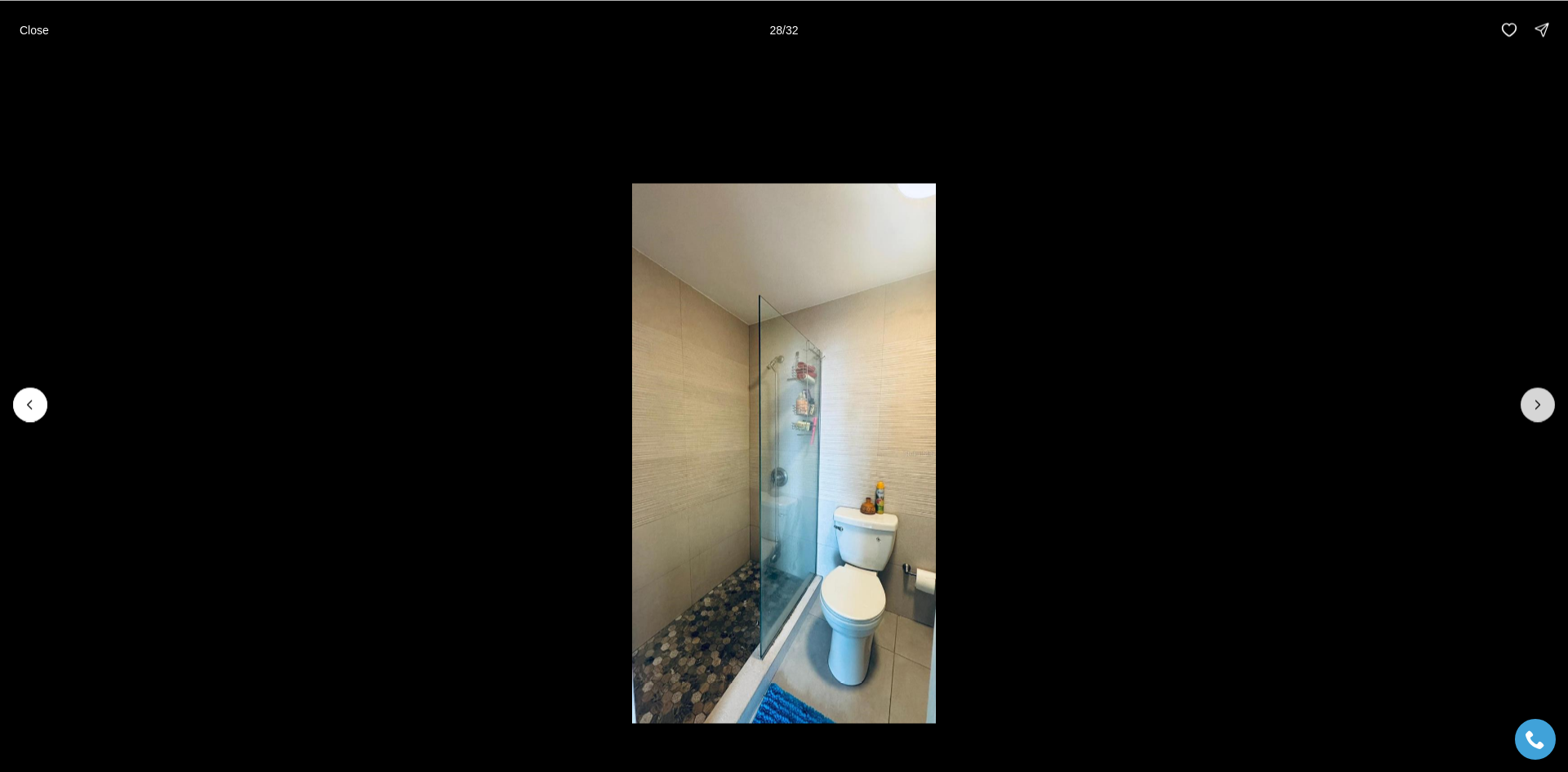
click at [1531, 400] on icon "Next slide" at bounding box center [1538, 404] width 16 height 16
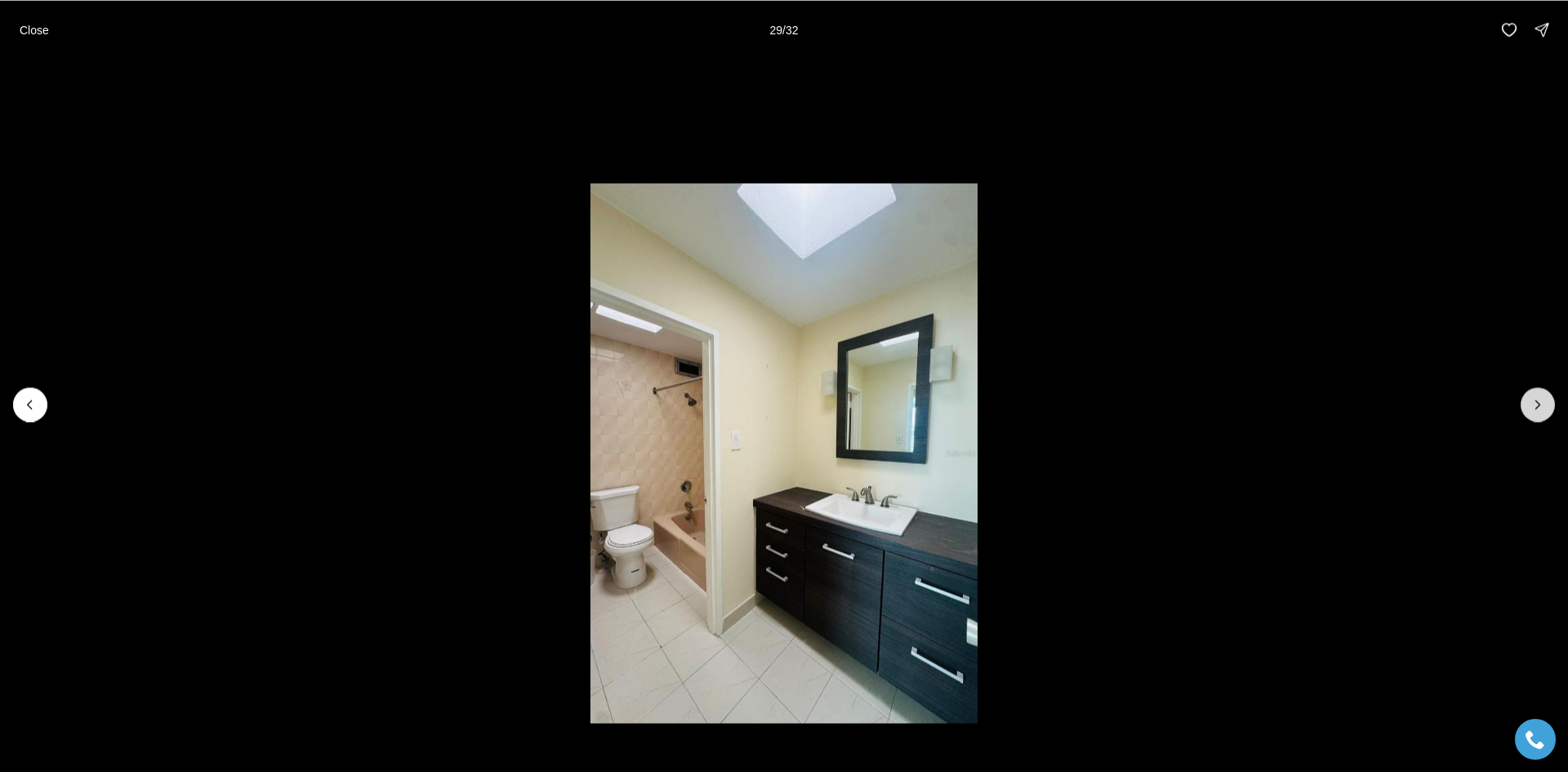
click at [1531, 400] on icon "Next slide" at bounding box center [1538, 404] width 16 height 16
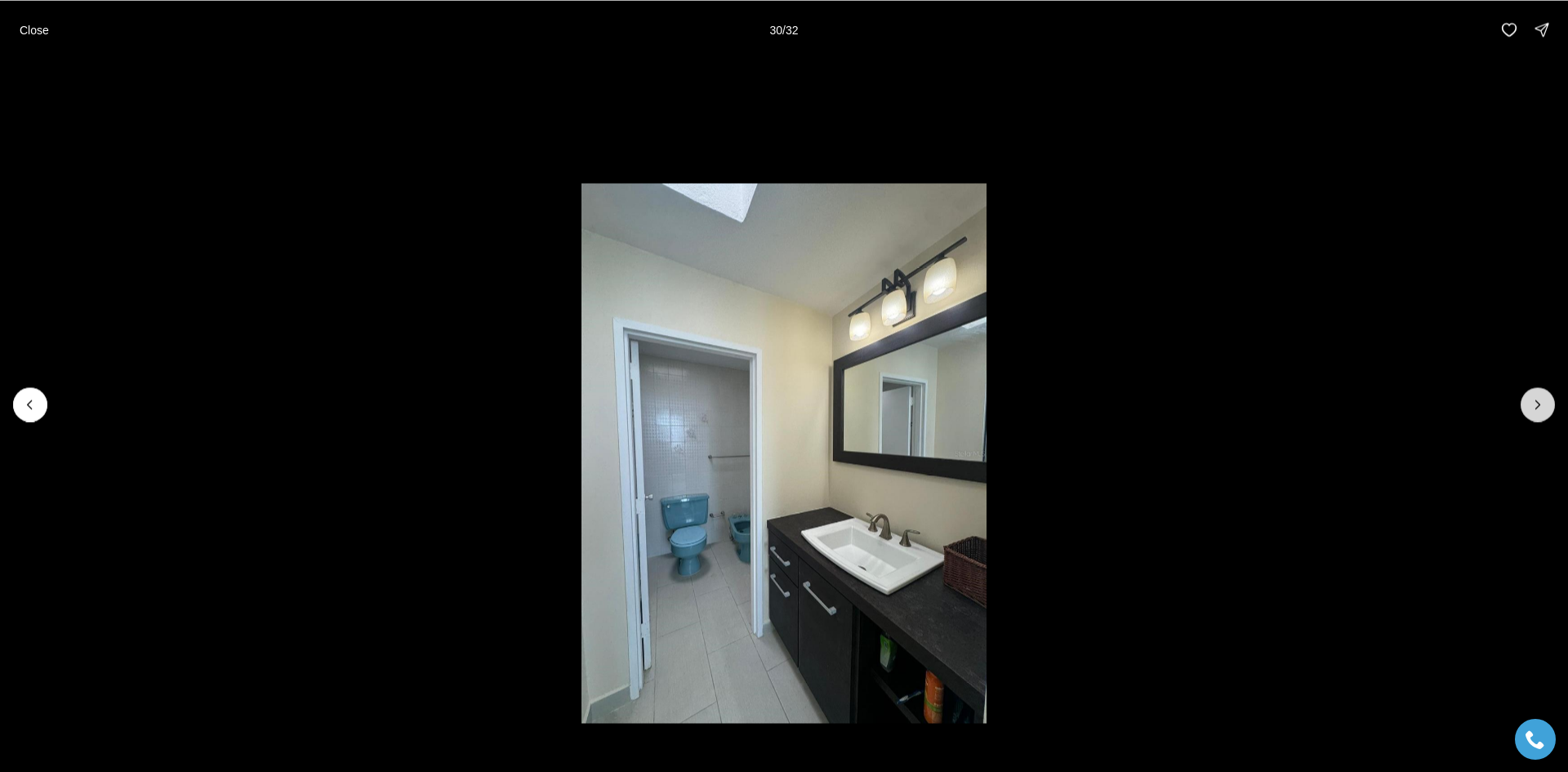
click at [1531, 400] on icon "Next slide" at bounding box center [1538, 404] width 16 height 16
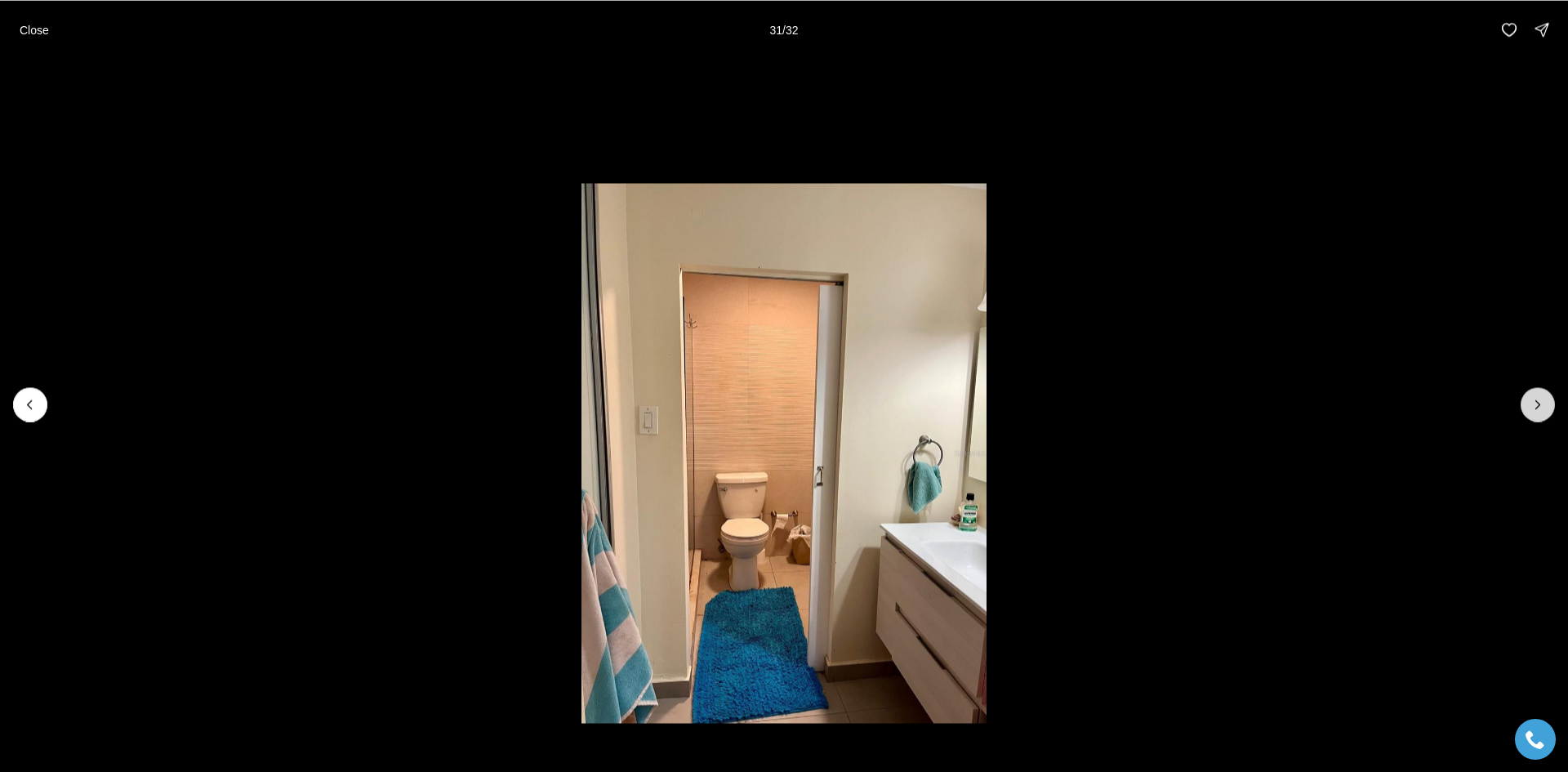
click at [1531, 400] on icon "Next slide" at bounding box center [1538, 404] width 16 height 16
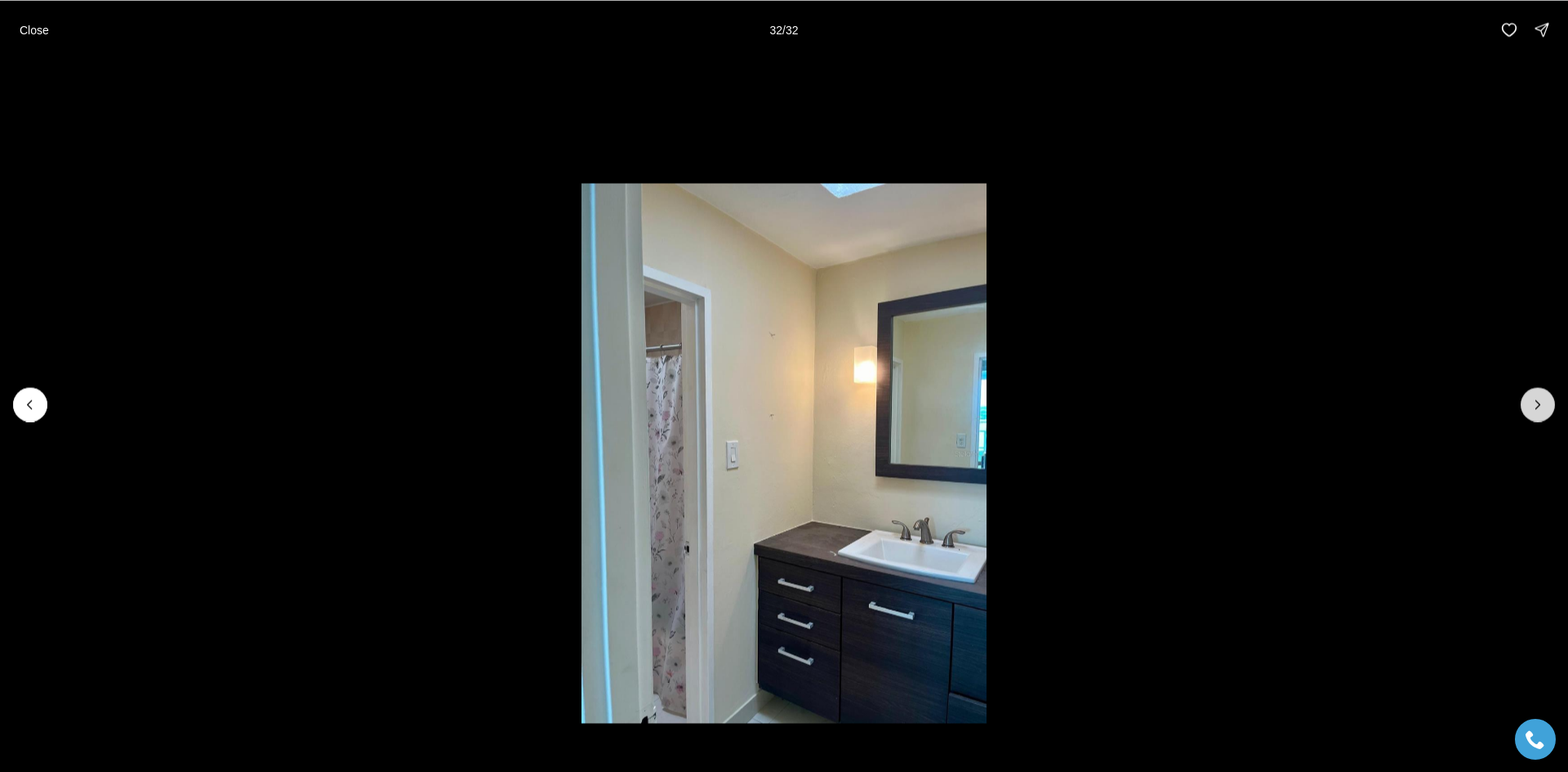
click at [1531, 400] on div at bounding box center [1538, 404] width 35 height 35
